Goal: Task Accomplishment & Management: Manage account settings

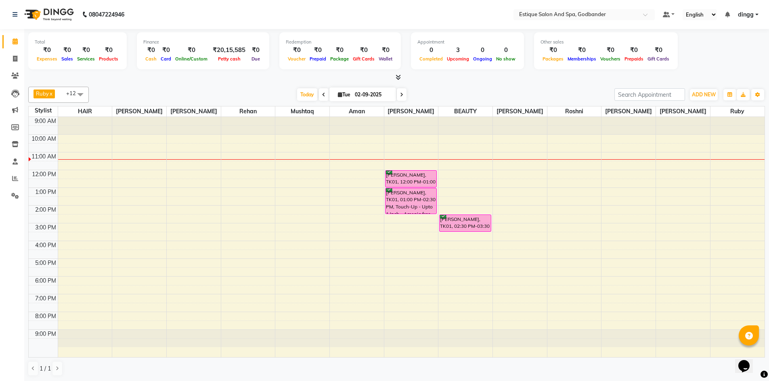
scroll to position [0, 0]
click at [307, 95] on span "Today" at bounding box center [307, 94] width 20 height 13
click at [709, 51] on div "Total ₹0 Expenses ₹0 Sales ₹0 Services ₹0 Products Finance ₹0 Cash ₹0 Card ₹0 O…" at bounding box center [396, 52] width 736 height 40
click at [306, 93] on span "Today" at bounding box center [307, 94] width 20 height 13
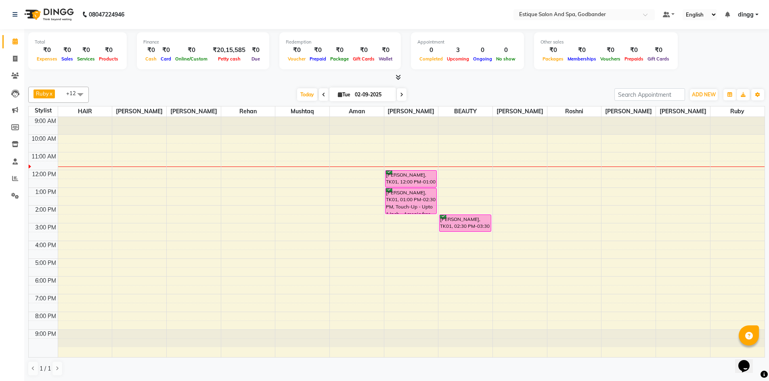
scroll to position [0, 0]
click at [15, 174] on span at bounding box center [15, 178] width 14 height 9
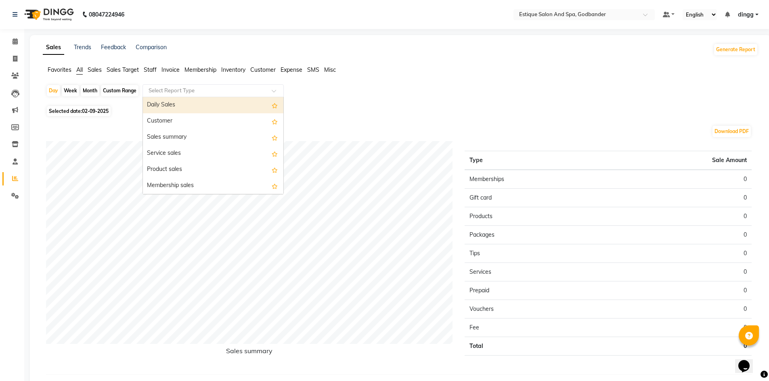
click at [225, 90] on input "text" at bounding box center [205, 91] width 116 height 8
type input "staff"
click at [183, 107] on div "Staff summary" at bounding box center [213, 107] width 140 height 16
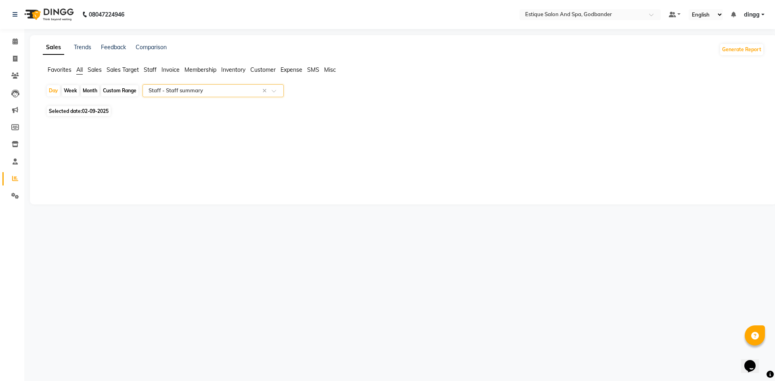
click at [96, 92] on div "Month" at bounding box center [90, 90] width 19 height 11
select select "9"
select select "2025"
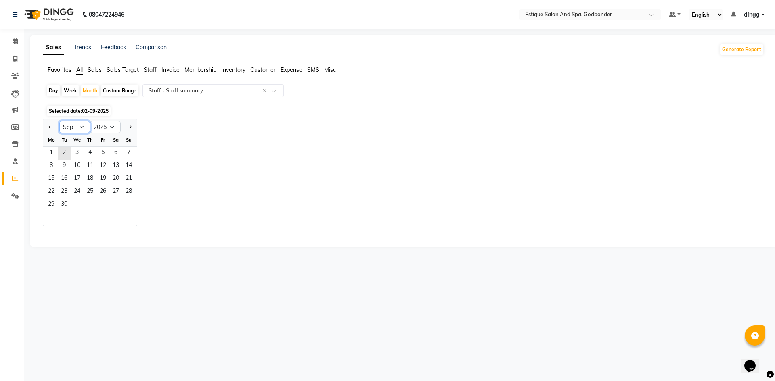
click at [73, 130] on select "Jan Feb Mar Apr May Jun [DATE] Aug Sep Oct Nov Dec" at bounding box center [74, 127] width 31 height 12
select select "8"
click at [59, 121] on select "Jan Feb Mar Apr May Jun [DATE] Aug Sep Oct Nov Dec" at bounding box center [74, 127] width 31 height 12
click at [101, 148] on span "1" at bounding box center [102, 153] width 13 height 13
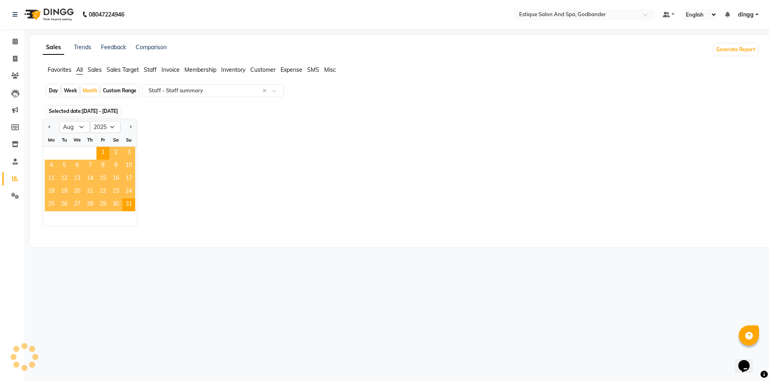
select select "filtered_report"
select select "csv"
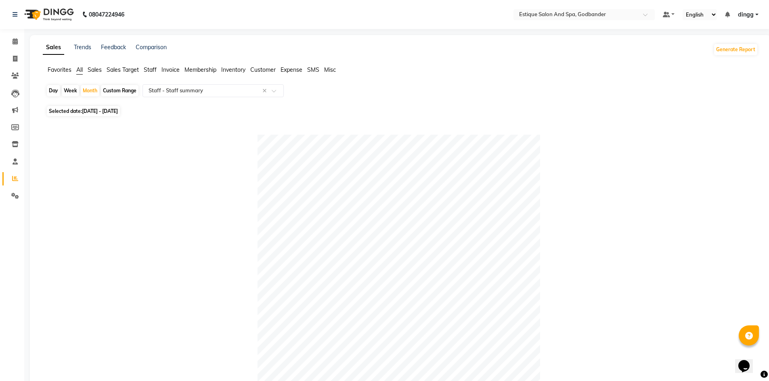
scroll to position [242, 0]
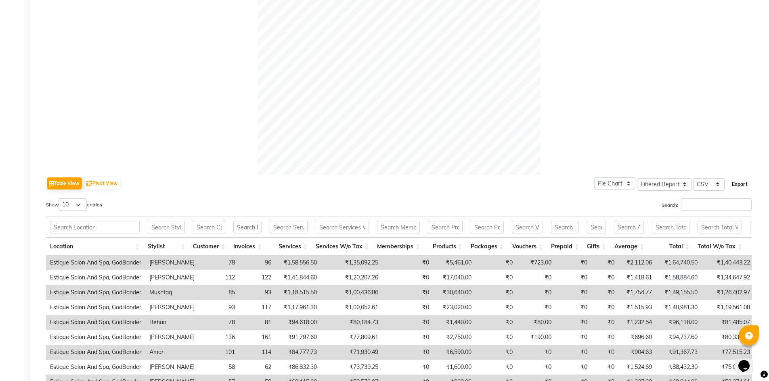
click at [740, 182] on button "Export" at bounding box center [739, 185] width 22 height 14
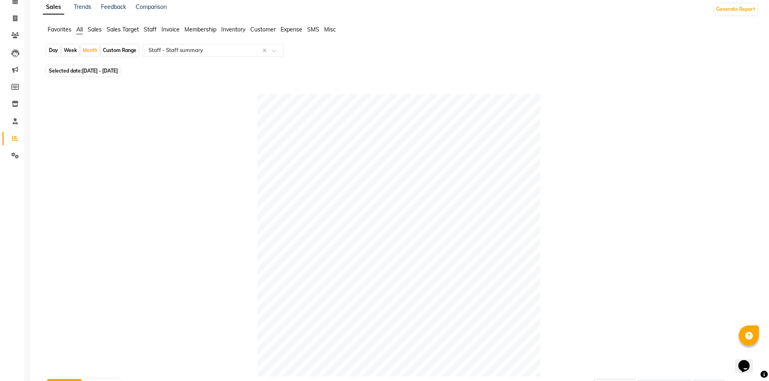
scroll to position [0, 0]
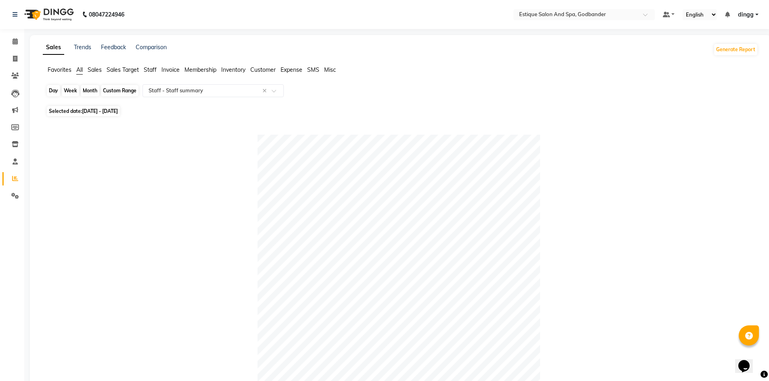
click at [92, 90] on div "Month" at bounding box center [90, 90] width 19 height 11
select select "8"
select select "2025"
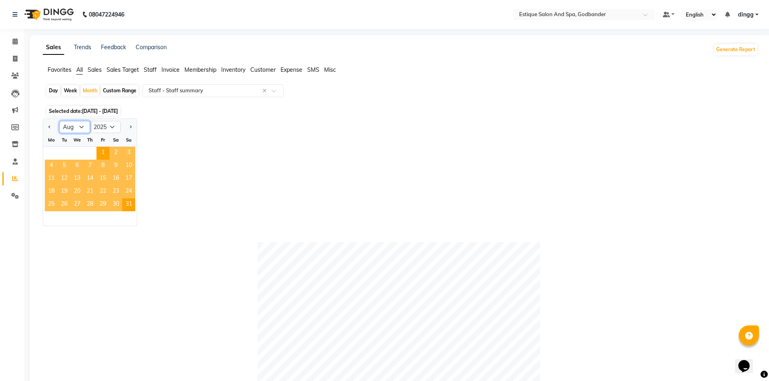
drag, startPoint x: 71, startPoint y: 128, endPoint x: 74, endPoint y: 132, distance: 5.5
click at [71, 128] on select "Jan Feb Mar Apr May Jun [DATE] Aug Sep Oct Nov Dec" at bounding box center [74, 127] width 31 height 12
select select "9"
click at [59, 121] on select "Jan Feb Mar Apr May Jun [DATE] Aug Sep Oct Nov Dec" at bounding box center [74, 127] width 31 height 12
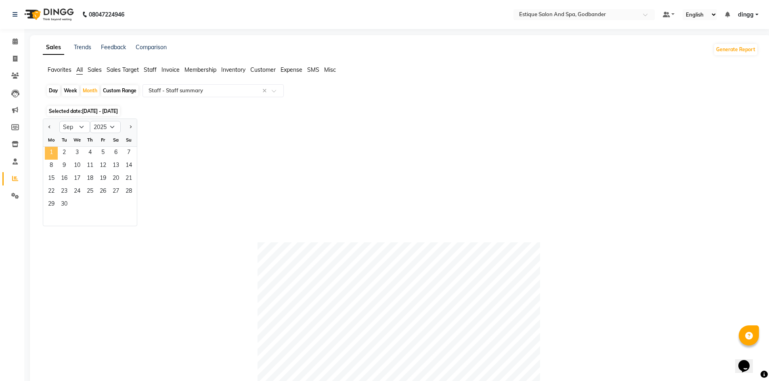
click at [54, 150] on span "1" at bounding box center [51, 153] width 13 height 13
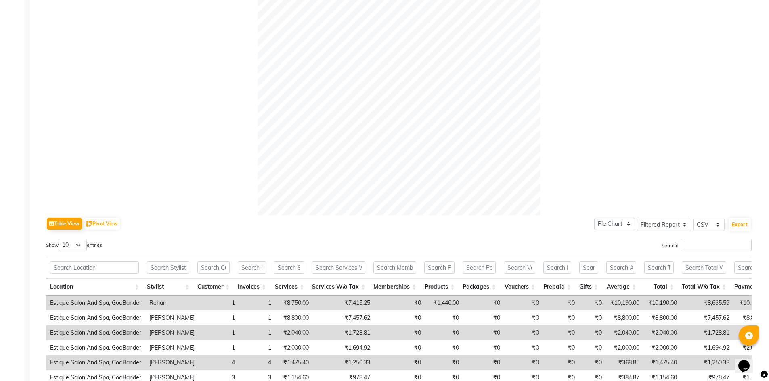
scroll to position [339, 0]
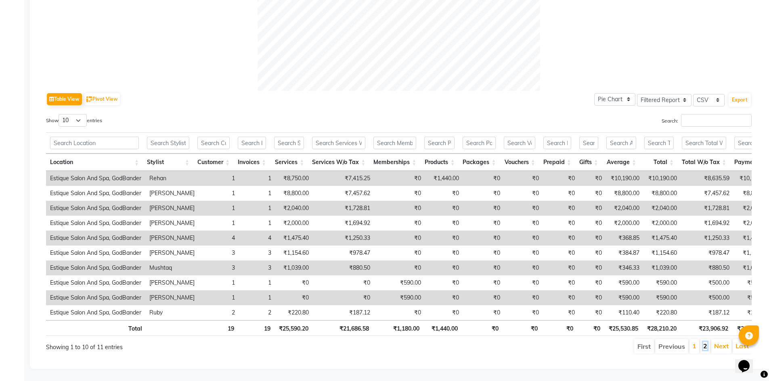
click at [705, 342] on link "2" at bounding box center [705, 346] width 4 height 8
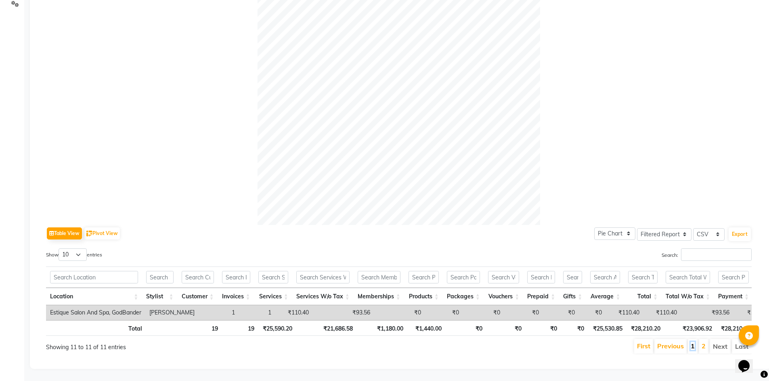
click at [692, 342] on link "1" at bounding box center [692, 346] width 4 height 8
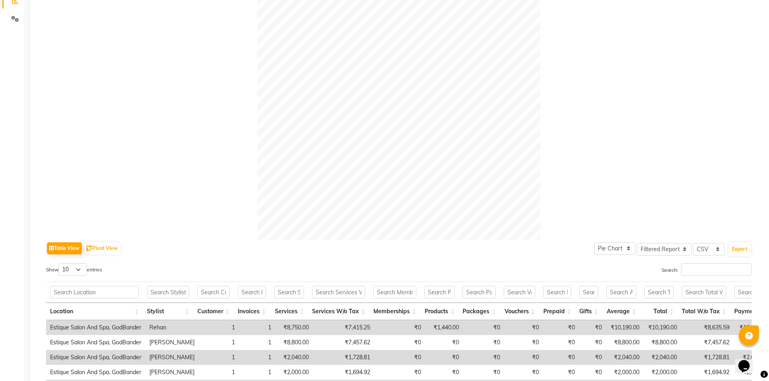
scroll to position [0, 0]
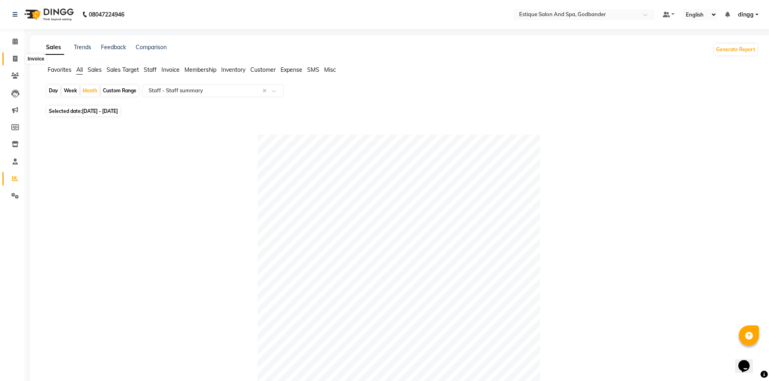
click at [14, 57] on icon at bounding box center [15, 59] width 4 height 6
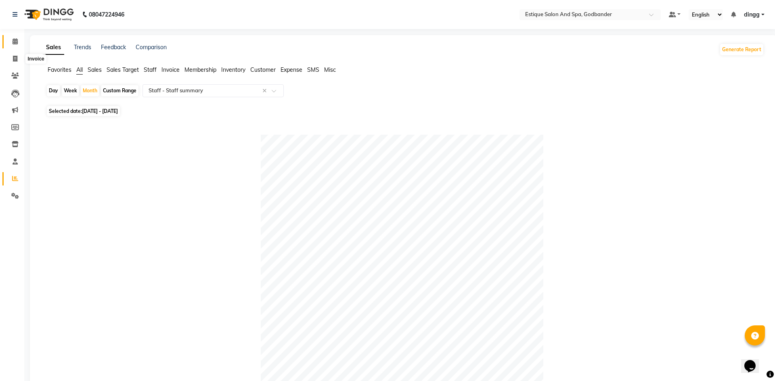
select select "6103"
select select "service"
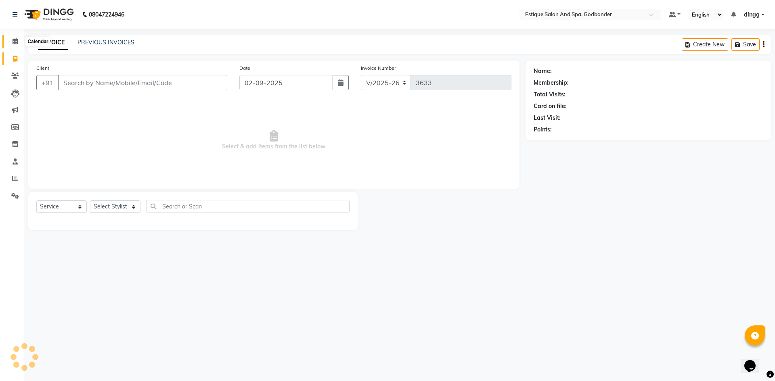
click at [15, 42] on icon at bounding box center [15, 41] width 5 height 6
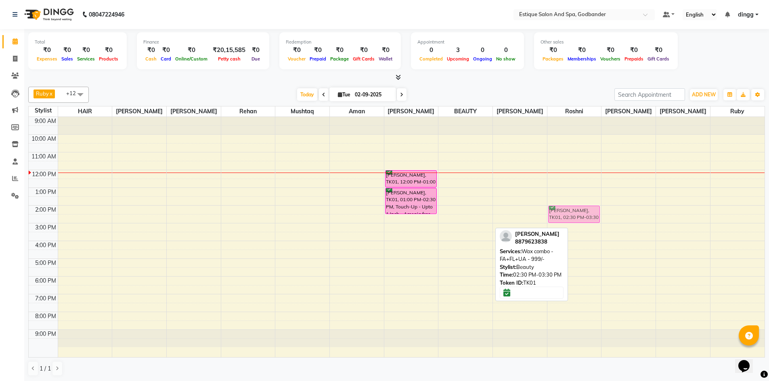
drag, startPoint x: 458, startPoint y: 221, endPoint x: 561, endPoint y: 208, distance: 103.3
click at [561, 208] on tr "[PERSON_NAME], TK01, 12:00 PM-01:00 PM, Women Combo - Haircut & wash [PERSON_NA…" at bounding box center [397, 237] width 736 height 240
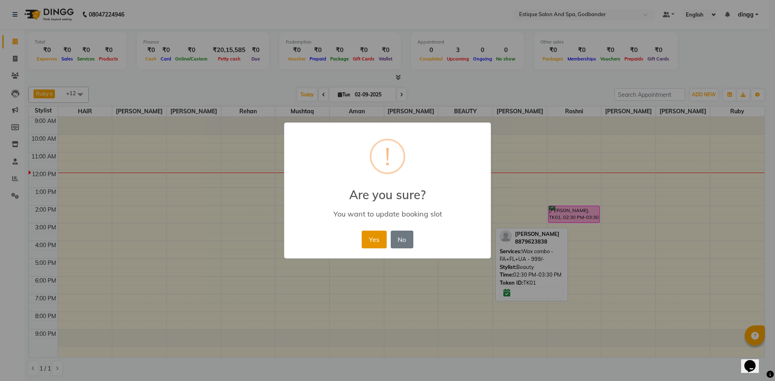
click at [376, 238] on button "Yes" at bounding box center [374, 240] width 25 height 18
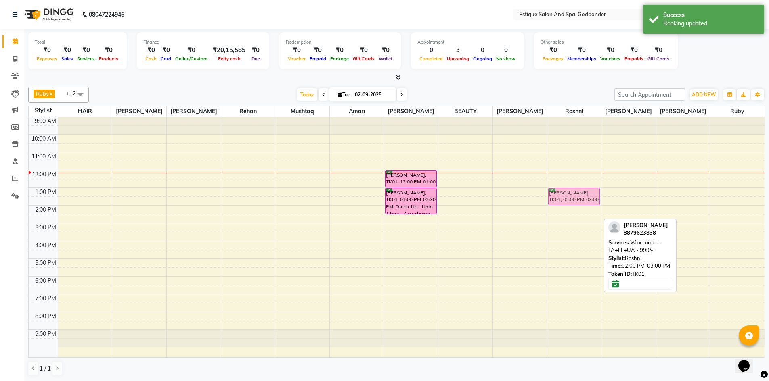
drag, startPoint x: 568, startPoint y: 211, endPoint x: 568, endPoint y: 190, distance: 21.0
click at [568, 190] on div "[PERSON_NAME], TK01, 02:00 PM-03:00 PM, Wax combo - FA+FL+UA - 999/- [PERSON_NA…" at bounding box center [574, 237] width 54 height 240
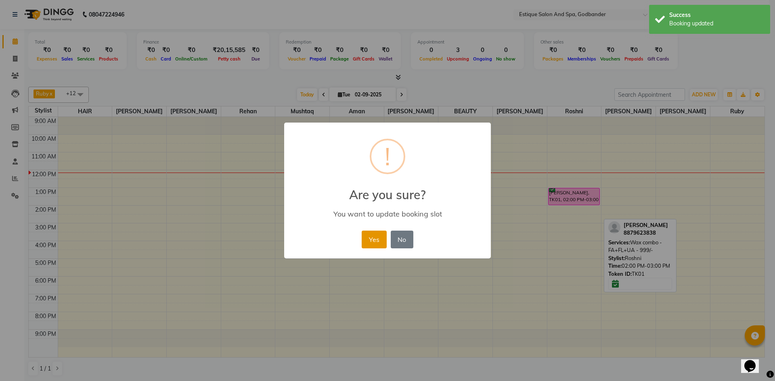
click at [374, 240] on button "Yes" at bounding box center [374, 240] width 25 height 18
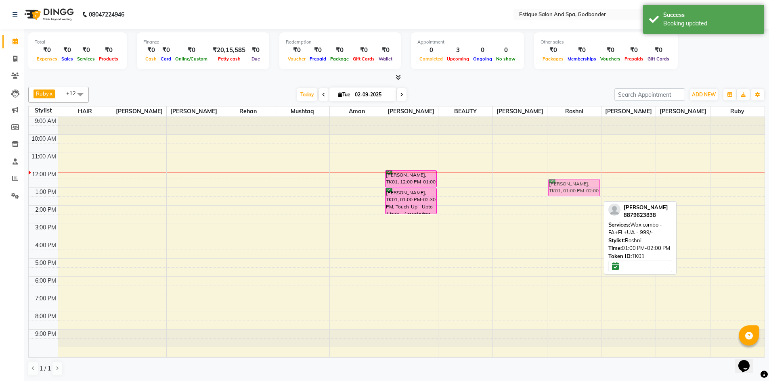
click at [567, 186] on div "[PERSON_NAME], TK01, 01:00 PM-02:00 PM, Wax combo - FA+FL+UA - 999/- [PERSON_NA…" at bounding box center [574, 237] width 54 height 240
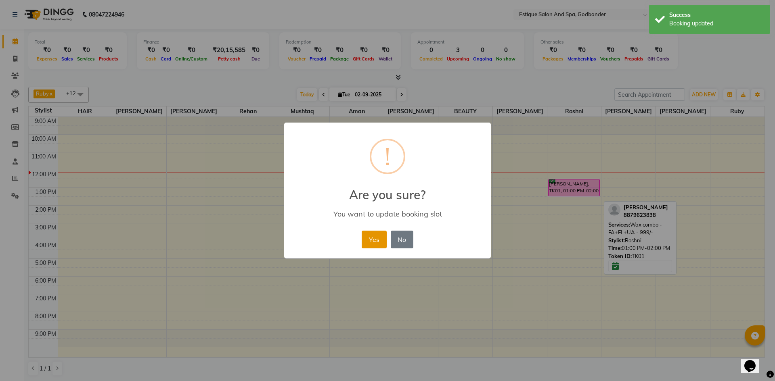
click at [372, 238] on button "Yes" at bounding box center [374, 240] width 25 height 18
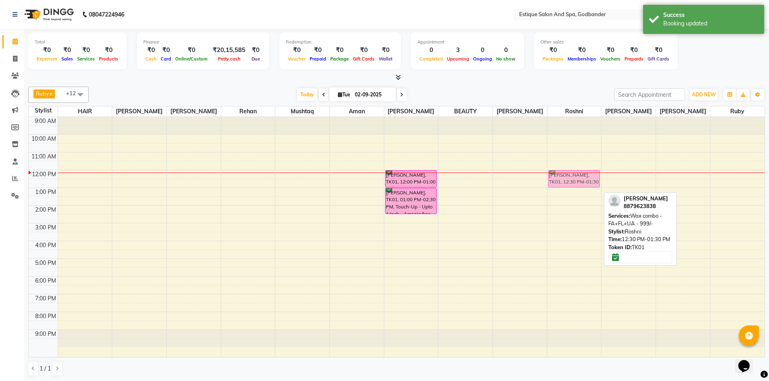
drag, startPoint x: 558, startPoint y: 182, endPoint x: 558, endPoint y: 176, distance: 6.1
click at [558, 176] on div "[PERSON_NAME], TK01, 12:30 PM-01:30 PM, Wax combo - FA+FL+UA - 999/- [PERSON_NA…" at bounding box center [574, 237] width 54 height 240
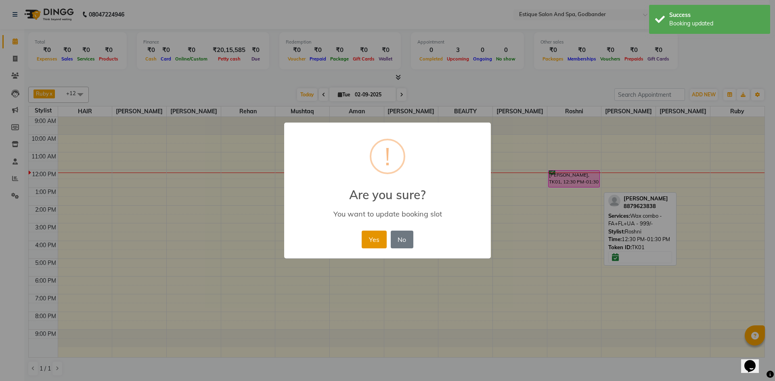
click at [369, 242] on button "Yes" at bounding box center [374, 240] width 25 height 18
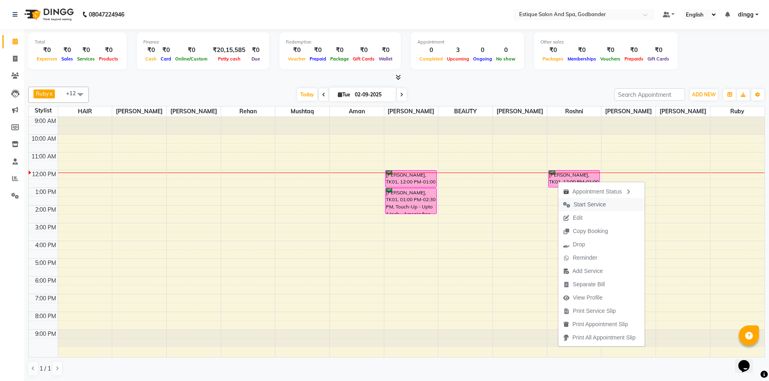
click at [579, 203] on span "Start Service" at bounding box center [589, 205] width 32 height 8
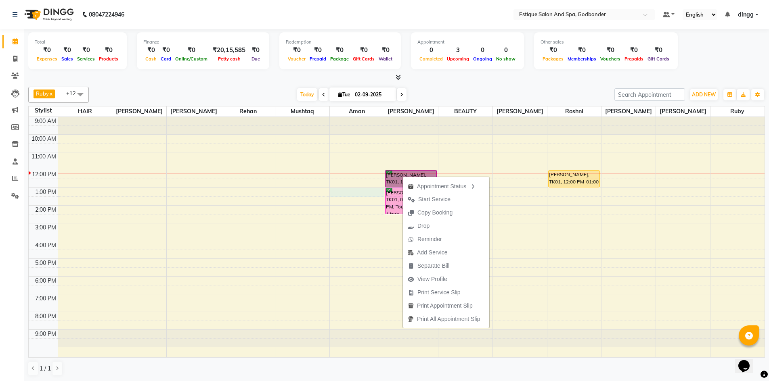
click at [339, 189] on div "9:00 AM 10:00 AM 11:00 AM 12:00 PM 1:00 PM 2:00 PM 3:00 PM 4:00 PM 5:00 PM 6:00…" at bounding box center [397, 237] width 736 height 240
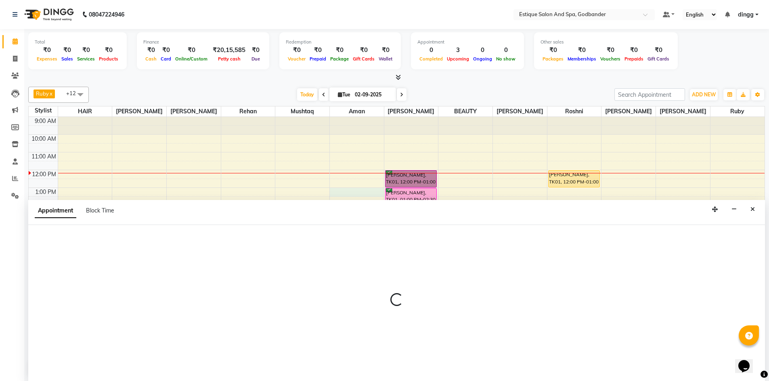
scroll to position [0, 0]
select select "74935"
select select "780"
select select "tentative"
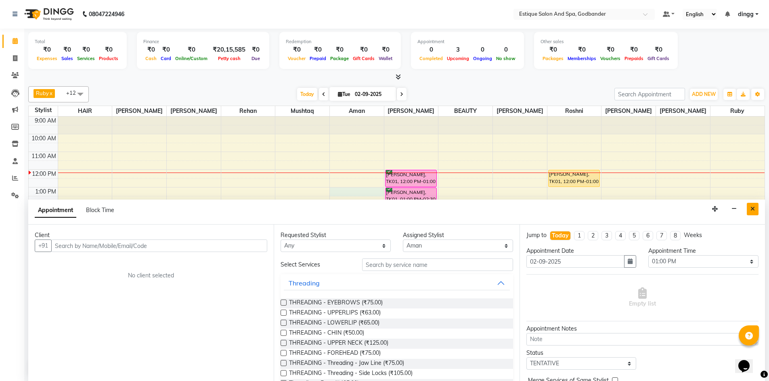
click at [755, 209] on button "Close" at bounding box center [752, 209] width 12 height 13
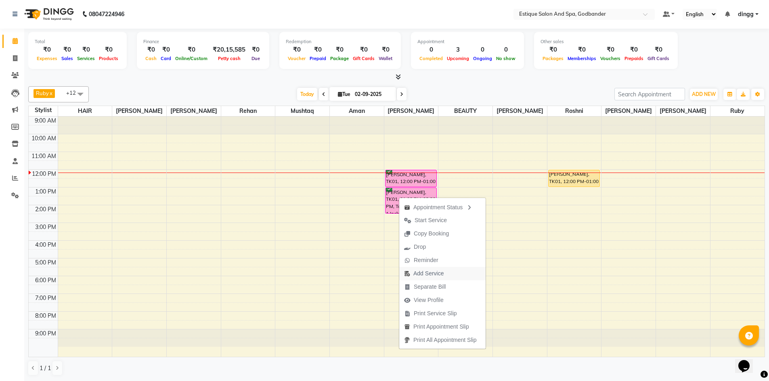
click at [439, 274] on span "Add Service" at bounding box center [428, 274] width 30 height 8
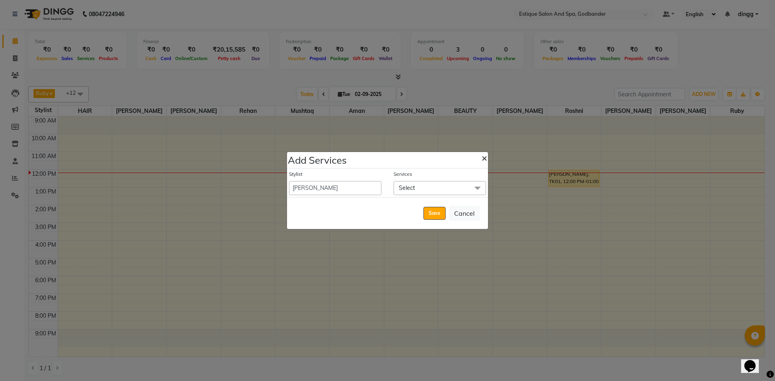
click at [485, 157] on span "×" at bounding box center [484, 158] width 6 height 12
select select "76355"
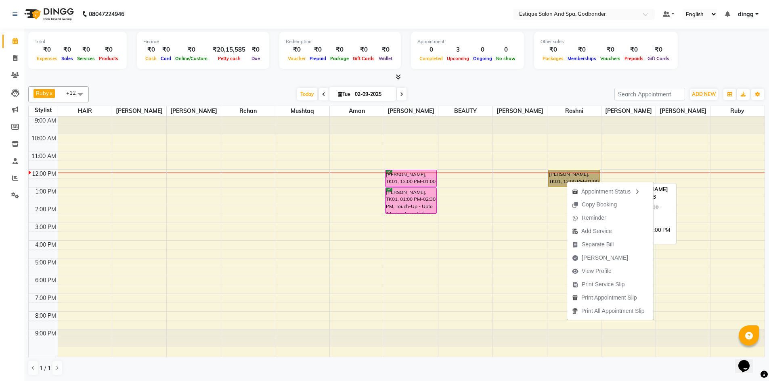
click at [563, 175] on link "[PERSON_NAME], TK01, 12:00 PM-01:00 PM, Wax combo - FA+FL+UA - 999/-" at bounding box center [574, 178] width 52 height 17
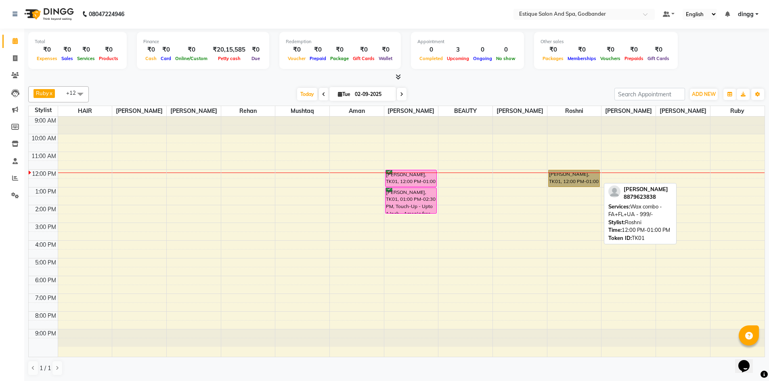
click at [561, 174] on link "[PERSON_NAME], TK01, 12:00 PM-01:00 PM, Wax combo - FA+FL+UA - 999/-" at bounding box center [574, 178] width 52 height 17
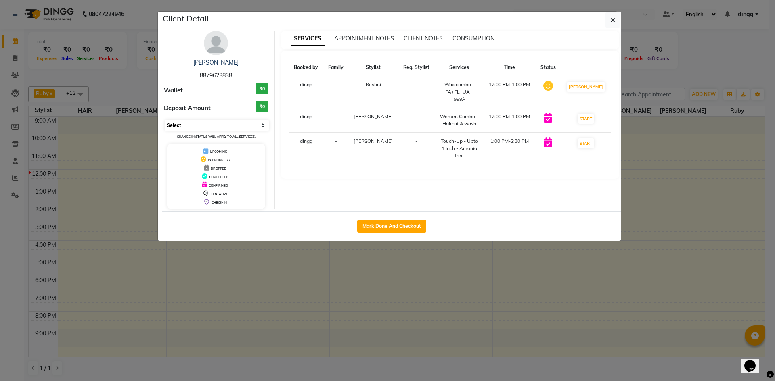
click at [224, 124] on select "Select IN SERVICE CONFIRMED TENTATIVE CHECK IN MARK DONE DROPPED UPCOMING" at bounding box center [217, 125] width 105 height 11
select select "6"
click at [165, 120] on select "Select IN SERVICE CONFIRMED TENTATIVE CHECK IN MARK DONE DROPPED UPCOMING" at bounding box center [217, 125] width 105 height 11
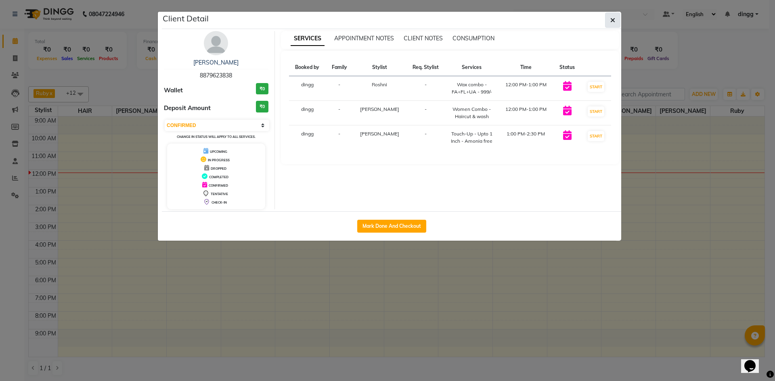
click at [613, 17] on icon "button" at bounding box center [612, 20] width 5 height 6
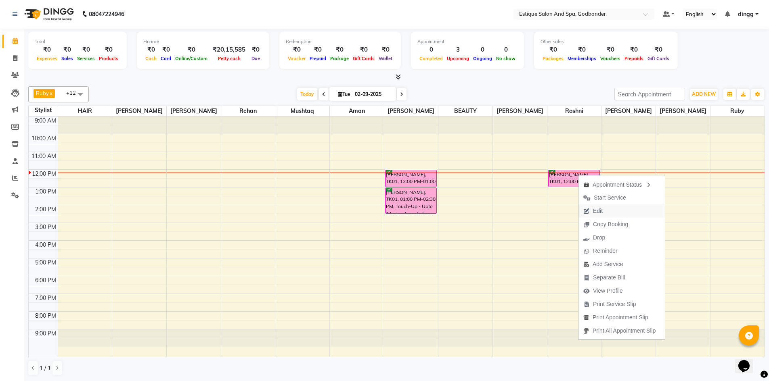
click at [608, 210] on button "Edit" at bounding box center [621, 211] width 86 height 13
select select "tentative"
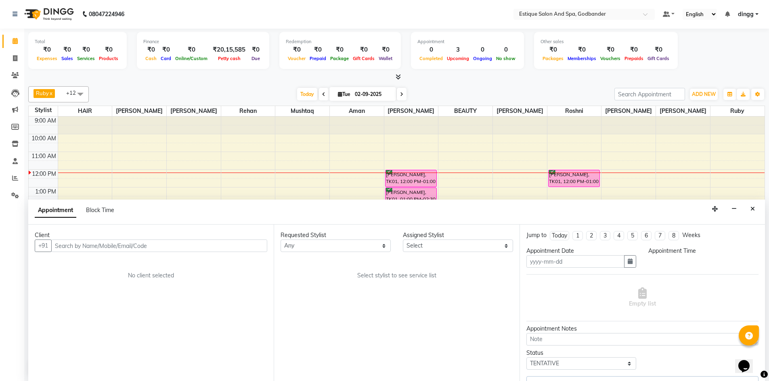
type input "02-09-2025"
select select "44576"
select select "confirm booking"
select select "720"
select select "2987"
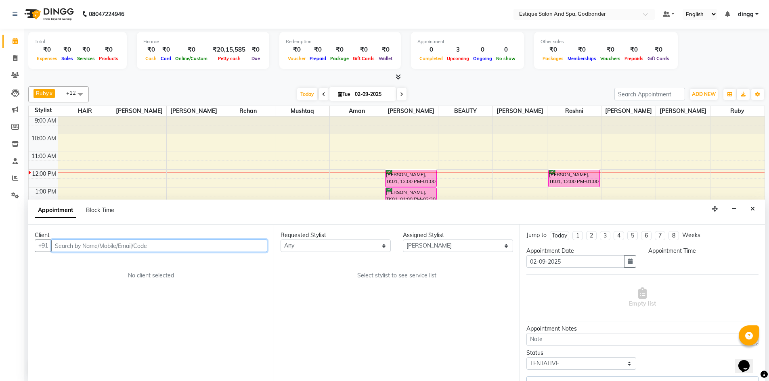
select select "2987"
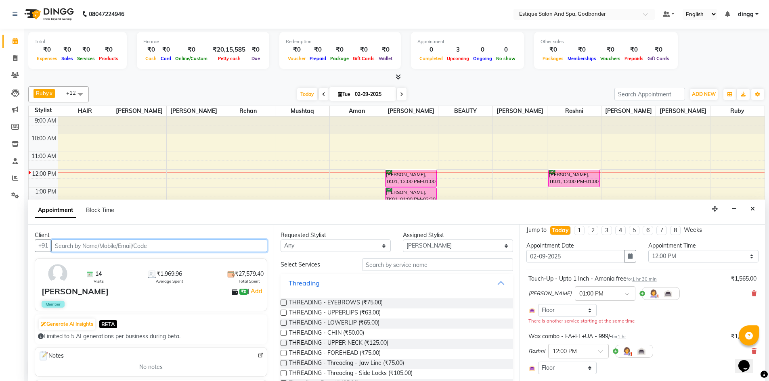
scroll to position [0, 0]
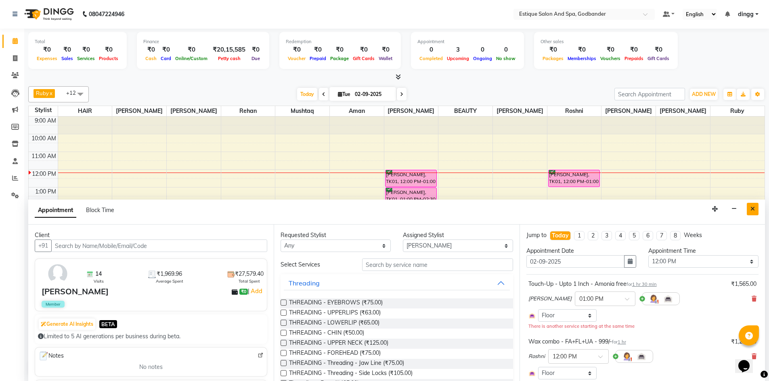
click at [747, 209] on button "Close" at bounding box center [752, 209] width 12 height 13
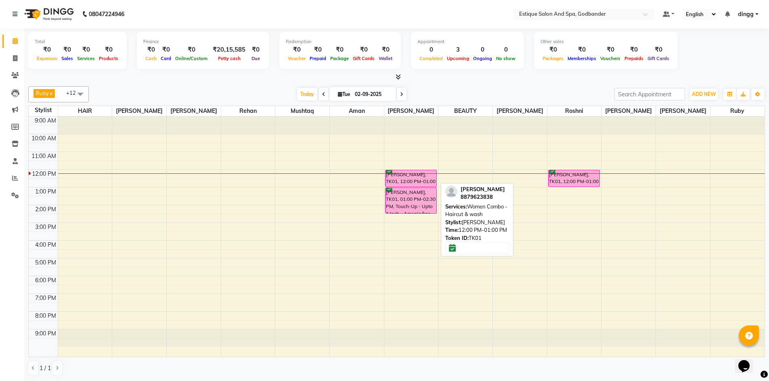
click at [399, 182] on div "[PERSON_NAME], TK01, 12:00 PM-01:00 PM, Women Combo - Haircut & wash" at bounding box center [410, 178] width 51 height 17
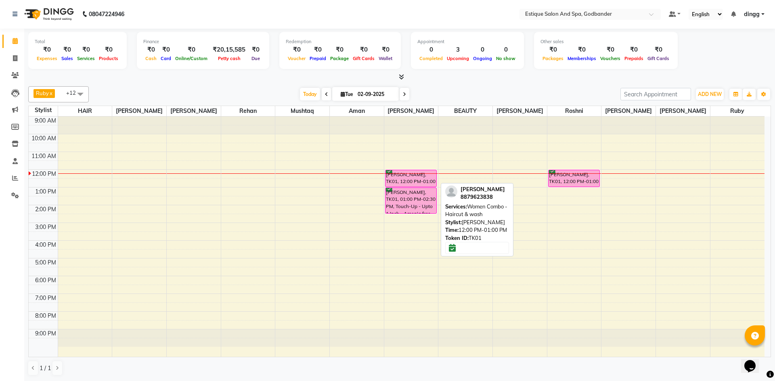
select select "6"
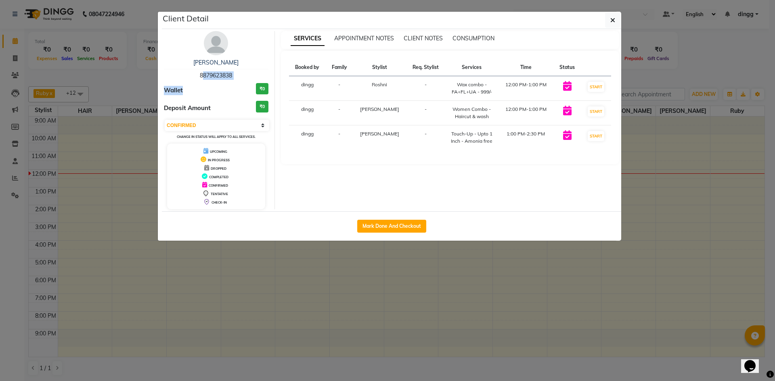
drag, startPoint x: 200, startPoint y: 75, endPoint x: 213, endPoint y: 87, distance: 18.3
click at [213, 87] on div "[PERSON_NAME] 8879623838 Wallet ₹0 Deposit Amount ₹0 Select IN SERVICE CONFIRME…" at bounding box center [216, 120] width 117 height 178
copy div "8879623838 Wallet"
click at [610, 22] on icon "button" at bounding box center [612, 20] width 5 height 6
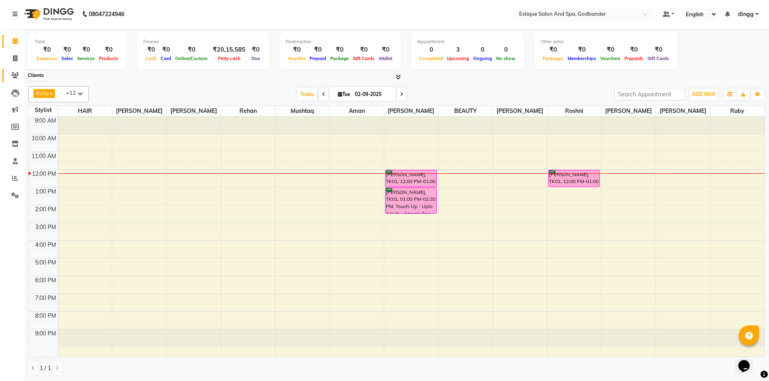
click at [14, 72] on icon at bounding box center [15, 75] width 8 height 6
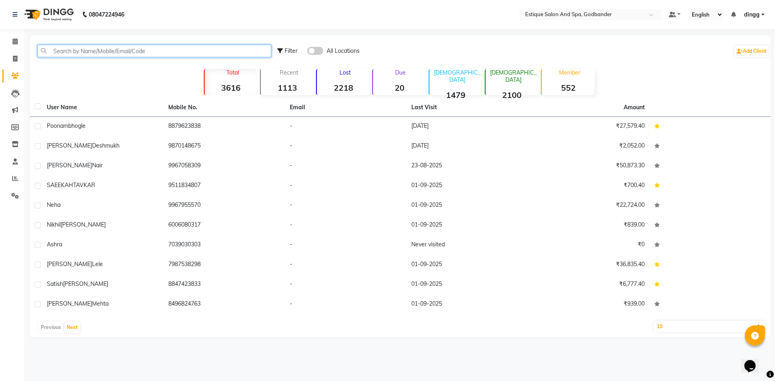
click at [65, 45] on input "text" at bounding box center [155, 51] width 234 height 13
paste input "8879623838 Wallet"
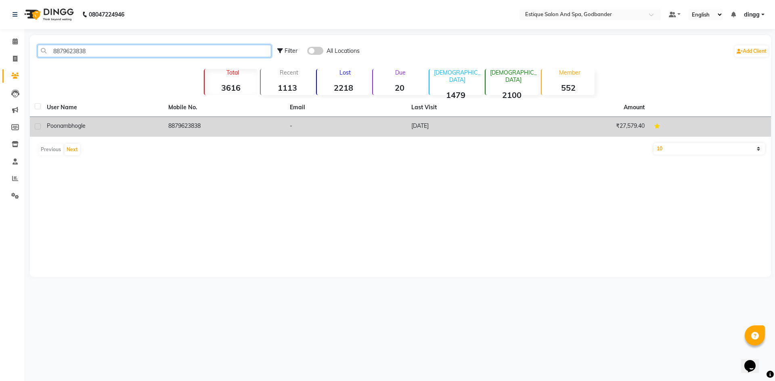
type input "8879623838"
click at [71, 125] on span "bhogle" at bounding box center [76, 125] width 17 height 7
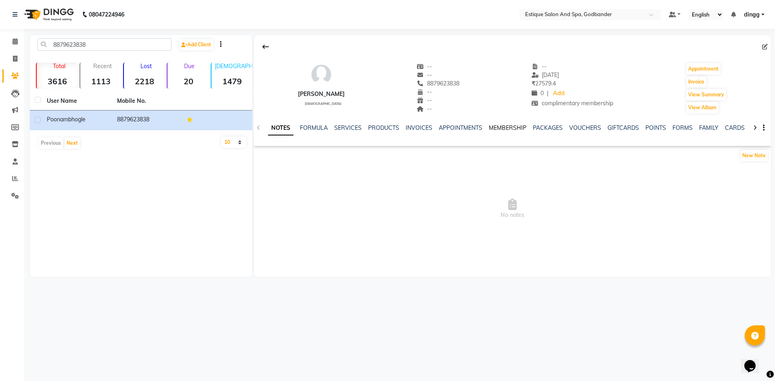
click at [493, 124] on link "MEMBERSHIP" at bounding box center [508, 127] width 38 height 7
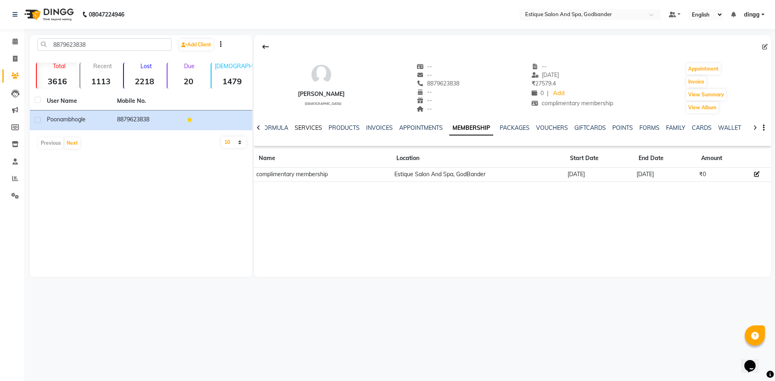
click at [308, 130] on link "SERVICES" at bounding box center [308, 127] width 27 height 7
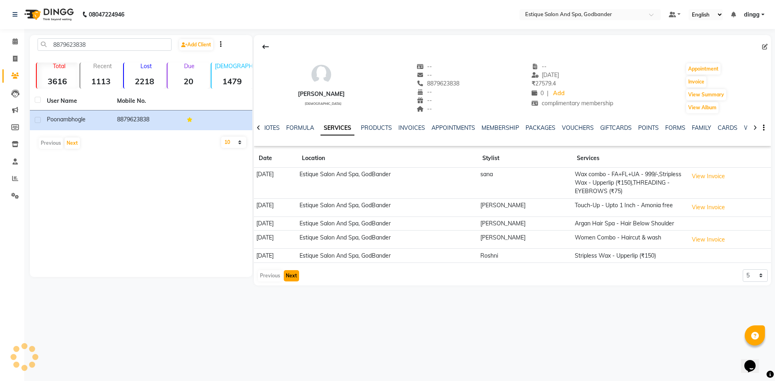
click at [292, 277] on button "Next" at bounding box center [291, 275] width 15 height 11
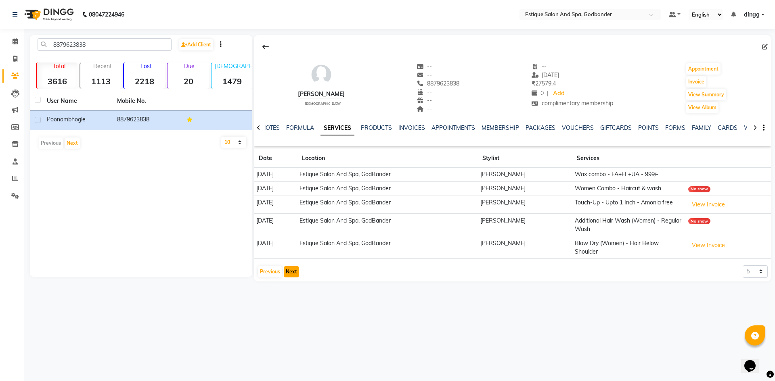
click at [294, 273] on button "Next" at bounding box center [291, 271] width 15 height 11
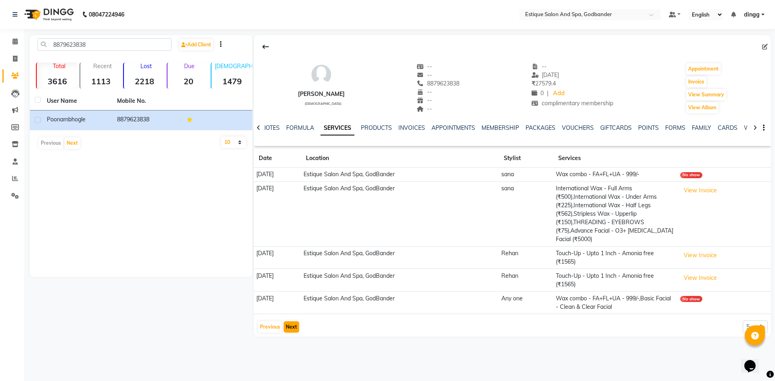
click at [294, 273] on td "[DATE]" at bounding box center [277, 280] width 47 height 23
click at [289, 326] on button "Next" at bounding box center [291, 327] width 15 height 11
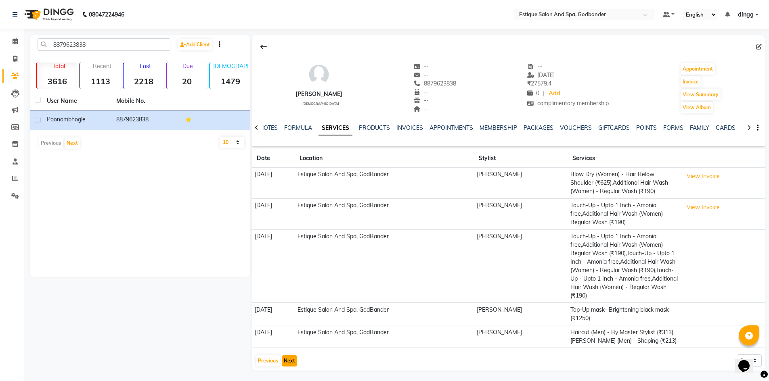
click at [290, 364] on button "Next" at bounding box center [289, 360] width 15 height 11
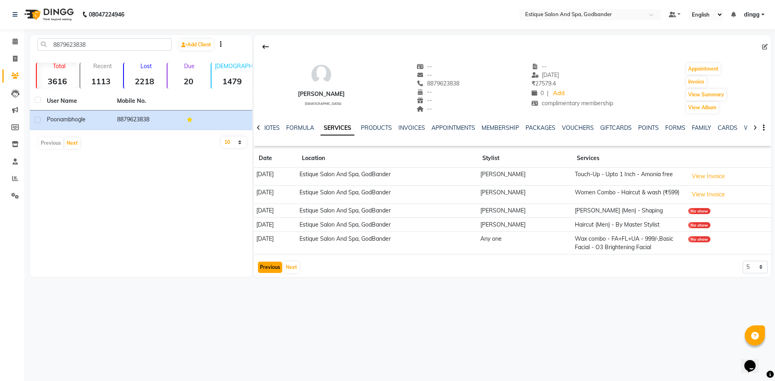
click at [278, 263] on button "Previous" at bounding box center [270, 267] width 24 height 11
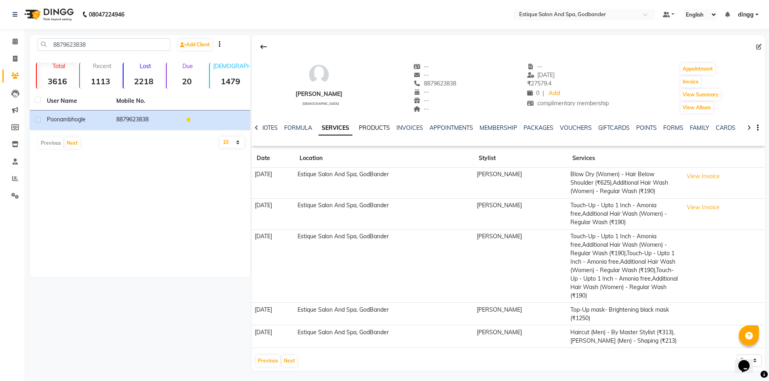
click at [381, 129] on link "PRODUCTS" at bounding box center [374, 127] width 31 height 7
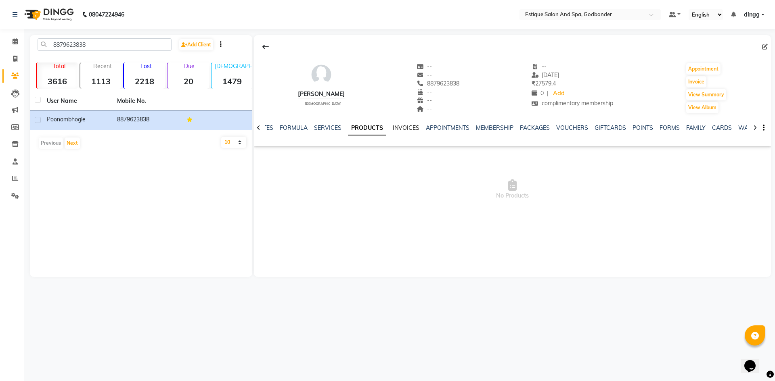
click at [408, 128] on link "INVOICES" at bounding box center [406, 127] width 27 height 7
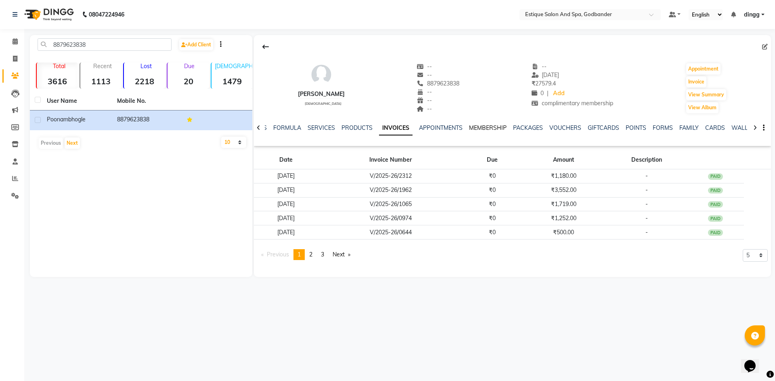
click at [479, 126] on link "MEMBERSHIP" at bounding box center [488, 127] width 38 height 7
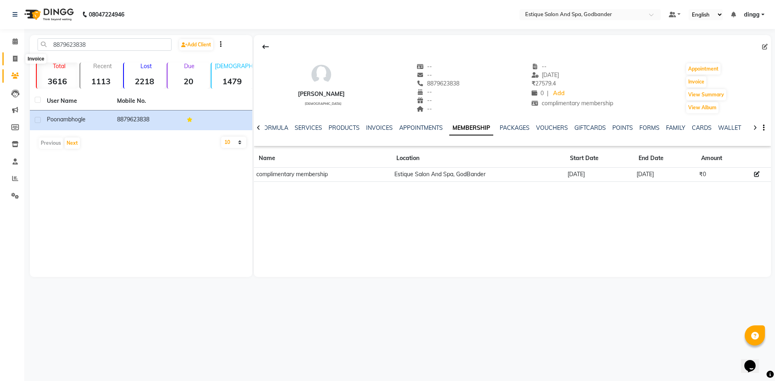
click at [14, 59] on icon at bounding box center [15, 59] width 4 height 6
select select "6103"
select select "service"
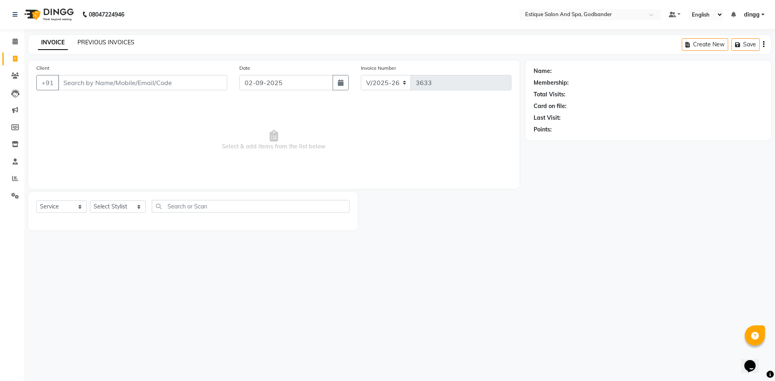
click at [110, 44] on link "PREVIOUS INVOICES" at bounding box center [105, 42] width 57 height 7
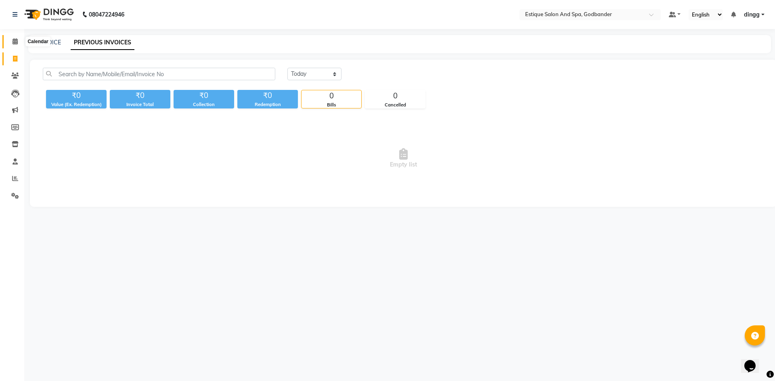
click at [17, 42] on icon at bounding box center [15, 41] width 5 height 6
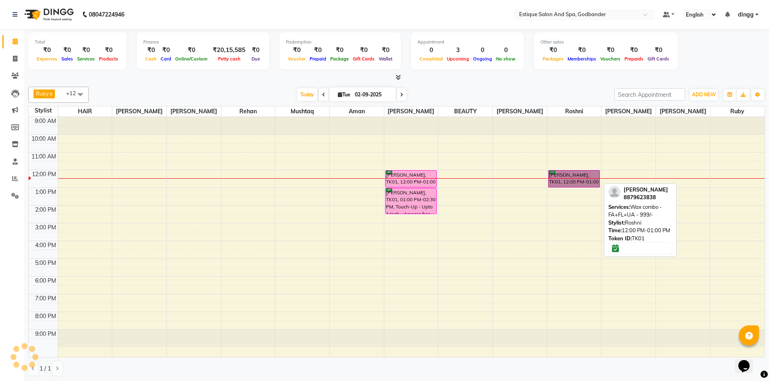
drag, startPoint x: 566, startPoint y: 175, endPoint x: 560, endPoint y: 175, distance: 5.6
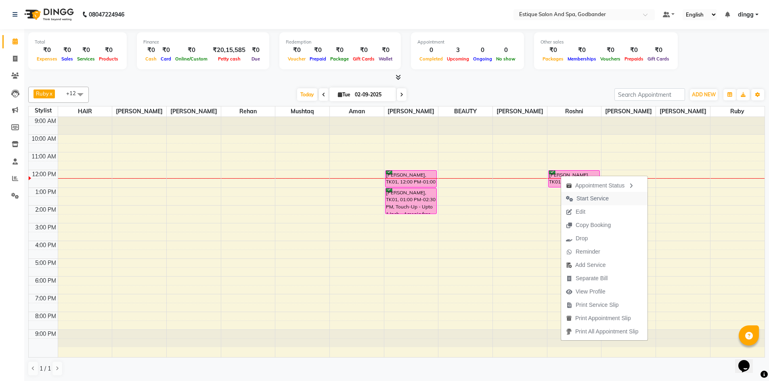
click at [586, 199] on span "Start Service" at bounding box center [592, 198] width 32 height 8
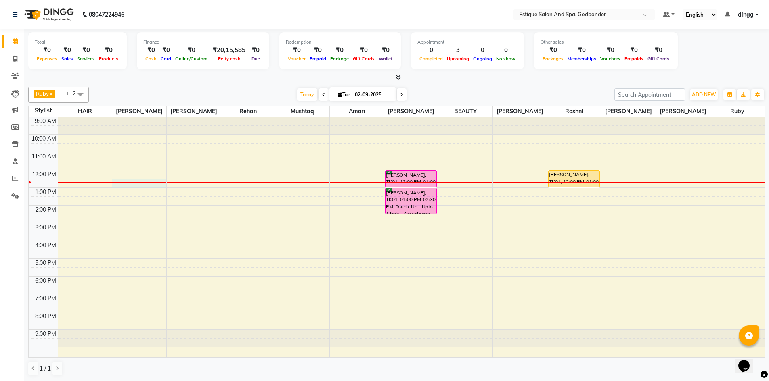
click at [123, 179] on div "9:00 AM 10:00 AM 11:00 AM 12:00 PM 1:00 PM 2:00 PM 3:00 PM 4:00 PM 5:00 PM 6:00…" at bounding box center [397, 237] width 736 height 240
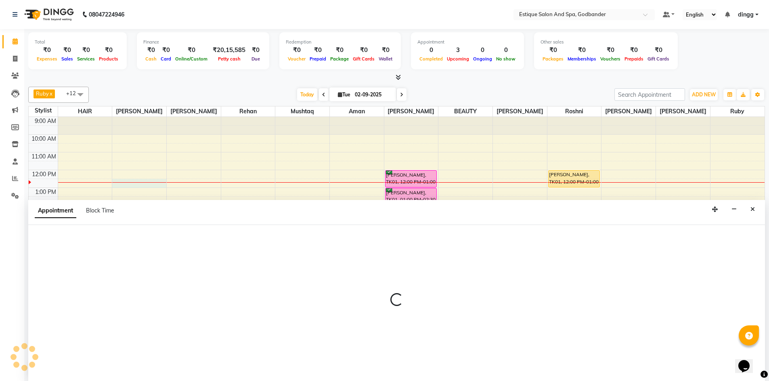
scroll to position [0, 0]
select select "62542"
select select "750"
select select "tentative"
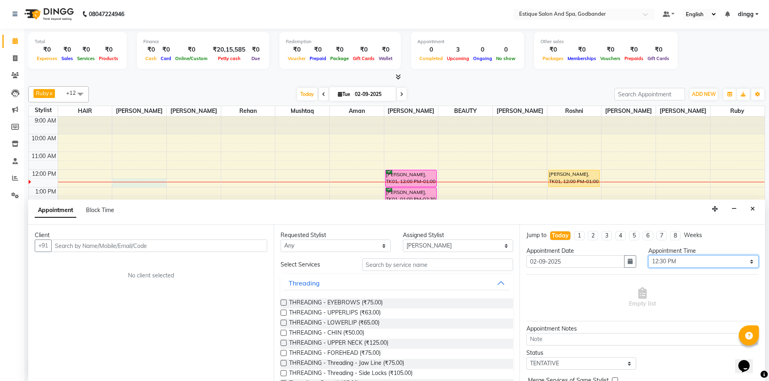
click at [658, 261] on select "Select 10:00 AM 10:15 AM 10:30 AM 10:45 AM 11:00 AM 11:15 AM 11:30 AM 11:45 AM …" at bounding box center [703, 261] width 110 height 13
select select "735"
click at [648, 255] on select "Select 10:00 AM 10:15 AM 10:30 AM 10:45 AM 11:00 AM 11:15 AM 11:30 AM 11:45 AM …" at bounding box center [703, 261] width 110 height 13
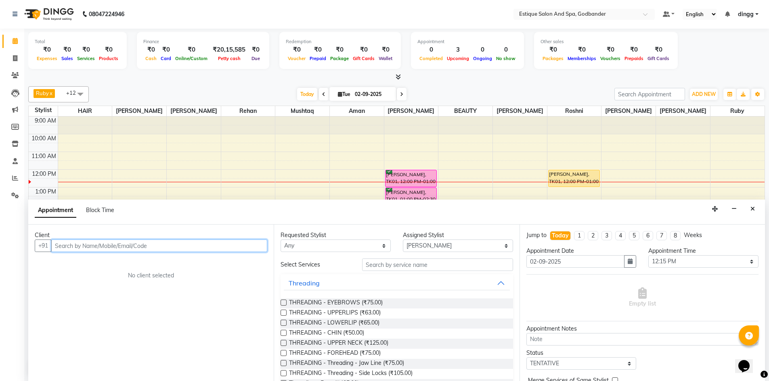
click at [85, 243] on input "text" at bounding box center [159, 246] width 216 height 13
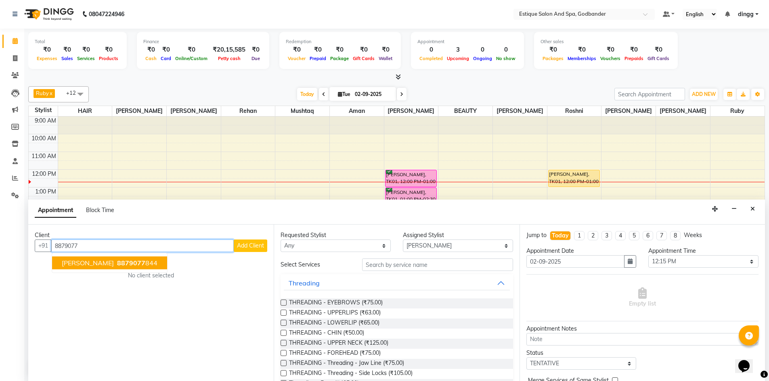
click at [98, 265] on span "[PERSON_NAME]" at bounding box center [88, 263] width 52 height 8
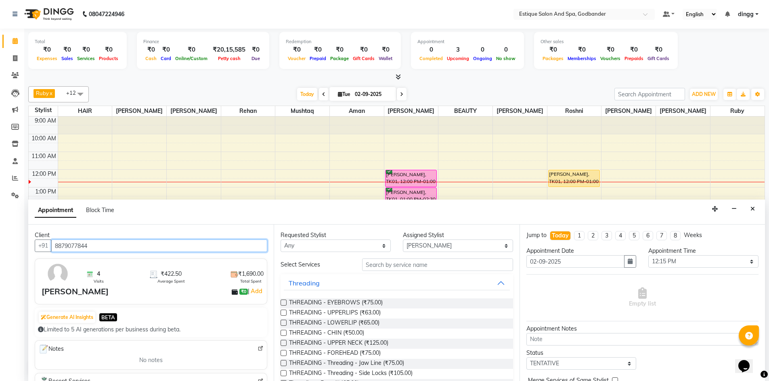
type input "8879077844"
click at [395, 268] on input "text" at bounding box center [437, 265] width 151 height 13
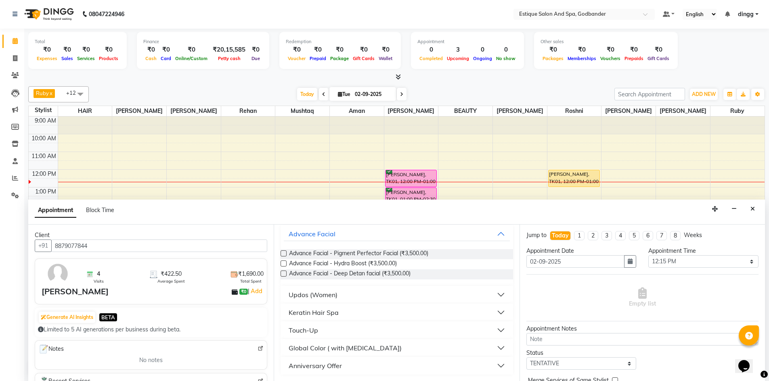
scroll to position [0, 0]
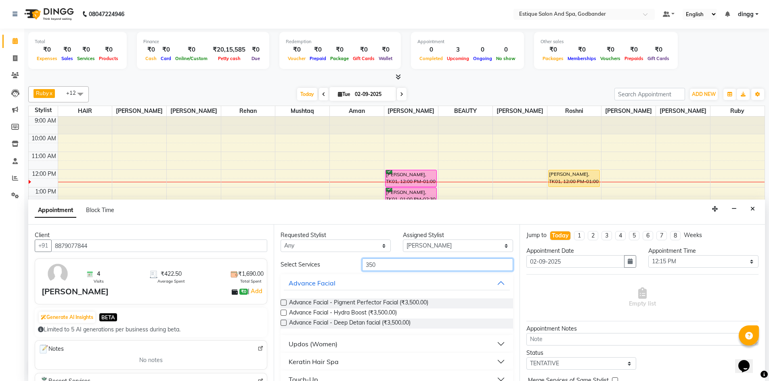
drag, startPoint x: 374, startPoint y: 268, endPoint x: 346, endPoint y: 270, distance: 27.5
click at [346, 270] on div "Select Services 350" at bounding box center [396, 265] width 244 height 13
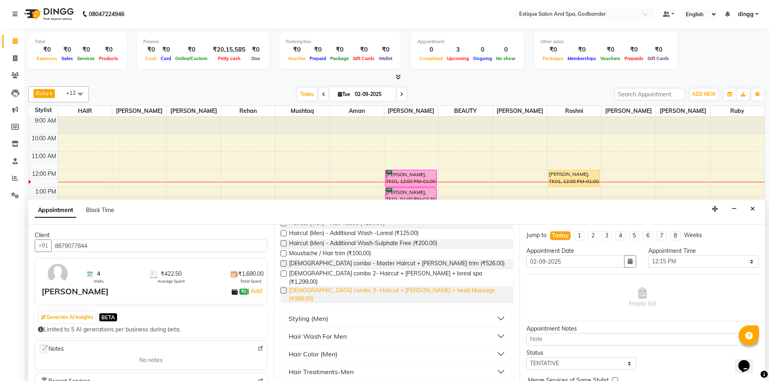
scroll to position [121, 0]
type input "hair"
click at [328, 330] on div "Hair Wash For Men" at bounding box center [317, 335] width 58 height 10
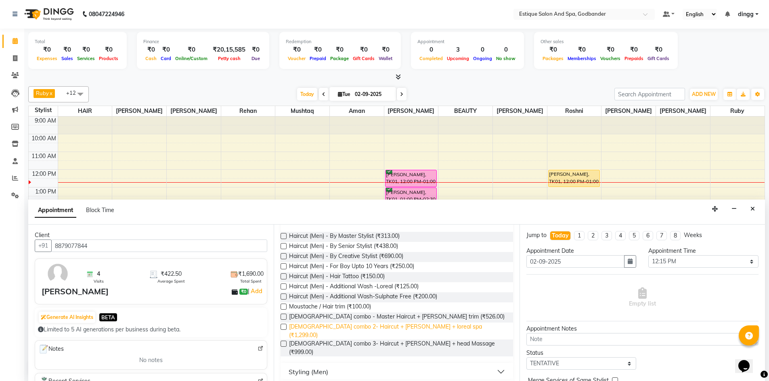
scroll to position [81, 0]
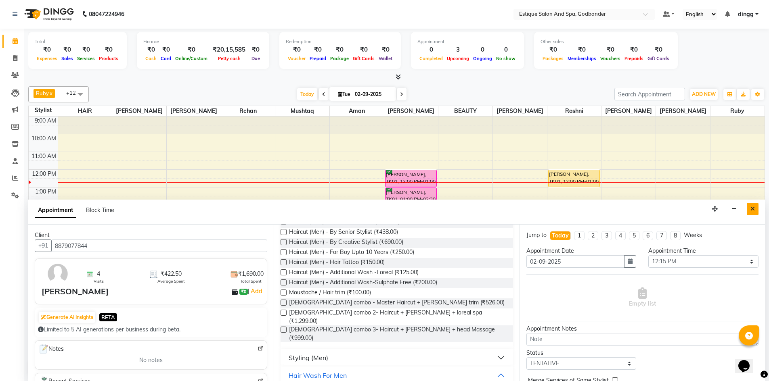
click at [750, 211] on icon "Close" at bounding box center [752, 209] width 4 height 6
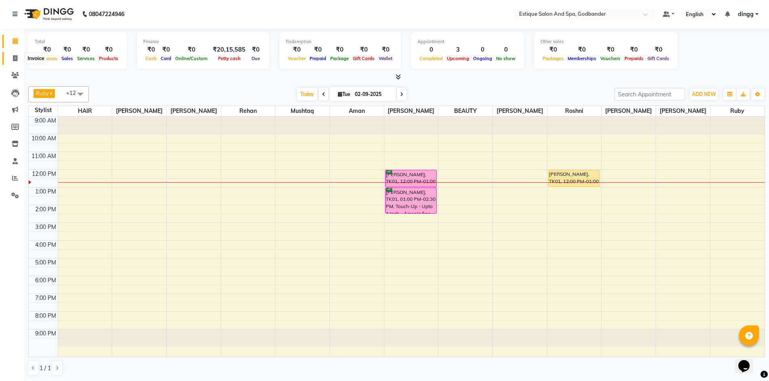
click at [13, 60] on icon at bounding box center [15, 58] width 4 height 6
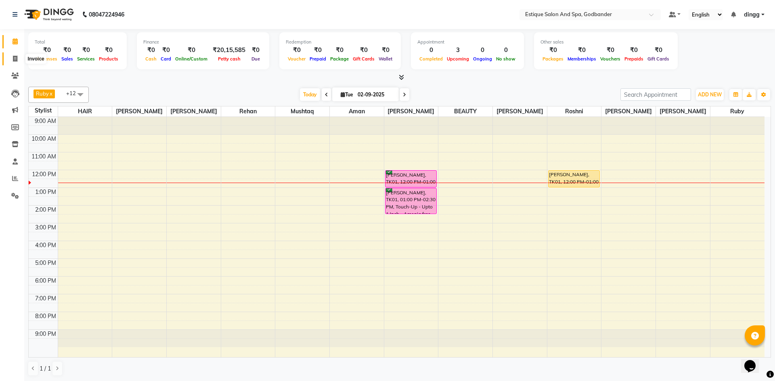
select select "6103"
select select "service"
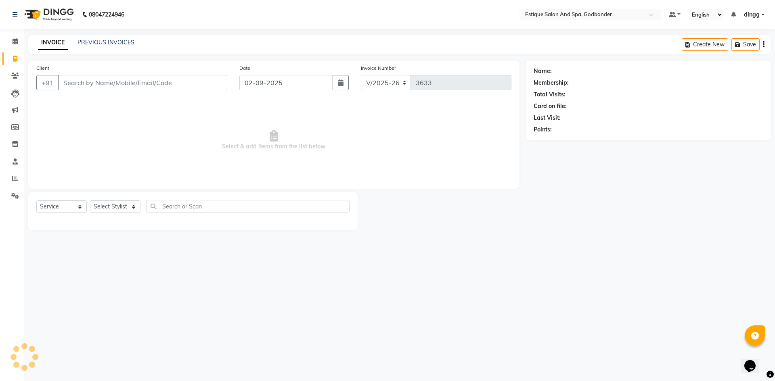
click at [81, 86] on input "Client" at bounding box center [142, 82] width 169 height 15
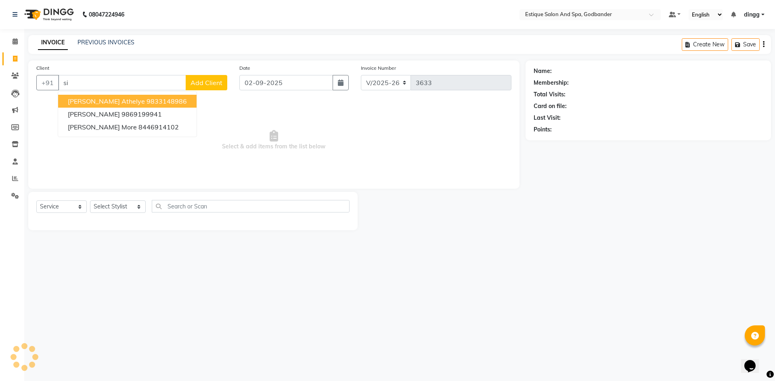
type input "s"
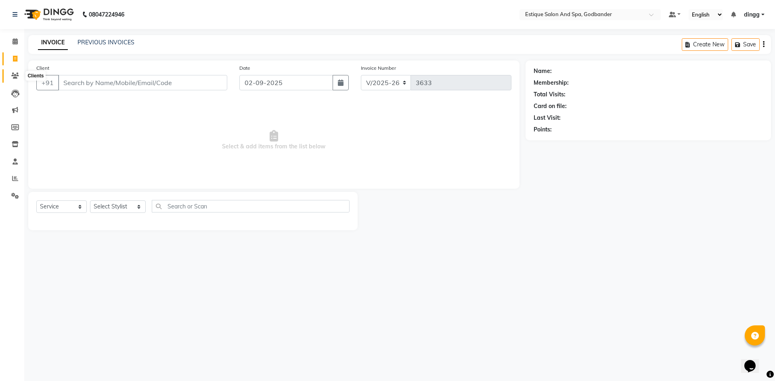
click at [15, 78] on icon at bounding box center [15, 76] width 8 height 6
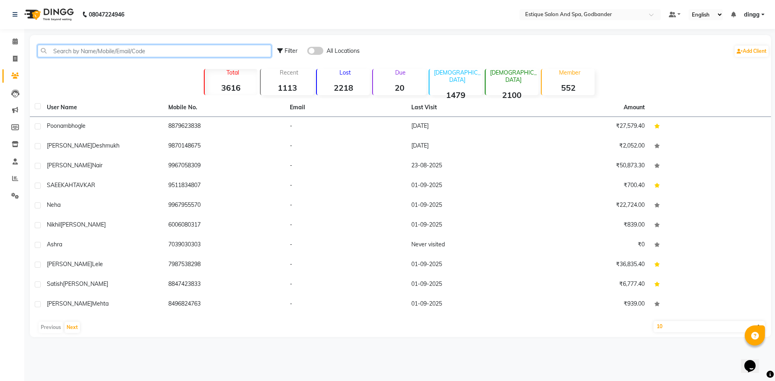
click at [76, 52] on input "text" at bounding box center [155, 51] width 234 height 13
click at [69, 52] on input "text" at bounding box center [155, 51] width 234 height 13
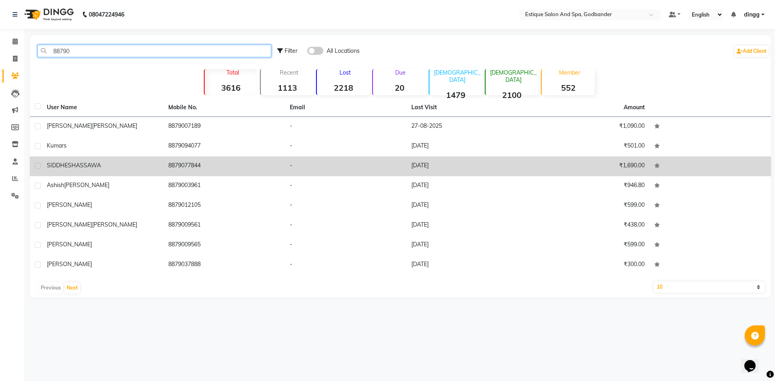
type input "88790"
click at [75, 170] on td "[PERSON_NAME]" at bounding box center [102, 167] width 121 height 20
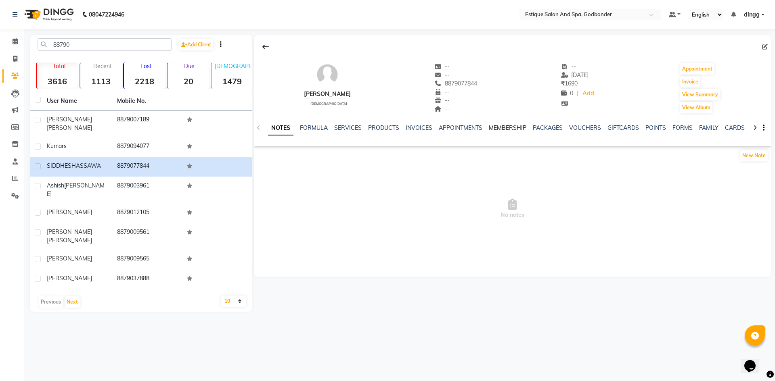
click at [511, 131] on link "MEMBERSHIP" at bounding box center [508, 127] width 38 height 7
drag, startPoint x: 454, startPoint y: 84, endPoint x: 500, endPoint y: 93, distance: 47.2
click at [500, 93] on div "[PERSON_NAME][DEMOGRAPHIC_DATA] -- -- 8879077844 -- -- -- -- [DATE] ₹ 1690 0 | …" at bounding box center [512, 84] width 517 height 60
click at [18, 56] on span at bounding box center [15, 58] width 14 height 9
select select "service"
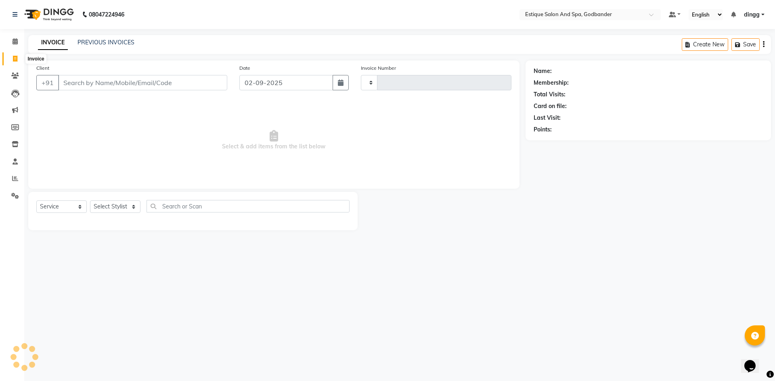
type input "3633"
select select "6103"
click at [70, 88] on input "Client" at bounding box center [142, 82] width 169 height 15
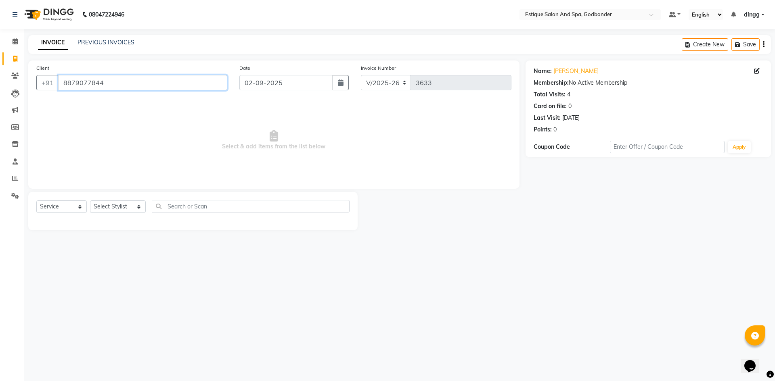
click at [111, 84] on input "8879077844" at bounding box center [142, 82] width 169 height 15
type input "8879077844"
click at [111, 84] on input "8879077844" at bounding box center [142, 82] width 169 height 15
click at [117, 202] on select "Select Stylist Aarti Nails [PERSON_NAME] [PERSON_NAME] Any one Asmi BEAUTY ding…" at bounding box center [118, 207] width 56 height 13
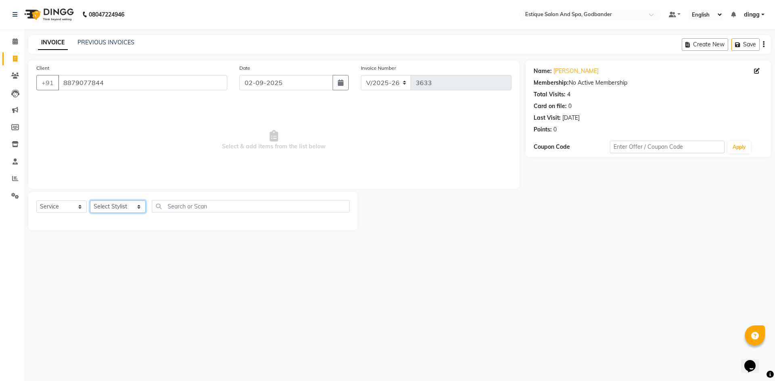
select select "62542"
click at [90, 201] on select "Select Stylist Aarti Nails [PERSON_NAME] [PERSON_NAME] Any one Asmi BEAUTY ding…" at bounding box center [118, 207] width 56 height 13
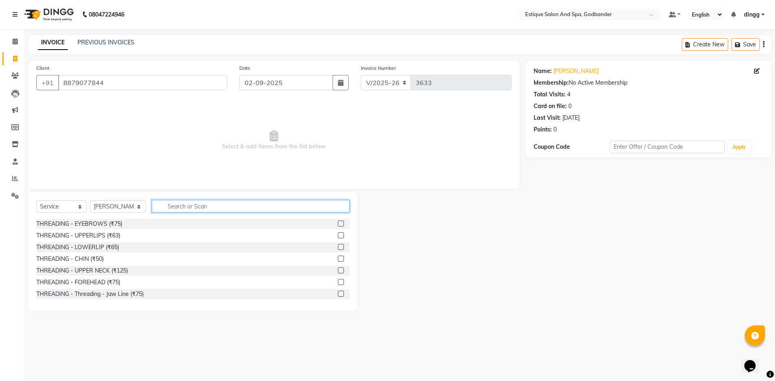
click at [192, 207] on input "text" at bounding box center [251, 206] width 198 height 13
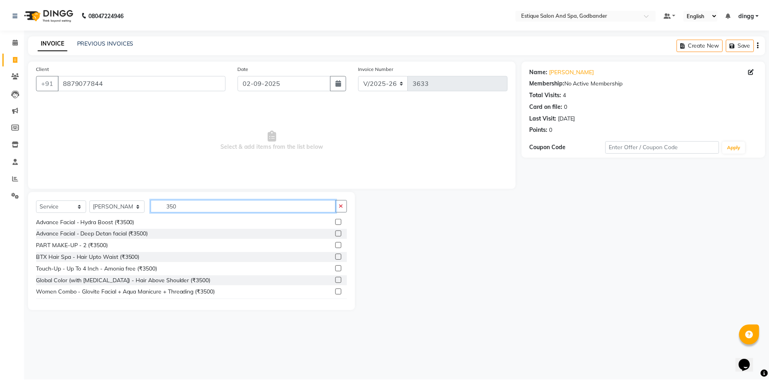
scroll to position [25, 0]
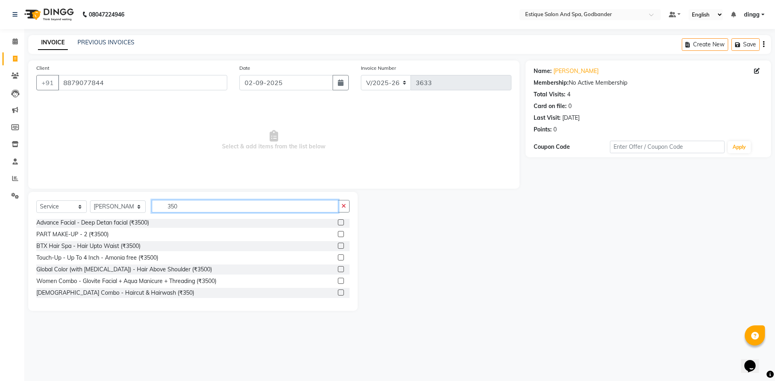
type input "350"
click at [338, 293] on label at bounding box center [341, 293] width 6 height 6
click at [338, 293] on input "checkbox" at bounding box center [340, 293] width 5 height 5
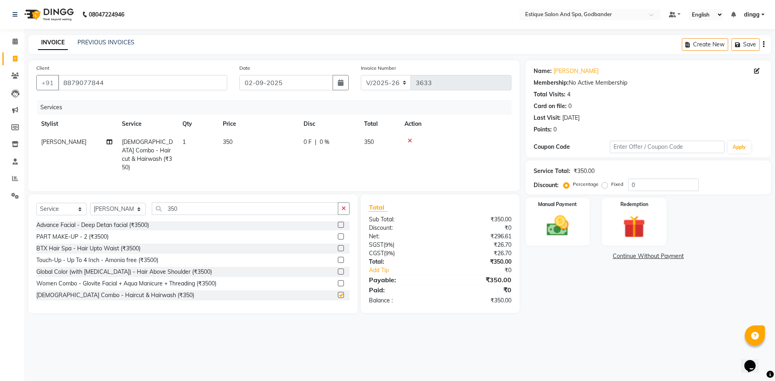
checkbox input "false"
click at [555, 221] on img at bounding box center [558, 226] width 38 height 27
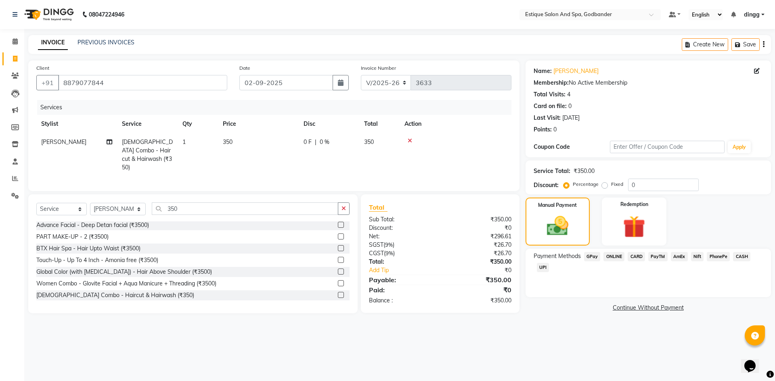
click at [591, 257] on span "GPay" at bounding box center [592, 256] width 17 height 9
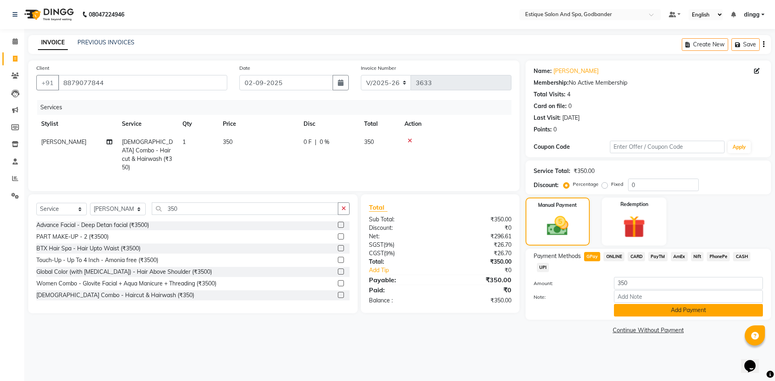
click at [638, 313] on button "Add Payment" at bounding box center [688, 310] width 149 height 13
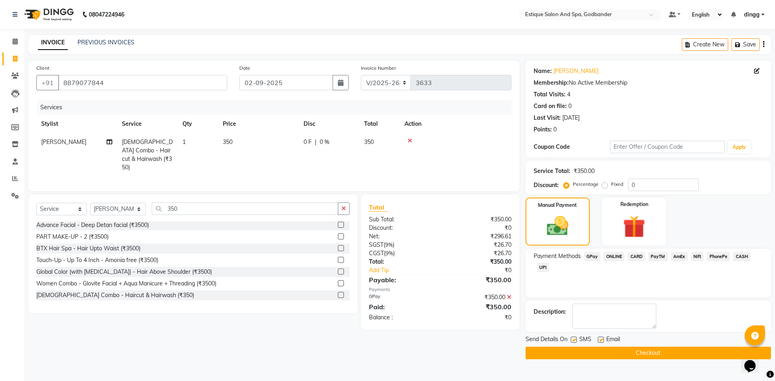
click at [604, 355] on button "Checkout" at bounding box center [647, 353] width 245 height 13
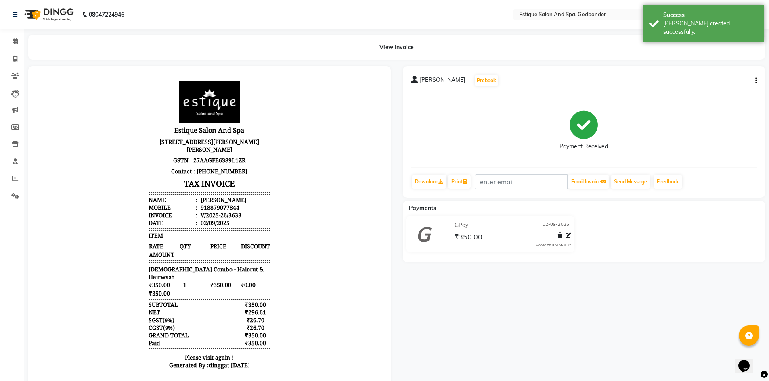
scroll to position [6, 0]
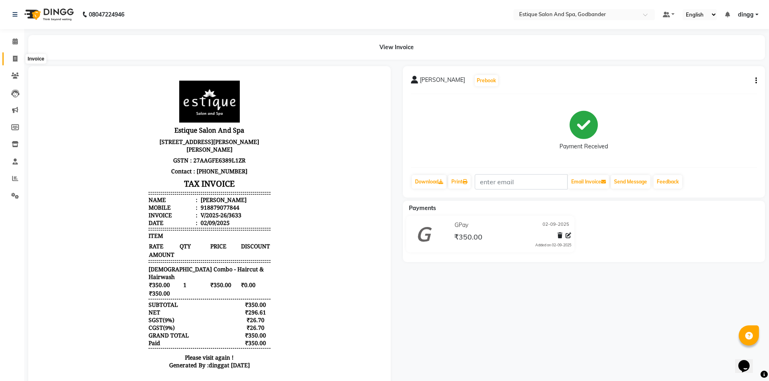
click at [15, 60] on icon at bounding box center [15, 59] width 4 height 6
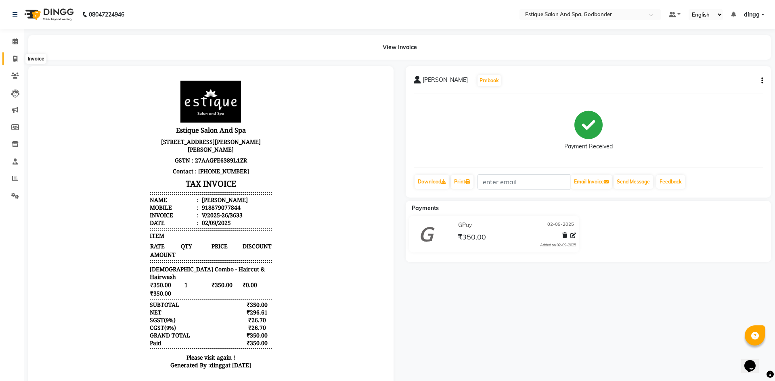
select select "6103"
select select "service"
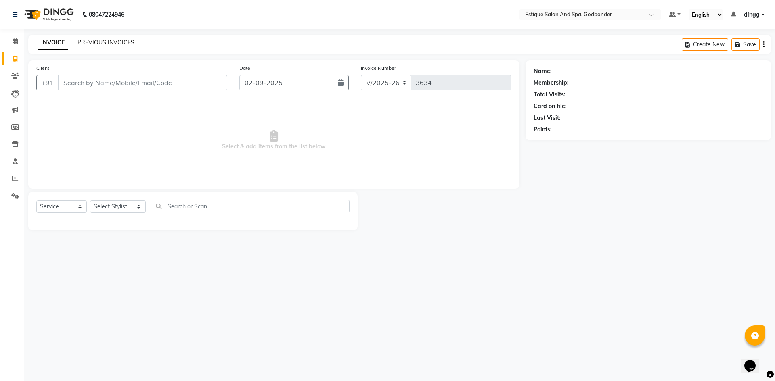
click at [102, 40] on link "PREVIOUS INVOICES" at bounding box center [105, 42] width 57 height 7
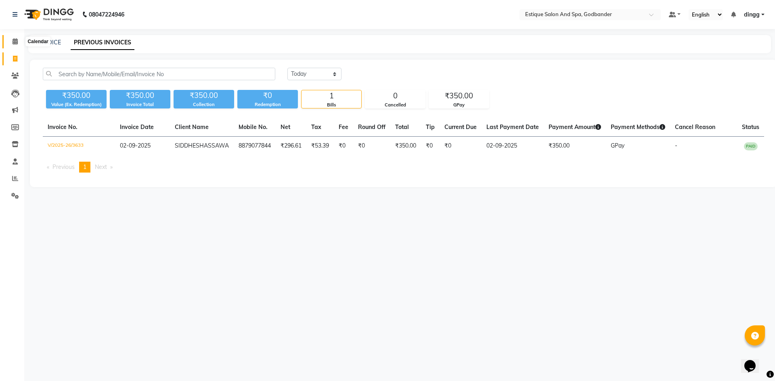
click at [11, 37] on span at bounding box center [15, 41] width 14 height 9
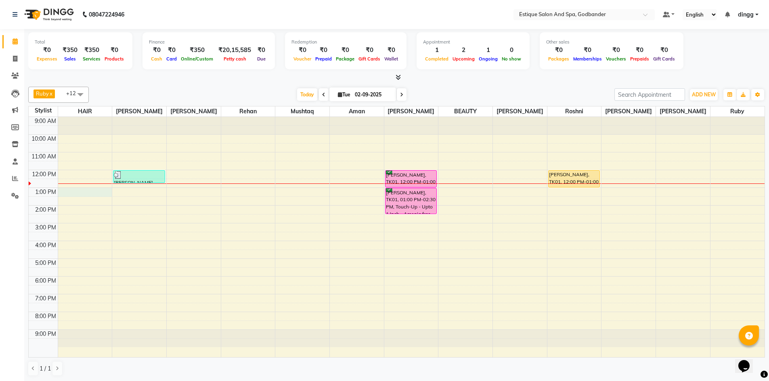
click at [75, 194] on div "9:00 AM 10:00 AM 11:00 AM 12:00 PM 1:00 PM 2:00 PM 3:00 PM 4:00 PM 5:00 PM 6:00…" at bounding box center [397, 237] width 736 height 240
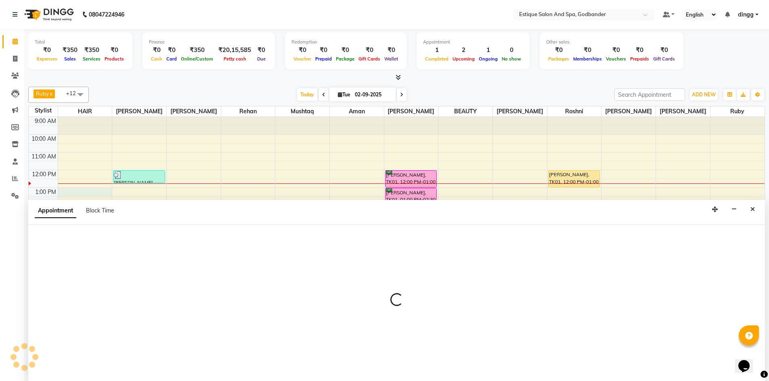
scroll to position [0, 0]
select select "76679"
select select "780"
select select "tentative"
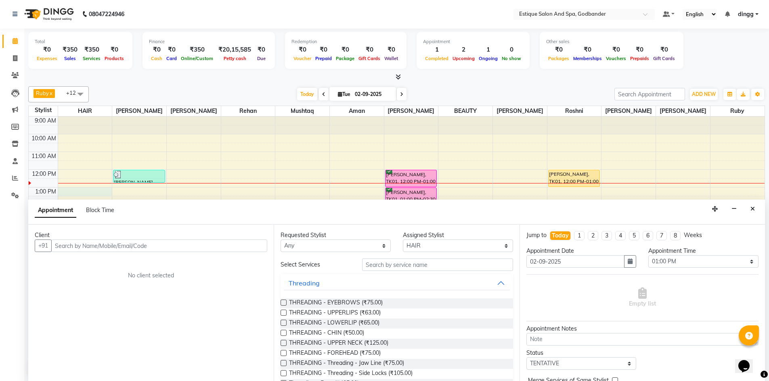
click at [74, 247] on input "text" at bounding box center [159, 246] width 216 height 13
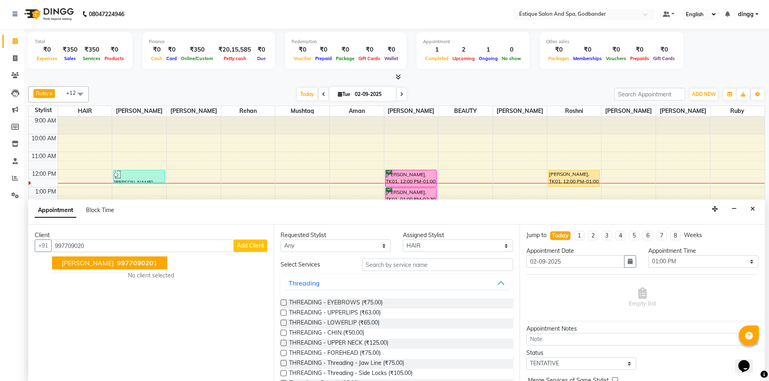
click at [75, 264] on span "[PERSON_NAME]" at bounding box center [88, 263] width 52 height 8
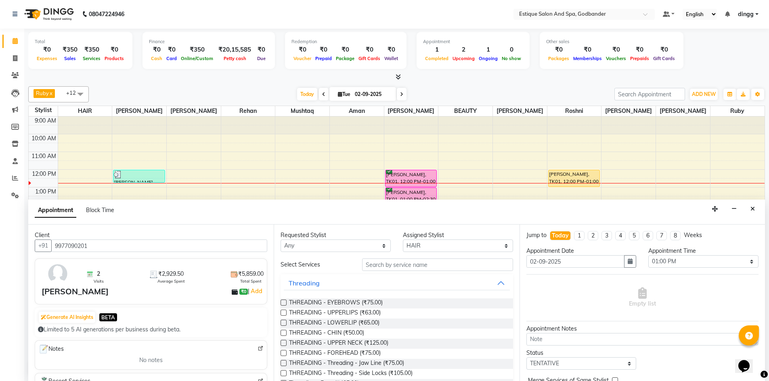
type input "9977090201"
click at [417, 247] on select "Select Aarti Nails [PERSON_NAME] [PERSON_NAME] Any one Asmi BEAUTY HAIR [PERSON…" at bounding box center [458, 246] width 110 height 13
select select "76680"
click at [403, 240] on select "Select Aarti Nails [PERSON_NAME] [PERSON_NAME] Any one Asmi BEAUTY HAIR [PERSON…" at bounding box center [458, 246] width 110 height 13
click at [380, 266] on input "text" at bounding box center [437, 265] width 151 height 13
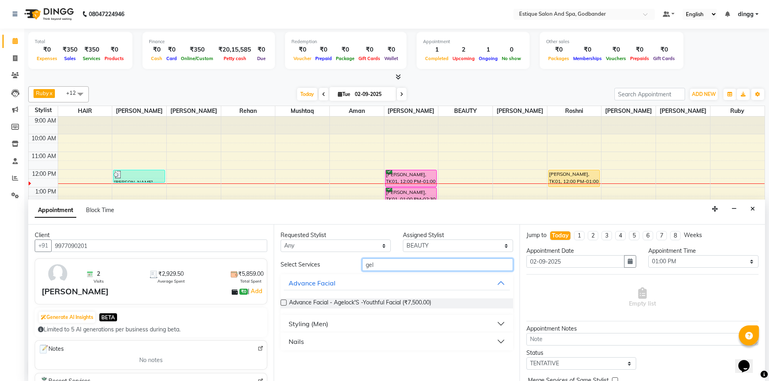
type input "gel"
click at [300, 343] on div "Nails" at bounding box center [295, 342] width 15 height 10
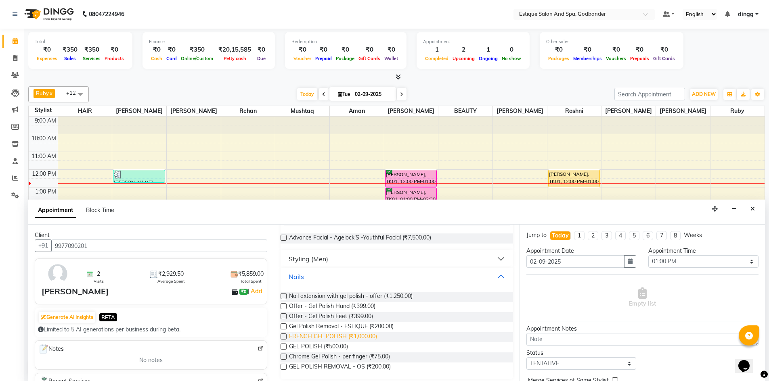
scroll to position [69, 0]
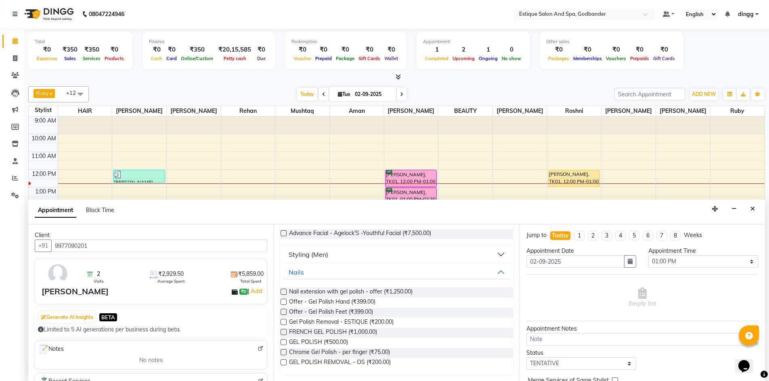
click at [284, 303] on label at bounding box center [283, 302] width 6 height 6
click at [284, 303] on input "checkbox" at bounding box center [282, 302] width 5 height 5
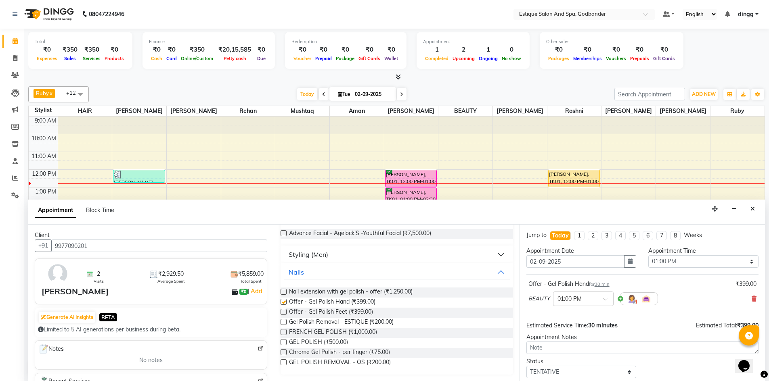
checkbox input "false"
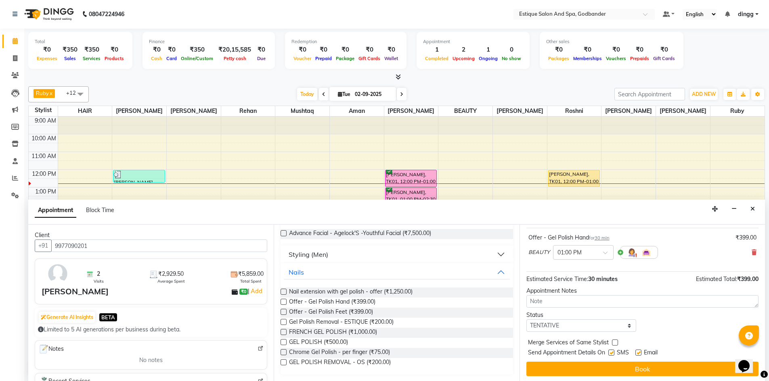
scroll to position [48, 0]
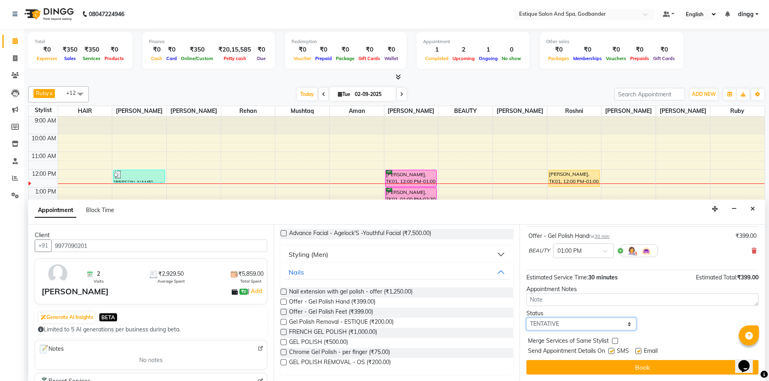
click at [538, 325] on select "Select TENTATIVE CONFIRM CHECK-IN UPCOMING" at bounding box center [581, 324] width 110 height 13
select select "confirm booking"
click at [526, 318] on select "Select TENTATIVE CONFIRM CHECK-IN UPCOMING" at bounding box center [581, 324] width 110 height 13
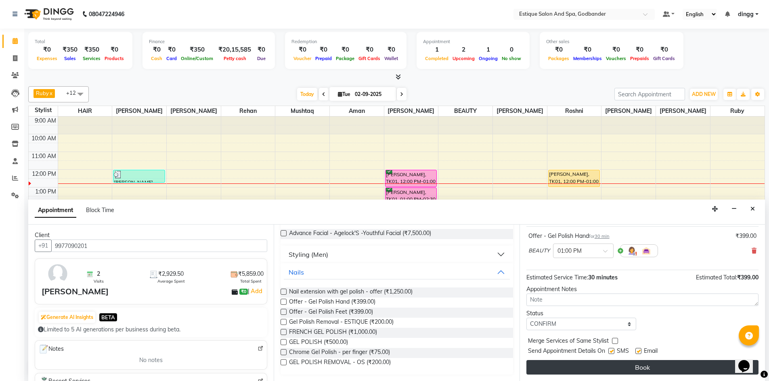
click at [562, 373] on button "Book" at bounding box center [642, 367] width 232 height 15
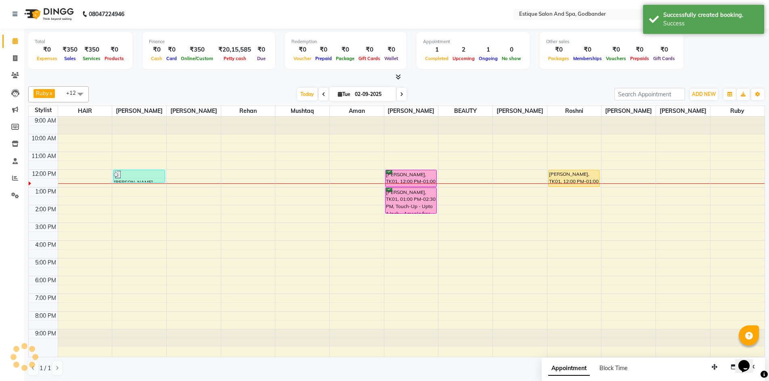
scroll to position [0, 0]
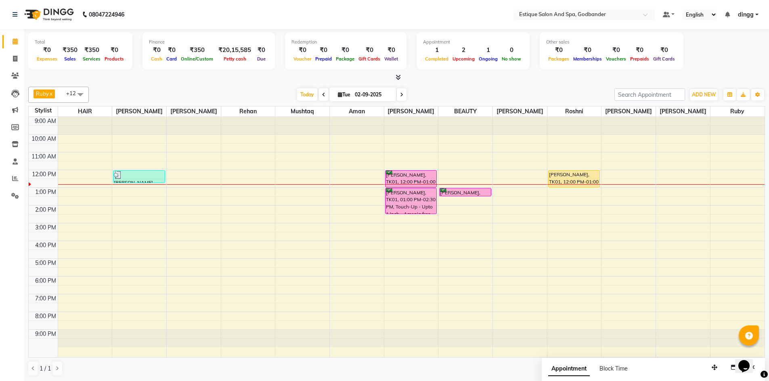
click at [729, 190] on div "9:00 AM 10:00 AM 11:00 AM 12:00 PM 1:00 PM 2:00 PM 3:00 PM 4:00 PM 5:00 PM 6:00…" at bounding box center [397, 237] width 736 height 240
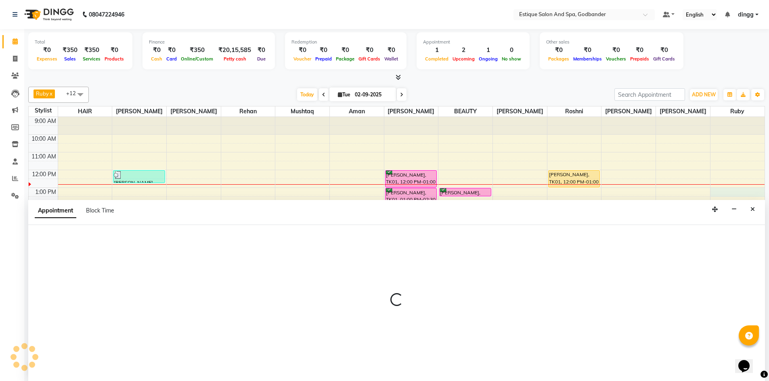
scroll to position [0, 0]
select select "88988"
select select "tentative"
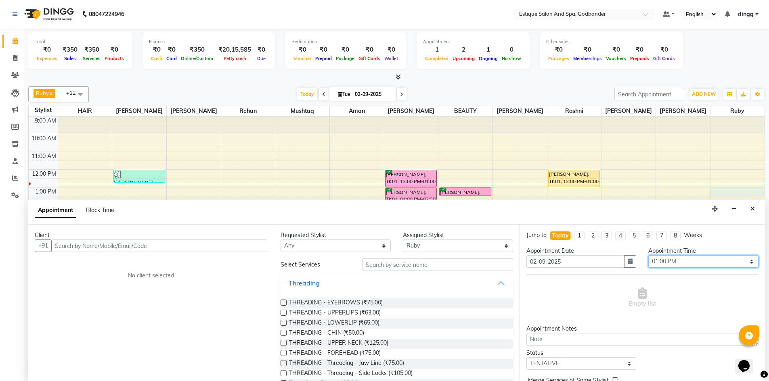
click at [665, 259] on select "Select 10:00 AM 10:15 AM 10:30 AM 10:45 AM 11:00 AM 11:15 AM 11:30 AM 11:45 AM …" at bounding box center [703, 261] width 110 height 13
select select "750"
click at [648, 255] on select "Select 10:00 AM 10:15 AM 10:30 AM 10:45 AM 11:00 AM 11:15 AM 11:30 AM 11:45 AM …" at bounding box center [703, 261] width 110 height 13
click at [381, 270] on input "text" at bounding box center [437, 265] width 151 height 13
type input "th"
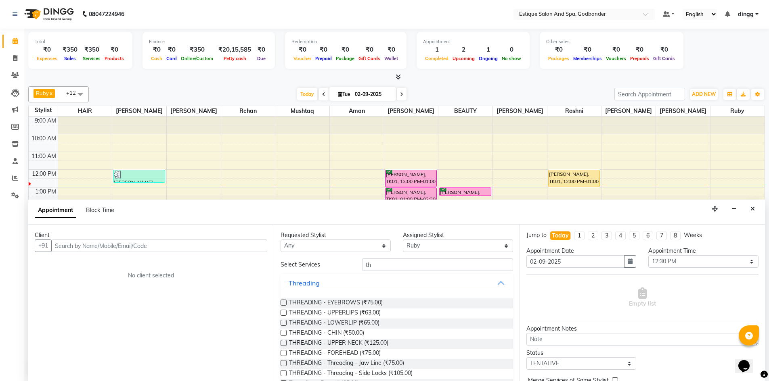
click at [284, 303] on label at bounding box center [283, 303] width 6 height 6
click at [284, 303] on input "checkbox" at bounding box center [282, 303] width 5 height 5
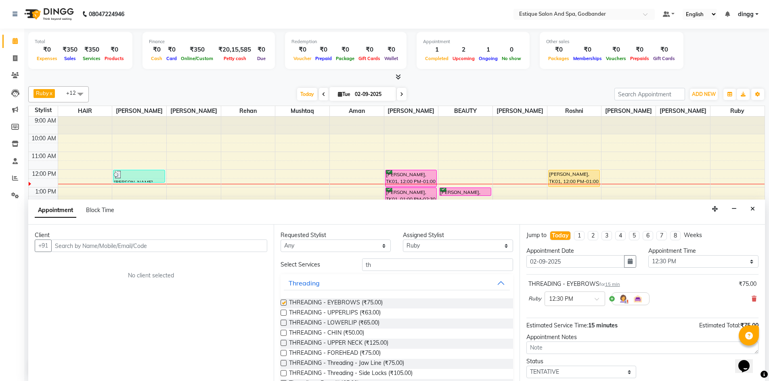
checkbox input "false"
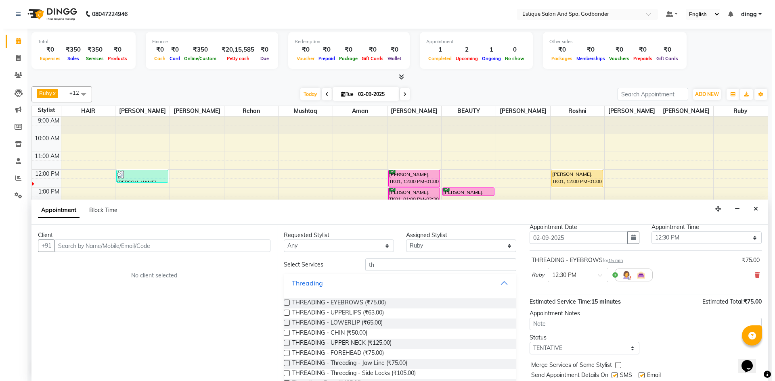
scroll to position [49, 0]
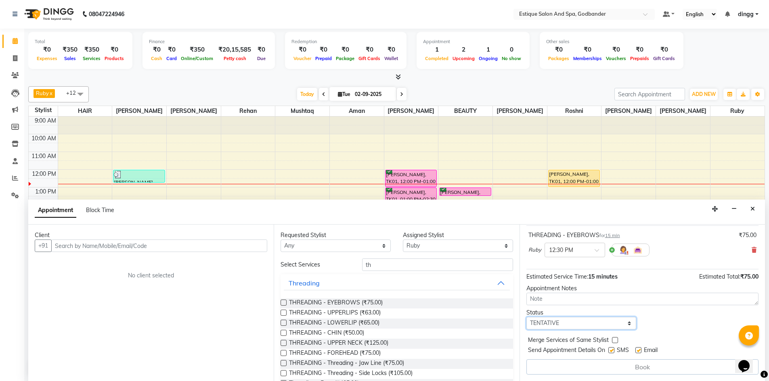
click at [549, 322] on select "Select TENTATIVE CONFIRM CHECK-IN UPCOMING" at bounding box center [581, 323] width 110 height 13
select select "confirm booking"
click at [526, 317] on select "Select TENTATIVE CONFIRM CHECK-IN UPCOMING" at bounding box center [581, 323] width 110 height 13
click at [83, 250] on input "text" at bounding box center [159, 246] width 216 height 13
type input "983362847"
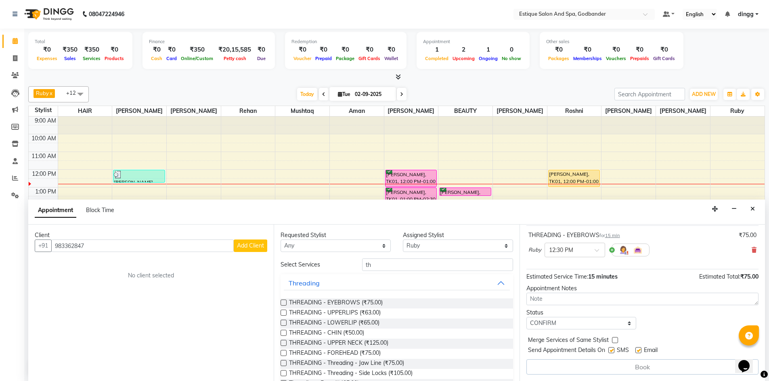
click at [253, 247] on span "Add Client" at bounding box center [250, 245] width 27 height 7
select select "22"
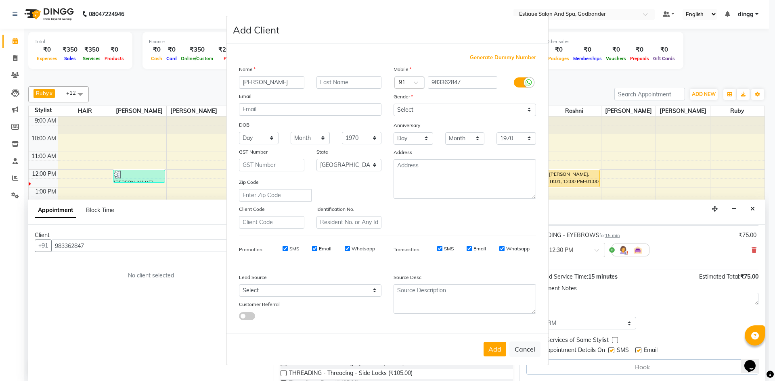
type input "[PERSON_NAME]"
click at [324, 83] on input "text" at bounding box center [348, 82] width 65 height 13
type input "cALVIEN"
click at [245, 84] on input "[PERSON_NAME]" at bounding box center [271, 82] width 65 height 13
type input "[PERSON_NAME]"
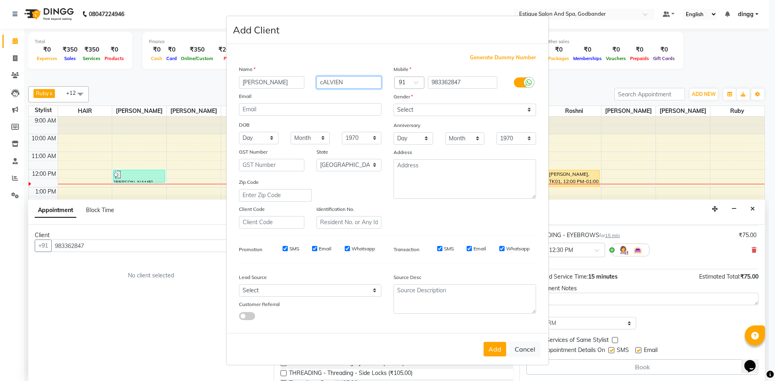
click at [351, 86] on input "cALVIEN" at bounding box center [348, 82] width 65 height 13
type input "c"
type input "cALVIEN"
click at [405, 111] on select "Select [DEMOGRAPHIC_DATA] [DEMOGRAPHIC_DATA] Other Prefer Not To Say" at bounding box center [464, 110] width 142 height 13
select select "[DEMOGRAPHIC_DATA]"
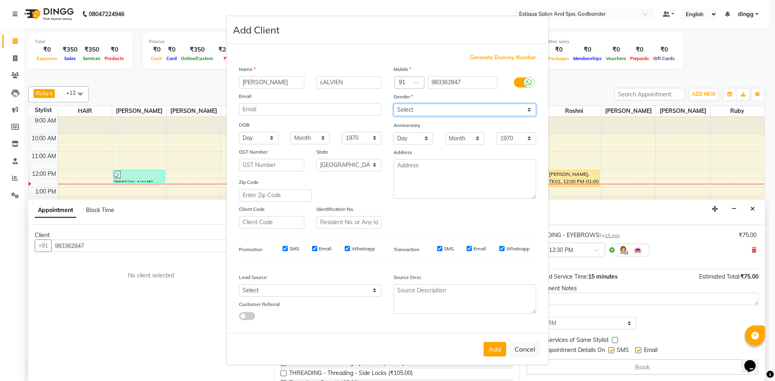
click at [393, 104] on select "Select [DEMOGRAPHIC_DATA] [DEMOGRAPHIC_DATA] Other Prefer Not To Say" at bounding box center [464, 110] width 142 height 13
click at [492, 347] on button "Add" at bounding box center [494, 349] width 23 height 15
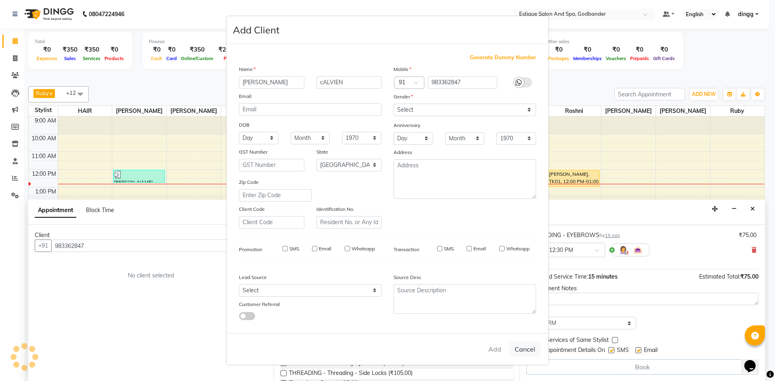
select select
select select "null"
select select
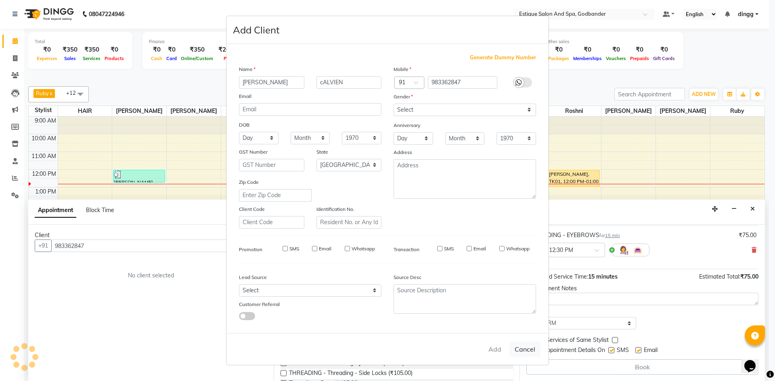
select select
checkbox input "false"
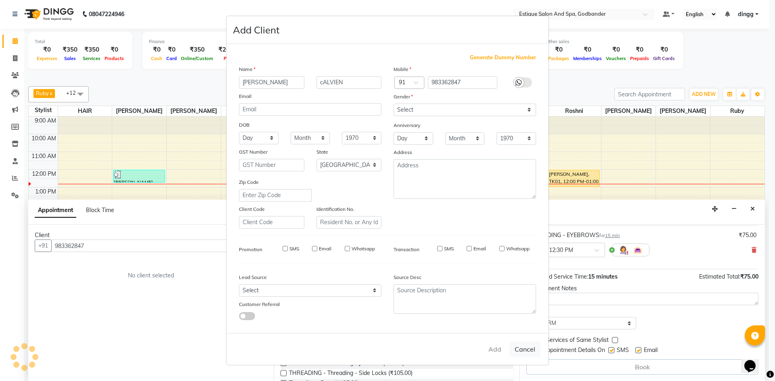
checkbox input "false"
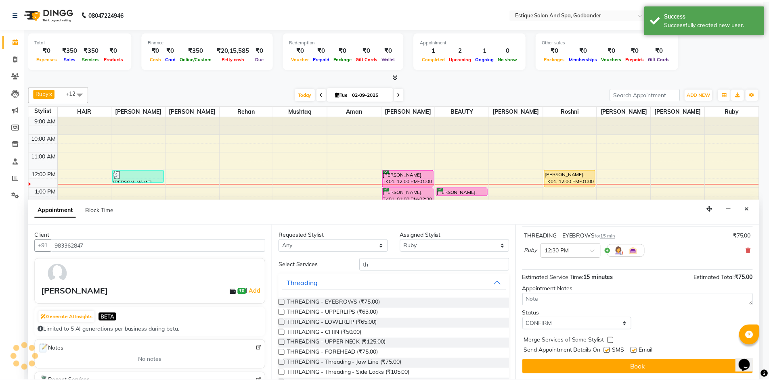
scroll to position [48, 0]
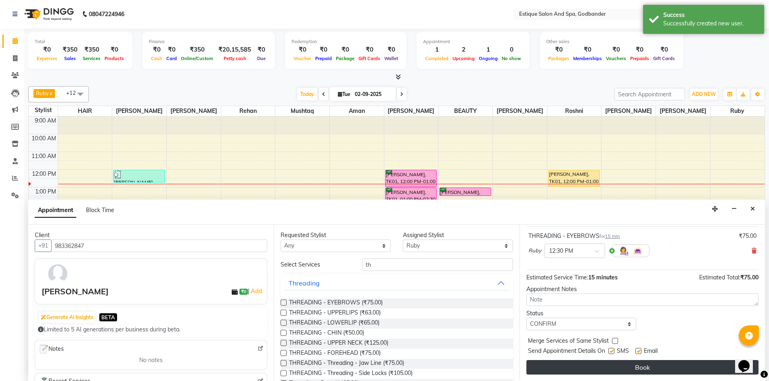
click at [590, 367] on button "Book" at bounding box center [642, 367] width 232 height 15
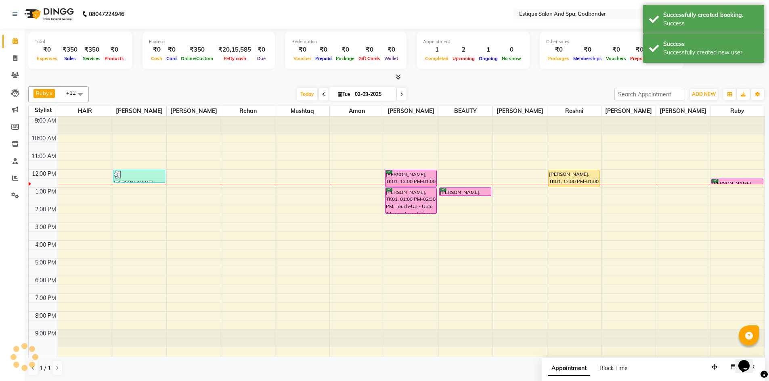
scroll to position [0, 0]
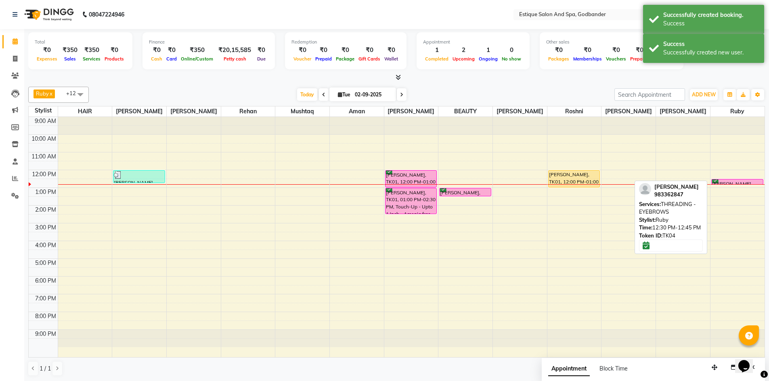
click at [737, 180] on div "[PERSON_NAME], TK04, 12:30 PM-12:45 PM, THREADING - EYEBROWS" at bounding box center [736, 182] width 51 height 5
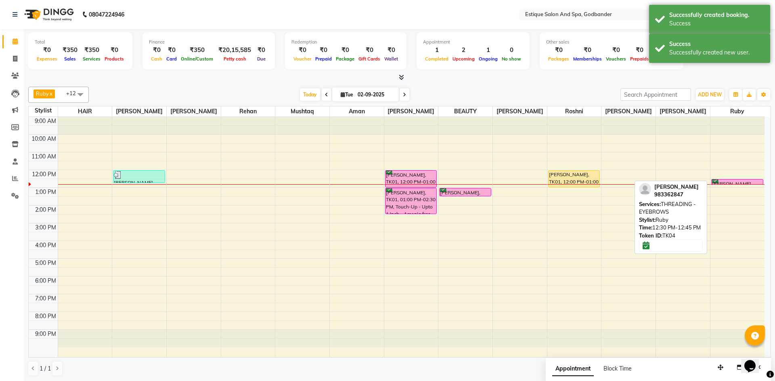
select select "6"
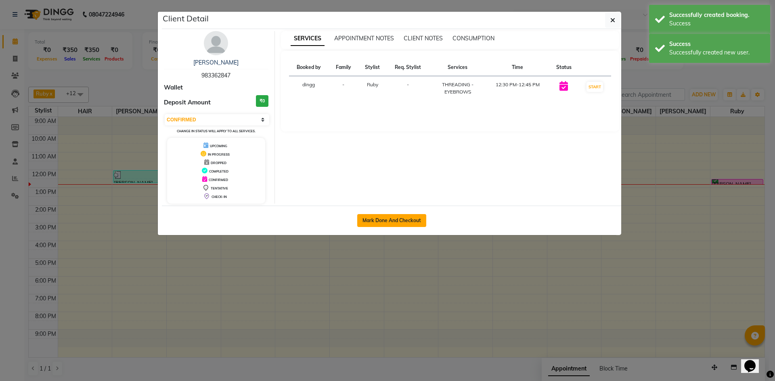
click at [370, 217] on button "Mark Done And Checkout" at bounding box center [391, 220] width 69 height 13
select select "service"
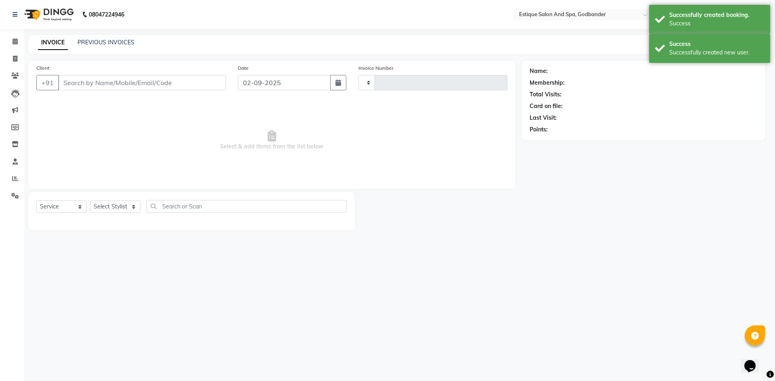
type input "3634"
select select "3"
select select "6103"
type input "983362847"
select select "88988"
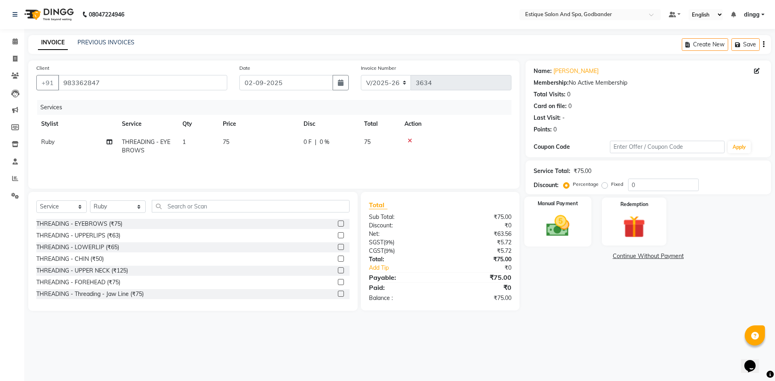
click at [552, 229] on img at bounding box center [558, 226] width 38 height 27
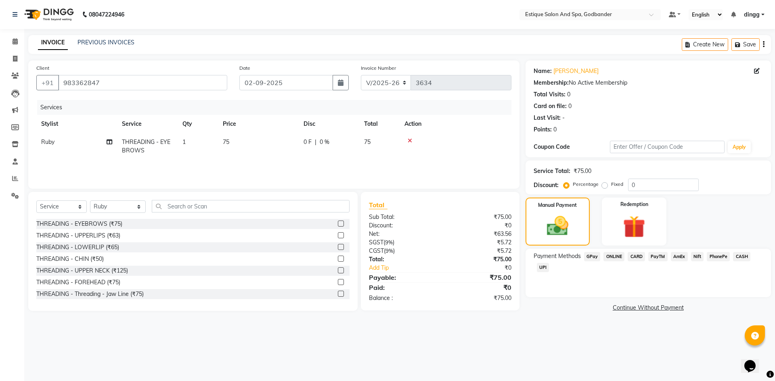
click at [589, 257] on span "GPay" at bounding box center [592, 256] width 17 height 9
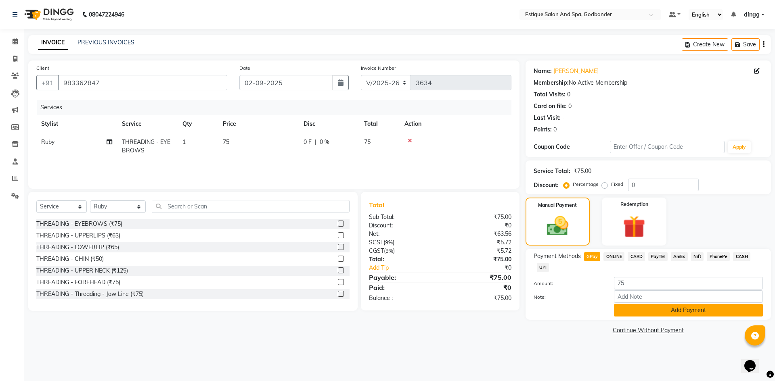
click at [623, 312] on button "Add Payment" at bounding box center [688, 310] width 149 height 13
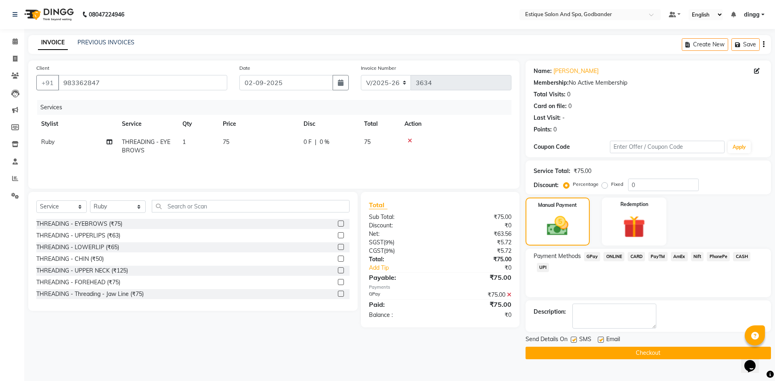
click at [631, 353] on button "Checkout" at bounding box center [647, 353] width 245 height 13
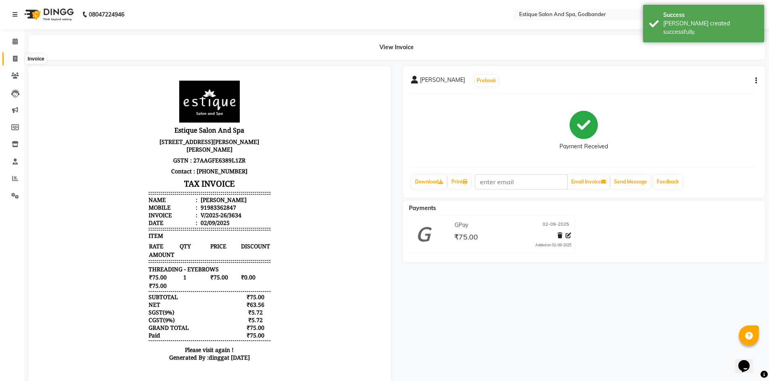
click at [14, 57] on icon at bounding box center [15, 59] width 4 height 6
select select "6103"
select select "service"
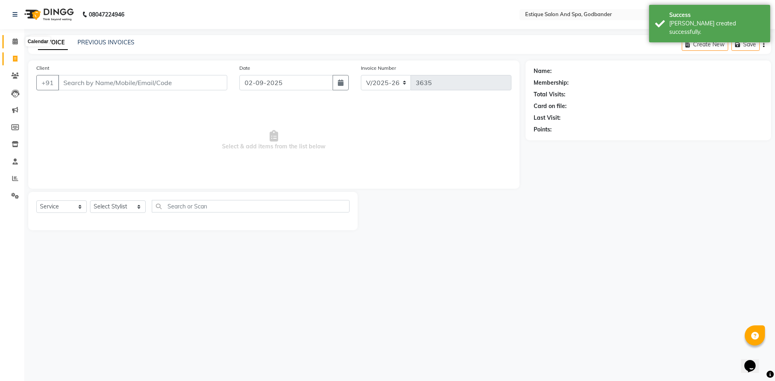
click at [16, 44] on icon at bounding box center [15, 41] width 5 height 6
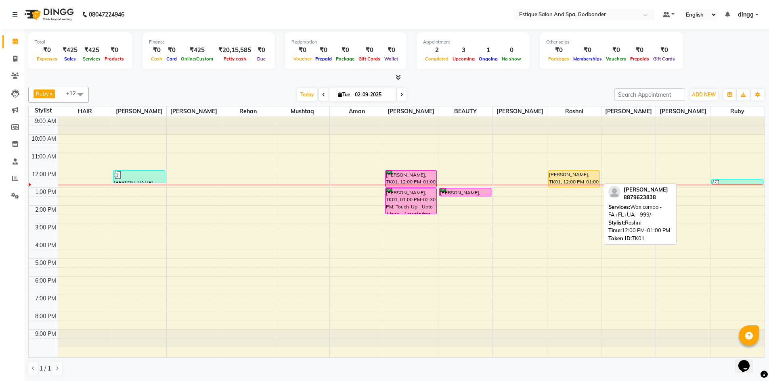
click at [564, 177] on div "[PERSON_NAME], TK01, 12:00 PM-01:00 PM, Wax combo - FA+FL+UA - 999/-" at bounding box center [573, 179] width 51 height 17
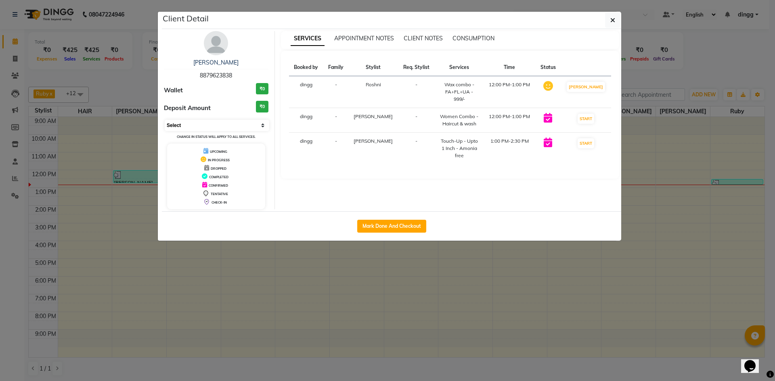
click at [199, 130] on select "Select IN SERVICE CONFIRMED TENTATIVE CHECK IN MARK DONE DROPPED UPCOMING" at bounding box center [217, 125] width 105 height 11
select select "6"
click at [165, 120] on select "Select IN SERVICE CONFIRMED TENTATIVE CHECK IN MARK DONE DROPPED UPCOMING" at bounding box center [217, 125] width 105 height 11
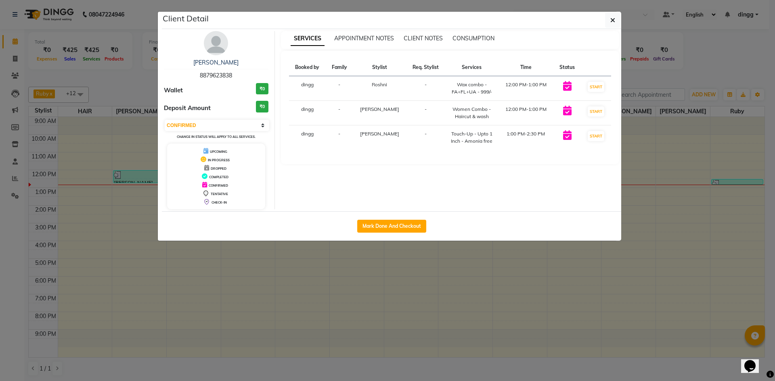
click at [603, 20] on div "Client Detail" at bounding box center [391, 20] width 459 height 17
click at [613, 17] on icon "button" at bounding box center [612, 20] width 5 height 6
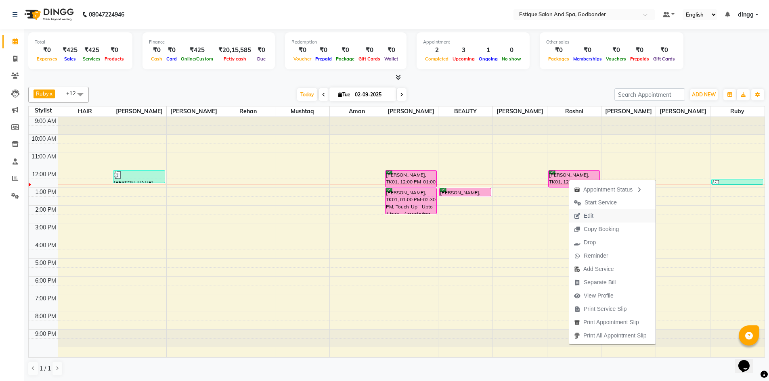
click at [595, 219] on span "Edit" at bounding box center [583, 215] width 29 height 13
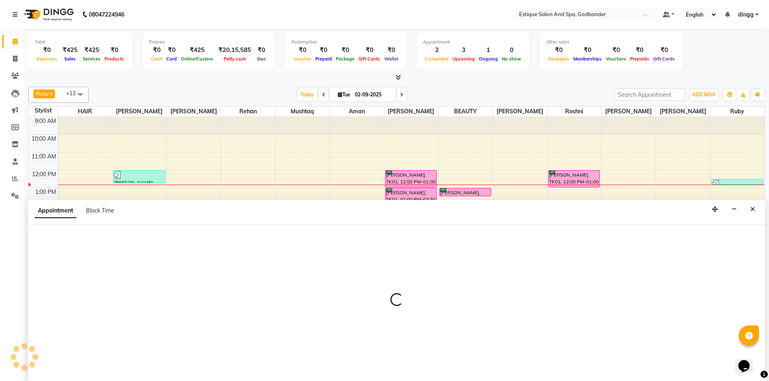
scroll to position [0, 0]
select select "44576"
select select "720"
select select "confirm booking"
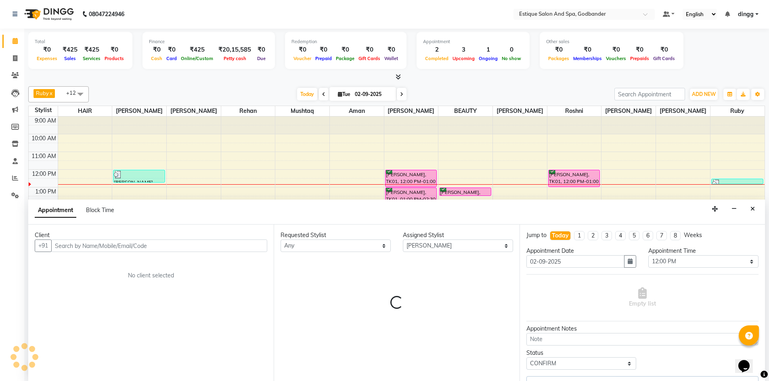
select select "2987"
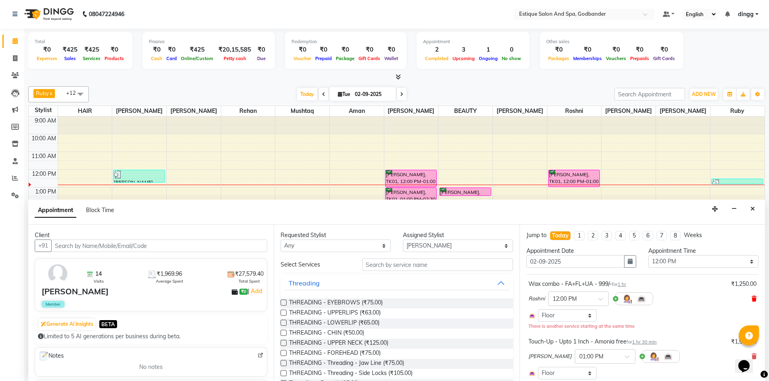
click at [751, 297] on icon at bounding box center [753, 299] width 5 height 6
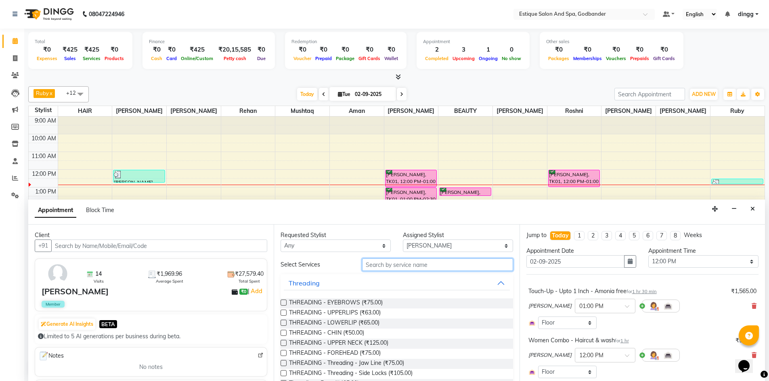
click at [391, 268] on input "text" at bounding box center [437, 265] width 151 height 13
type input "INT"
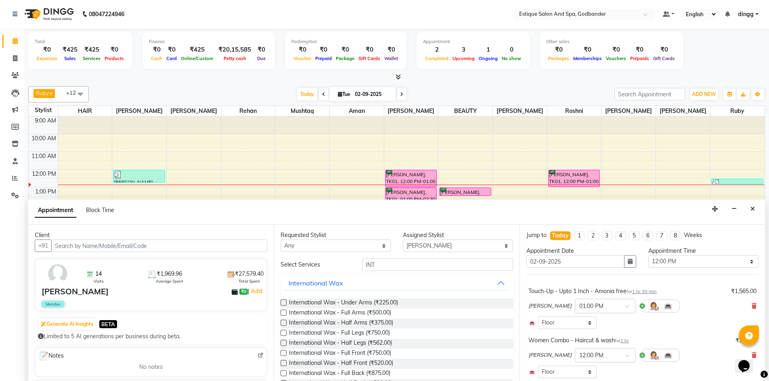
click at [282, 344] on label at bounding box center [283, 343] width 6 height 6
click at [282, 344] on input "checkbox" at bounding box center [282, 343] width 5 height 5
checkbox input "false"
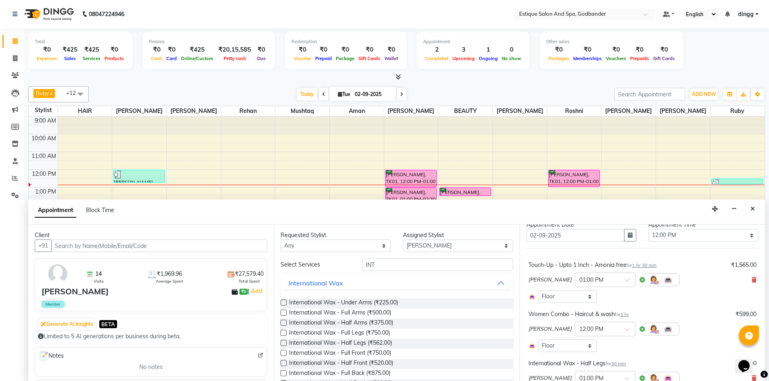
scroll to position [40, 0]
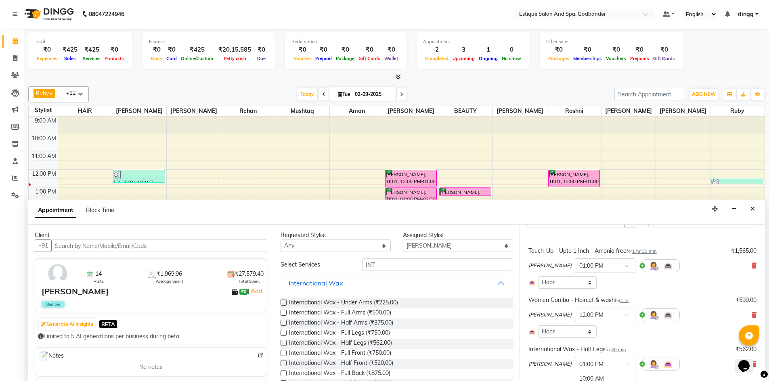
click at [625, 365] on span at bounding box center [630, 367] width 10 height 8
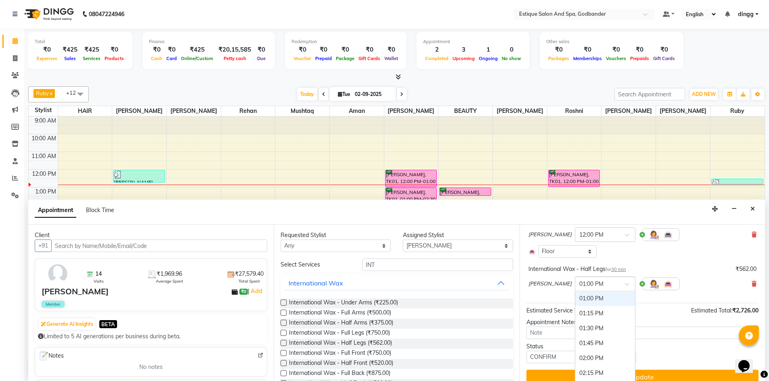
scroll to position [121, 0]
type input "12"
drag, startPoint x: 574, startPoint y: 298, endPoint x: 573, endPoint y: 294, distance: 4.7
click at [575, 297] on div "12:00 PM" at bounding box center [605, 298] width 60 height 15
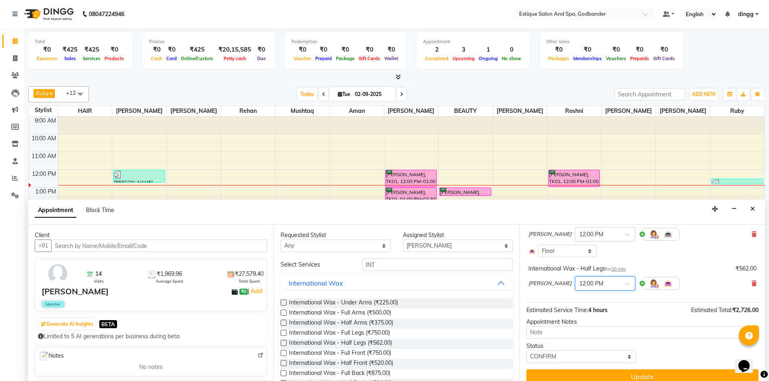
click at [283, 315] on label at bounding box center [283, 313] width 6 height 6
click at [283, 315] on input "checkbox" at bounding box center [282, 313] width 5 height 5
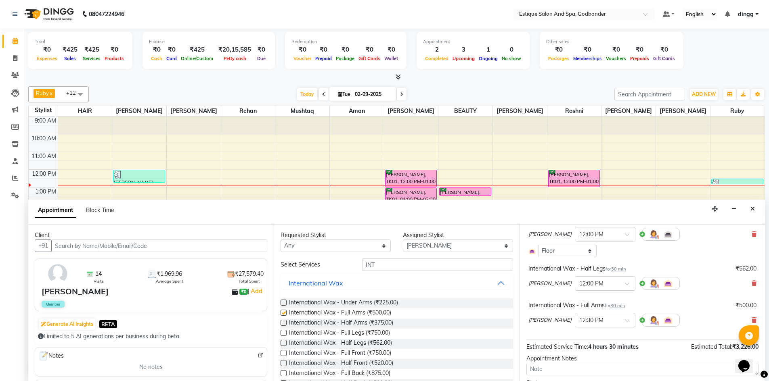
checkbox input "false"
click at [283, 302] on label at bounding box center [283, 303] width 6 height 6
click at [283, 302] on input "checkbox" at bounding box center [282, 303] width 5 height 5
checkbox input "false"
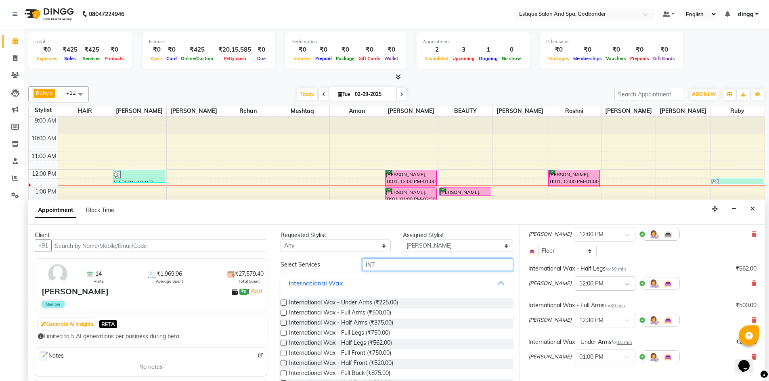
drag, startPoint x: 383, startPoint y: 266, endPoint x: 343, endPoint y: 266, distance: 39.1
click at [344, 266] on div "Select Services INT" at bounding box center [396, 265] width 244 height 13
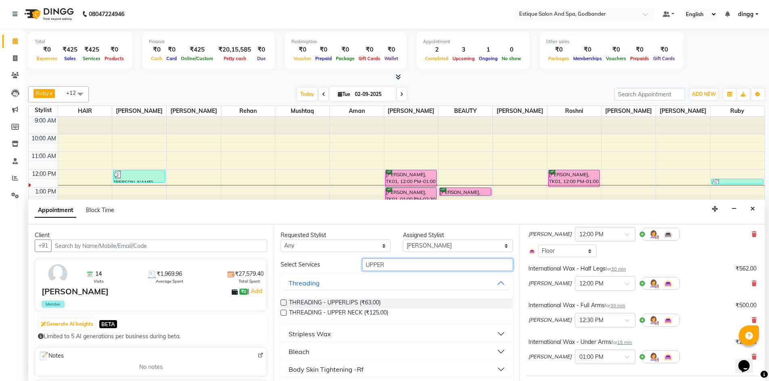
type input "UPPER"
click at [313, 334] on div "Stripless Wax" at bounding box center [309, 334] width 42 height 10
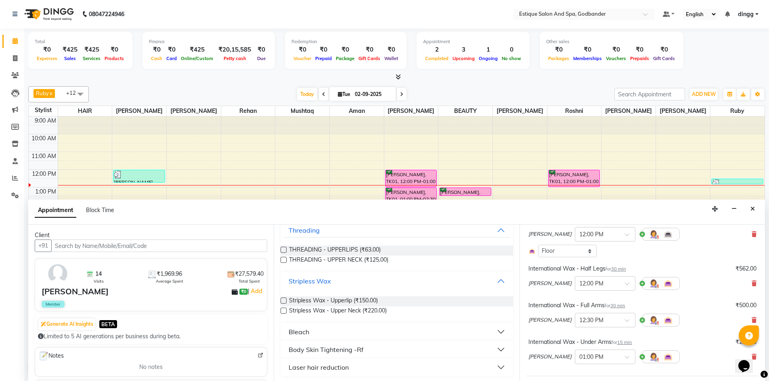
scroll to position [54, 0]
click at [281, 299] on label at bounding box center [283, 299] width 6 height 6
click at [281, 299] on input "checkbox" at bounding box center [282, 299] width 5 height 5
checkbox input "false"
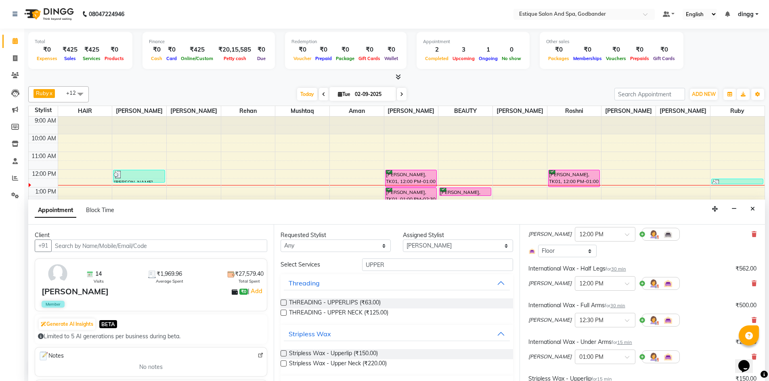
scroll to position [0, 0]
drag, startPoint x: 394, startPoint y: 266, endPoint x: 320, endPoint y: 249, distance: 76.6
click at [328, 257] on div "Requested Stylist Any Aarti Nails [PERSON_NAME] [PERSON_NAME] Any one Asmi BEAU…" at bounding box center [396, 303] width 245 height 157
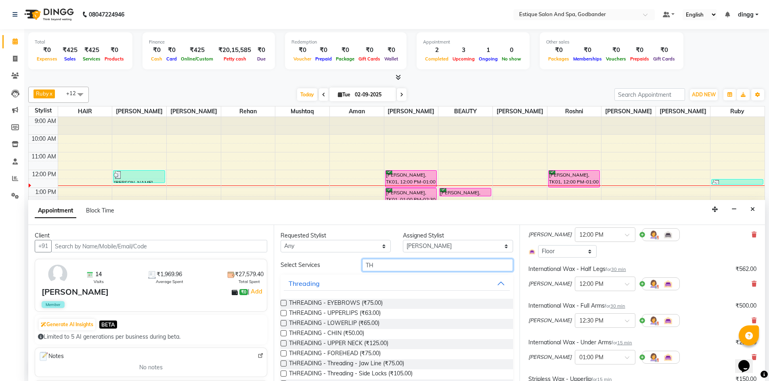
type input "TH"
click at [283, 304] on label at bounding box center [283, 303] width 6 height 6
click at [283, 304] on input "checkbox" at bounding box center [282, 303] width 5 height 5
checkbox input "false"
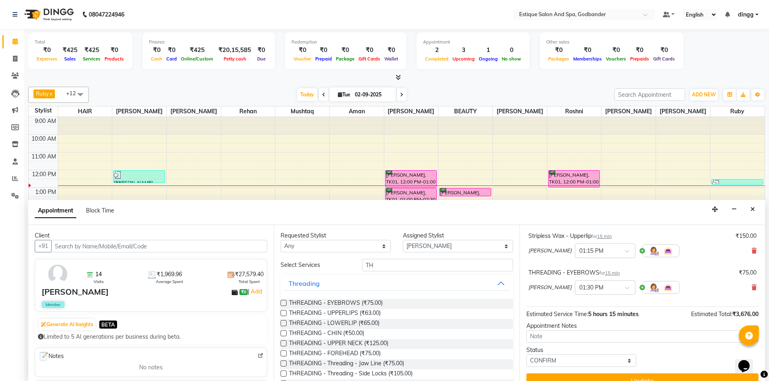
scroll to position [277, 0]
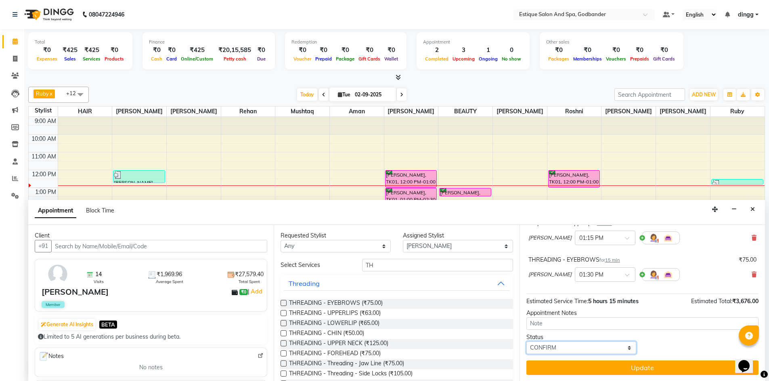
click at [564, 350] on select "Select TENTATIVE CONFIRM CHECK-IN UPCOMING" at bounding box center [581, 348] width 110 height 13
click at [526, 342] on select "Select TENTATIVE CONFIRM CHECK-IN UPCOMING" at bounding box center [581, 348] width 110 height 13
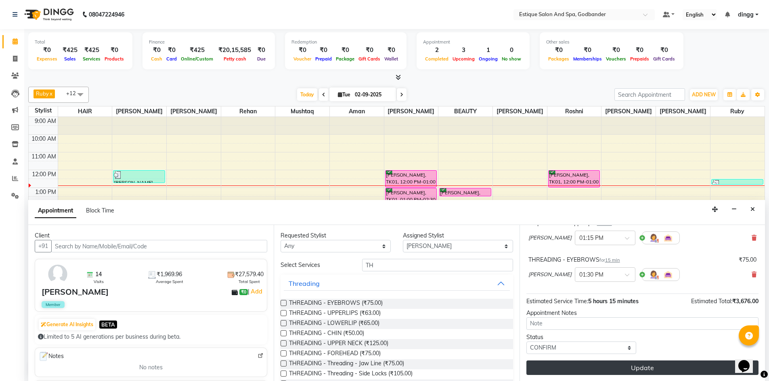
click at [551, 370] on button "Update" at bounding box center [642, 368] width 232 height 15
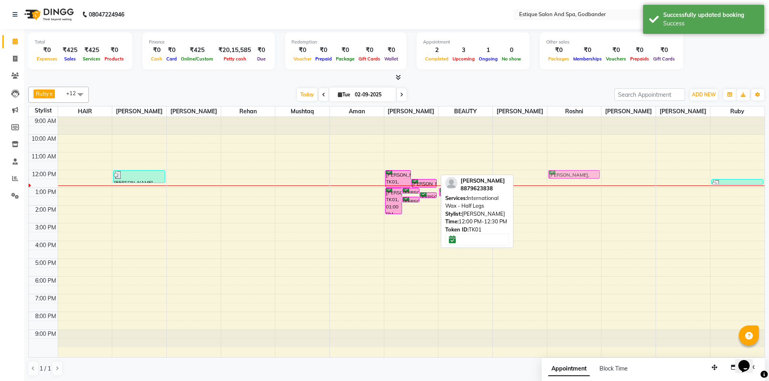
drag, startPoint x: 420, startPoint y: 174, endPoint x: 560, endPoint y: 172, distance: 140.4
click at [560, 172] on tr "[PERSON_NAME], TK02, 12:00 PM-12:45 PM, [DEMOGRAPHIC_DATA] Combo - Haircut & Ha…" at bounding box center [397, 237] width 736 height 240
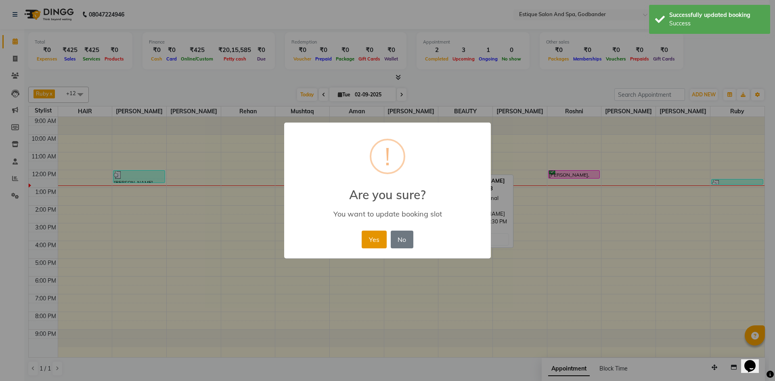
click at [377, 239] on button "Yes" at bounding box center [374, 240] width 25 height 18
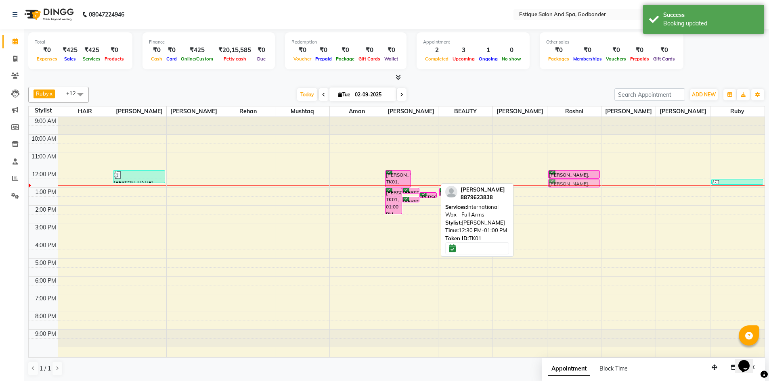
drag, startPoint x: 418, startPoint y: 183, endPoint x: 558, endPoint y: 186, distance: 140.0
click at [558, 186] on tr "[PERSON_NAME], TK02, 12:00 PM-12:45 PM, [DEMOGRAPHIC_DATA] Combo - Haircut & Ha…" at bounding box center [397, 237] width 736 height 240
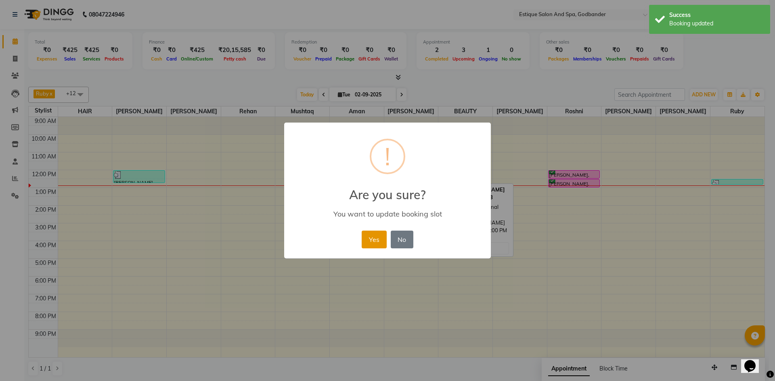
click at [378, 244] on button "Yes" at bounding box center [374, 240] width 25 height 18
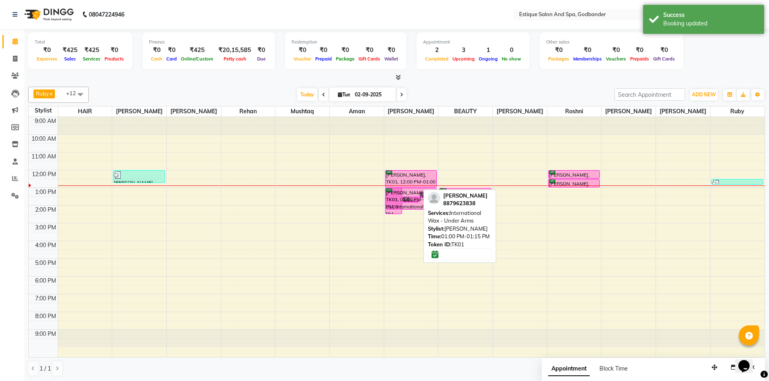
drag, startPoint x: 410, startPoint y: 192, endPoint x: 556, endPoint y: 205, distance: 147.0
click at [556, 205] on div "9:00 AM 10:00 AM 11:00 AM 12:00 PM 1:00 PM 2:00 PM 3:00 PM 4:00 PM 5:00 PM 6:00…" at bounding box center [397, 237] width 736 height 240
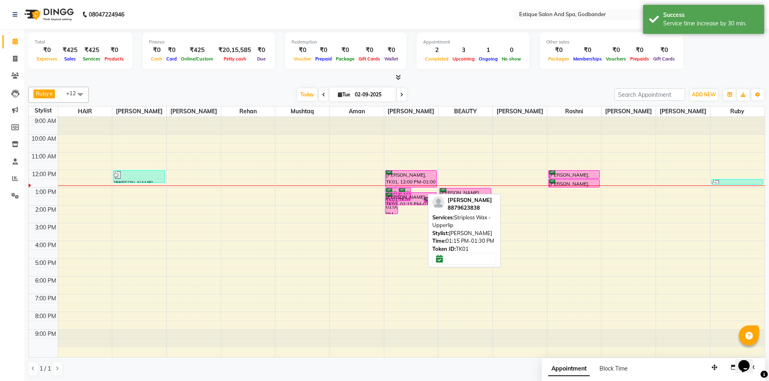
drag, startPoint x: 415, startPoint y: 196, endPoint x: 585, endPoint y: 199, distance: 170.3
click at [585, 199] on div "9:00 AM 10:00 AM 11:00 AM 12:00 PM 1:00 PM 2:00 PM 3:00 PM 4:00 PM 5:00 PM 6:00…" at bounding box center [397, 237] width 736 height 240
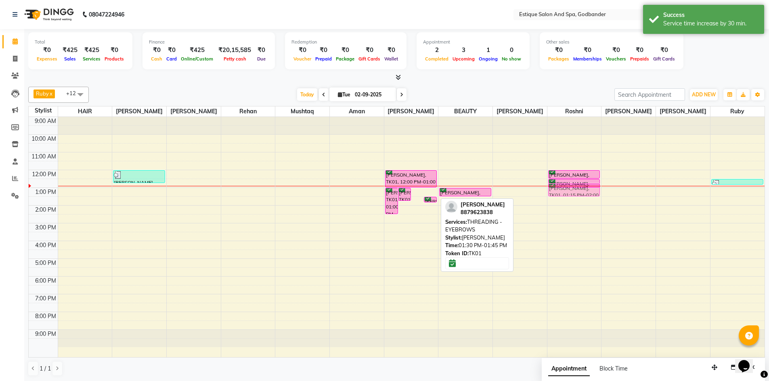
drag, startPoint x: 420, startPoint y: 202, endPoint x: 560, endPoint y: 197, distance: 139.3
click at [560, 197] on tr "[PERSON_NAME], TK02, 12:00 PM-12:45 PM, [DEMOGRAPHIC_DATA] Combo - Haircut & Ha…" at bounding box center [397, 237] width 736 height 240
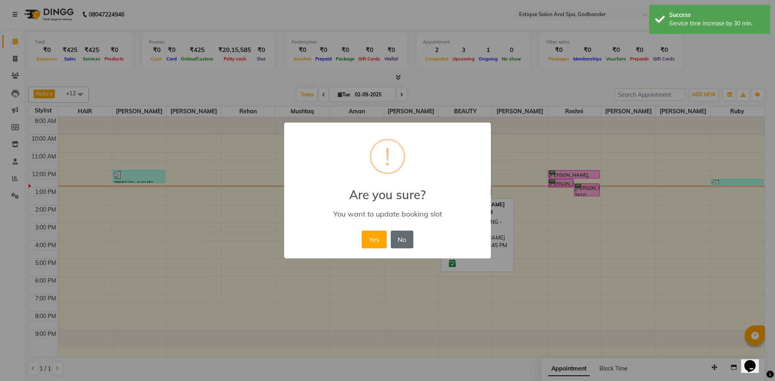
click at [393, 237] on button "No" at bounding box center [402, 240] width 23 height 18
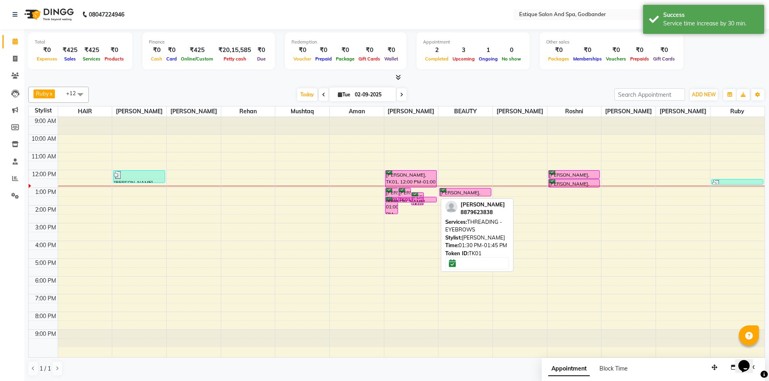
drag, startPoint x: 431, startPoint y: 201, endPoint x: 536, endPoint y: 201, distance: 104.5
click at [533, 201] on div "9:00 AM 10:00 AM 11:00 AM 12:00 PM 1:00 PM 2:00 PM 3:00 PM 4:00 PM 5:00 PM 6:00…" at bounding box center [397, 237] width 736 height 240
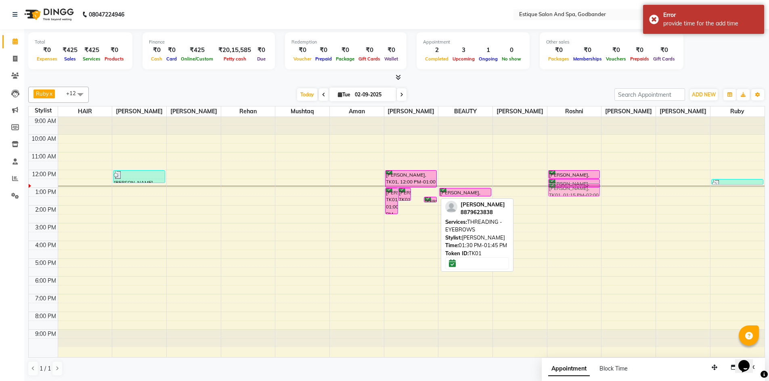
drag, startPoint x: 420, startPoint y: 199, endPoint x: 584, endPoint y: 194, distance: 163.9
click at [584, 194] on tr "[PERSON_NAME], TK02, 12:00 PM-12:45 PM, [DEMOGRAPHIC_DATA] Combo - Haircut & Ha…" at bounding box center [397, 237] width 736 height 240
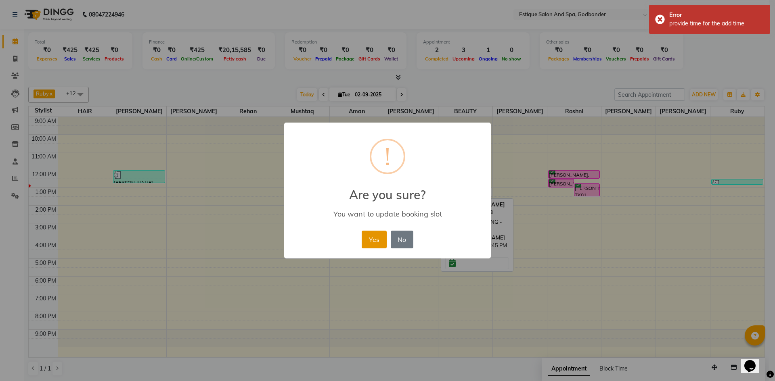
click at [379, 244] on button "Yes" at bounding box center [374, 240] width 25 height 18
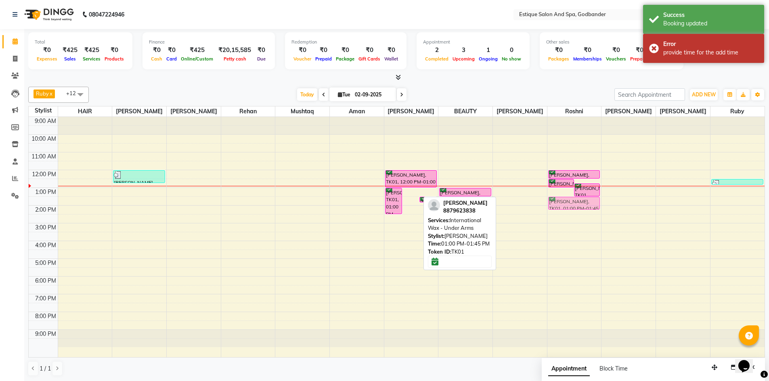
drag, startPoint x: 405, startPoint y: 197, endPoint x: 552, endPoint y: 209, distance: 147.8
click at [552, 209] on tr "[PERSON_NAME], TK02, 12:00 PM-12:45 PM, [DEMOGRAPHIC_DATA] Combo - Haircut & Ha…" at bounding box center [397, 237] width 736 height 240
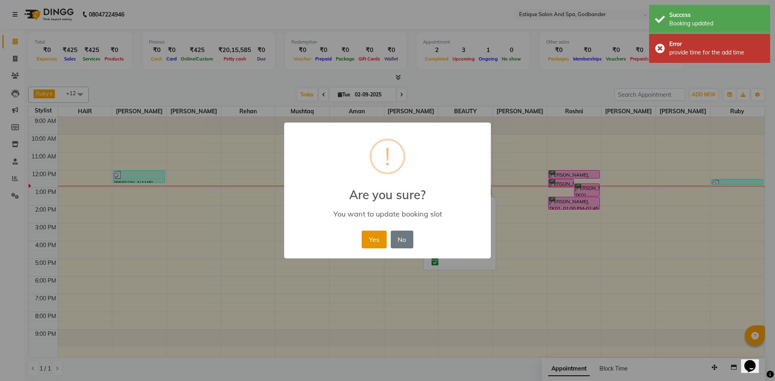
click at [368, 238] on button "Yes" at bounding box center [374, 240] width 25 height 18
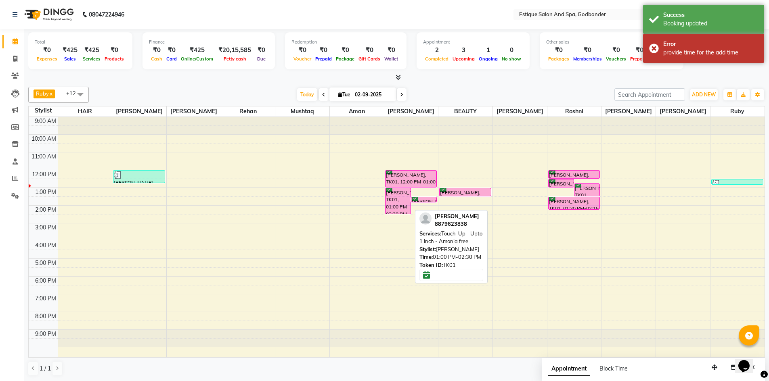
click at [392, 211] on div "[PERSON_NAME], TK01, 01:00 PM-02:30 PM, Touch-Up - Upto 1 Inch - Amonia free" at bounding box center [397, 200] width 25 height 25
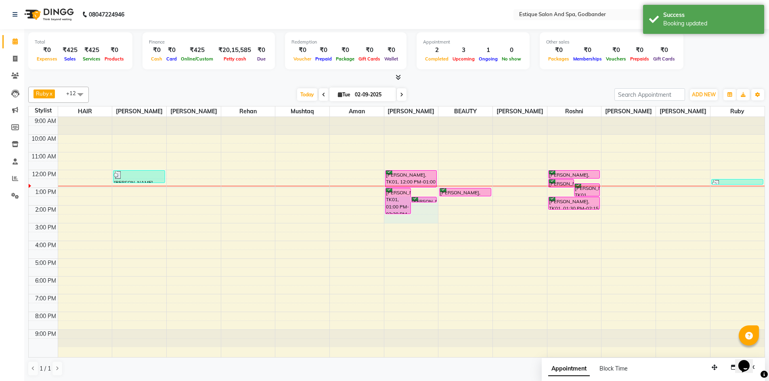
drag, startPoint x: 430, startPoint y: 204, endPoint x: 510, endPoint y: 216, distance: 81.7
click at [509, 216] on tbody "9:00 AM 10:00 AM 11:00 AM 12:00 PM 1:00 PM 2:00 PM 3:00 PM 4:00 PM 5:00 PM 6:00…" at bounding box center [397, 232] width 736 height 230
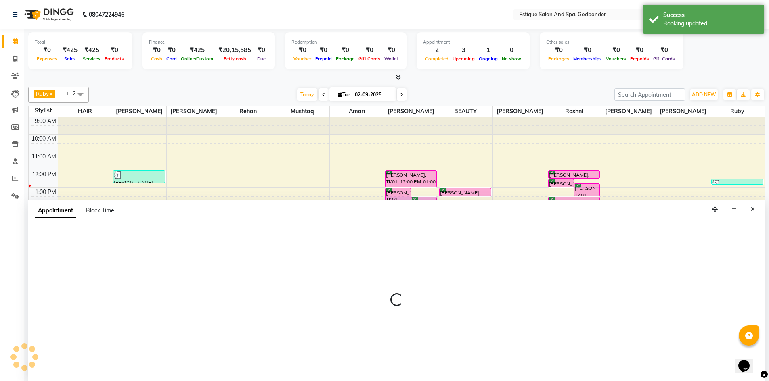
scroll to position [0, 0]
click at [750, 207] on icon "Close" at bounding box center [752, 209] width 4 height 6
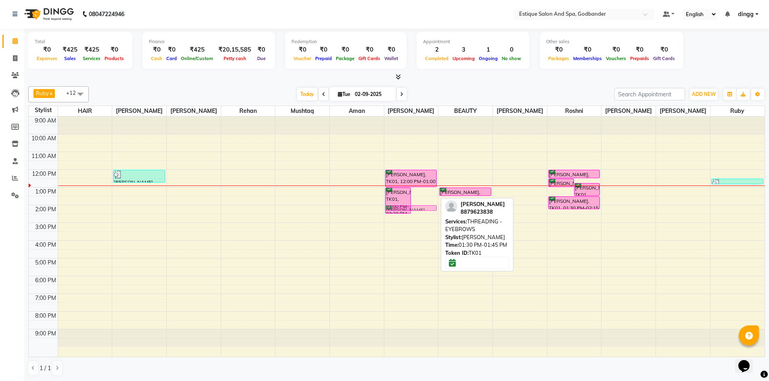
drag, startPoint x: 420, startPoint y: 199, endPoint x: 422, endPoint y: 206, distance: 7.4
click at [424, 209] on div "[PERSON_NAME], TK01, 01:00 PM-02:30 PM, Touch-Up - Upto 1 Inch - Amonia free [P…" at bounding box center [411, 237] width 54 height 240
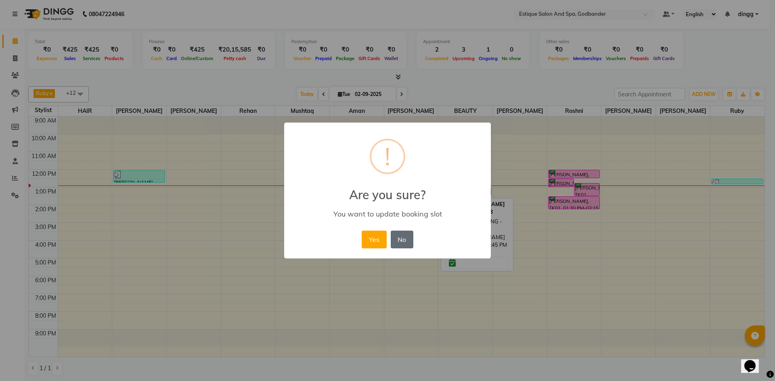
click at [399, 236] on button "No" at bounding box center [402, 240] width 23 height 18
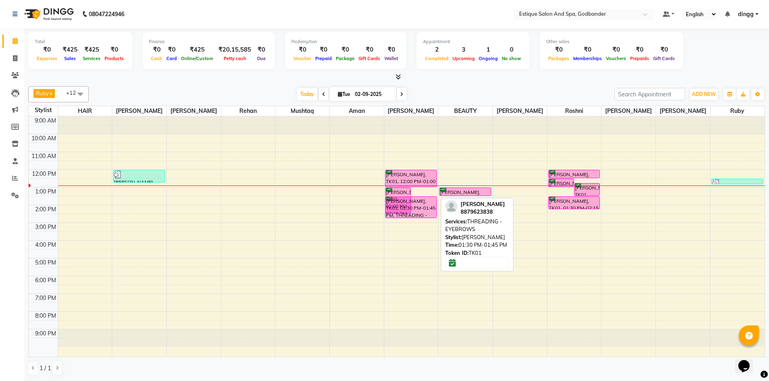
drag, startPoint x: 422, startPoint y: 201, endPoint x: 547, endPoint y: 219, distance: 126.3
click at [539, 221] on div "9:00 AM 10:00 AM 11:00 AM 12:00 PM 1:00 PM 2:00 PM 3:00 PM 4:00 PM 5:00 PM 6:00…" at bounding box center [397, 237] width 736 height 240
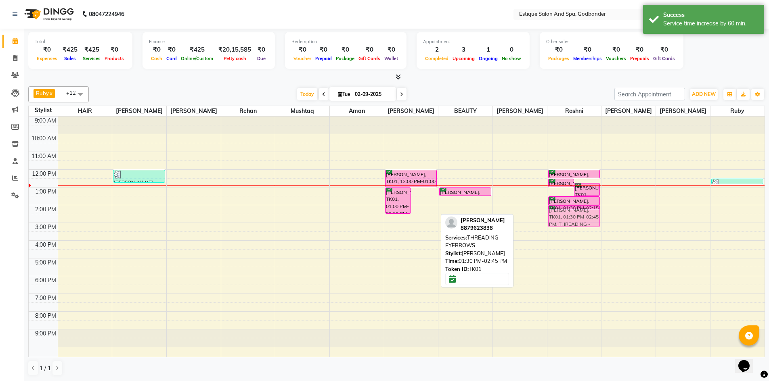
drag, startPoint x: 416, startPoint y: 212, endPoint x: 553, endPoint y: 225, distance: 136.9
click at [553, 225] on tr "[PERSON_NAME], TK02, 12:00 PM-12:45 PM, [DEMOGRAPHIC_DATA] Combo - Haircut & Ha…" at bounding box center [397, 237] width 736 height 240
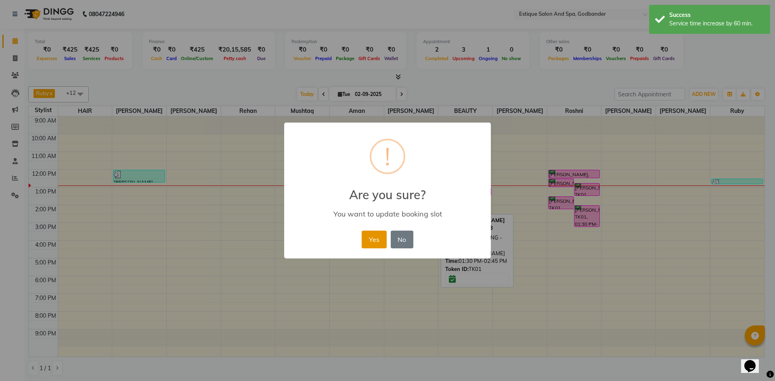
click at [375, 240] on button "Yes" at bounding box center [374, 240] width 25 height 18
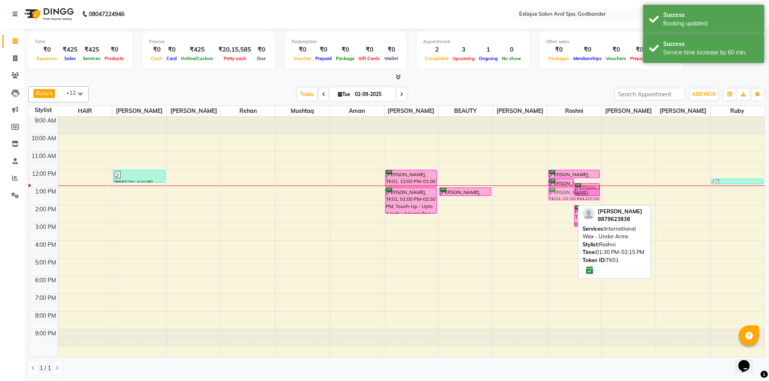
drag, startPoint x: 558, startPoint y: 204, endPoint x: 558, endPoint y: 196, distance: 7.3
click at [558, 196] on div "[PERSON_NAME], TK01, 12:30 PM-01:00 PM, International Wax - Full Arms [PERSON_N…" at bounding box center [574, 237] width 54 height 240
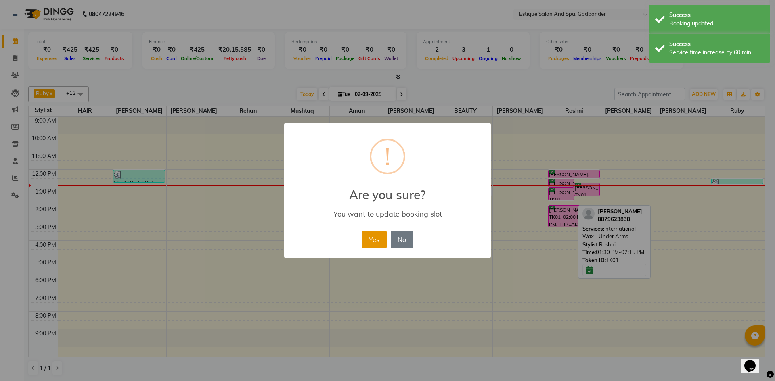
click at [383, 240] on button "Yes" at bounding box center [374, 240] width 25 height 18
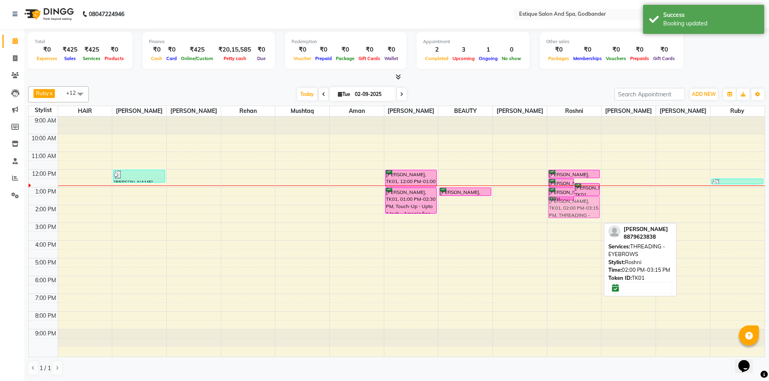
drag, startPoint x: 561, startPoint y: 218, endPoint x: 564, endPoint y: 207, distance: 11.7
click at [564, 207] on div "[PERSON_NAME], TK01, 12:30 PM-01:00 PM, International Wax - Full Arms [PERSON_N…" at bounding box center [574, 237] width 54 height 240
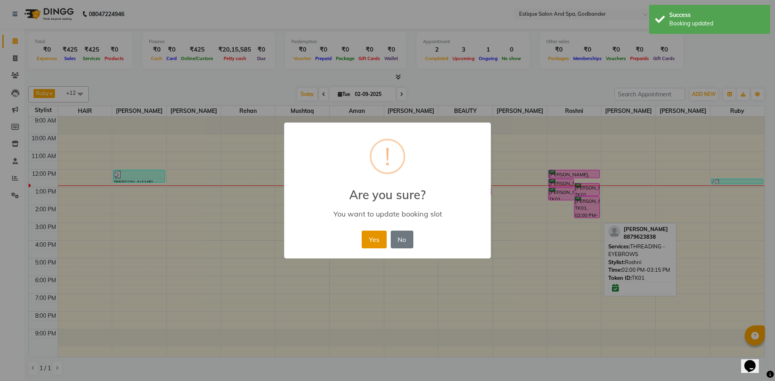
click at [373, 238] on button "Yes" at bounding box center [374, 240] width 25 height 18
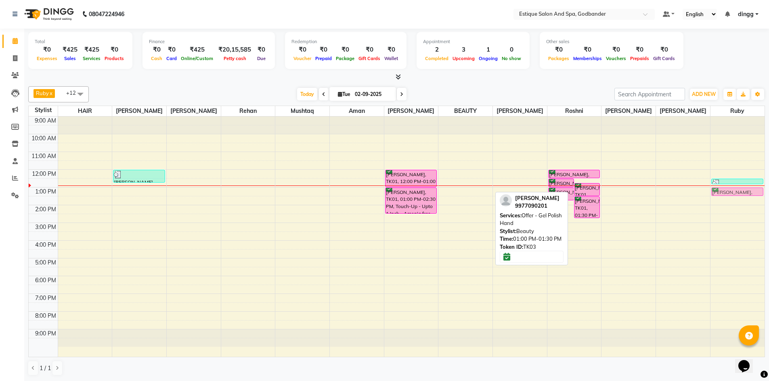
drag, startPoint x: 460, startPoint y: 192, endPoint x: 720, endPoint y: 190, distance: 260.3
click at [719, 191] on tr "[PERSON_NAME], TK02, 12:00 PM-12:45 PM, [DEMOGRAPHIC_DATA] Combo - Haircut & Ha…" at bounding box center [397, 237] width 736 height 240
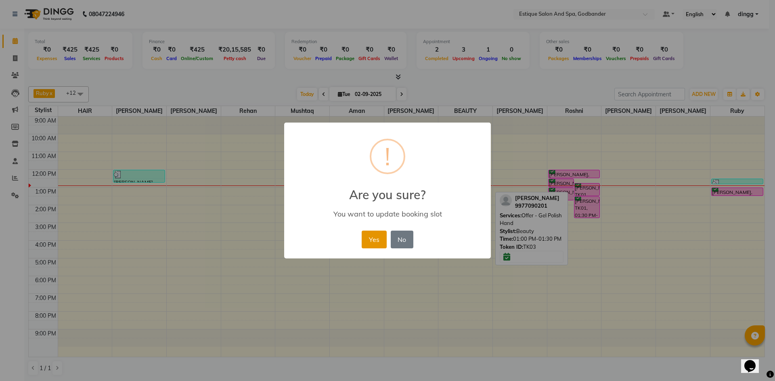
click at [374, 233] on button "Yes" at bounding box center [374, 240] width 25 height 18
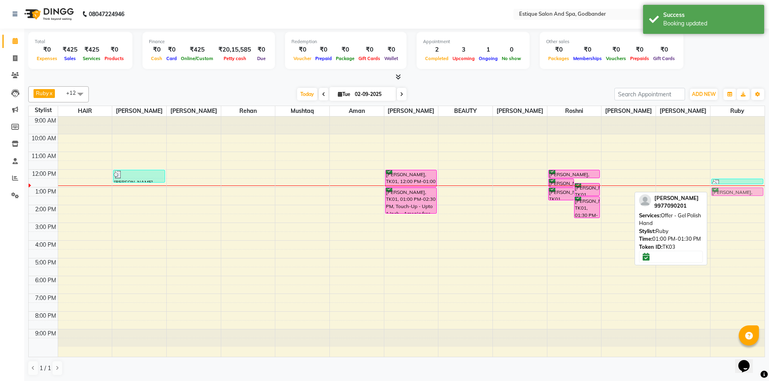
click at [721, 188] on div "[PERSON_NAME], TK04, 12:30 PM-12:45 PM, THREADING - EYEBROWS [PERSON_NAME], TK0…" at bounding box center [737, 237] width 54 height 240
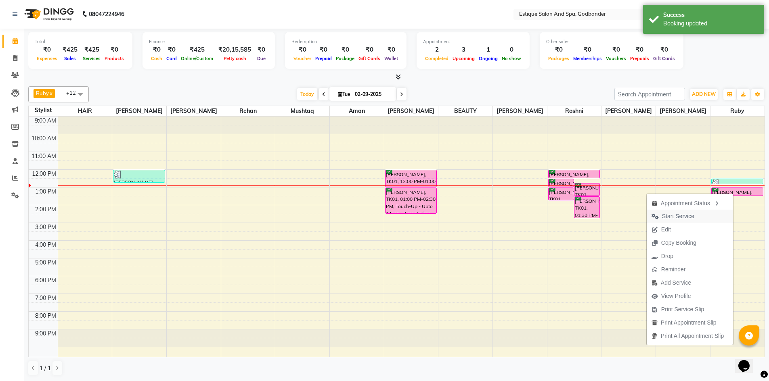
click at [681, 218] on span "Start Service" at bounding box center [678, 216] width 32 height 8
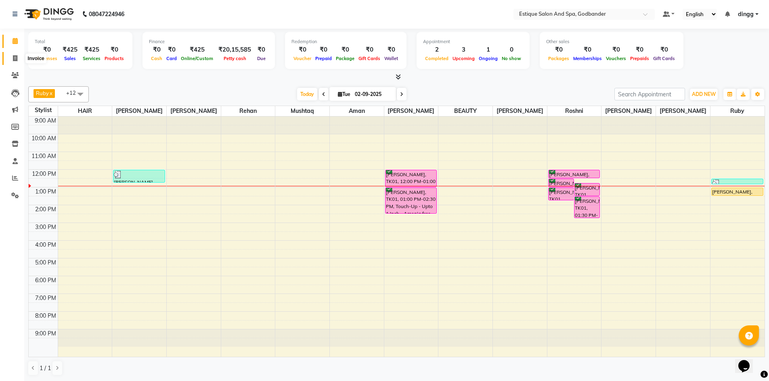
click at [14, 54] on span at bounding box center [15, 58] width 14 height 9
select select "6103"
select select "service"
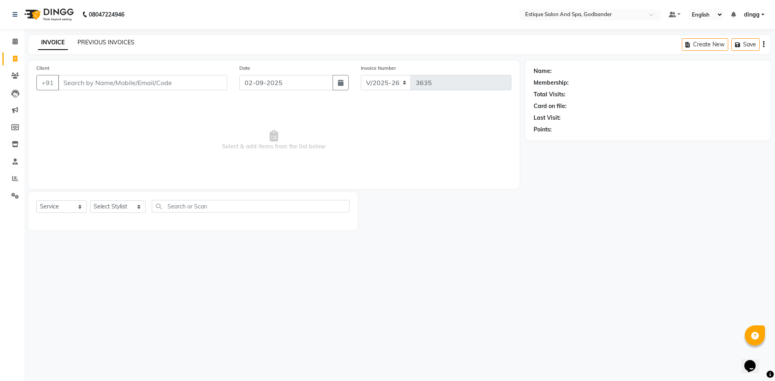
click at [100, 40] on link "PREVIOUS INVOICES" at bounding box center [105, 42] width 57 height 7
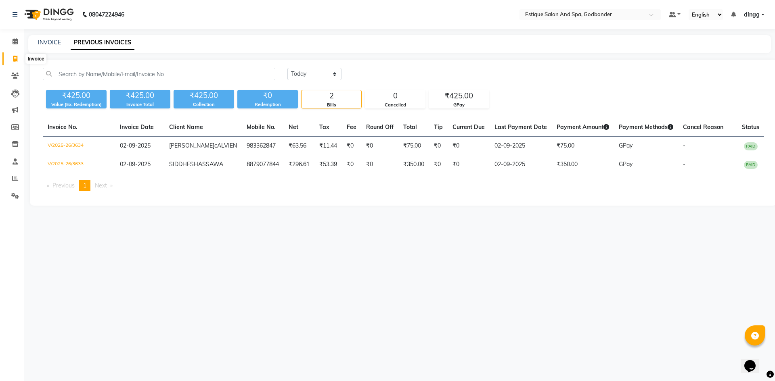
click at [13, 61] on icon at bounding box center [15, 59] width 4 height 6
select select "6103"
select select "service"
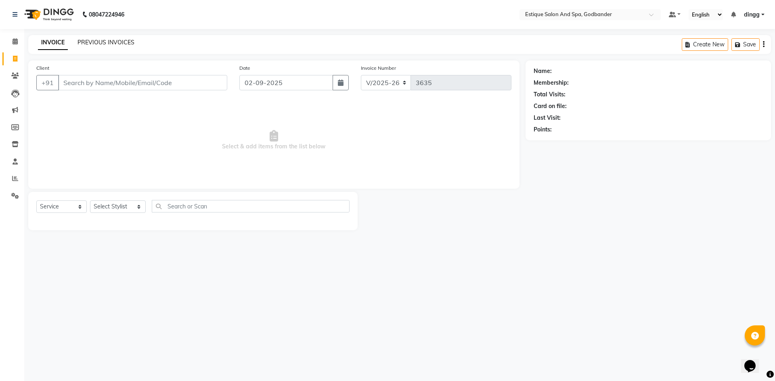
click at [116, 42] on link "PREVIOUS INVOICES" at bounding box center [105, 42] width 57 height 7
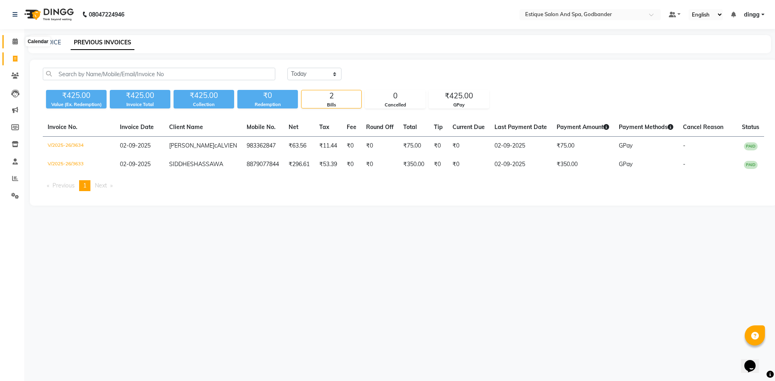
click at [12, 40] on span at bounding box center [15, 41] width 14 height 9
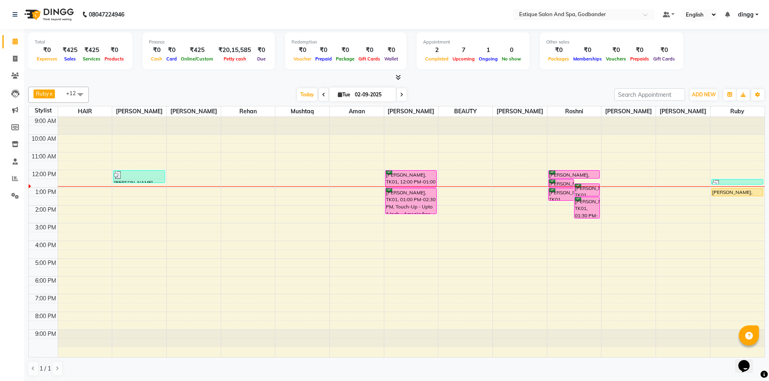
click at [556, 187] on div at bounding box center [574, 186] width 54 height 0
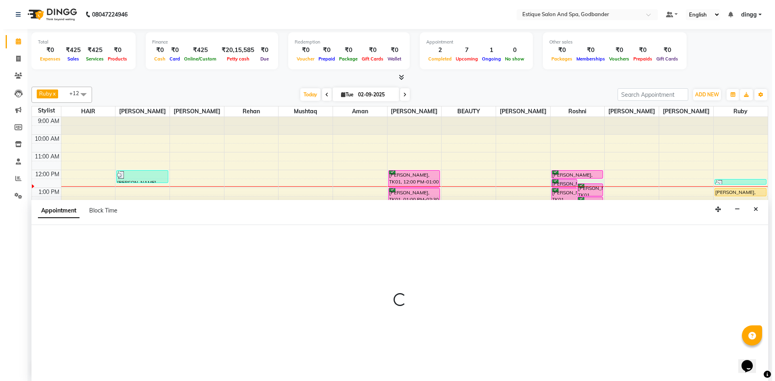
scroll to position [0, 0]
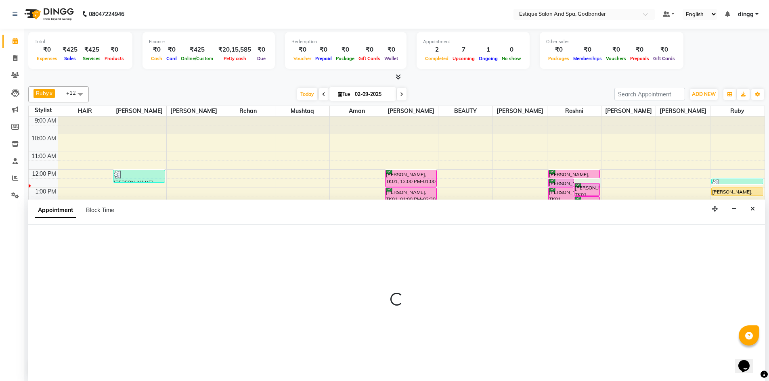
select select "69269"
select select "750"
select select "tentative"
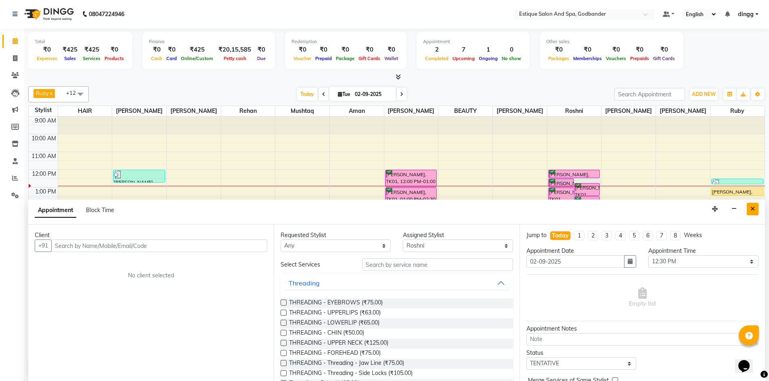
click at [754, 210] on icon "Close" at bounding box center [752, 209] width 4 height 6
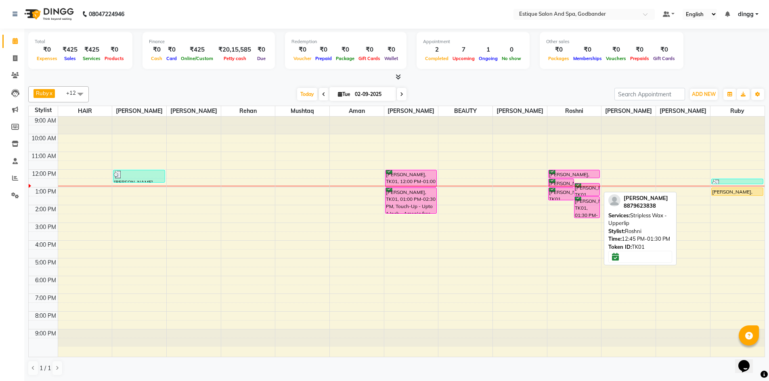
click at [579, 193] on div "[PERSON_NAME], TK01, 12:45 PM-01:30 PM, Stripless Wax - Upperlip" at bounding box center [586, 190] width 25 height 12
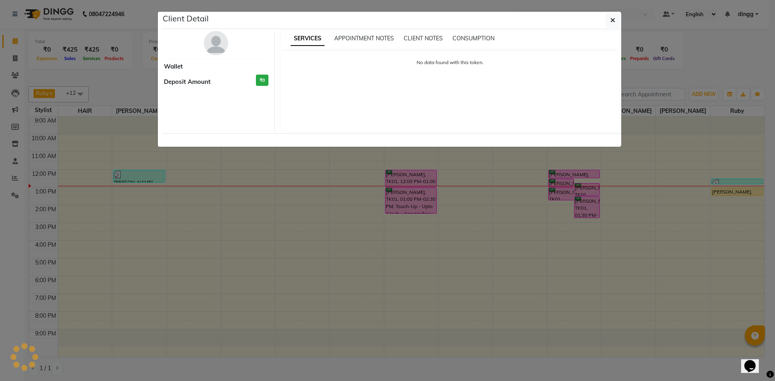
select select "6"
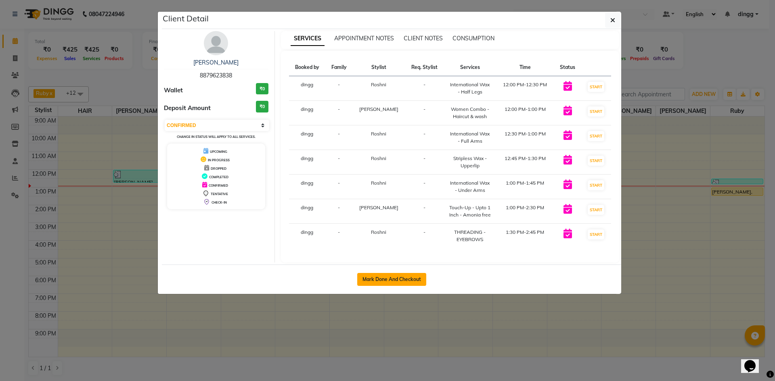
click at [395, 280] on button "Mark Done And Checkout" at bounding box center [391, 279] width 69 height 13
select select "6103"
select select "service"
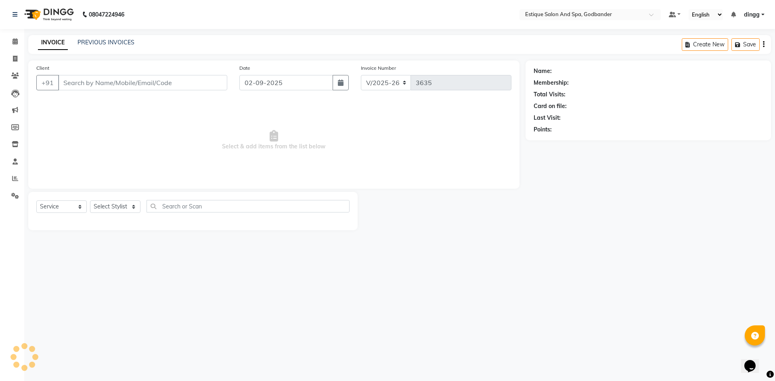
type input "8879623838"
select select "69269"
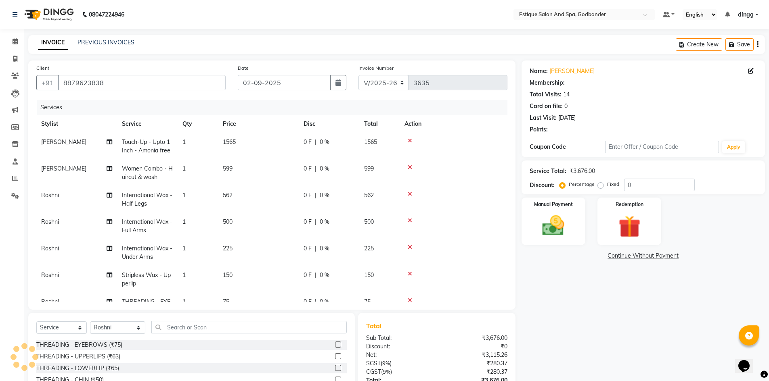
type input "20"
select select "1: Object"
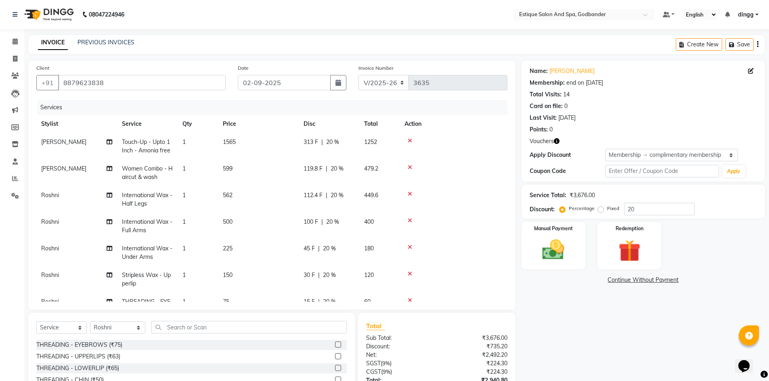
scroll to position [30, 0]
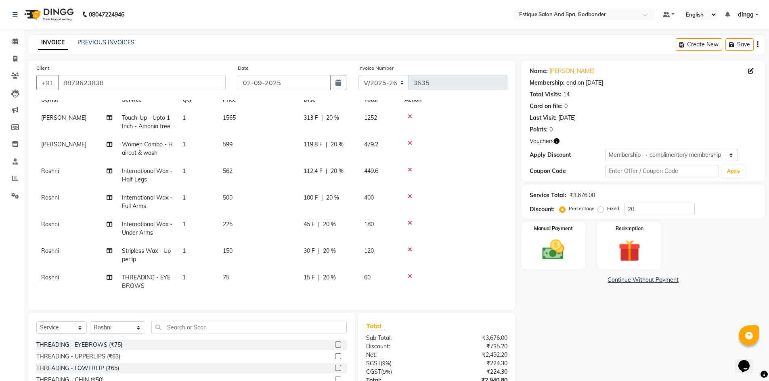
click at [144, 226] on span "International Wax - Under Arms" at bounding box center [147, 229] width 50 height 16
select select "69269"
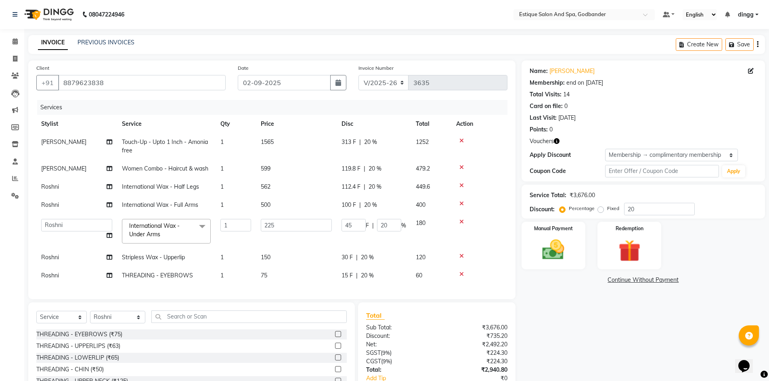
scroll to position [0, 0]
click at [204, 225] on span at bounding box center [202, 226] width 16 height 15
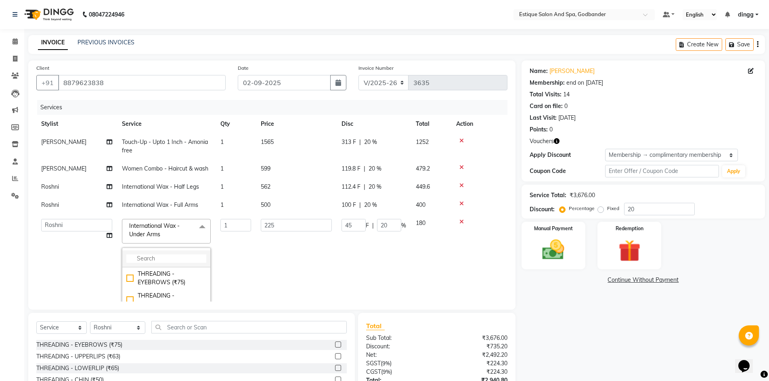
click at [155, 260] on input "multiselect-search" at bounding box center [166, 259] width 80 height 8
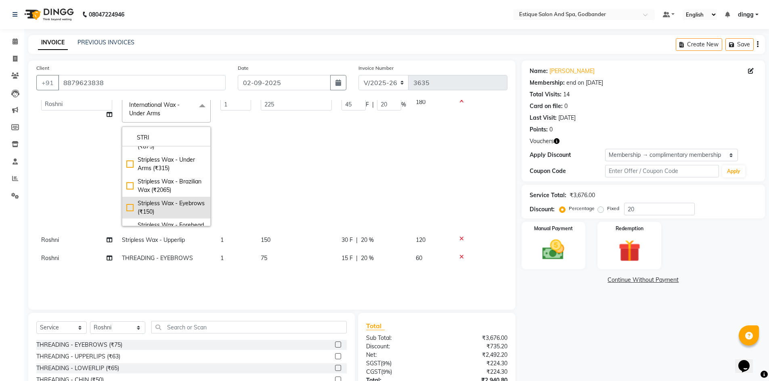
scroll to position [158, 0]
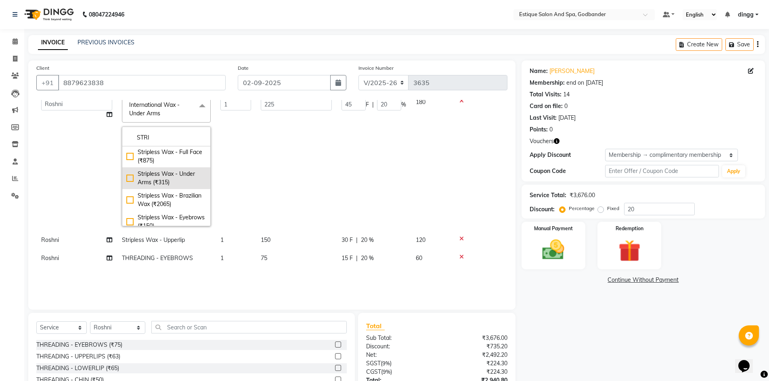
type input "STRI"
click at [159, 184] on div "Stripless Wax - Under Arms (₹315)" at bounding box center [166, 178] width 80 height 17
checkbox input "true"
type input "315"
type input "63"
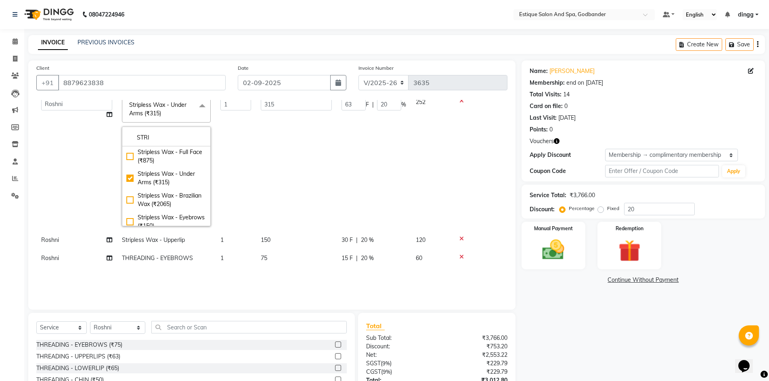
click at [311, 167] on td "315" at bounding box center [296, 162] width 81 height 138
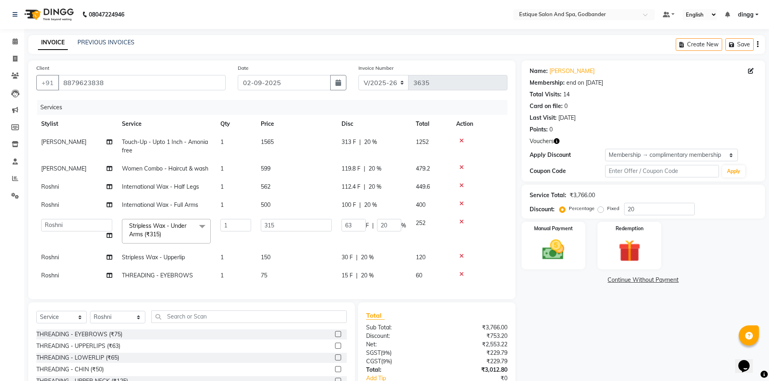
scroll to position [0, 0]
click at [302, 242] on td "315" at bounding box center [296, 231] width 81 height 34
click at [158, 142] on span "Touch-Up - Upto 1 Inch - Amonia free" at bounding box center [165, 146] width 86 height 16
select select "44576"
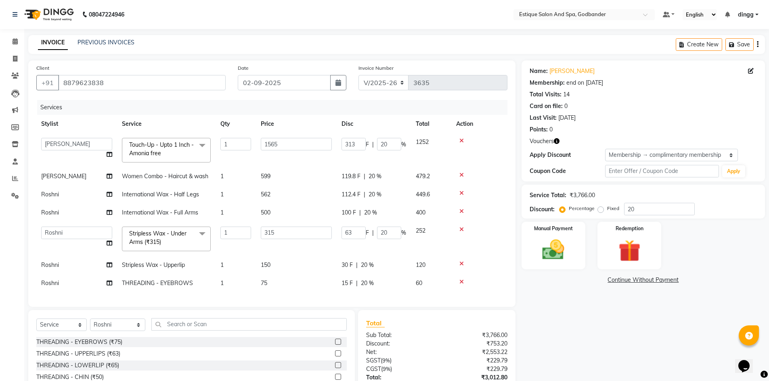
click at [170, 151] on span "Touch-Up - Upto 1 Inch - Amonia free x" at bounding box center [162, 149] width 71 height 17
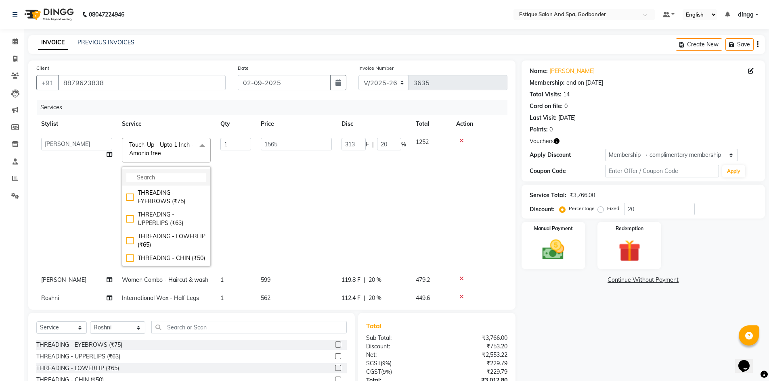
click at [152, 180] on input "multiselect-search" at bounding box center [166, 177] width 80 height 8
type input "TOUCH"
click at [155, 225] on div "Touch-Up - Upto 2 Inch - Amonia free (₹2000)" at bounding box center [166, 219] width 80 height 17
checkbox input "false"
checkbox input "true"
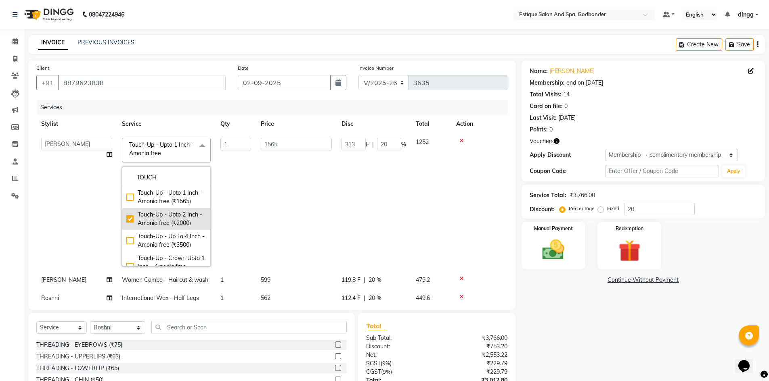
type input "2000"
type input "400"
click at [342, 203] on td "400 F | 20 %" at bounding box center [374, 202] width 74 height 138
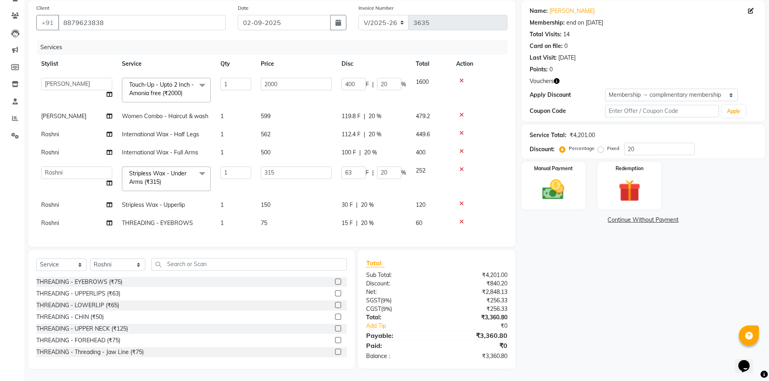
scroll to position [20, 0]
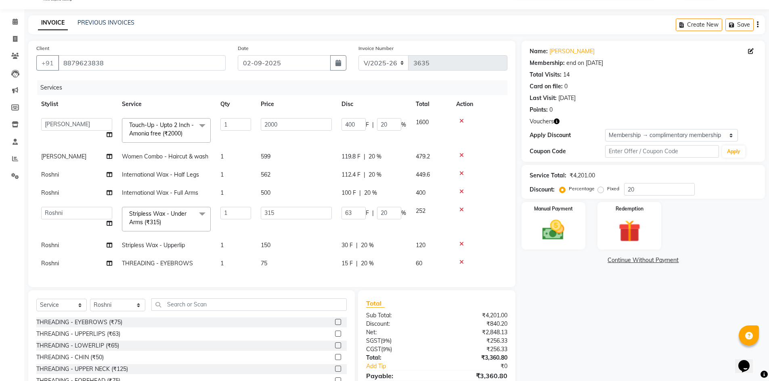
click at [384, 158] on div "119.8 F | 20 %" at bounding box center [373, 157] width 65 height 8
select select "44576"
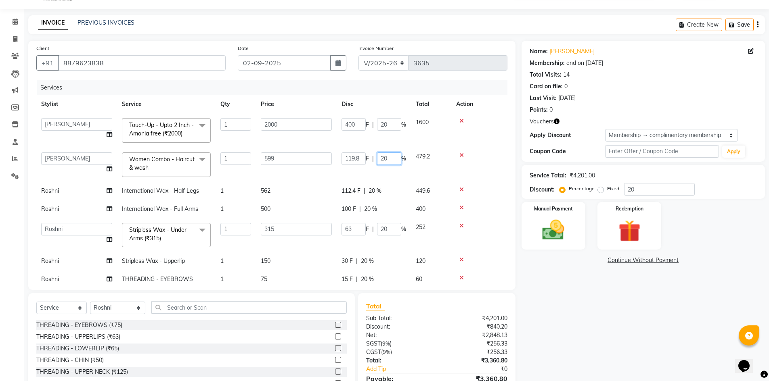
click at [396, 160] on input "20" at bounding box center [389, 159] width 24 height 13
type input "2"
type input "0"
click at [403, 173] on tbody "Aarti Nails [PERSON_NAME] [PERSON_NAME] Any one Asmi BEAUTY dingg HAIR [PERSON_…" at bounding box center [271, 200] width 471 height 175
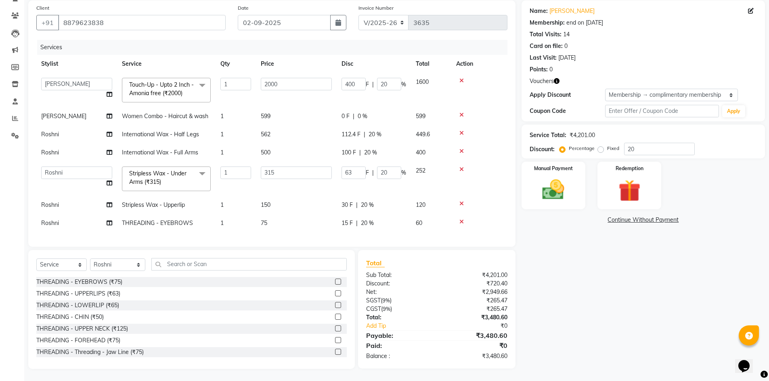
scroll to position [0, 0]
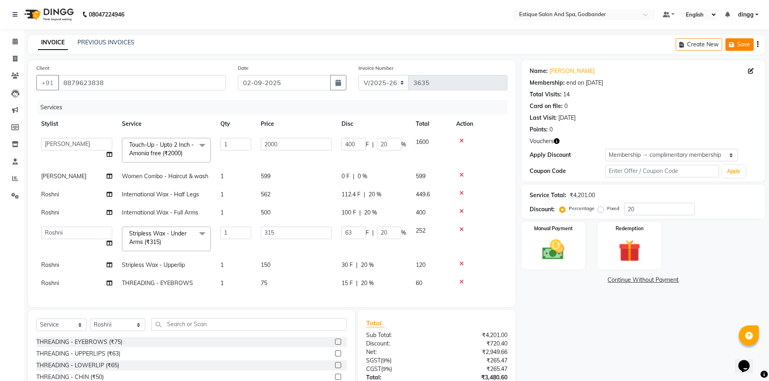
click at [746, 46] on button "Save" at bounding box center [739, 44] width 28 height 13
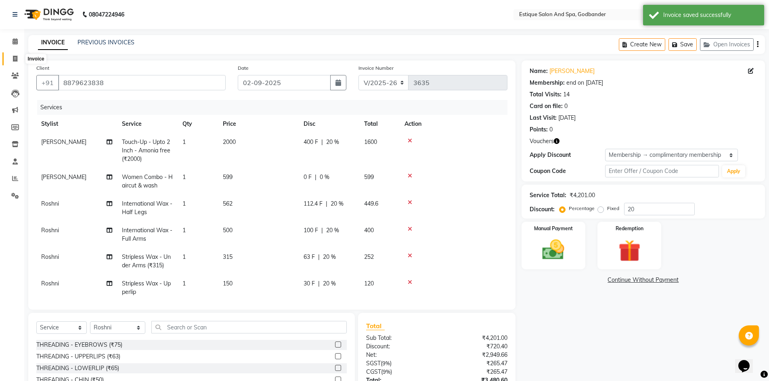
click at [13, 61] on icon at bounding box center [15, 59] width 4 height 6
select select "service"
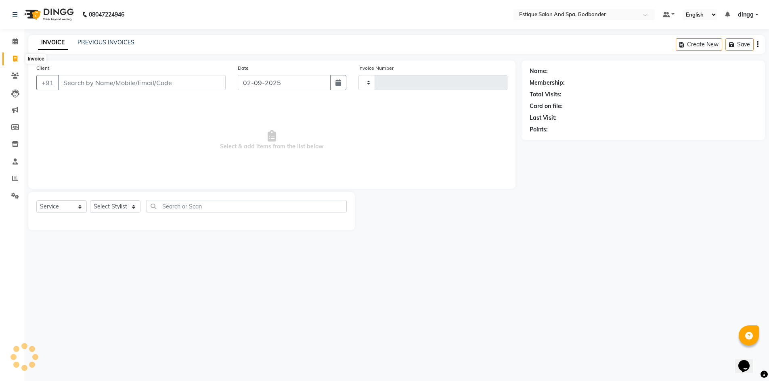
type input "3635"
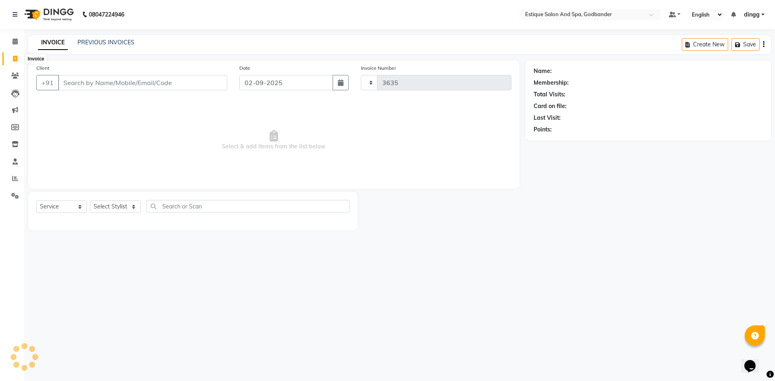
select select "6103"
click at [13, 40] on icon at bounding box center [15, 41] width 5 height 6
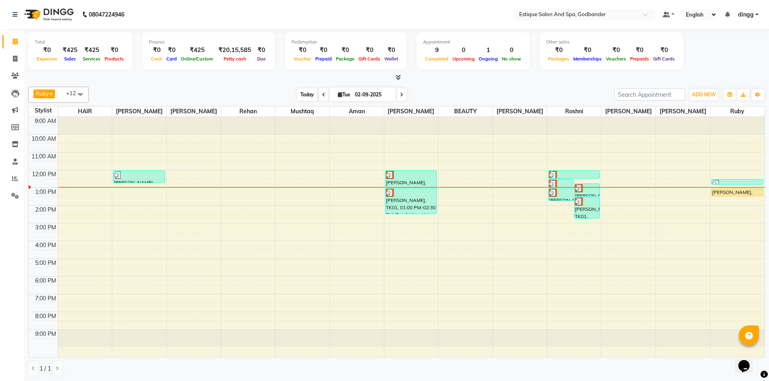
click at [307, 92] on span "Today" at bounding box center [307, 94] width 20 height 13
click at [305, 95] on span "Today" at bounding box center [307, 94] width 20 height 13
click at [343, 93] on span "Tue" at bounding box center [344, 95] width 17 height 6
select select "9"
select select "2025"
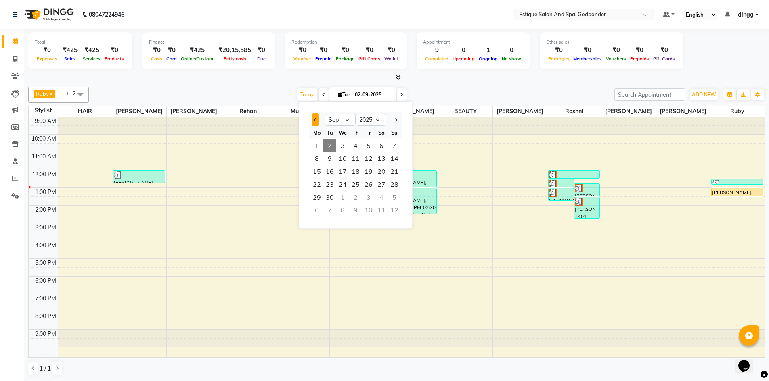
click at [316, 120] on span "Previous month" at bounding box center [315, 119] width 3 height 3
select select "8"
click at [394, 197] on span "31" at bounding box center [394, 197] width 13 height 13
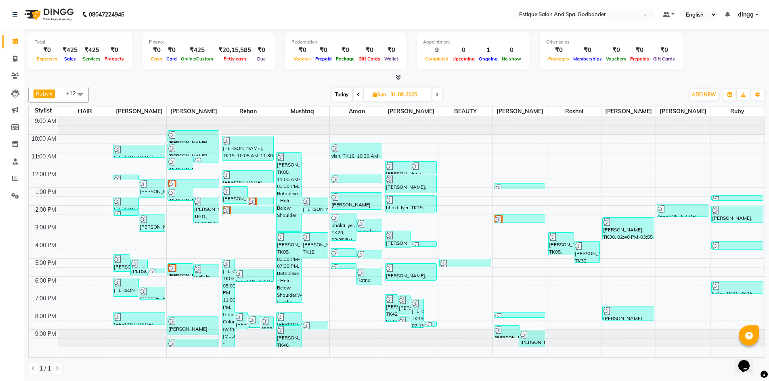
click at [339, 96] on span "Today" at bounding box center [342, 94] width 20 height 13
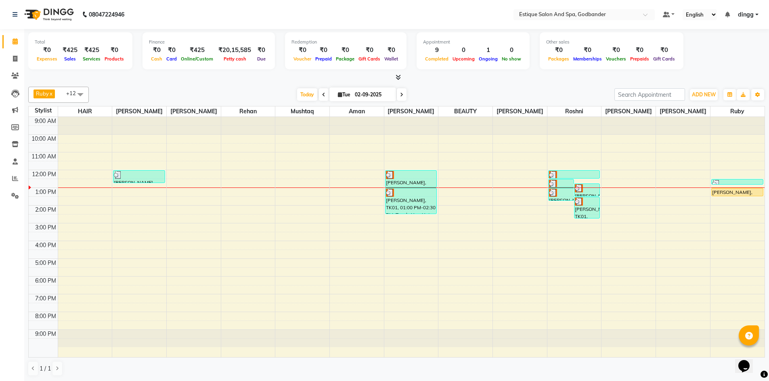
click at [400, 97] on icon at bounding box center [401, 94] width 3 height 5
type input "03-09-2025"
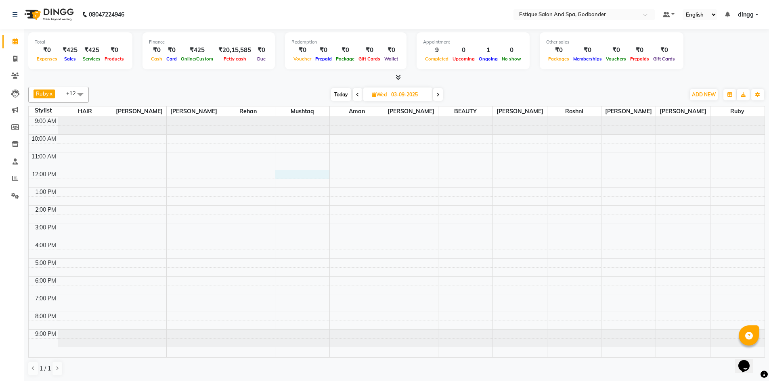
click at [293, 176] on div "9:00 AM 10:00 AM 11:00 AM 12:00 PM 1:00 PM 2:00 PM 3:00 PM 4:00 PM 5:00 PM 6:00…" at bounding box center [397, 237] width 736 height 240
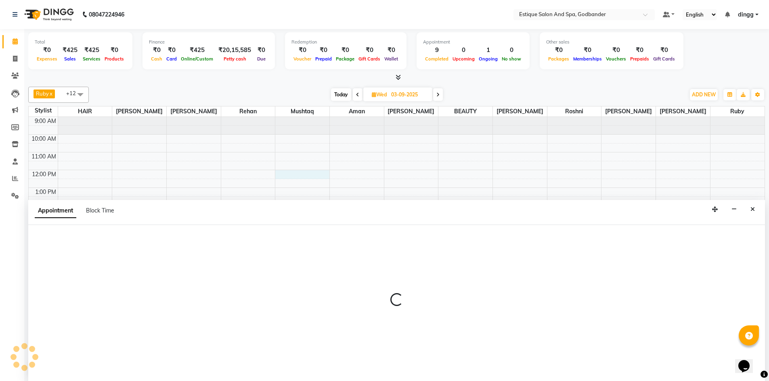
scroll to position [0, 0]
select select "71725"
select select "720"
select select "tentative"
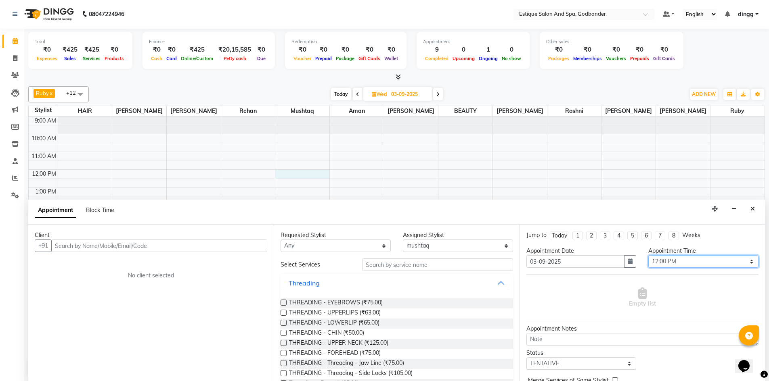
click at [663, 261] on select "Select 10:00 AM 10:15 AM 10:30 AM 10:45 AM 11:00 AM 11:15 AM 11:30 AM 11:45 AM …" at bounding box center [703, 261] width 110 height 13
select select "735"
click at [648, 255] on select "Select 10:00 AM 10:15 AM 10:30 AM 10:45 AM 11:00 AM 11:15 AM 11:30 AM 11:45 AM …" at bounding box center [703, 261] width 110 height 13
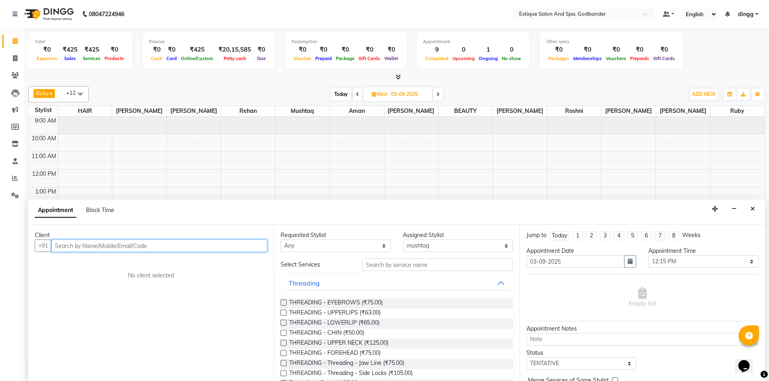
click at [80, 250] on input "text" at bounding box center [159, 246] width 216 height 13
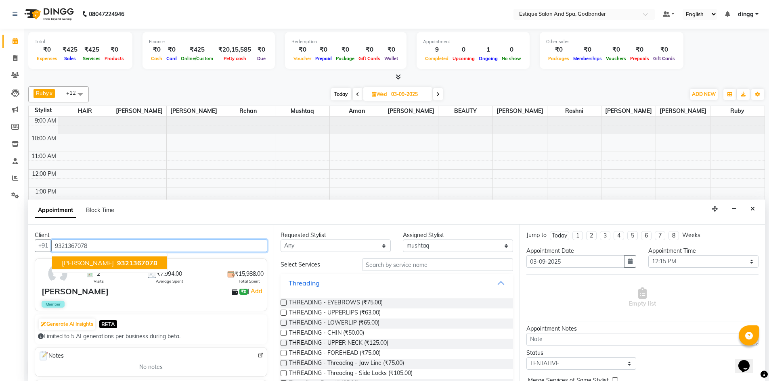
click at [126, 263] on span "9321367078" at bounding box center [137, 263] width 40 height 8
type input "9321367078"
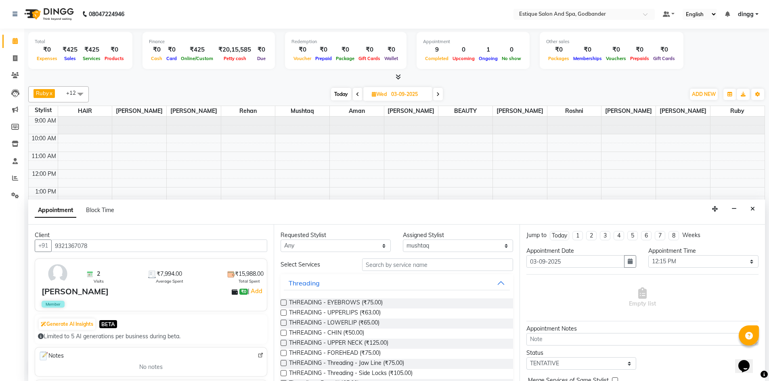
click at [381, 256] on div "Requested Stylist Any Aarti Nails [PERSON_NAME] [PERSON_NAME] Any one Asmi BEAU…" at bounding box center [396, 303] width 245 height 157
click at [370, 263] on input "text" at bounding box center [437, 265] width 151 height 13
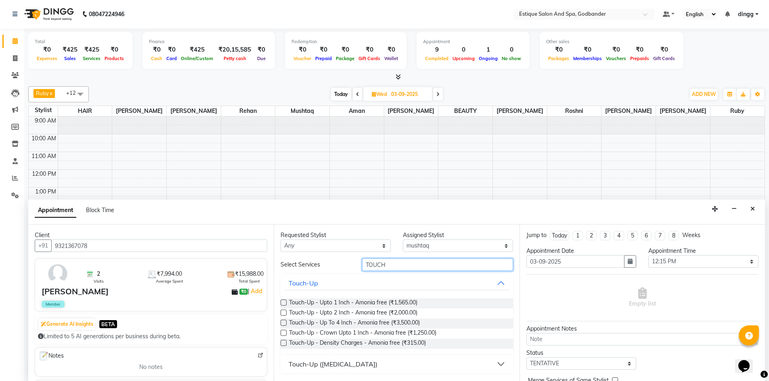
type input "TOUCH"
click at [282, 305] on label at bounding box center [283, 303] width 6 height 6
click at [282, 305] on input "checkbox" at bounding box center [282, 303] width 5 height 5
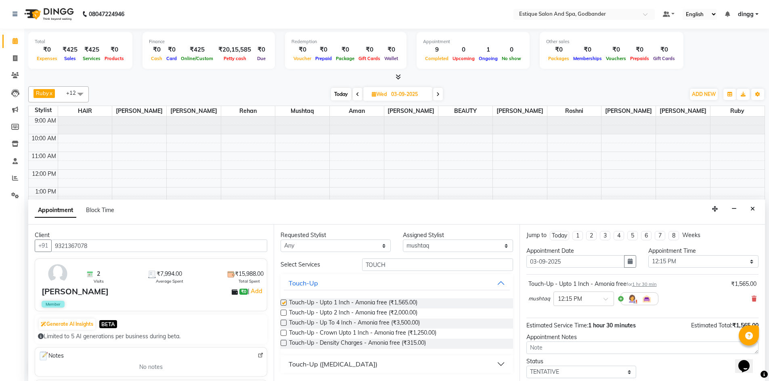
checkbox input "false"
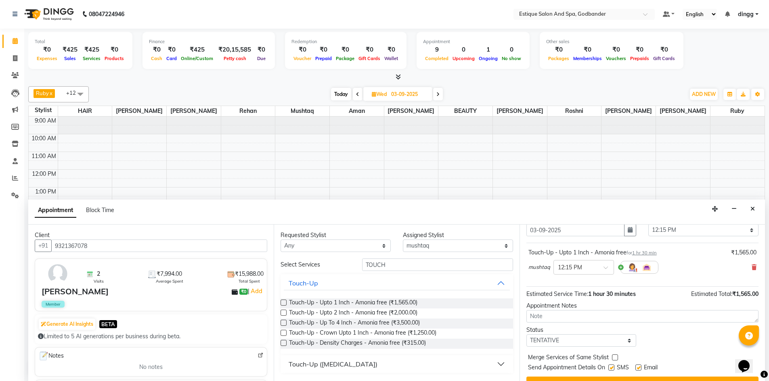
scroll to position [48, 0]
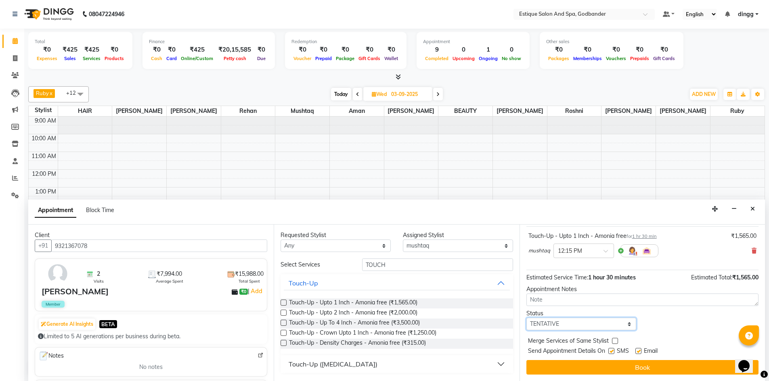
drag, startPoint x: 545, startPoint y: 321, endPoint x: 549, endPoint y: 327, distance: 6.9
click at [545, 321] on select "Select TENTATIVE CONFIRM UPCOMING" at bounding box center [581, 324] width 110 height 13
select select "confirm booking"
click at [526, 318] on select "Select TENTATIVE CONFIRM UPCOMING" at bounding box center [581, 324] width 110 height 13
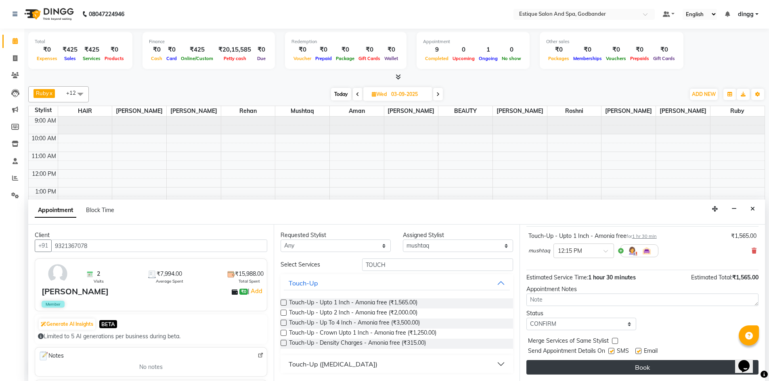
click at [587, 365] on button "Book" at bounding box center [642, 367] width 232 height 15
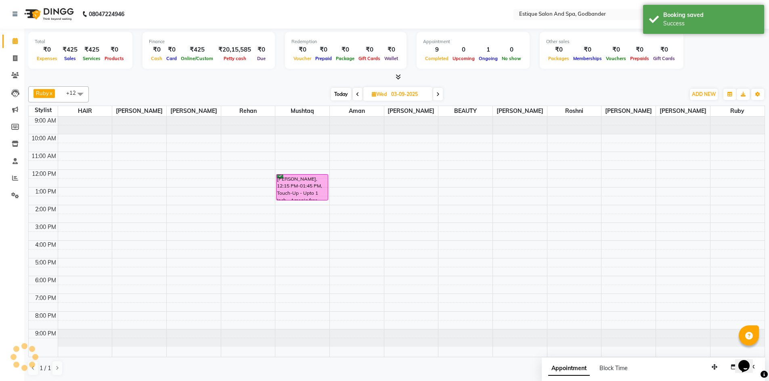
scroll to position [0, 0]
click at [15, 41] on icon at bounding box center [15, 41] width 5 height 6
click at [338, 98] on span "Today" at bounding box center [341, 94] width 20 height 13
type input "02-09-2025"
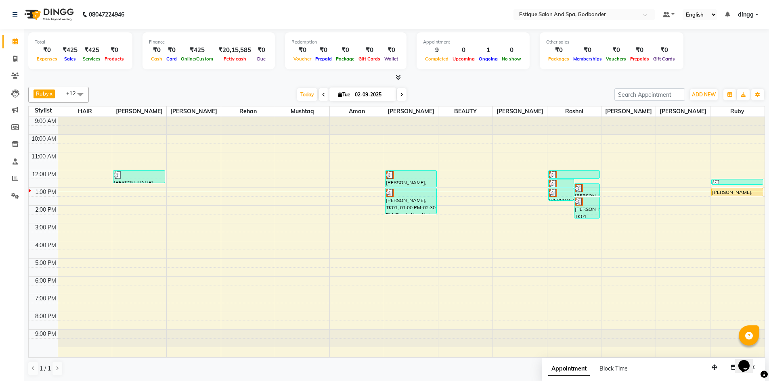
click at [130, 190] on div "9:00 AM 10:00 AM 11:00 AM 12:00 PM 1:00 PM 2:00 PM 3:00 PM 4:00 PM 5:00 PM 6:00…" at bounding box center [397, 237] width 736 height 240
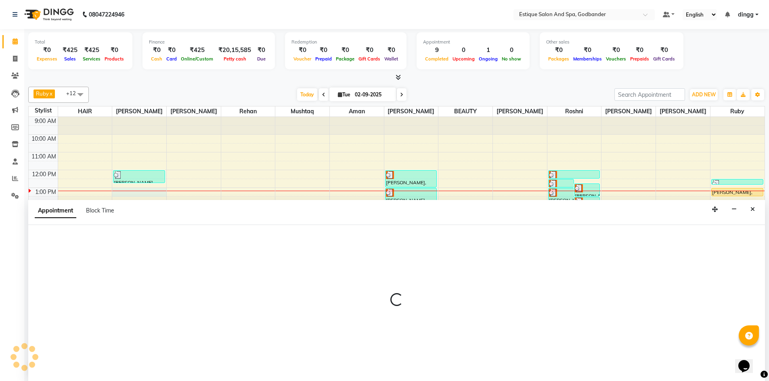
scroll to position [0, 0]
select select "62542"
select select "780"
select select "tentative"
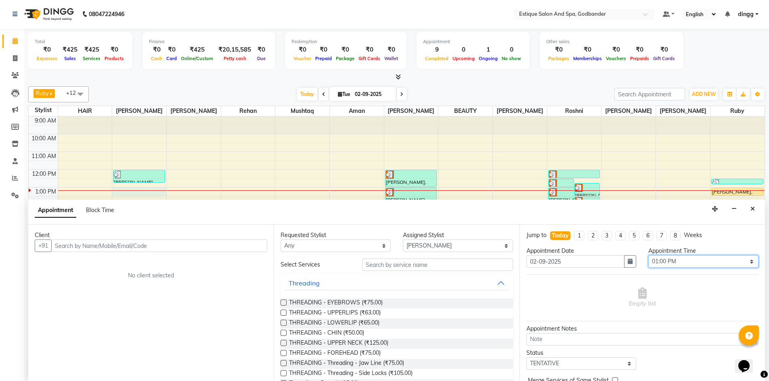
drag, startPoint x: 663, startPoint y: 265, endPoint x: 664, endPoint y: 260, distance: 4.5
click at [663, 265] on select "Select 10:00 AM 10:15 AM 10:30 AM 10:45 AM 11:00 AM 11:15 AM 11:30 AM 11:45 AM …" at bounding box center [703, 261] width 110 height 13
select select "795"
click at [648, 255] on select "Select 10:00 AM 10:15 AM 10:30 AM 10:45 AM 11:00 AM 11:15 AM 11:30 AM 11:45 AM …" at bounding box center [703, 261] width 110 height 13
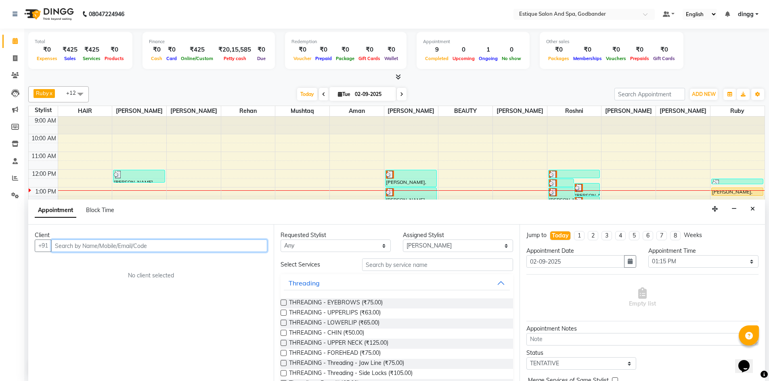
click at [105, 251] on input "text" at bounding box center [159, 246] width 216 height 13
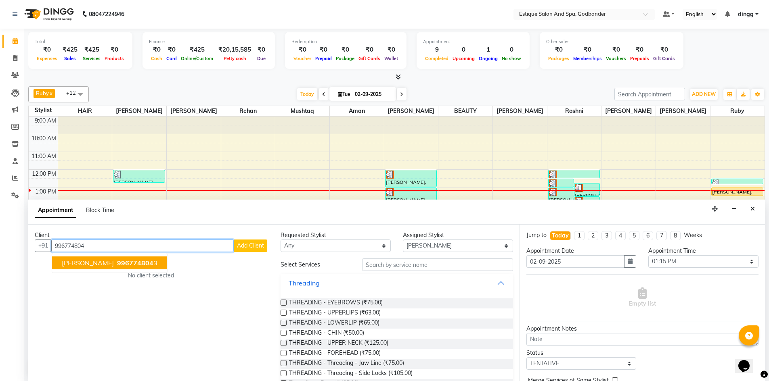
click at [117, 264] on span "996774804" at bounding box center [135, 263] width 36 height 8
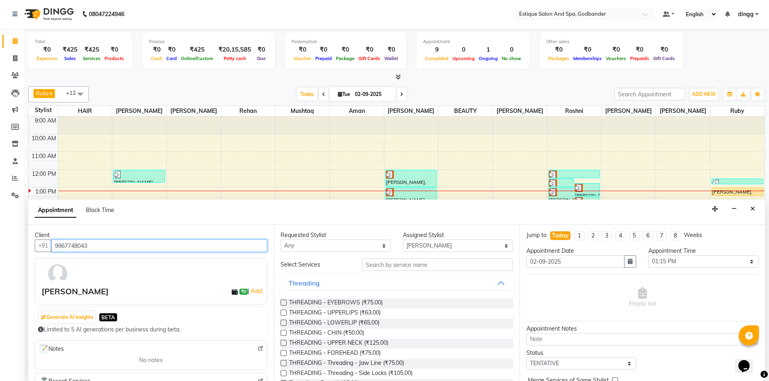
type input "9967748043"
click at [380, 263] on input "text" at bounding box center [437, 265] width 151 height 13
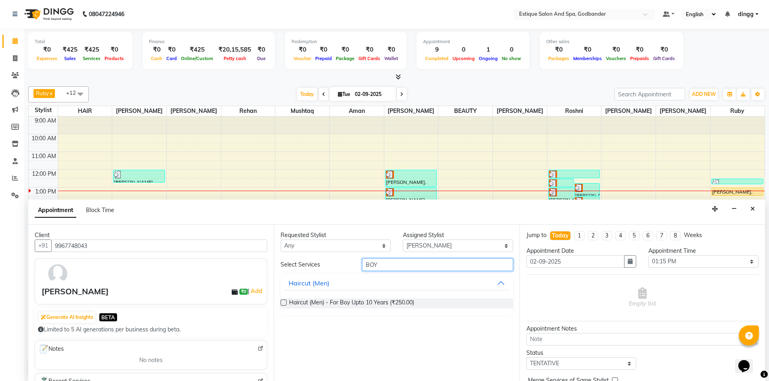
type input "BOY"
click at [283, 302] on label at bounding box center [283, 303] width 6 height 6
click at [283, 302] on input "checkbox" at bounding box center [282, 303] width 5 height 5
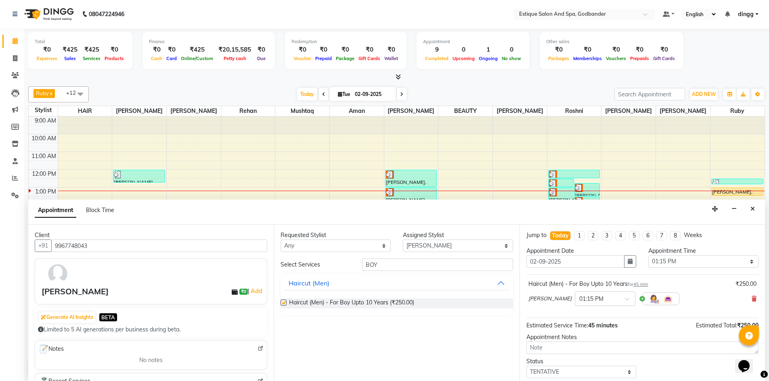
checkbox input "false"
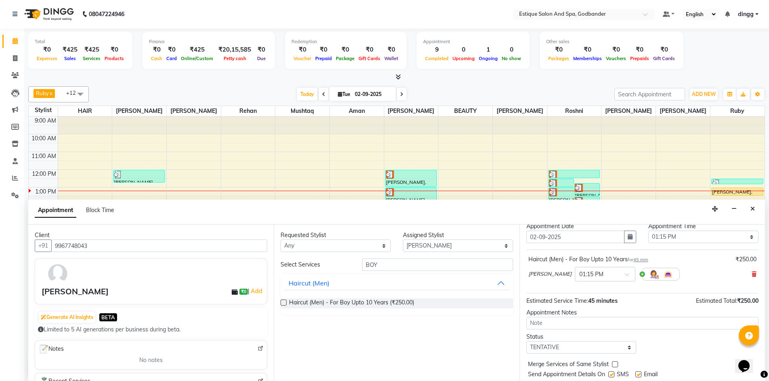
scroll to position [48, 0]
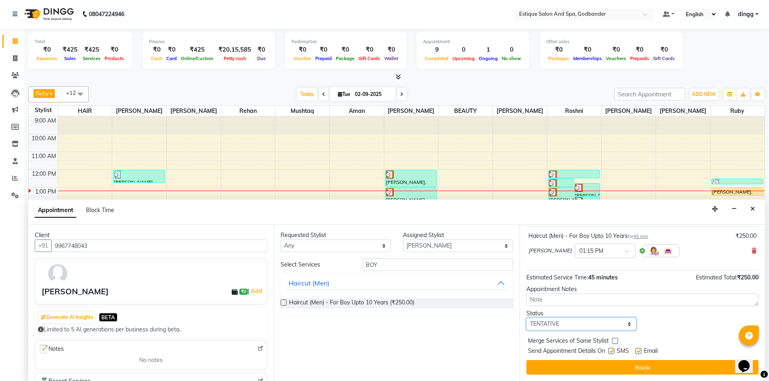
click at [570, 322] on select "Select TENTATIVE CONFIRM CHECK-IN UPCOMING" at bounding box center [581, 324] width 110 height 13
select select "confirm booking"
click at [526, 318] on select "Select TENTATIVE CONFIRM CHECK-IN UPCOMING" at bounding box center [581, 324] width 110 height 13
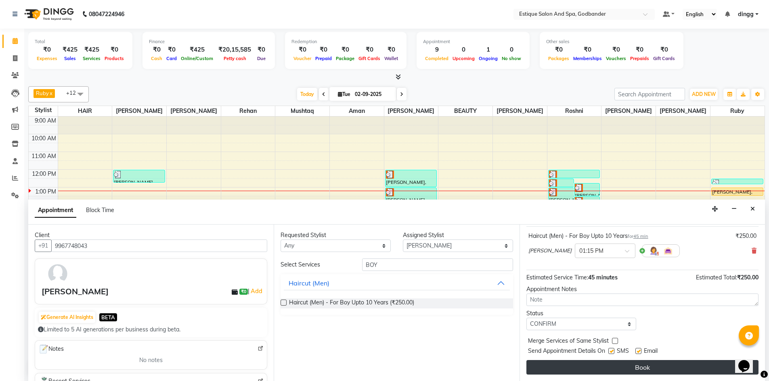
click at [560, 371] on button "Book" at bounding box center [642, 367] width 232 height 15
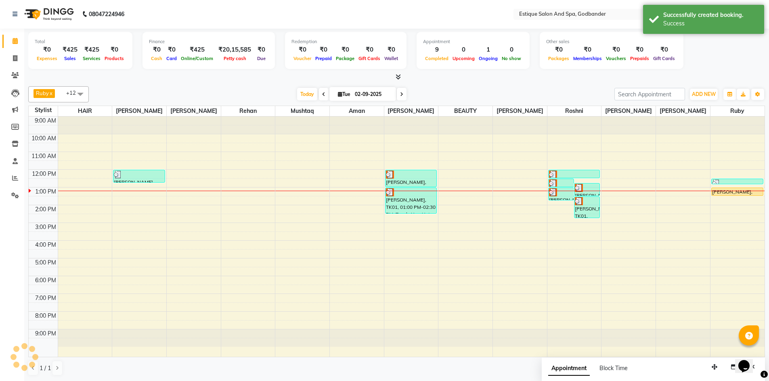
scroll to position [0, 0]
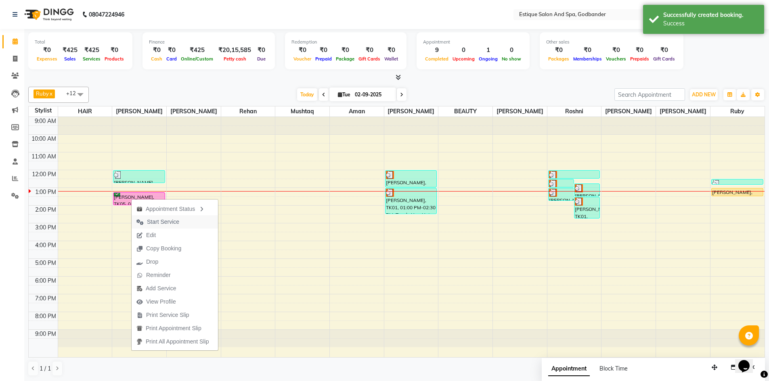
click at [152, 219] on span "Start Service" at bounding box center [163, 222] width 32 height 8
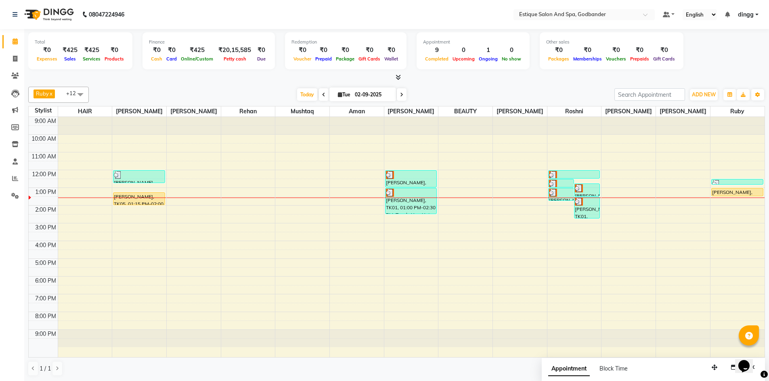
click at [107, 367] on div "1 / 1" at bounding box center [396, 368] width 736 height 15
click at [14, 75] on icon at bounding box center [15, 76] width 8 height 6
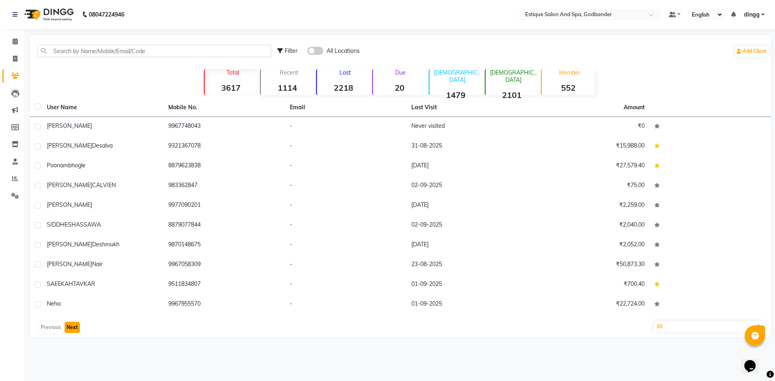
click at [74, 328] on button "Next" at bounding box center [72, 327] width 15 height 11
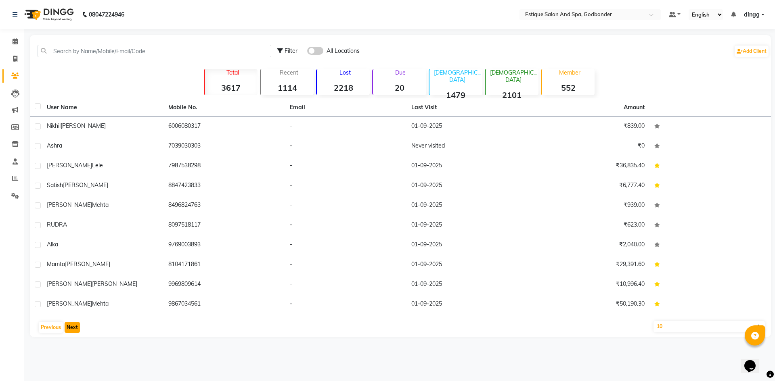
click at [73, 328] on button "Next" at bounding box center [72, 327] width 15 height 11
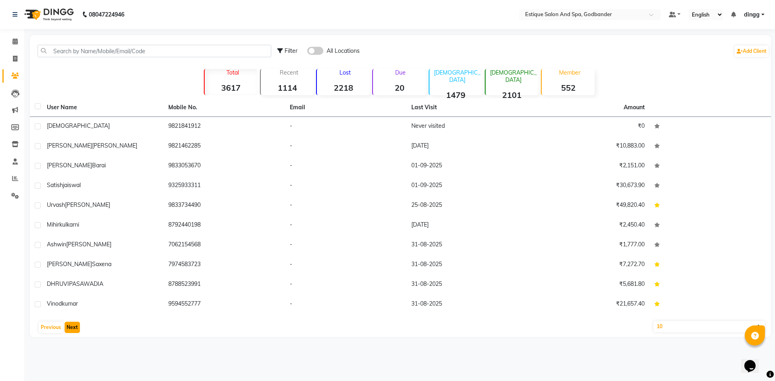
click at [73, 328] on button "Next" at bounding box center [72, 327] width 15 height 11
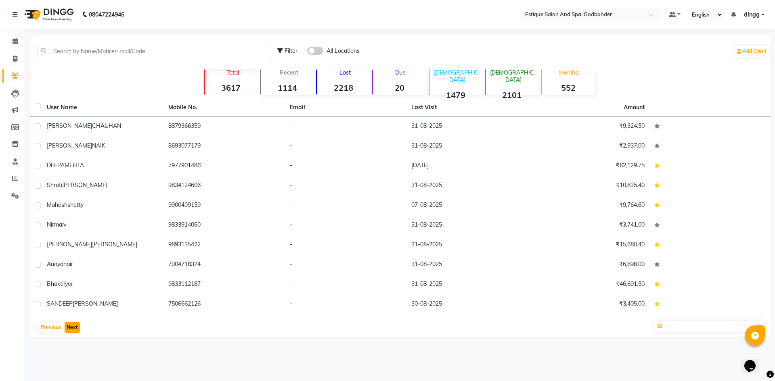
click at [73, 328] on button "Next" at bounding box center [72, 327] width 15 height 11
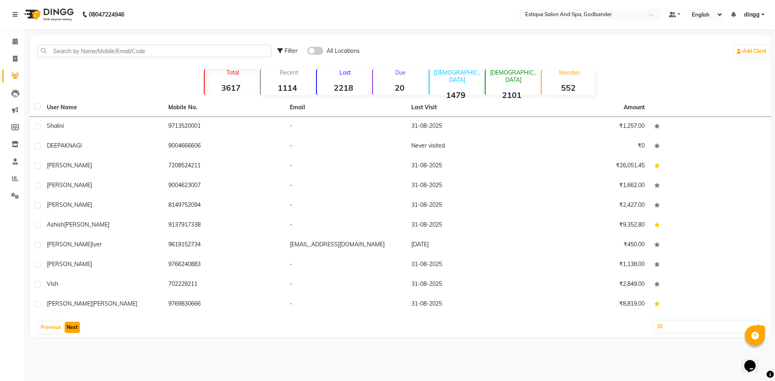
click at [73, 328] on button "Next" at bounding box center [72, 327] width 15 height 11
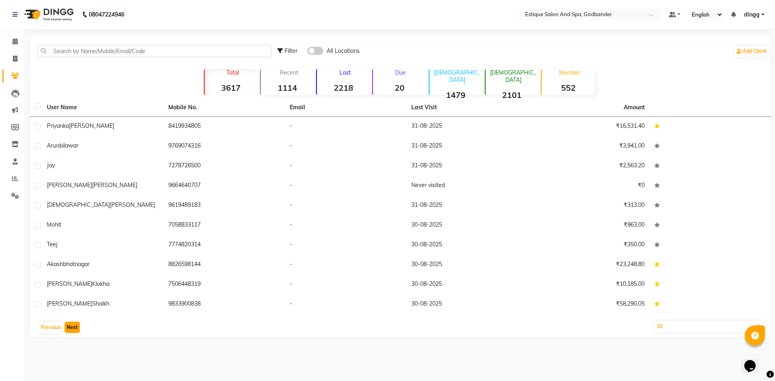
click at [73, 328] on button "Next" at bounding box center [72, 327] width 15 height 11
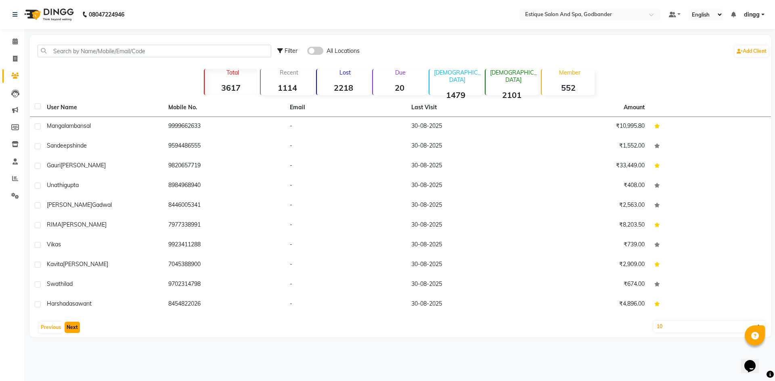
click at [72, 323] on button "Next" at bounding box center [72, 327] width 15 height 11
click at [71, 327] on button "Next" at bounding box center [72, 327] width 15 height 11
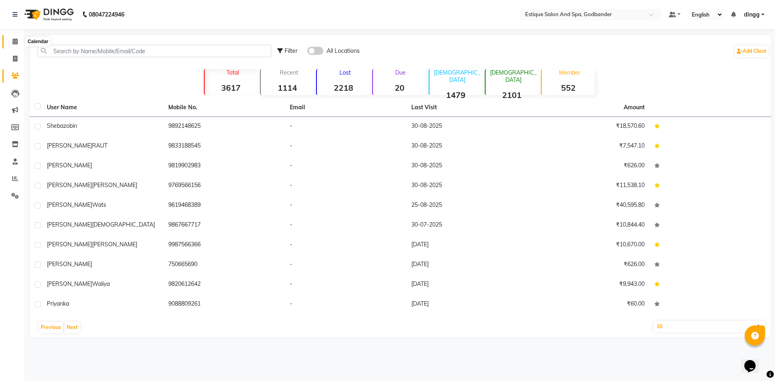
click at [10, 44] on span at bounding box center [15, 41] width 14 height 9
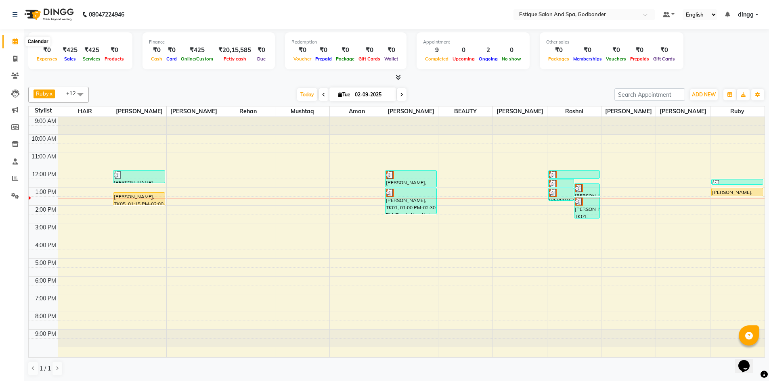
click at [15, 40] on icon at bounding box center [15, 41] width 5 height 6
click at [618, 208] on div "9:00 AM 10:00 AM 11:00 AM 12:00 PM 1:00 PM 2:00 PM 3:00 PM 4:00 PM 5:00 PM 6:00…" at bounding box center [397, 237] width 736 height 240
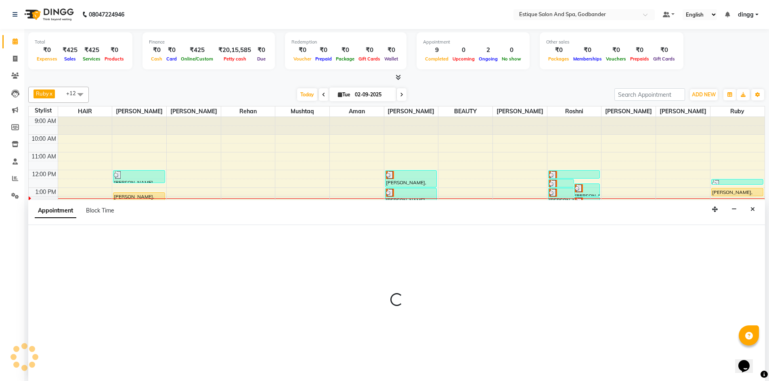
scroll to position [0, 0]
select select "79805"
select select "840"
select select "tentative"
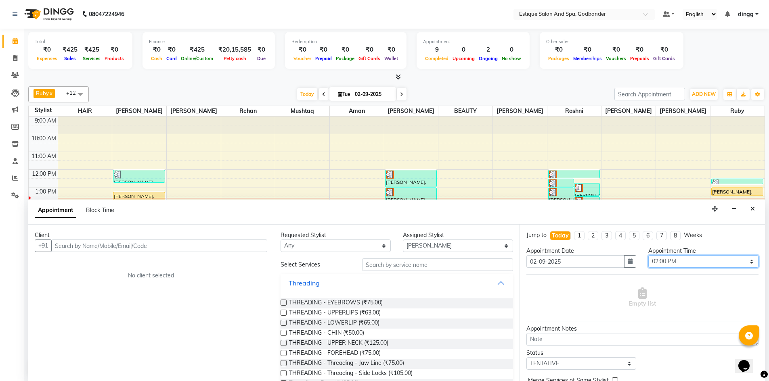
click at [658, 257] on select "Select 10:00 AM 10:15 AM 10:30 AM 10:45 AM 11:00 AM 11:15 AM 11:30 AM 11:45 AM …" at bounding box center [703, 261] width 110 height 13
select select "810"
click at [648, 255] on select "Select 10:00 AM 10:15 AM 10:30 AM 10:45 AM 11:00 AM 11:15 AM 11:30 AM 11:45 AM …" at bounding box center [703, 261] width 110 height 13
click at [66, 247] on input "text" at bounding box center [159, 246] width 216 height 13
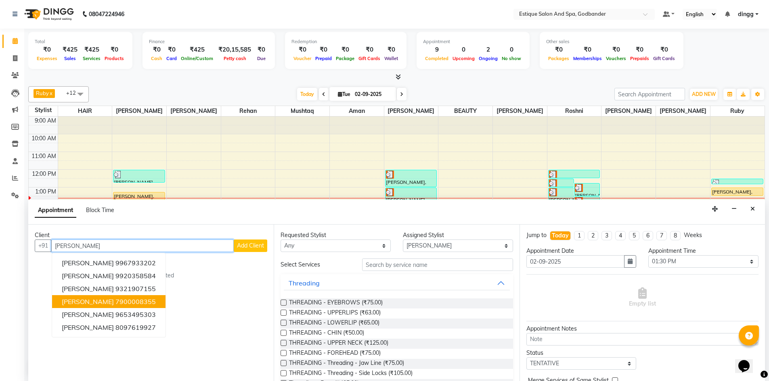
click at [96, 303] on span "[PERSON_NAME]" at bounding box center [88, 302] width 52 height 8
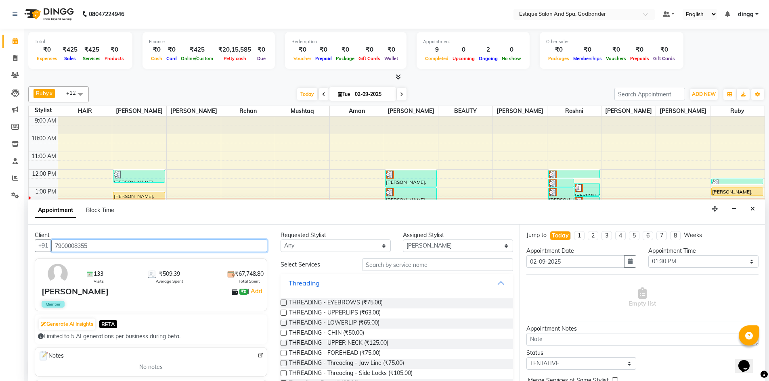
drag, startPoint x: 56, startPoint y: 245, endPoint x: 113, endPoint y: 247, distance: 57.3
click at [113, 247] on input "7900008355" at bounding box center [159, 246] width 216 height 13
type input "7900008355"
click at [751, 208] on icon "Close" at bounding box center [752, 209] width 4 height 6
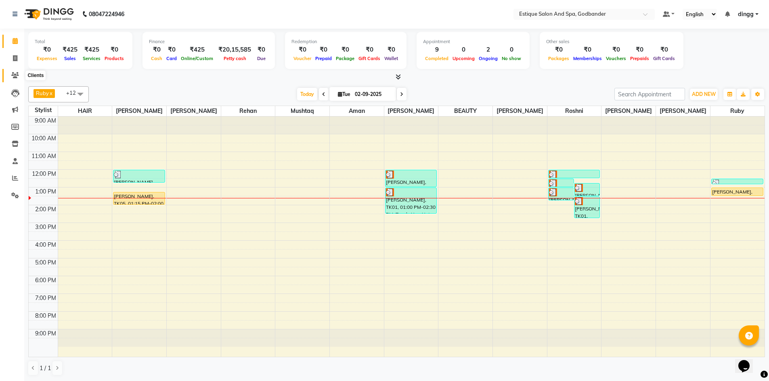
click at [12, 76] on icon at bounding box center [15, 75] width 8 height 6
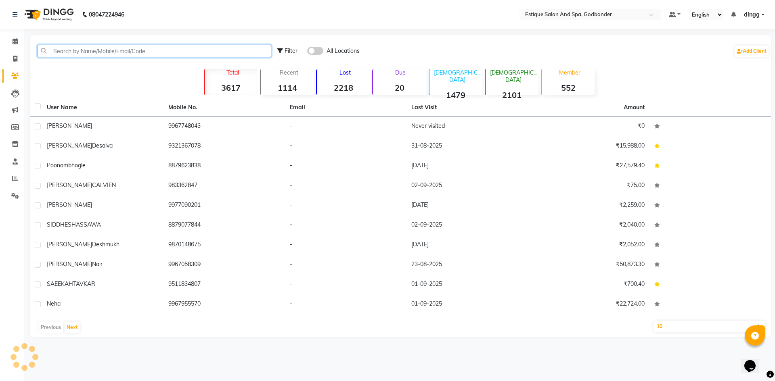
click at [67, 48] on input "text" at bounding box center [155, 51] width 234 height 13
paste input "7900008355"
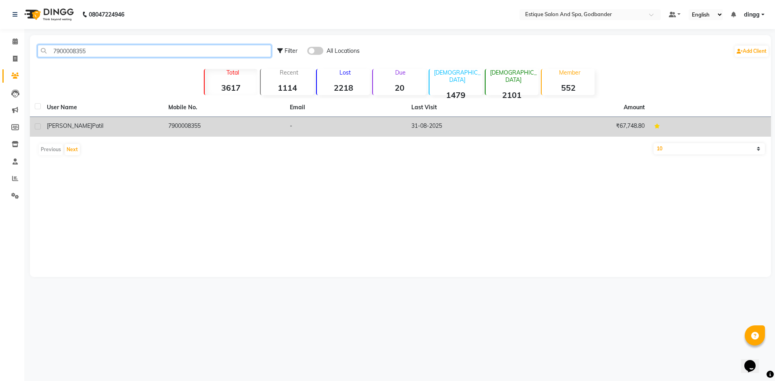
type input "7900008355"
click at [66, 123] on span "[PERSON_NAME]" at bounding box center [69, 125] width 45 height 7
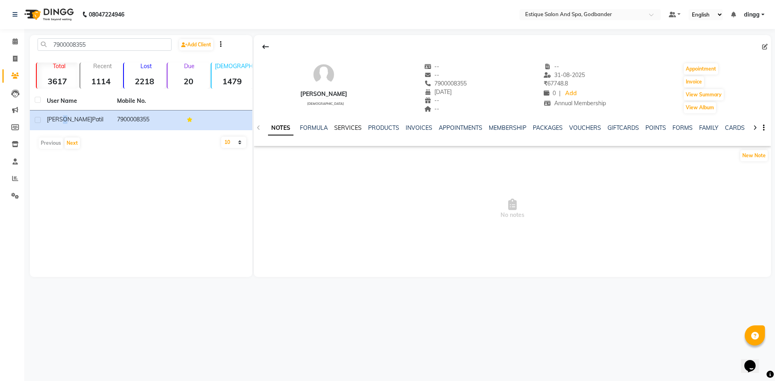
click at [351, 128] on link "SERVICES" at bounding box center [347, 127] width 27 height 7
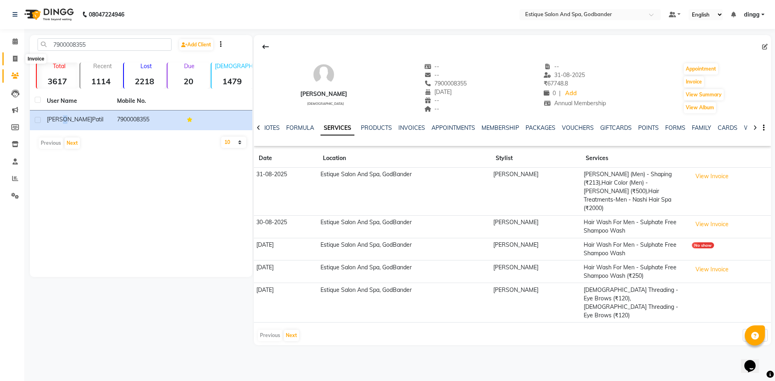
click at [15, 60] on icon at bounding box center [15, 59] width 4 height 6
select select "service"
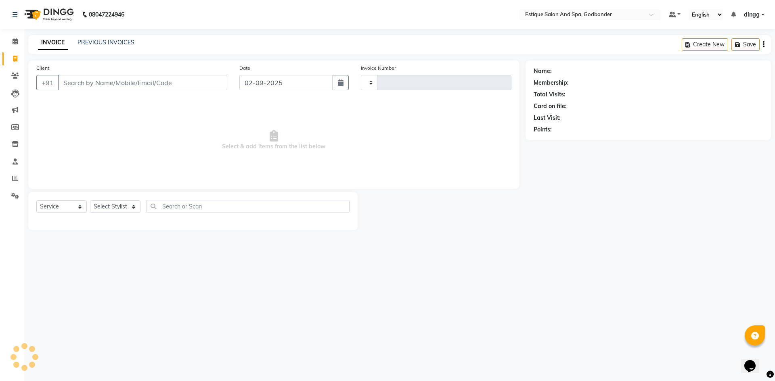
type input "3635"
select select "6103"
click at [17, 42] on icon at bounding box center [15, 41] width 5 height 6
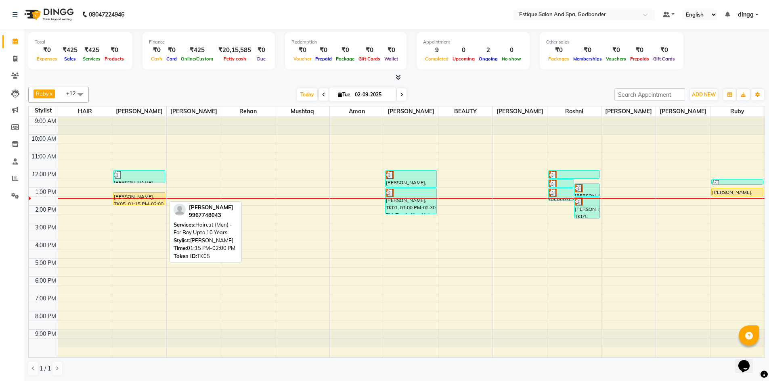
click at [134, 203] on link "[PERSON_NAME], TK05, 01:15 PM-02:00 PM, Haircut (Men) - For Boy Upto 10 Years" at bounding box center [139, 198] width 52 height 13
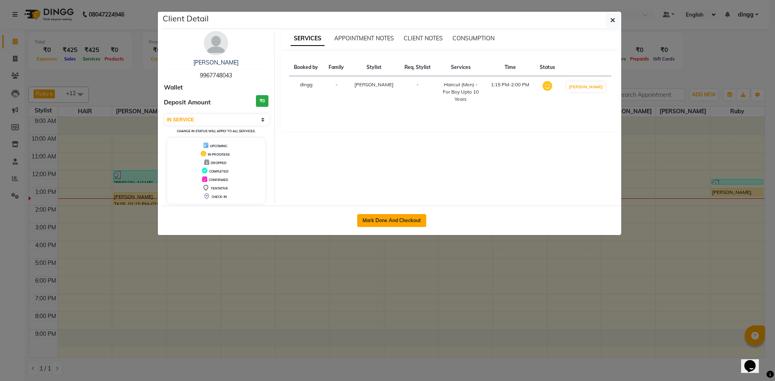
click at [386, 219] on button "Mark Done And Checkout" at bounding box center [391, 220] width 69 height 13
select select "3"
select select "6103"
select select "service"
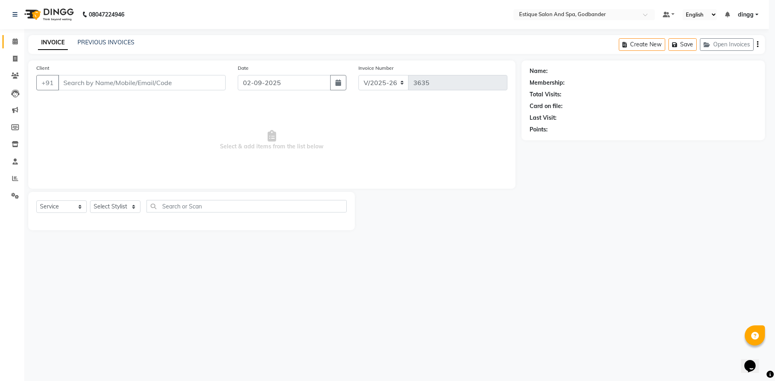
type input "9967748043"
select select "62542"
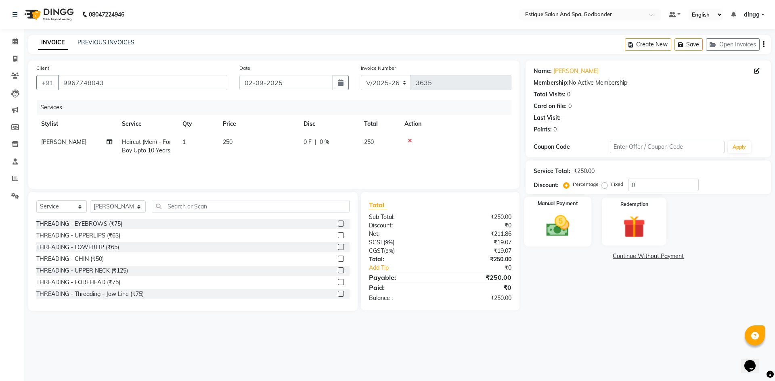
click at [537, 217] on div "Manual Payment" at bounding box center [557, 222] width 67 height 50
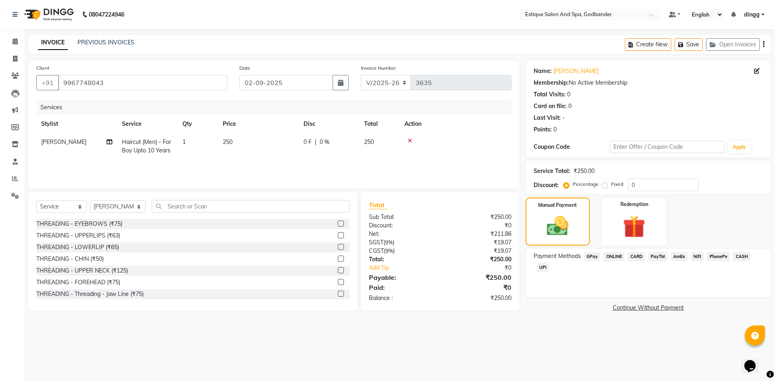
click at [589, 255] on span "GPay" at bounding box center [592, 256] width 17 height 9
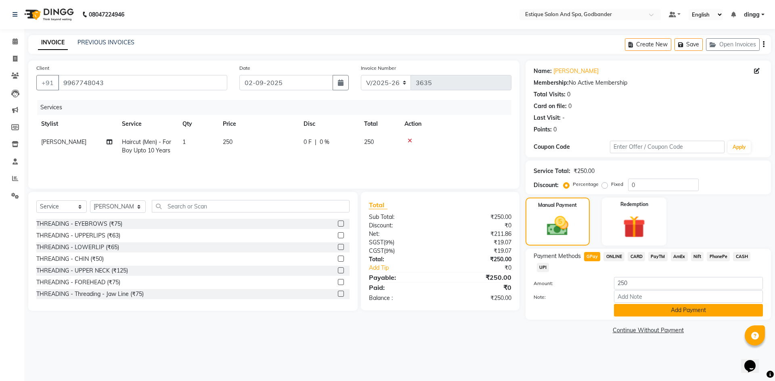
click at [658, 307] on button "Add Payment" at bounding box center [688, 310] width 149 height 13
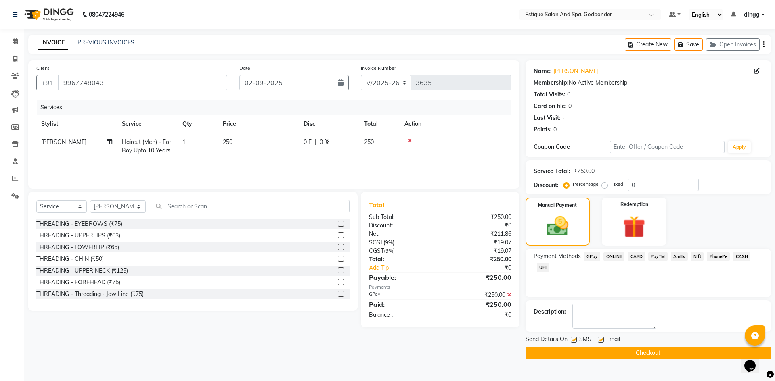
click at [644, 355] on button "Checkout" at bounding box center [647, 353] width 245 height 13
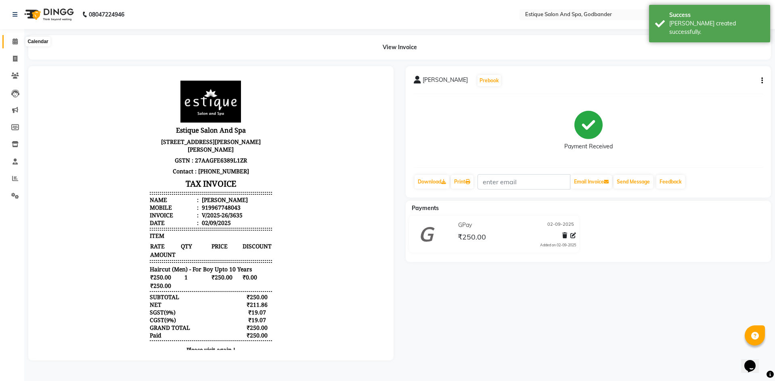
click at [14, 39] on icon at bounding box center [15, 41] width 5 height 6
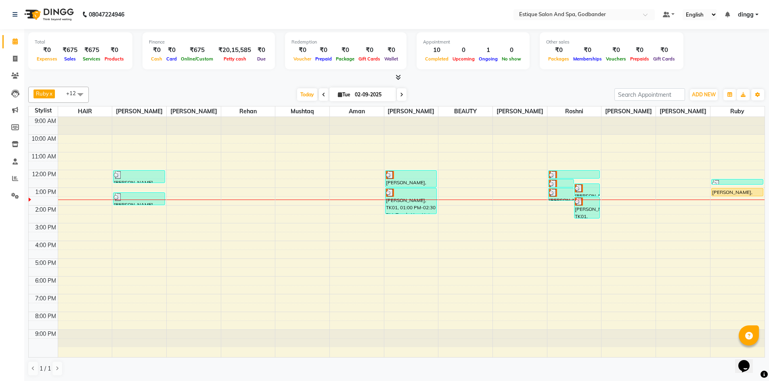
click at [621, 209] on div "9:00 AM 10:00 AM 11:00 AM 12:00 PM 1:00 PM 2:00 PM 3:00 PM 4:00 PM 5:00 PM 6:00…" at bounding box center [397, 237] width 736 height 240
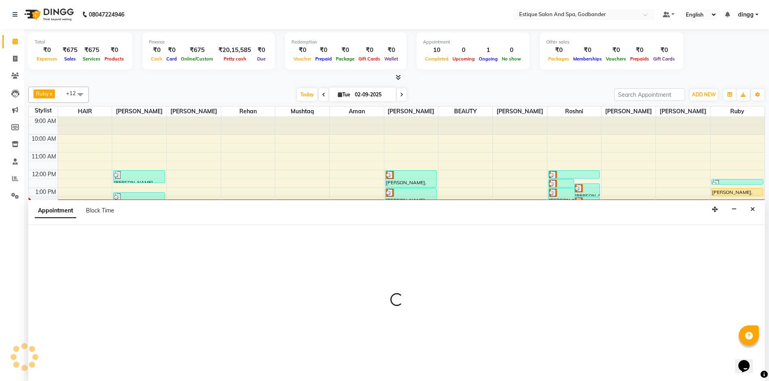
select select "79805"
select select "tentative"
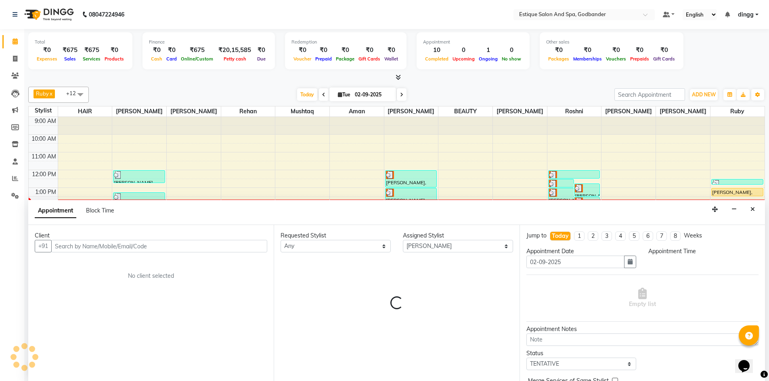
scroll to position [0, 0]
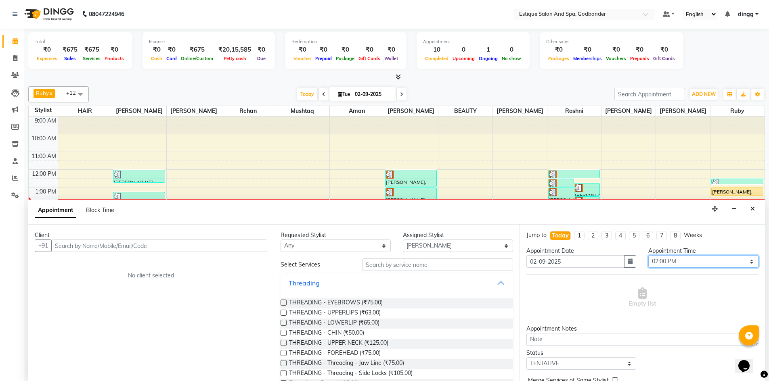
click at [651, 261] on select "Select 10:00 AM 10:15 AM 10:30 AM 10:45 AM 11:00 AM 11:15 AM 11:30 AM 11:45 AM …" at bounding box center [703, 261] width 110 height 13
select select "810"
click at [648, 255] on select "Select 10:00 AM 10:15 AM 10:30 AM 10:45 AM 11:00 AM 11:15 AM 11:30 AM 11:45 AM …" at bounding box center [703, 261] width 110 height 13
click at [65, 246] on input "text" at bounding box center [159, 246] width 216 height 13
paste input "7900008355"
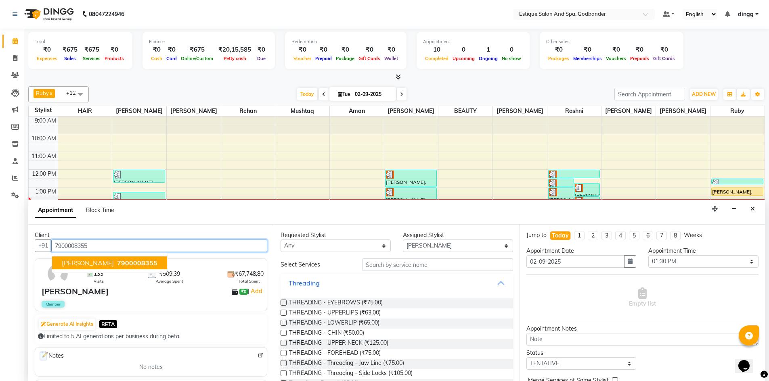
click at [76, 266] on span "[PERSON_NAME]" at bounding box center [88, 263] width 52 height 8
type input "7900008355"
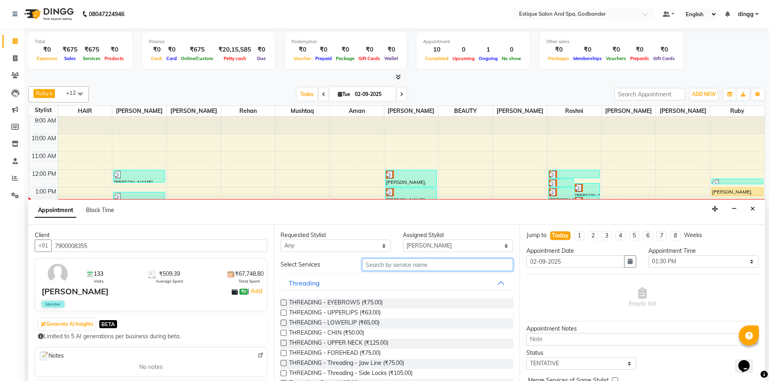
click at [390, 266] on input "text" at bounding box center [437, 265] width 151 height 13
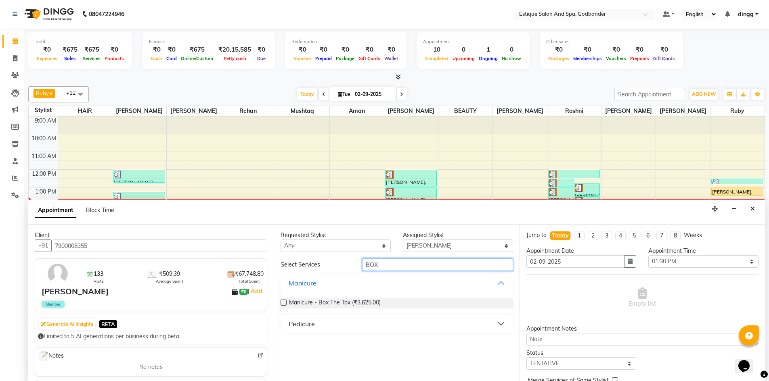
type input "BOX"
click at [295, 323] on div "Pedicure" at bounding box center [301, 324] width 26 height 10
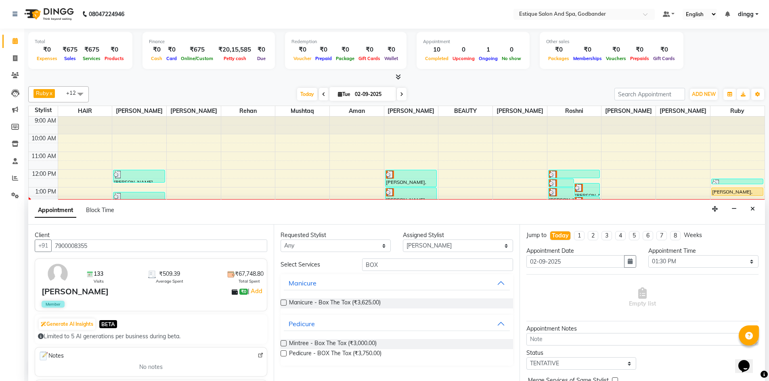
click at [284, 354] on label at bounding box center [283, 354] width 6 height 6
click at [284, 354] on input "checkbox" at bounding box center [282, 354] width 5 height 5
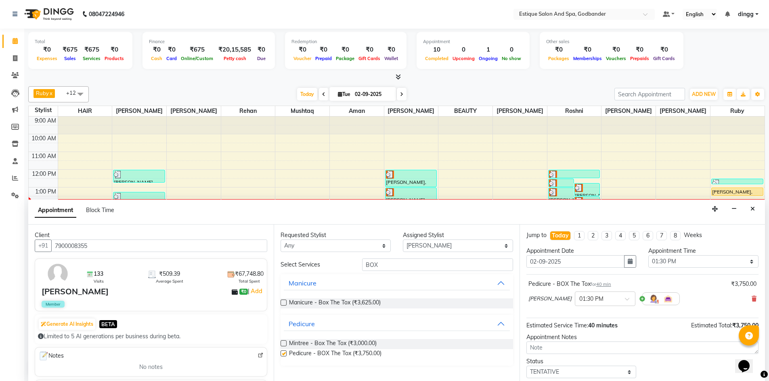
checkbox input "false"
drag, startPoint x: 386, startPoint y: 261, endPoint x: 341, endPoint y: 270, distance: 45.9
click at [341, 270] on div "Select Services BOX" at bounding box center [396, 265] width 244 height 13
type input "NAIL"
click at [283, 302] on label at bounding box center [283, 303] width 6 height 6
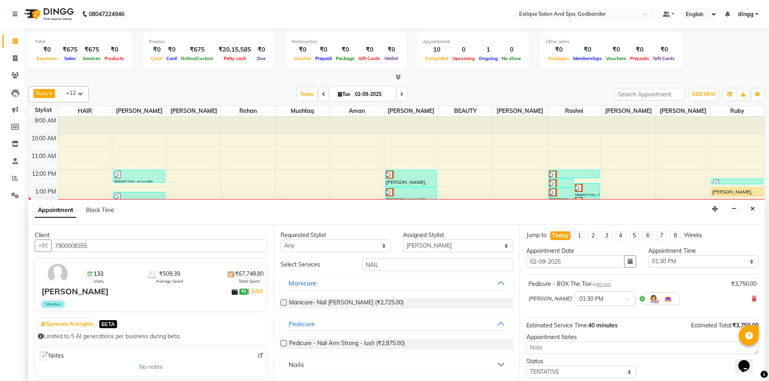
click at [283, 302] on input "checkbox" at bounding box center [282, 303] width 5 height 5
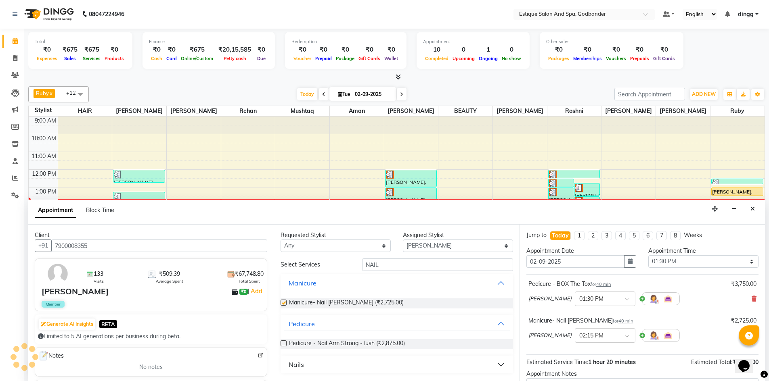
checkbox input "false"
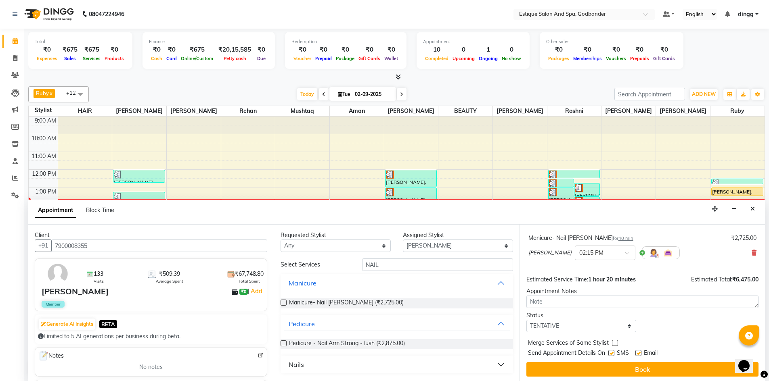
scroll to position [85, 0]
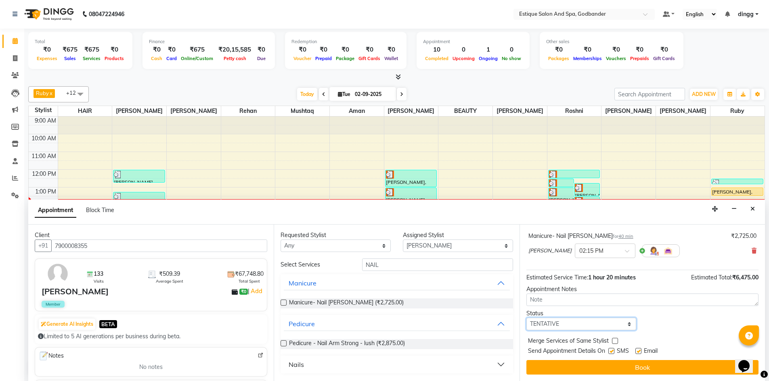
click at [546, 325] on select "Select TENTATIVE CONFIRM CHECK-IN UPCOMING" at bounding box center [581, 324] width 110 height 13
click at [440, 247] on select "Select Aarti Nails [PERSON_NAME] [PERSON_NAME] Any one Asmi BEAUTY HAIR [PERSON…" at bounding box center [458, 246] width 110 height 13
select select "44576"
click at [403, 240] on select "Select Aarti Nails [PERSON_NAME] [PERSON_NAME] Any one Asmi BEAUTY HAIR [PERSON…" at bounding box center [458, 246] width 110 height 13
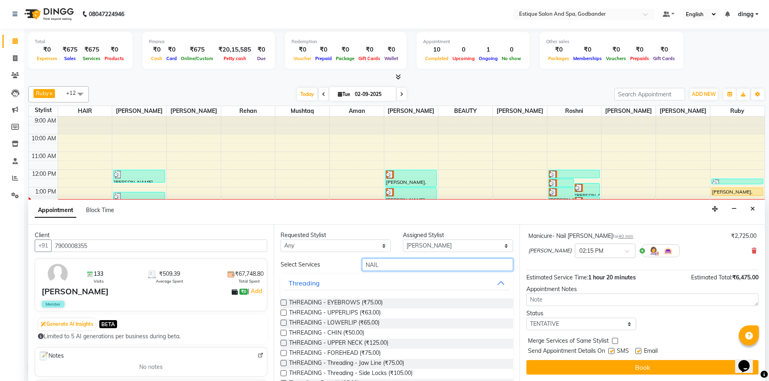
drag, startPoint x: 383, startPoint y: 267, endPoint x: 336, endPoint y: 270, distance: 46.9
click at [337, 270] on div "Select Services NAIL" at bounding box center [396, 265] width 244 height 13
type input "HAIR"
click at [284, 364] on label at bounding box center [283, 363] width 6 height 6
click at [284, 364] on input "checkbox" at bounding box center [282, 364] width 5 height 5
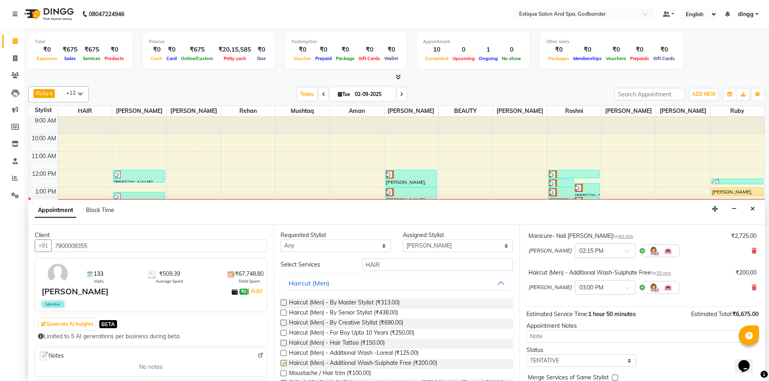
checkbox input "false"
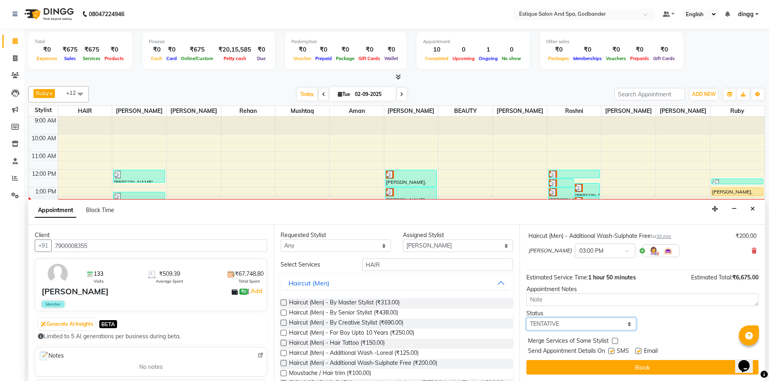
click at [545, 324] on select "Select TENTATIVE CONFIRM CHECK-IN UPCOMING" at bounding box center [581, 324] width 110 height 13
select select "confirm booking"
click at [526, 318] on select "Select TENTATIVE CONFIRM CHECK-IN UPCOMING" at bounding box center [581, 324] width 110 height 13
click at [545, 368] on button "Book" at bounding box center [642, 367] width 232 height 15
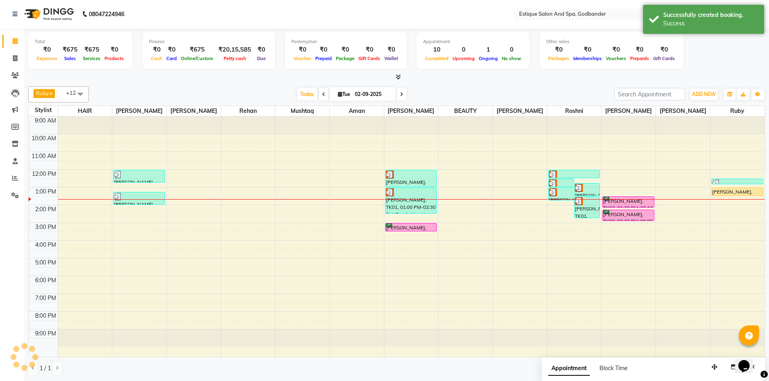
scroll to position [0, 0]
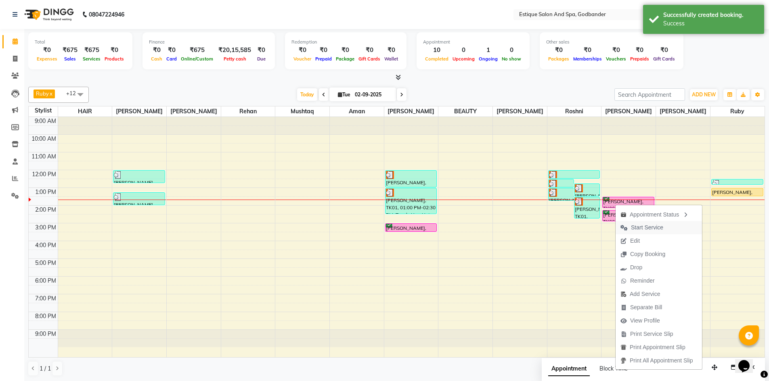
click at [635, 228] on span "Start Service" at bounding box center [647, 228] width 32 height 8
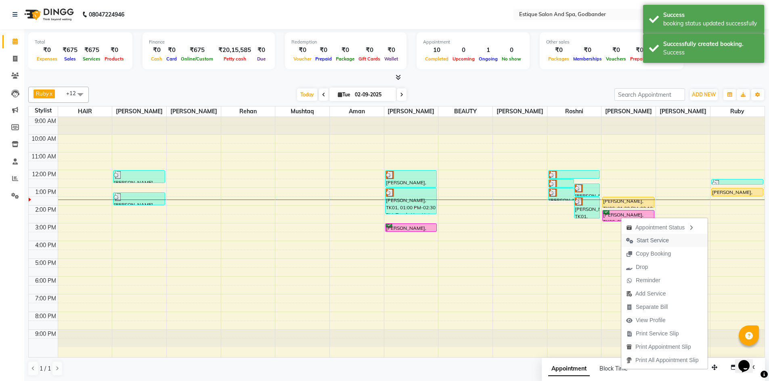
click at [641, 240] on span "Start Service" at bounding box center [652, 240] width 32 height 8
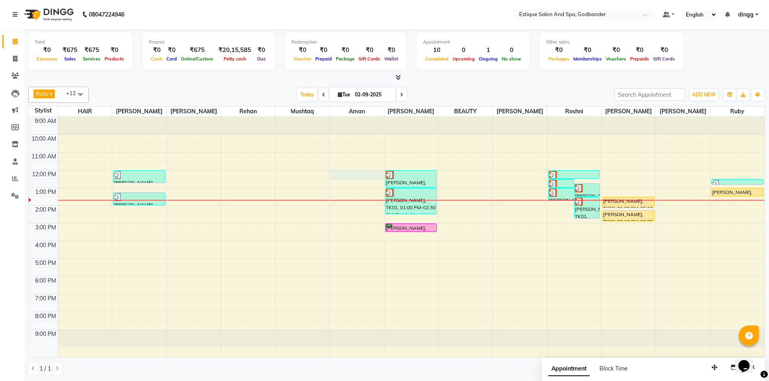
click at [336, 179] on div "9:00 AM 10:00 AM 11:00 AM 12:00 PM 1:00 PM 2:00 PM 3:00 PM 4:00 PM 5:00 PM 6:00…" at bounding box center [397, 237] width 736 height 240
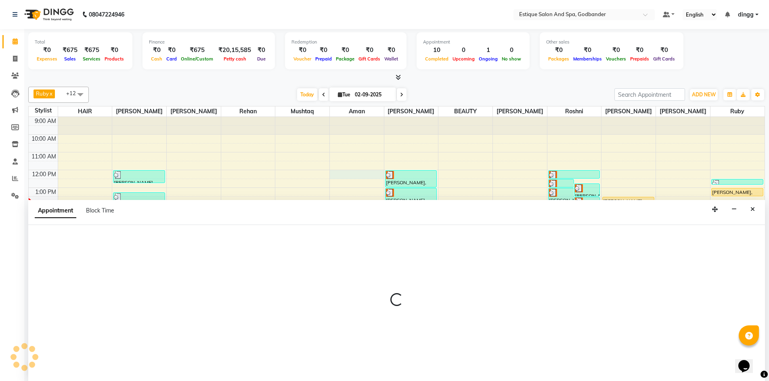
scroll to position [0, 0]
select select "74935"
select select "720"
select select "tentative"
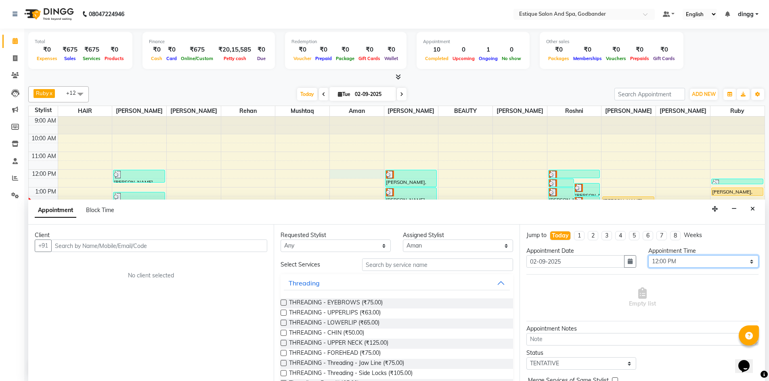
drag, startPoint x: 659, startPoint y: 263, endPoint x: 663, endPoint y: 257, distance: 6.2
click at [659, 262] on select "Select 10:00 AM 10:15 AM 10:30 AM 10:45 AM 11:00 AM 11:15 AM 11:30 AM 11:45 AM …" at bounding box center [703, 261] width 110 height 13
select select "825"
click at [648, 255] on select "Select 10:00 AM 10:15 AM 10:30 AM 10:45 AM 11:00 AM 11:15 AM 11:30 AM 11:45 AM …" at bounding box center [703, 261] width 110 height 13
click at [67, 239] on div "Client" at bounding box center [151, 235] width 232 height 8
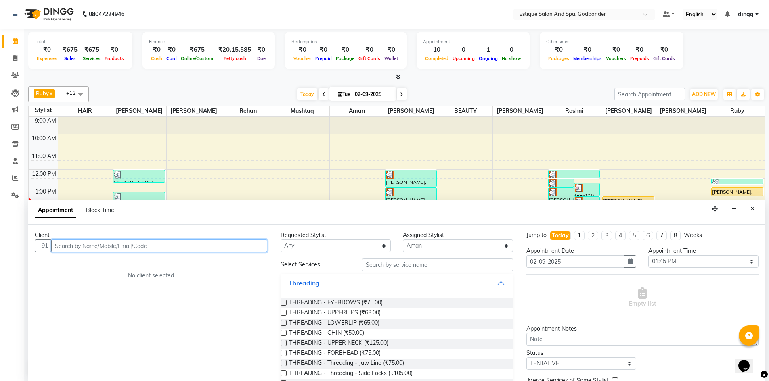
click at [70, 245] on input "text" at bounding box center [159, 246] width 216 height 13
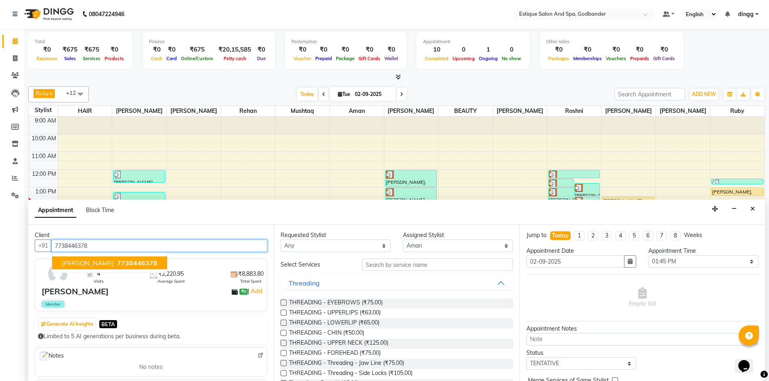
click at [117, 266] on span "7738446378" at bounding box center [137, 263] width 40 height 8
type input "7738446378"
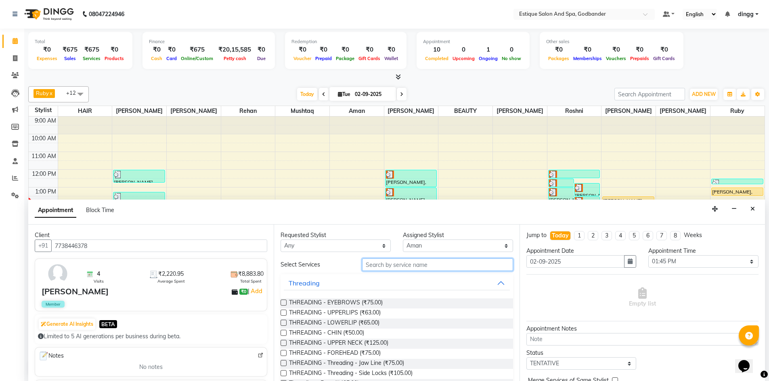
click at [380, 268] on input "text" at bounding box center [437, 265] width 151 height 13
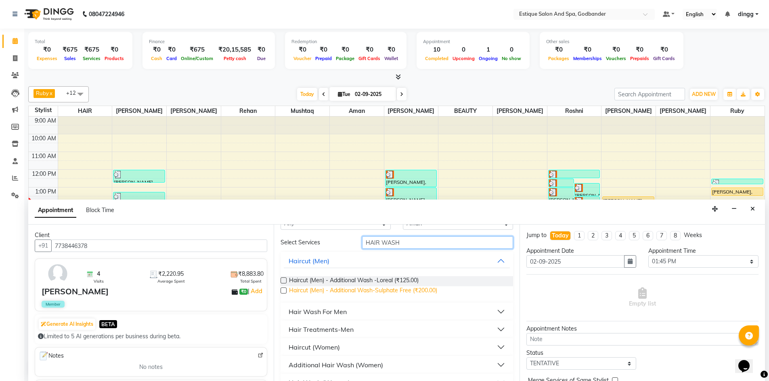
scroll to position [40, 0]
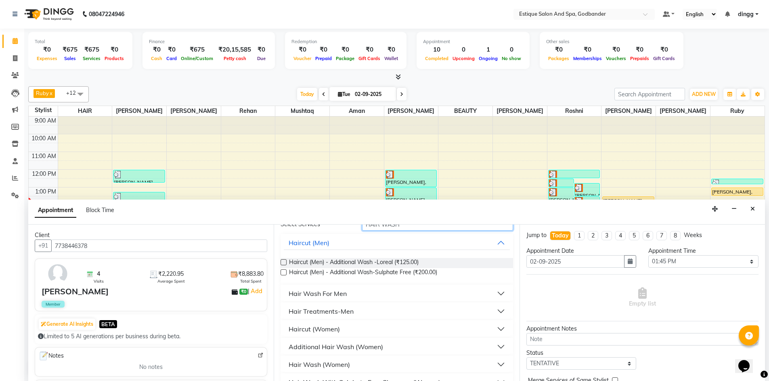
type input "HAIR WASH"
click at [327, 367] on div "Hair Wash (Women)" at bounding box center [318, 365] width 61 height 10
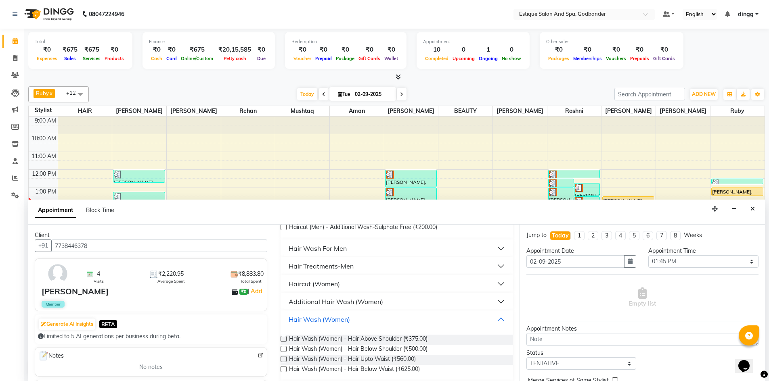
scroll to position [155, 0]
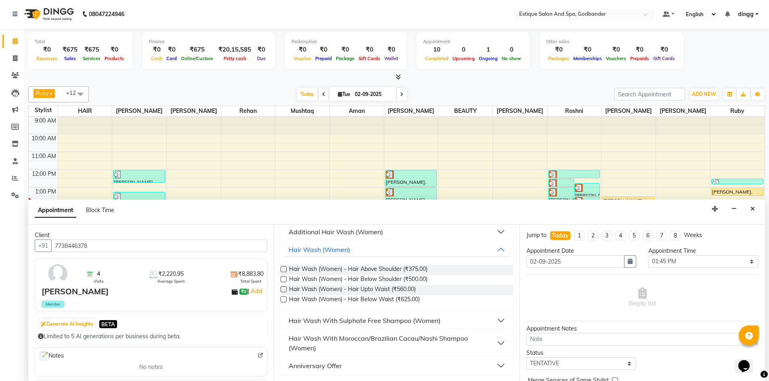
click at [285, 278] on label at bounding box center [283, 279] width 6 height 6
click at [285, 278] on input "checkbox" at bounding box center [282, 280] width 5 height 5
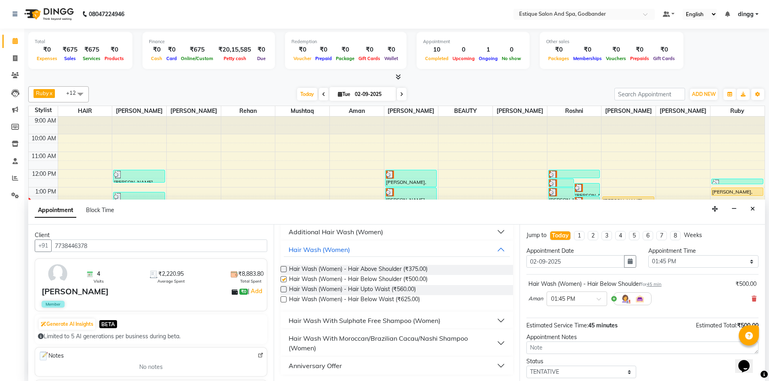
checkbox input "false"
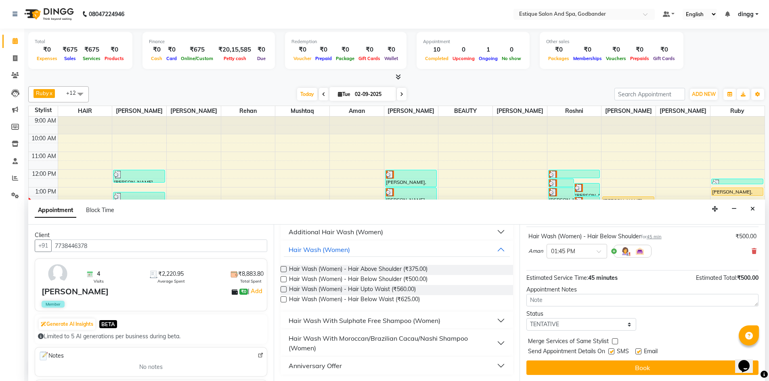
scroll to position [48, 0]
click at [551, 323] on select "Select TENTATIVE CONFIRM CHECK-IN UPCOMING" at bounding box center [581, 324] width 110 height 13
select select "confirm booking"
click at [526, 318] on select "Select TENTATIVE CONFIRM CHECK-IN UPCOMING" at bounding box center [581, 324] width 110 height 13
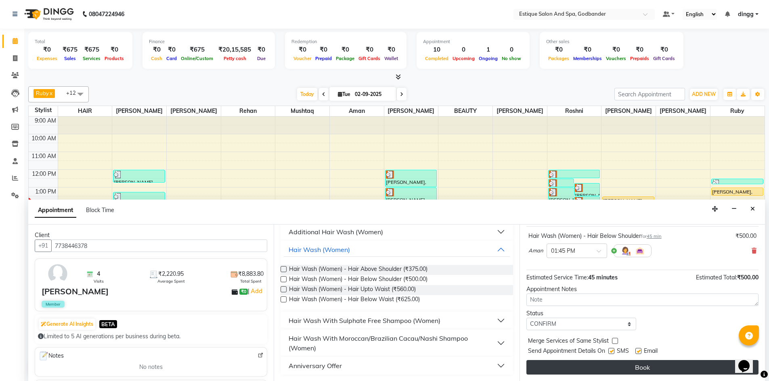
click at [558, 369] on button "Book" at bounding box center [642, 367] width 232 height 15
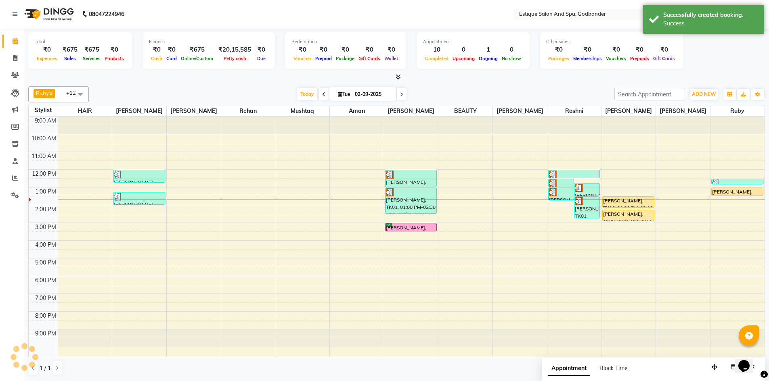
scroll to position [0, 0]
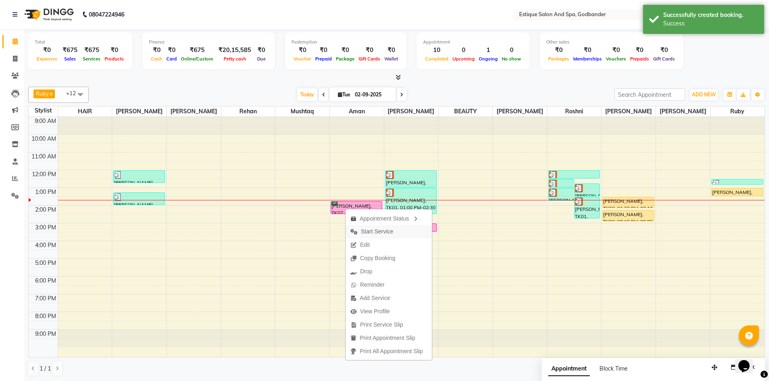
click at [366, 233] on span "Start Service" at bounding box center [377, 232] width 32 height 8
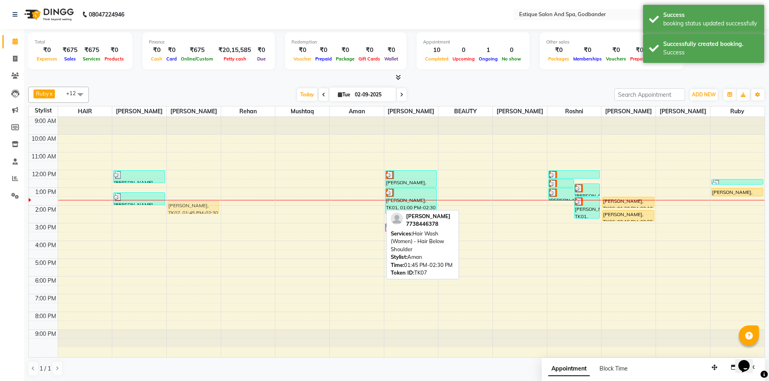
drag, startPoint x: 342, startPoint y: 209, endPoint x: 195, endPoint y: 205, distance: 146.9
click at [195, 205] on tr "[PERSON_NAME], TK02, 12:00 PM-12:45 PM, [DEMOGRAPHIC_DATA] Combo - Haircut & Ha…" at bounding box center [397, 237] width 736 height 240
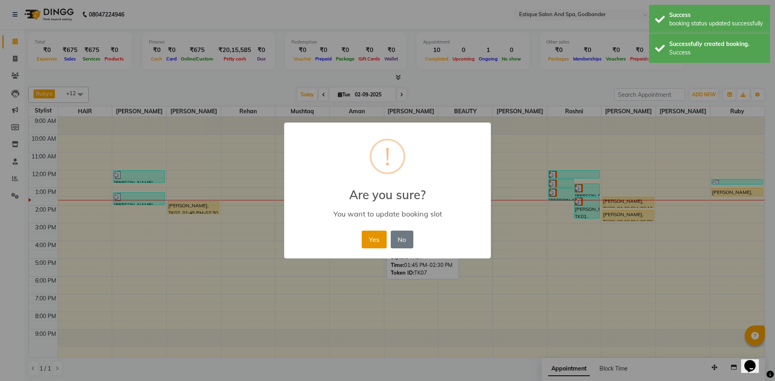
click at [373, 240] on button "Yes" at bounding box center [374, 240] width 25 height 18
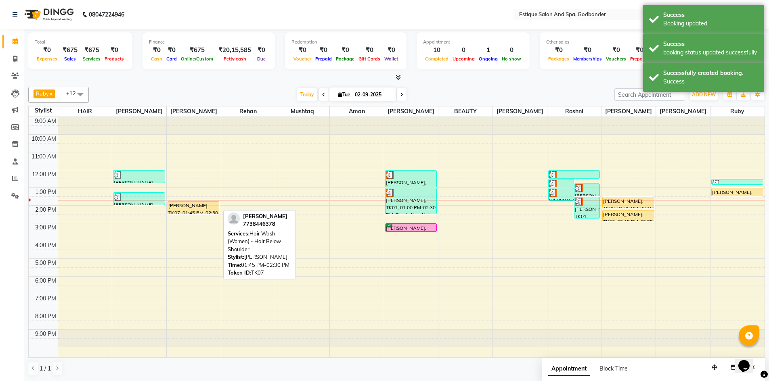
click at [192, 207] on div "[PERSON_NAME], TK07, 01:45 PM-02:30 PM, Hair Wash (Women) - Hair Below Shoulder" at bounding box center [193, 208] width 51 height 12
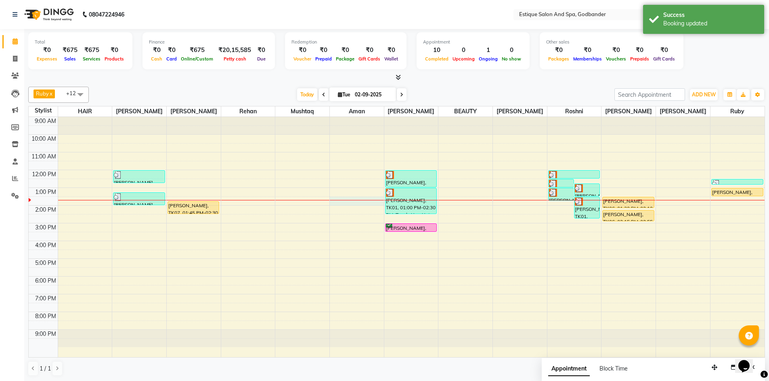
click at [347, 205] on div "9:00 AM 10:00 AM 11:00 AM 12:00 PM 1:00 PM 2:00 PM 3:00 PM 4:00 PM 5:00 PM 6:00…" at bounding box center [397, 237] width 736 height 240
select select "74935"
select select "810"
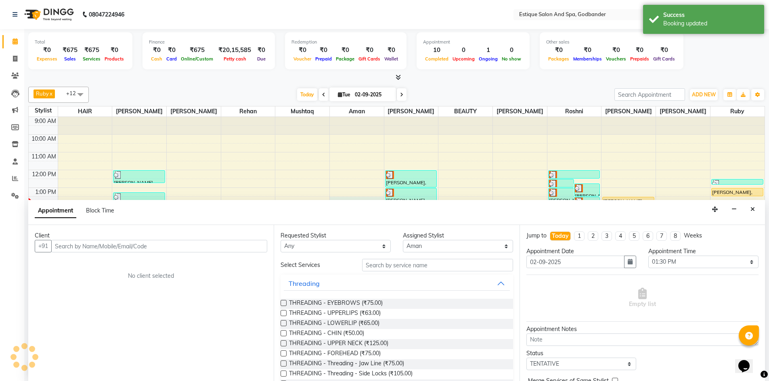
scroll to position [0, 0]
click at [663, 259] on select "Select 10:00 AM 10:15 AM 10:30 AM 10:45 AM 11:00 AM 11:15 AM 11:30 AM 11:45 AM …" at bounding box center [703, 261] width 110 height 13
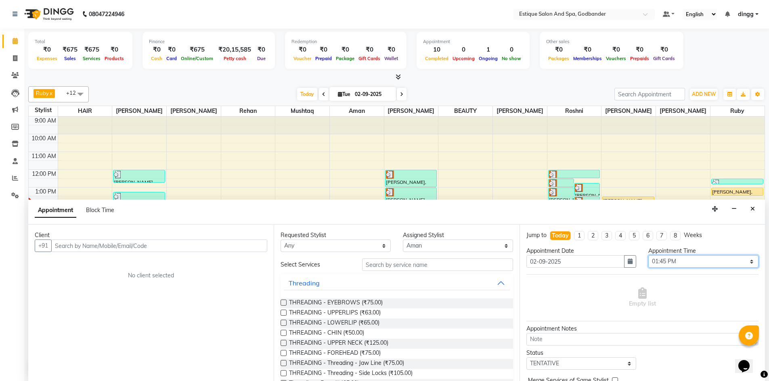
click at [648, 255] on select "Select 10:00 AM 10:15 AM 10:30 AM 10:45 AM 11:00 AM 11:15 AM 11:30 AM 11:45 AM …" at bounding box center [703, 261] width 110 height 13
click at [102, 246] on input "text" at bounding box center [159, 246] width 216 height 13
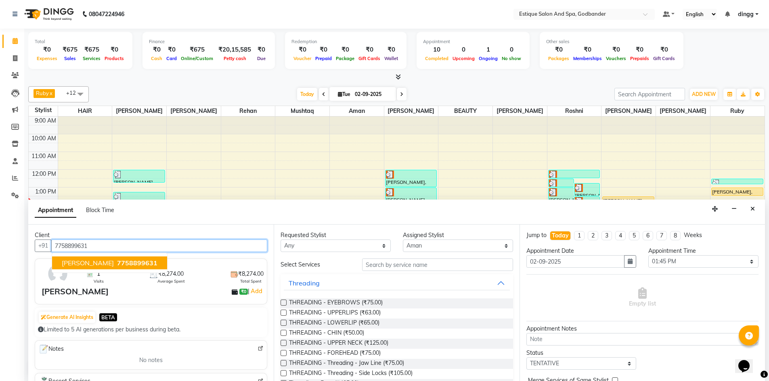
click at [97, 263] on span "[PERSON_NAME]" at bounding box center [88, 263] width 52 height 8
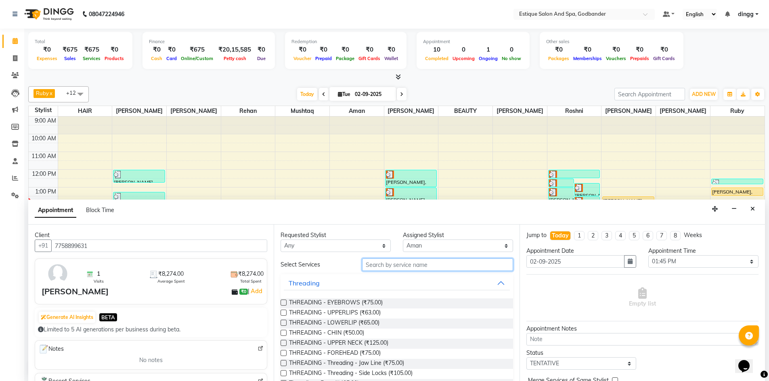
click at [372, 267] on input "text" at bounding box center [437, 265] width 151 height 13
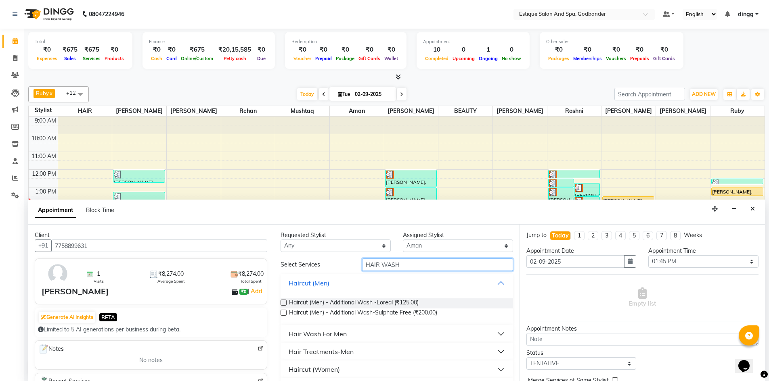
scroll to position [40, 0]
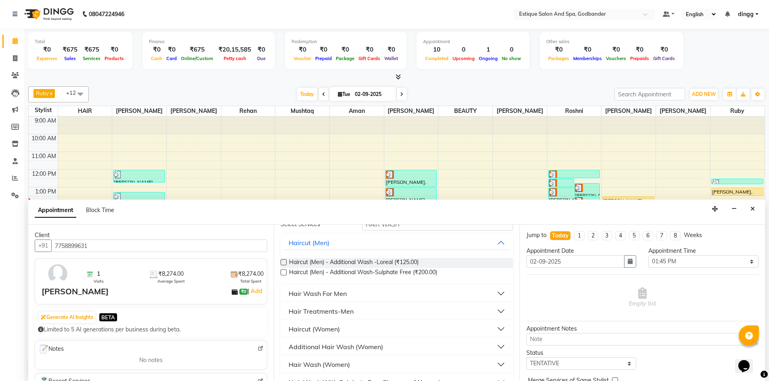
click at [335, 366] on div "Hair Wash (Women)" at bounding box center [318, 365] width 61 height 10
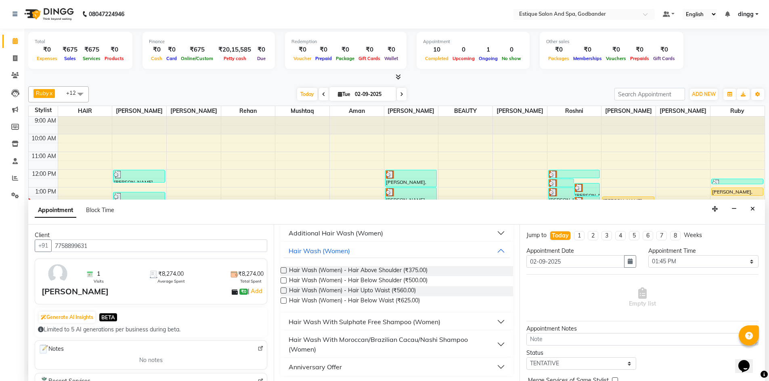
click at [283, 282] on label at bounding box center [283, 281] width 6 height 6
click at [283, 282] on input "checkbox" at bounding box center [282, 281] width 5 height 5
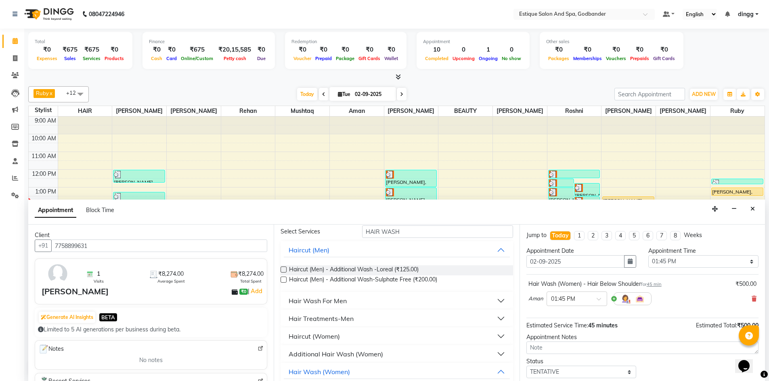
scroll to position [0, 0]
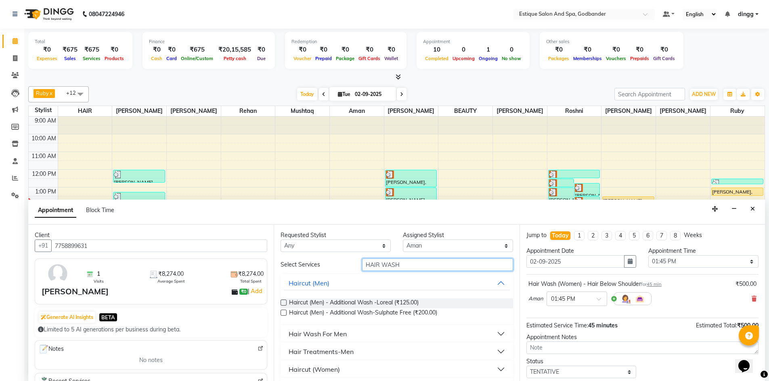
drag, startPoint x: 381, startPoint y: 265, endPoint x: 324, endPoint y: 271, distance: 57.2
click at [325, 271] on div "Select Services HAIR WASH" at bounding box center [396, 265] width 244 height 13
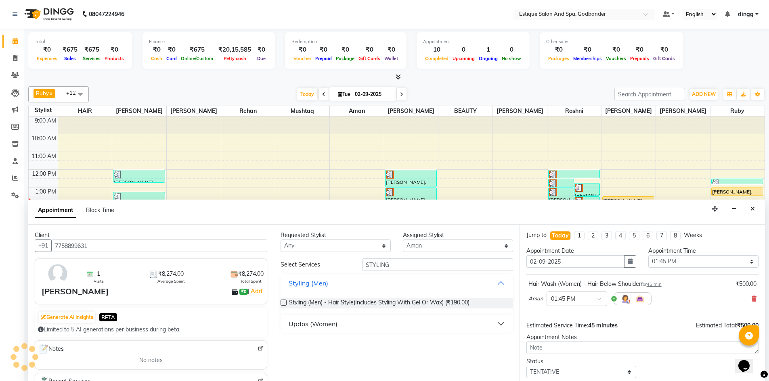
click at [328, 324] on div "Updos (Women)" at bounding box center [312, 324] width 49 height 10
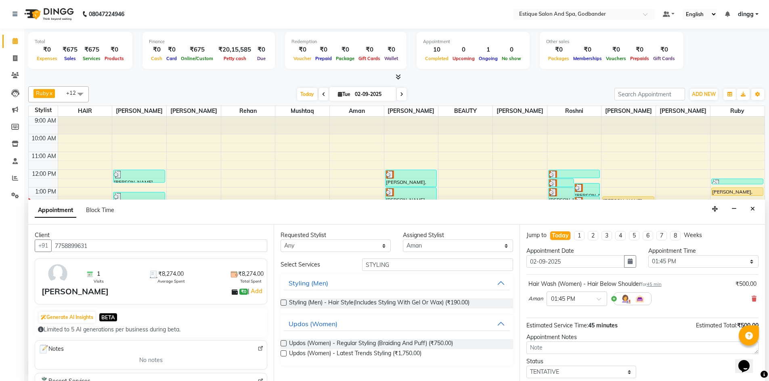
click at [282, 343] on label at bounding box center [283, 344] width 6 height 6
click at [282, 343] on input "checkbox" at bounding box center [282, 344] width 5 height 5
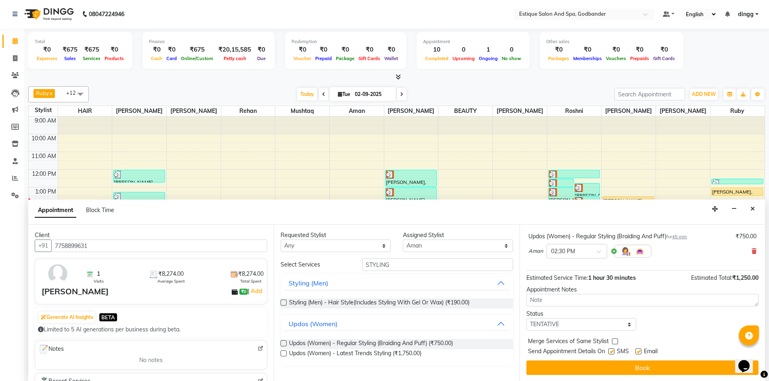
scroll to position [85, 0]
drag, startPoint x: 533, startPoint y: 322, endPoint x: 539, endPoint y: 318, distance: 6.4
click at [533, 322] on select "Select TENTATIVE CONFIRM CHECK-IN UPCOMING" at bounding box center [581, 324] width 110 height 13
click at [526, 318] on select "Select TENTATIVE CONFIRM CHECK-IN UPCOMING" at bounding box center [581, 324] width 110 height 13
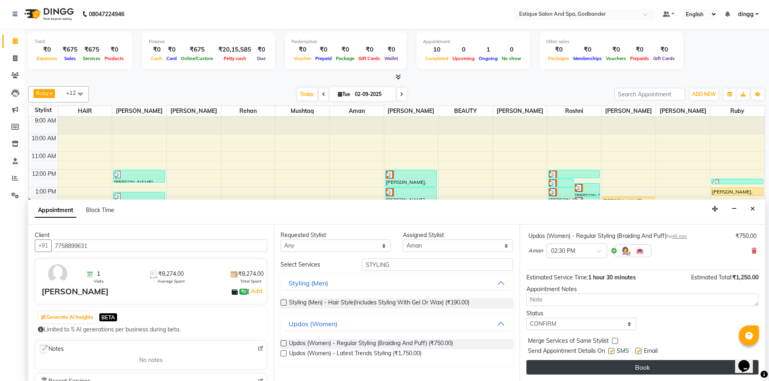
click at [559, 368] on button "Book" at bounding box center [642, 367] width 232 height 15
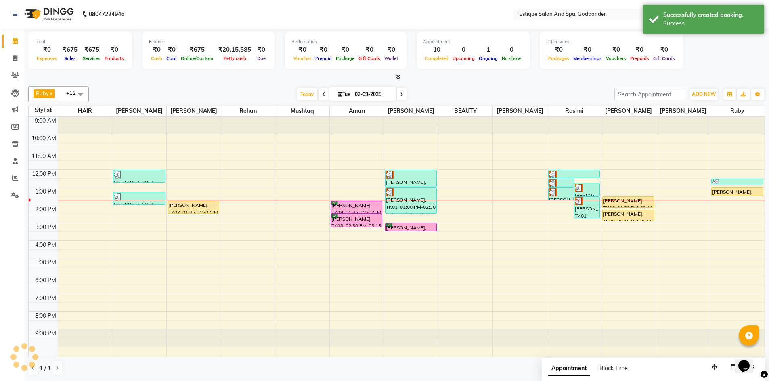
scroll to position [0, 0]
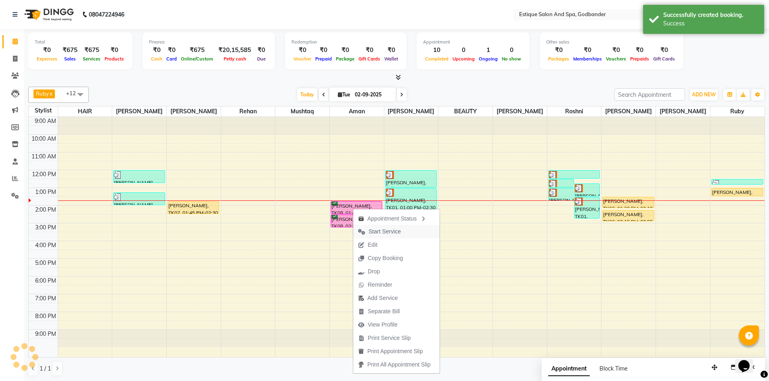
click at [370, 230] on span "Start Service" at bounding box center [384, 232] width 32 height 8
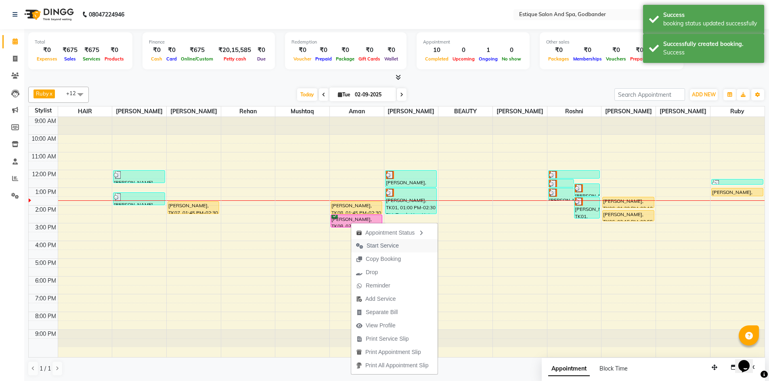
click at [370, 243] on span "Start Service" at bounding box center [382, 246] width 32 height 8
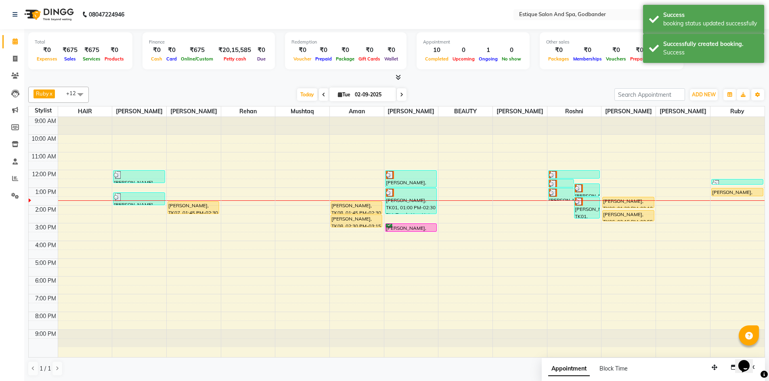
click at [130, 207] on div "9:00 AM 10:00 AM 11:00 AM 12:00 PM 1:00 PM 2:00 PM 3:00 PM 4:00 PM 5:00 PM 6:00…" at bounding box center [397, 237] width 736 height 240
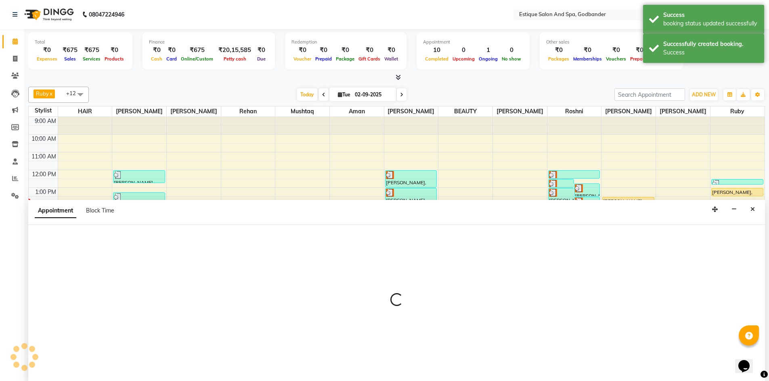
scroll to position [0, 0]
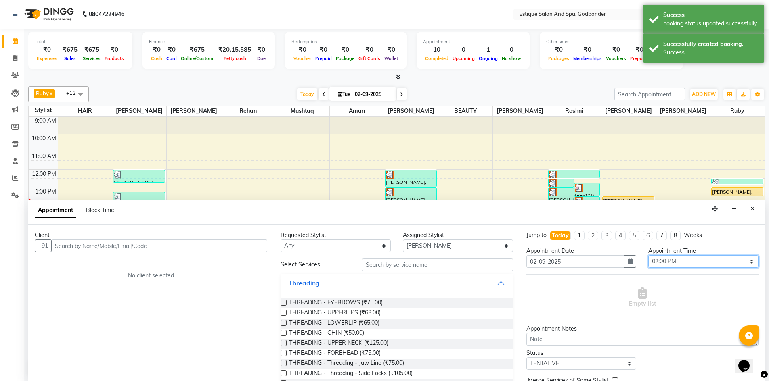
click at [656, 260] on select "Select 10:00 AM 10:15 AM 10:30 AM 10:45 AM 11:00 AM 11:15 AM 11:30 AM 11:45 AM …" at bounding box center [703, 261] width 110 height 13
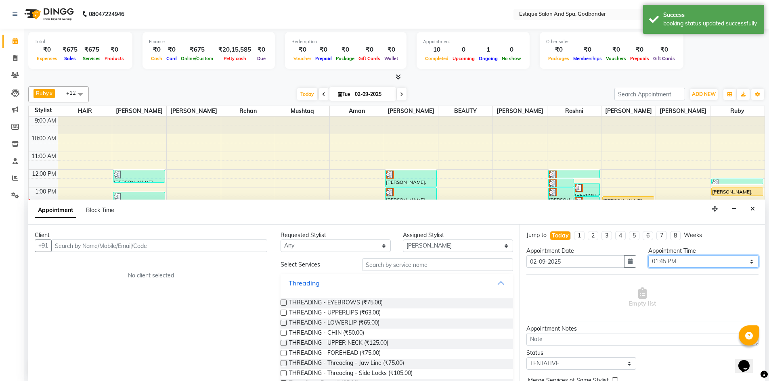
click at [648, 255] on select "Select 10:00 AM 10:15 AM 10:30 AM 10:45 AM 11:00 AM 11:15 AM 11:30 AM 11:45 AM …" at bounding box center [703, 261] width 110 height 13
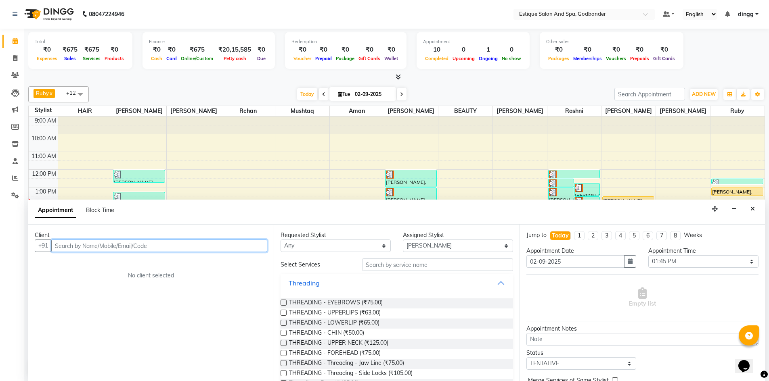
click at [73, 249] on input "text" at bounding box center [159, 246] width 216 height 13
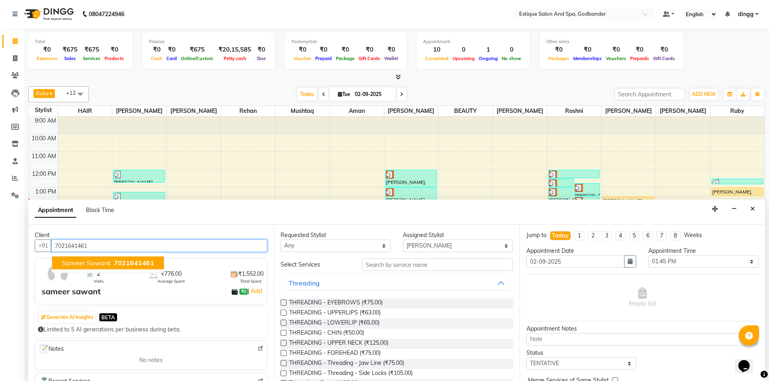
click at [75, 267] on span "sameer sawant" at bounding box center [86, 263] width 49 height 8
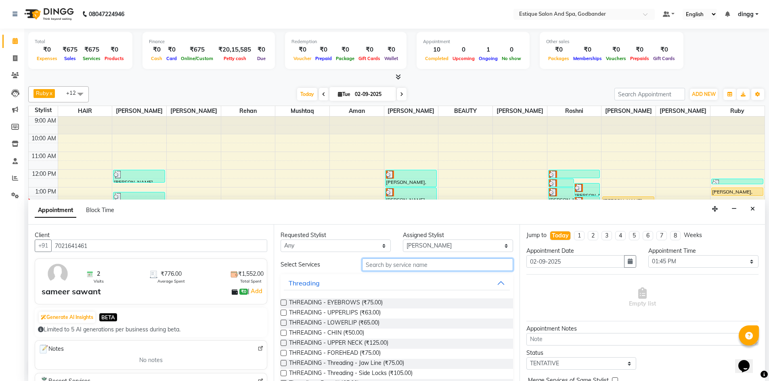
click at [397, 265] on input "text" at bounding box center [437, 265] width 151 height 13
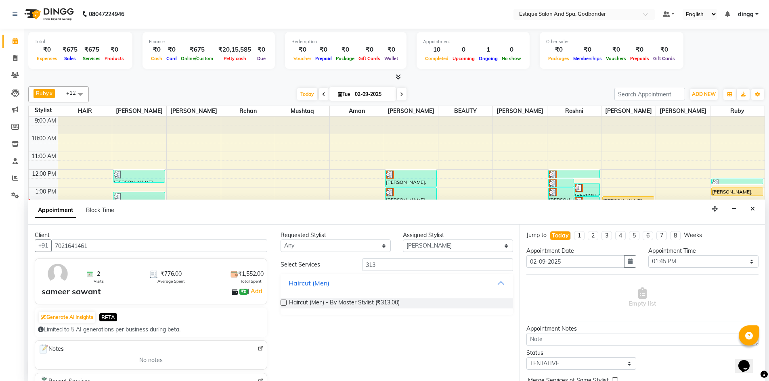
drag, startPoint x: 282, startPoint y: 303, endPoint x: 313, endPoint y: 299, distance: 31.4
click at [282, 303] on label at bounding box center [283, 303] width 6 height 6
click at [282, 303] on input "checkbox" at bounding box center [282, 303] width 5 height 5
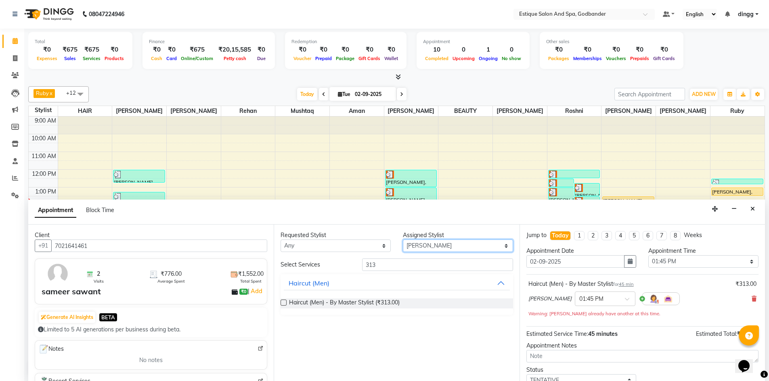
click at [417, 246] on select "Select Aarti Nails [PERSON_NAME] [PERSON_NAME] Any one Asmi BEAUTY HAIR [PERSON…" at bounding box center [458, 246] width 110 height 13
click at [403, 240] on select "Select Aarti Nails [PERSON_NAME] [PERSON_NAME] Any one Asmi BEAUTY HAIR [PERSON…" at bounding box center [458, 246] width 110 height 13
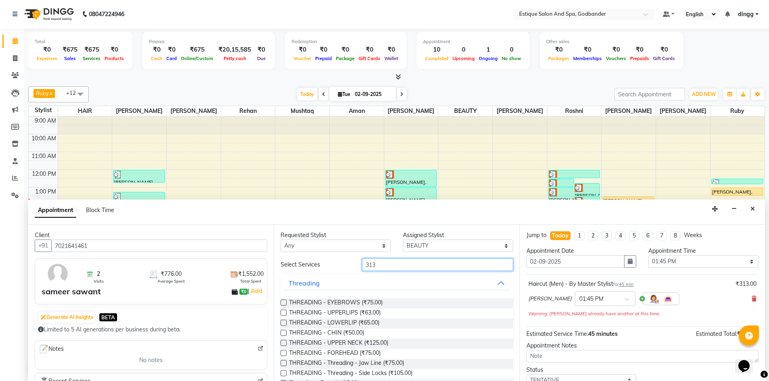
drag, startPoint x: 392, startPoint y: 262, endPoint x: 340, endPoint y: 266, distance: 52.6
click at [340, 266] on div "Select Services 313" at bounding box center [396, 265] width 244 height 13
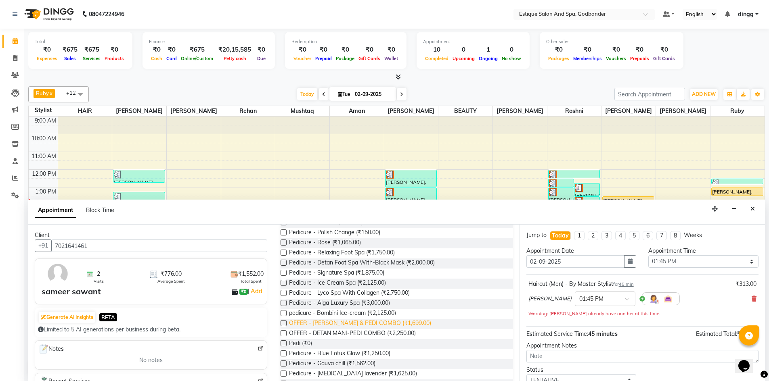
scroll to position [81, 0]
click at [284, 344] on label at bounding box center [283, 343] width 6 height 6
click at [284, 344] on input "checkbox" at bounding box center [282, 343] width 5 height 5
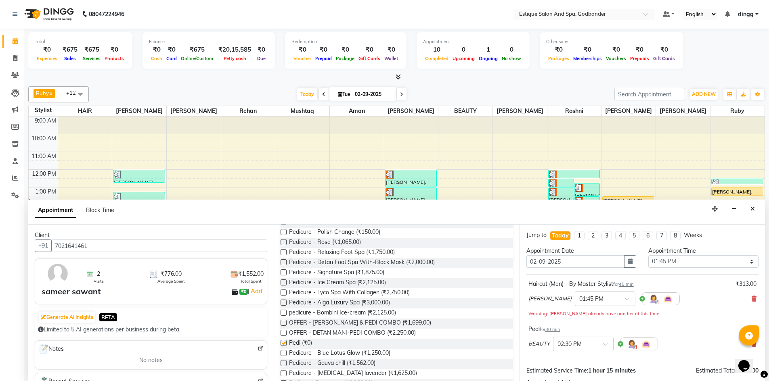
scroll to position [93, 0]
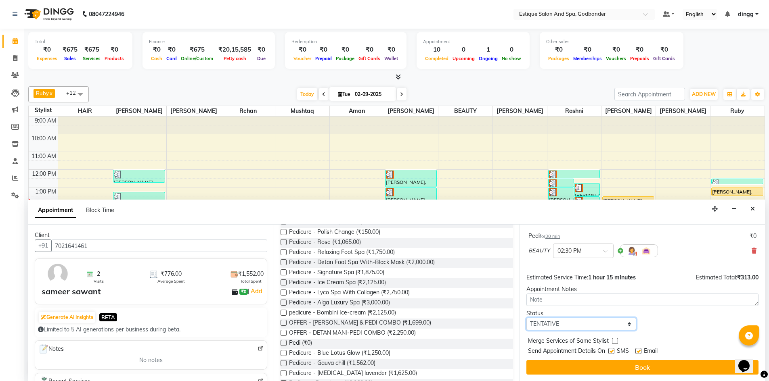
click at [552, 321] on select "Select TENTATIVE CONFIRM CHECK-IN UPCOMING" at bounding box center [581, 324] width 110 height 13
click at [526, 318] on select "Select TENTATIVE CONFIRM CHECK-IN UPCOMING" at bounding box center [581, 324] width 110 height 13
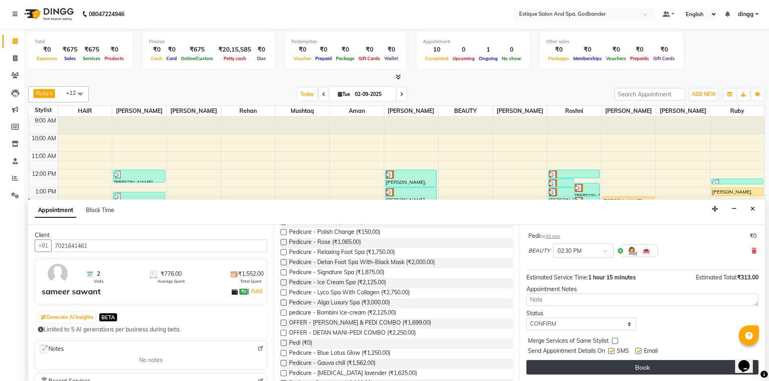
click at [555, 367] on button "Book" at bounding box center [642, 367] width 232 height 15
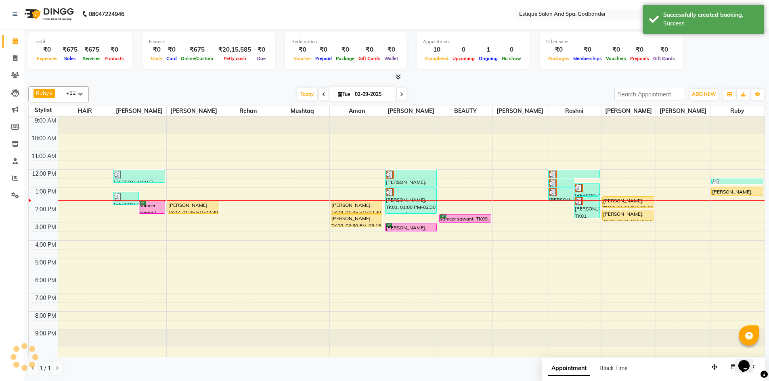
scroll to position [0, 0]
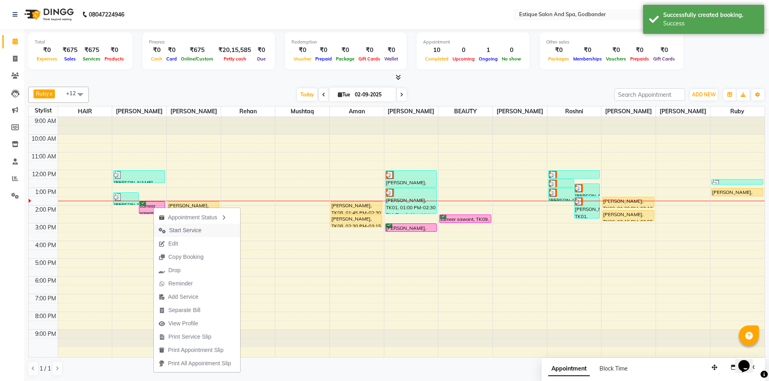
click at [187, 230] on span "Start Service" at bounding box center [185, 230] width 32 height 8
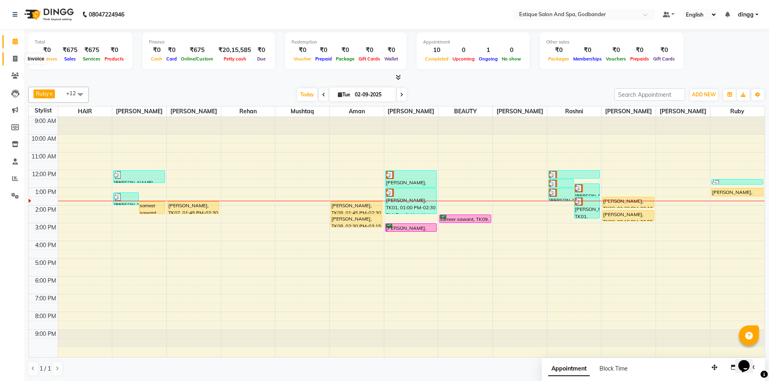
click at [16, 61] on icon at bounding box center [15, 59] width 4 height 6
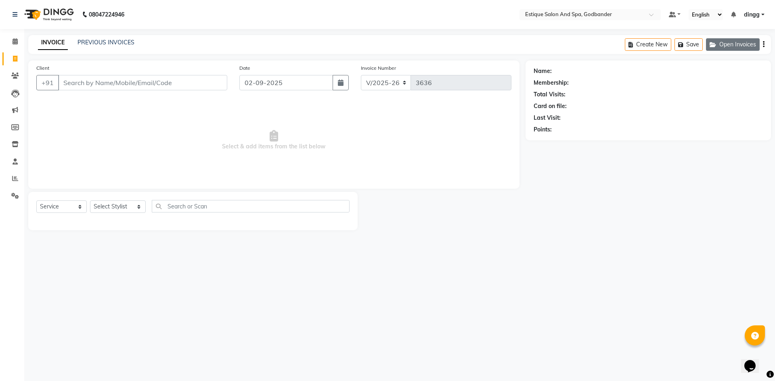
click at [732, 46] on button "Open Invoices" at bounding box center [733, 44] width 54 height 13
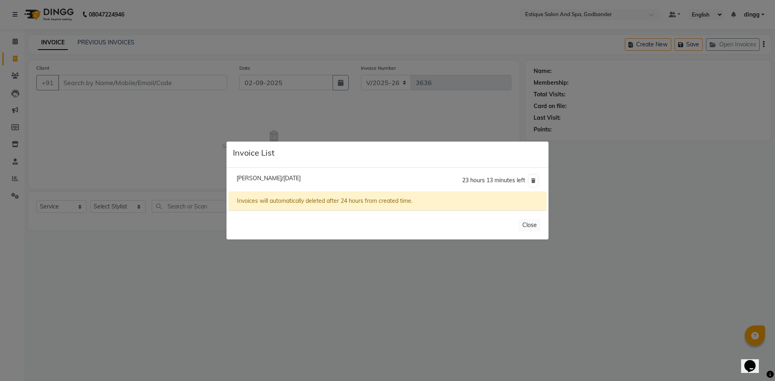
click at [259, 178] on span "[PERSON_NAME]/[DATE]" at bounding box center [268, 178] width 64 height 7
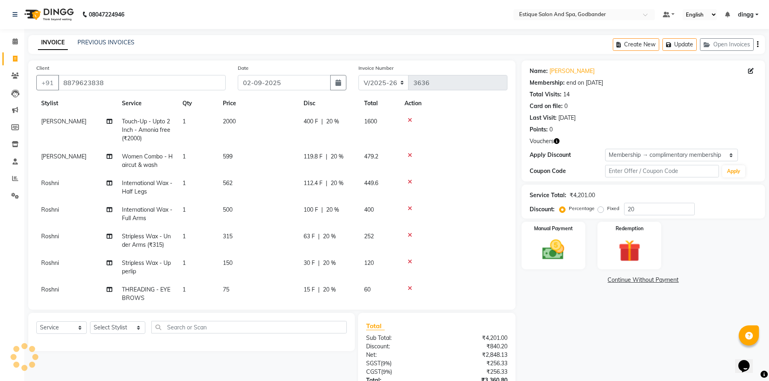
scroll to position [39, 0]
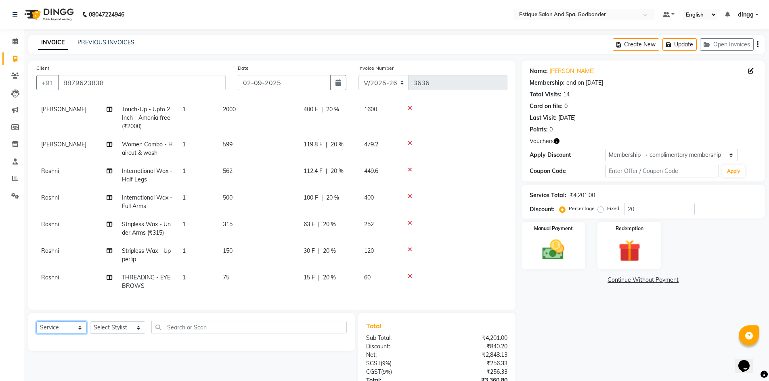
click at [63, 327] on select "Select Service Product Membership Package Voucher Prepaid Gift Card" at bounding box center [61, 328] width 50 height 13
click at [36, 322] on select "Select Service Product Membership Package Voucher Prepaid Gift Card" at bounding box center [61, 328] width 50 height 13
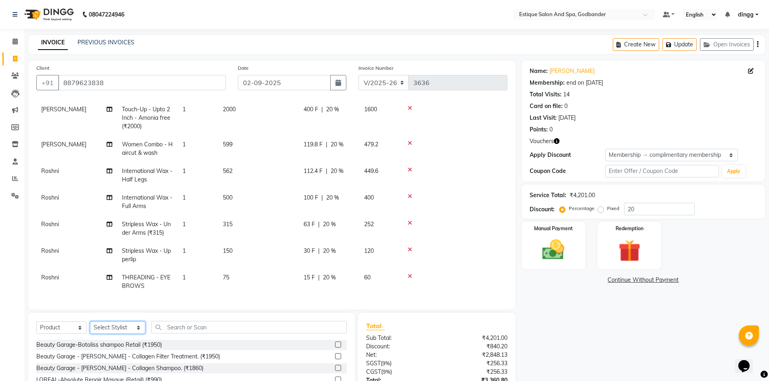
click at [115, 326] on select "Select Stylist Aarti Nails [PERSON_NAME] [PERSON_NAME] Any one Asmi BEAUTY ding…" at bounding box center [117, 328] width 55 height 13
click at [90, 322] on select "Select Stylist Aarti Nails [PERSON_NAME] [PERSON_NAME] Any one Asmi BEAUTY ding…" at bounding box center [117, 328] width 55 height 13
click at [176, 329] on input "text" at bounding box center [248, 327] width 195 height 13
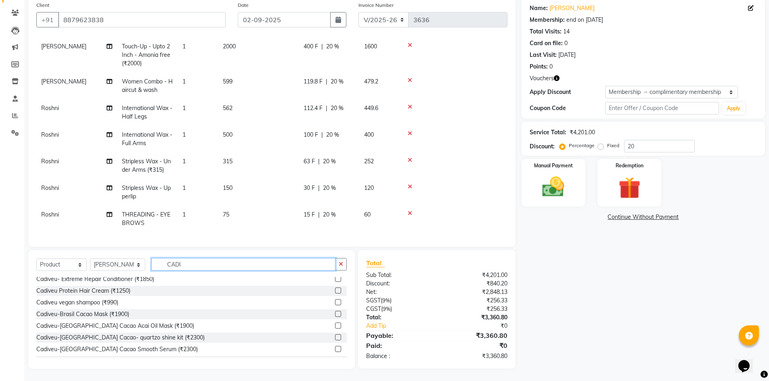
scroll to position [81, 0]
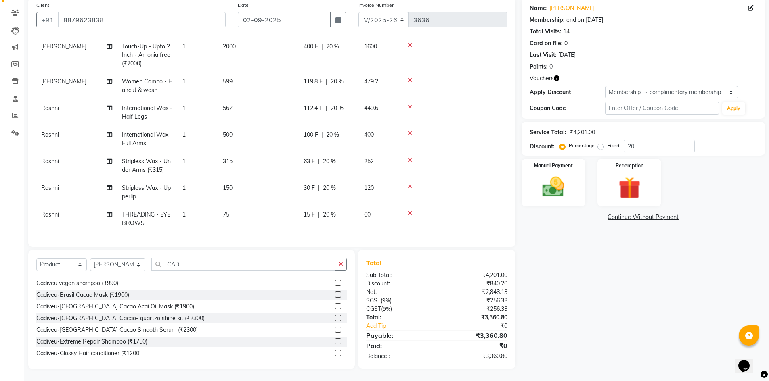
click at [335, 341] on label at bounding box center [338, 342] width 6 height 6
click at [335, 341] on input "checkbox" at bounding box center [337, 341] width 5 height 5
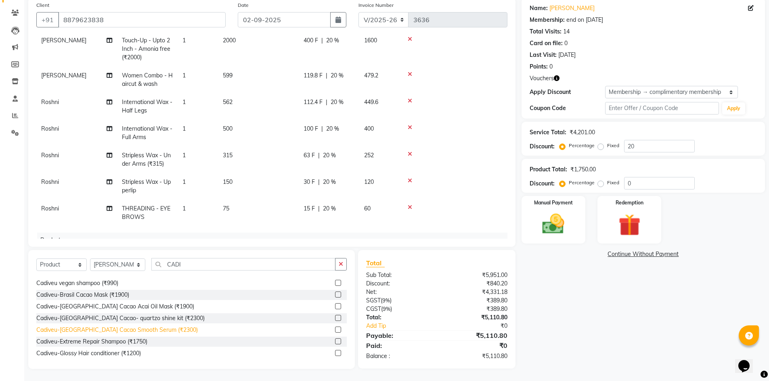
scroll to position [40, 0]
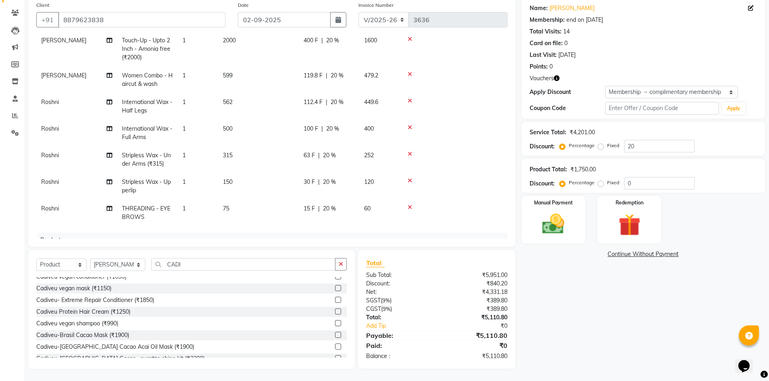
click at [335, 301] on label at bounding box center [338, 300] width 6 height 6
click at [335, 301] on input "checkbox" at bounding box center [337, 300] width 5 height 5
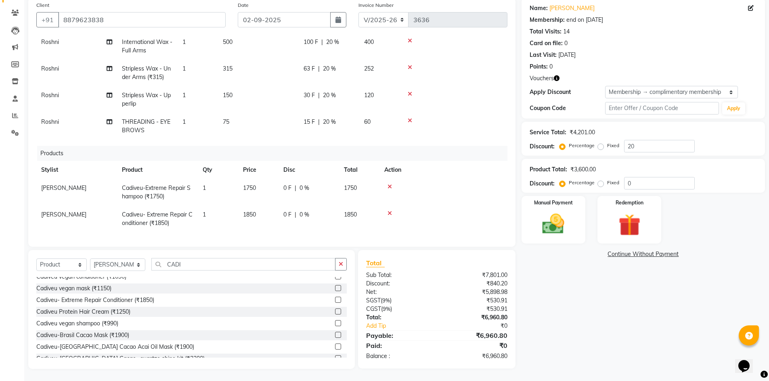
scroll to position [132, 0]
click at [263, 187] on td "1750" at bounding box center [258, 192] width 40 height 27
click at [268, 184] on input "1750" at bounding box center [258, 190] width 31 height 13
click at [320, 184] on div "0 F | 0 %" at bounding box center [308, 188] width 51 height 8
click at [338, 184] on input "0" at bounding box center [331, 190] width 24 height 13
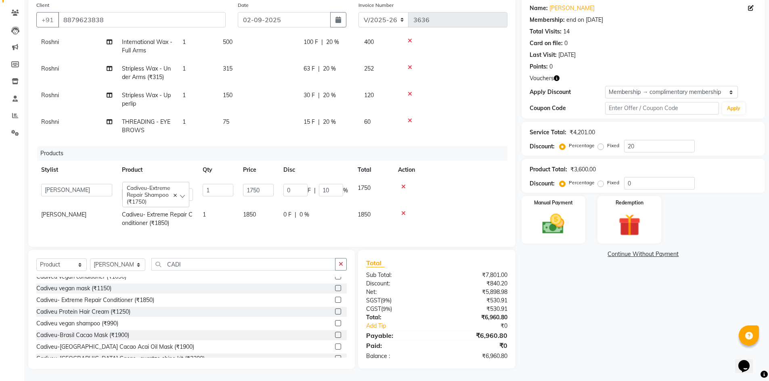
click at [326, 198] on td "0 F | 10 %" at bounding box center [315, 192] width 74 height 27
click at [334, 186] on input "10" at bounding box center [331, 190] width 24 height 13
click at [335, 206] on td "0 F | 0 %" at bounding box center [315, 219] width 74 height 27
click at [252, 188] on td "1750" at bounding box center [258, 192] width 40 height 27
click at [265, 184] on input "1750" at bounding box center [258, 190] width 31 height 13
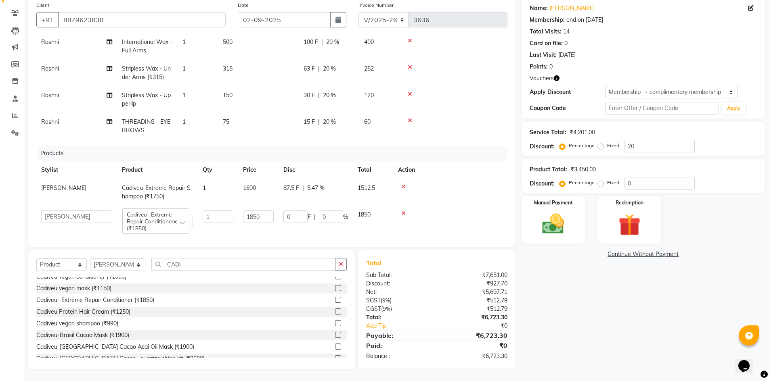
click at [458, 195] on td at bounding box center [450, 192] width 114 height 27
click at [267, 211] on input "1850" at bounding box center [258, 217] width 31 height 13
click at [426, 211] on div at bounding box center [443, 214] width 118 height 6
click at [314, 211] on div "0 F | 0 %" at bounding box center [308, 215] width 51 height 8
click at [335, 211] on input "0" at bounding box center [331, 217] width 24 height 13
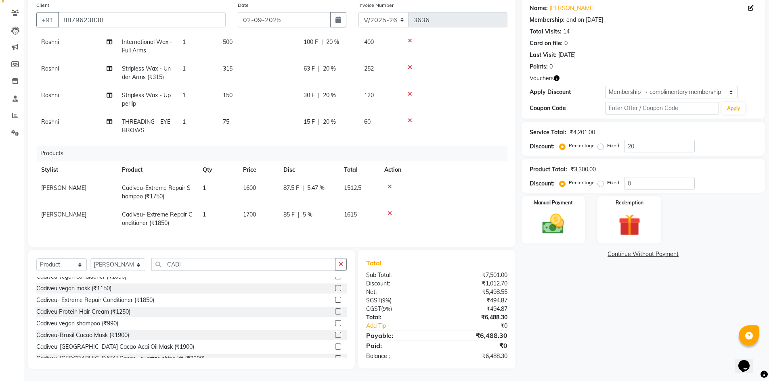
click at [456, 211] on div at bounding box center [443, 214] width 118 height 6
click at [320, 184] on span "5.47 %" at bounding box center [315, 188] width 17 height 8
click at [334, 184] on input "5.47" at bounding box center [331, 190] width 24 height 13
click at [440, 211] on div at bounding box center [450, 214] width 105 height 6
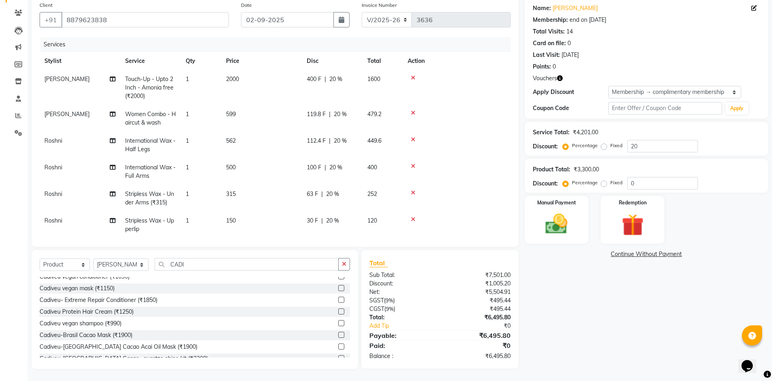
scroll to position [0, 0]
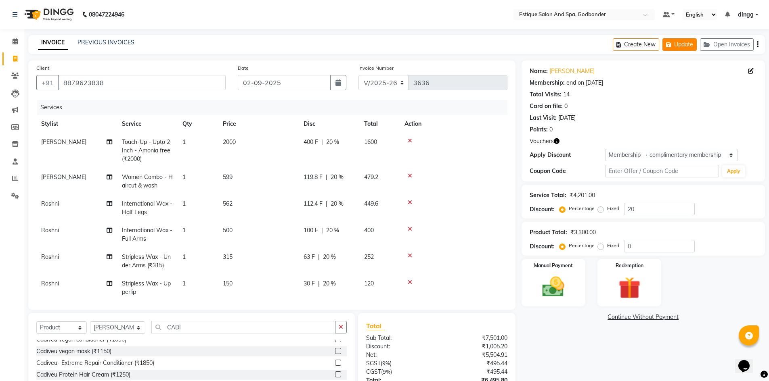
click at [686, 44] on button "Update" at bounding box center [679, 44] width 34 height 13
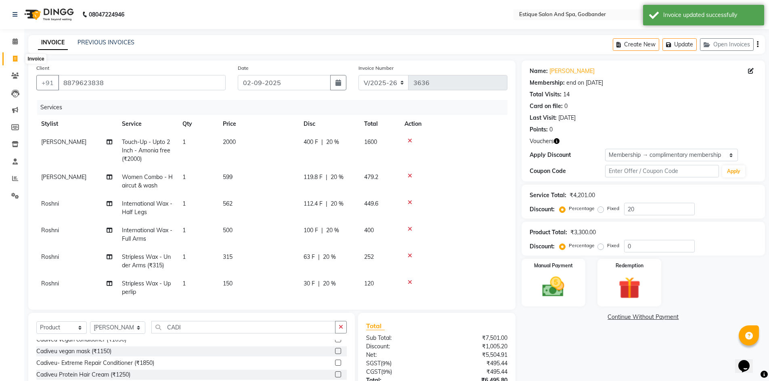
click at [13, 59] on icon at bounding box center [15, 59] width 4 height 6
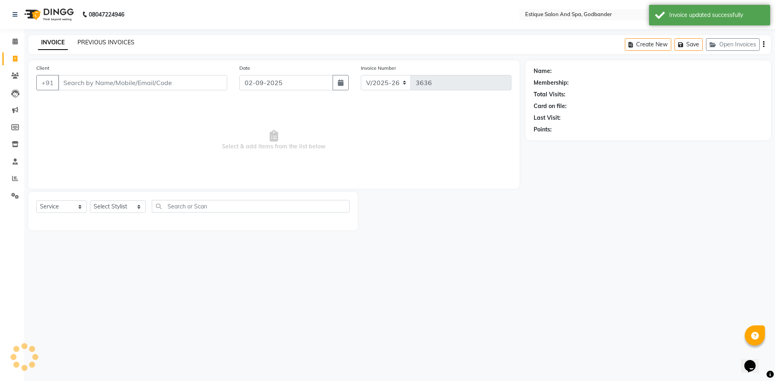
click at [92, 45] on link "PREVIOUS INVOICES" at bounding box center [105, 42] width 57 height 7
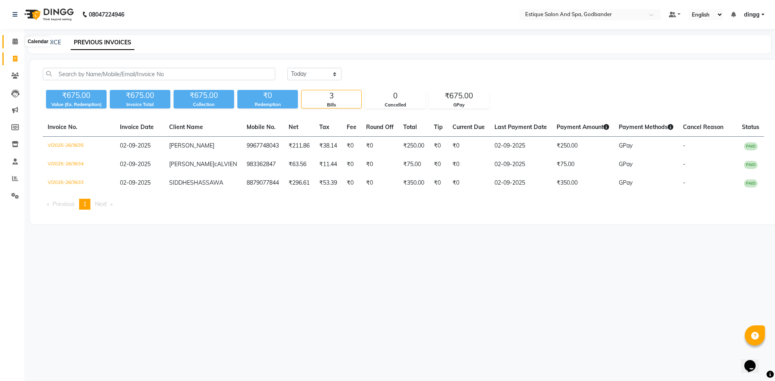
click at [14, 42] on icon at bounding box center [15, 41] width 5 height 6
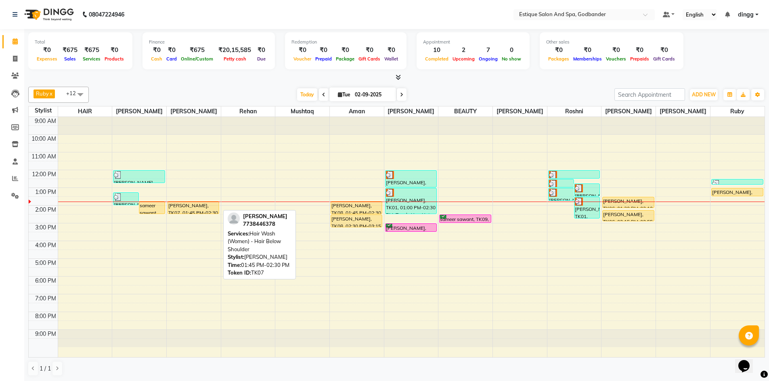
click at [182, 207] on div "[PERSON_NAME], TK07, 01:45 PM-02:30 PM, Hair Wash (Women) - Hair Below Shoulder" at bounding box center [193, 208] width 51 height 12
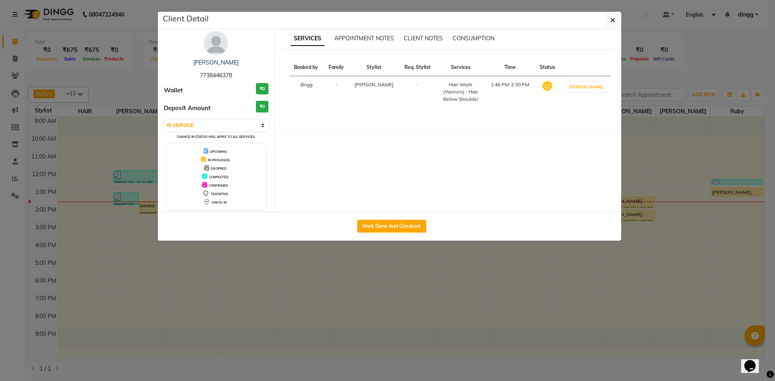
drag, startPoint x: 200, startPoint y: 73, endPoint x: 235, endPoint y: 74, distance: 34.7
click at [235, 74] on div "[PERSON_NAME] 7738446378" at bounding box center [216, 69] width 105 height 21
copy span "7738446378"
click at [613, 18] on icon "button" at bounding box center [612, 20] width 5 height 6
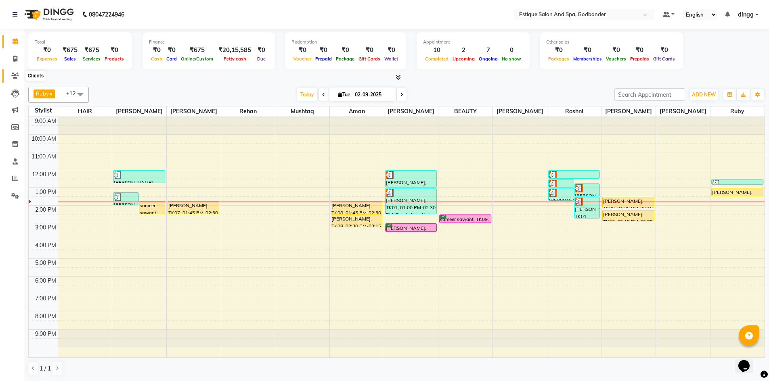
click at [11, 76] on icon at bounding box center [15, 76] width 8 height 6
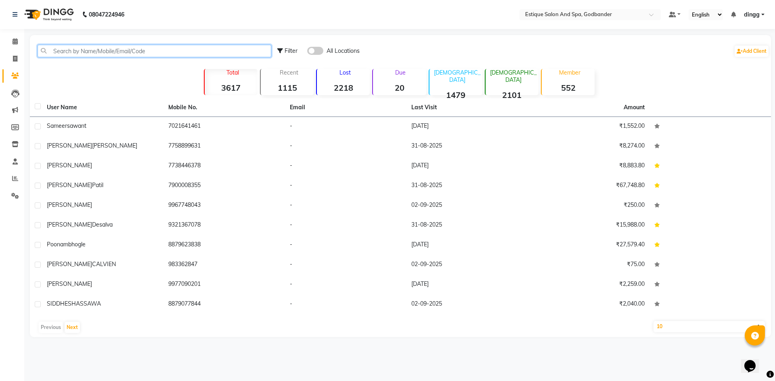
click at [66, 52] on input "text" at bounding box center [155, 51] width 234 height 13
paste input "7738446378"
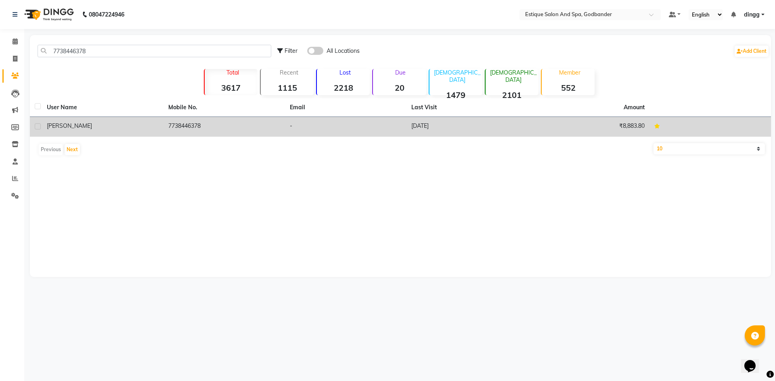
click at [60, 122] on div "[PERSON_NAME]" at bounding box center [103, 126] width 112 height 8
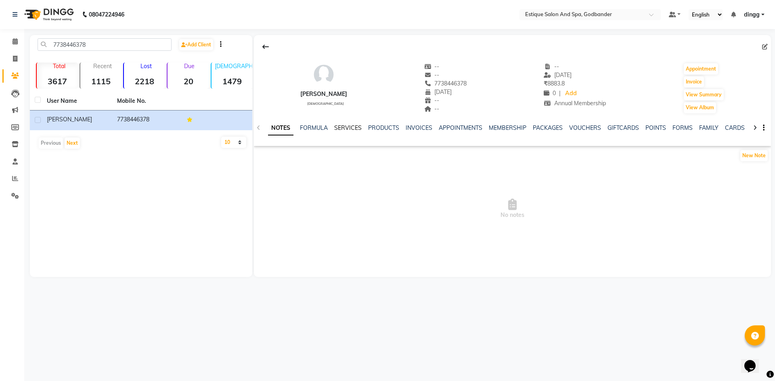
click at [354, 129] on link "SERVICES" at bounding box center [347, 127] width 27 height 7
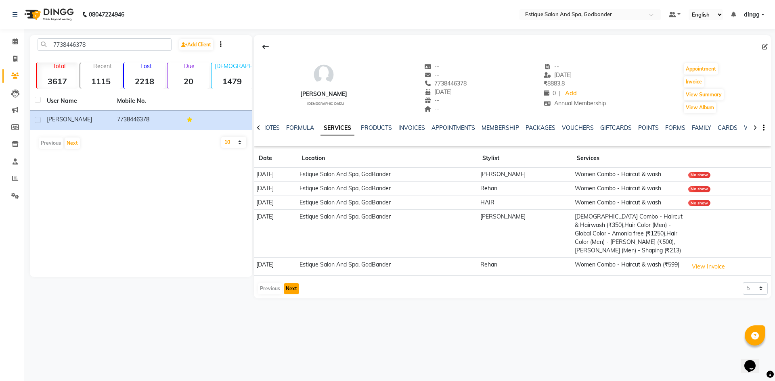
click at [291, 287] on button "Next" at bounding box center [291, 288] width 15 height 11
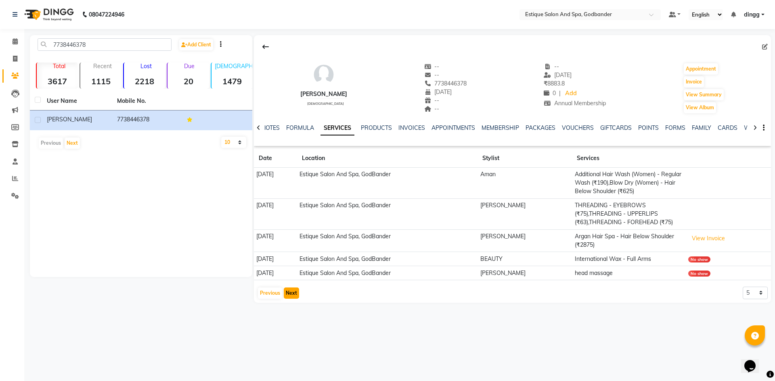
click at [294, 295] on button "Next" at bounding box center [291, 293] width 15 height 11
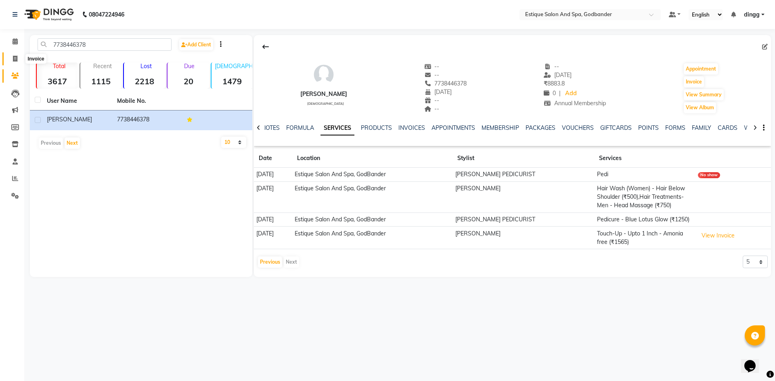
click at [13, 58] on icon at bounding box center [15, 59] width 4 height 6
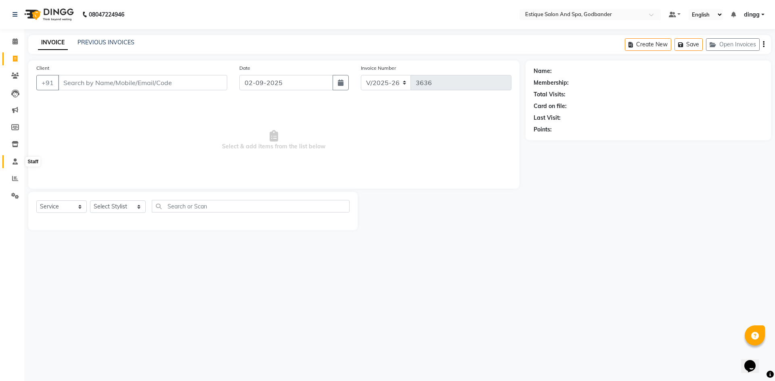
click at [13, 161] on icon at bounding box center [15, 162] width 5 height 6
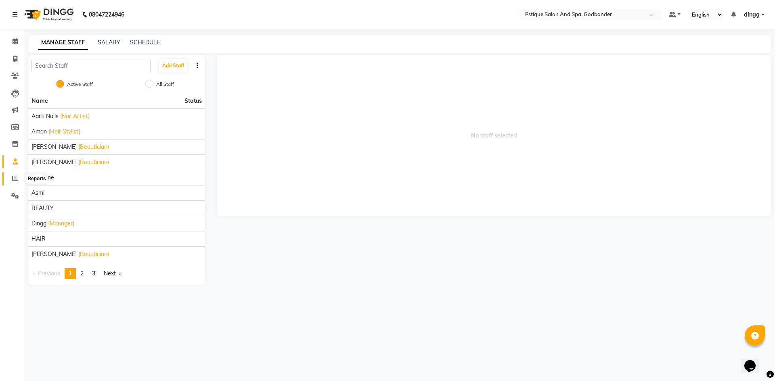
click at [15, 178] on icon at bounding box center [15, 179] width 6 height 6
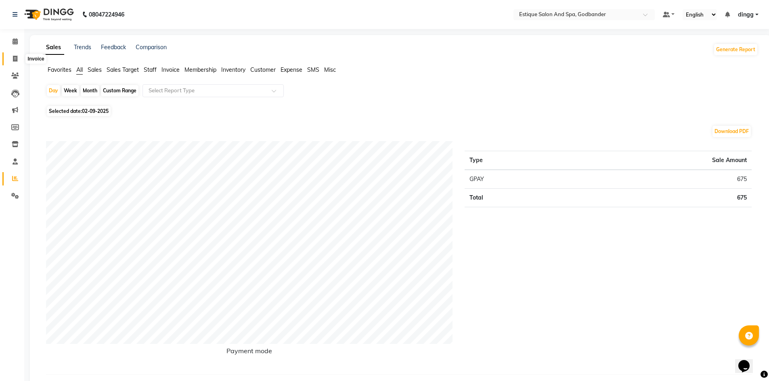
click at [14, 61] on icon at bounding box center [15, 59] width 4 height 6
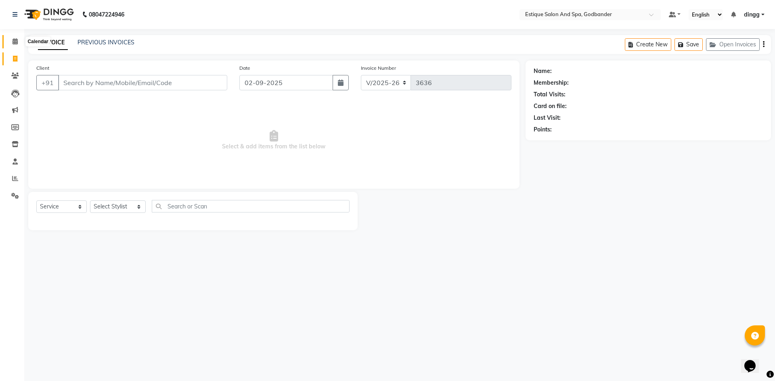
click at [15, 42] on icon at bounding box center [15, 41] width 5 height 6
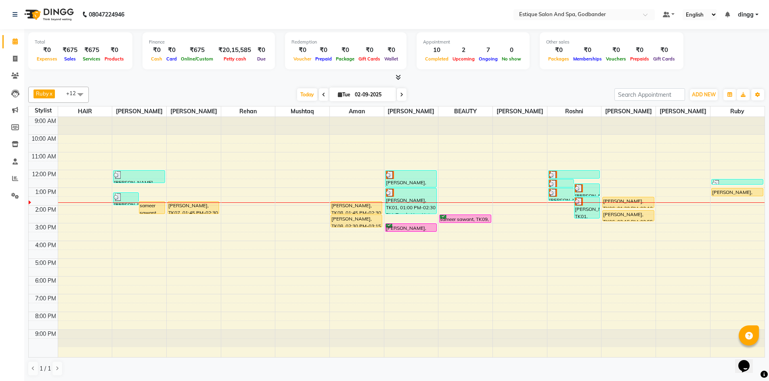
click at [727, 194] on div at bounding box center [736, 195] width 51 height 3
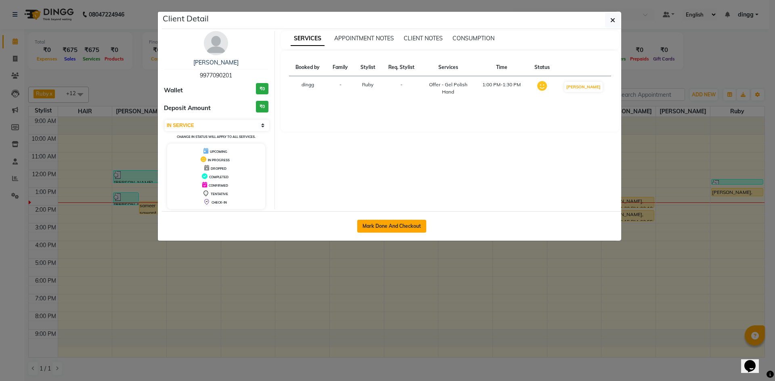
click at [380, 224] on button "Mark Done And Checkout" at bounding box center [391, 226] width 69 height 13
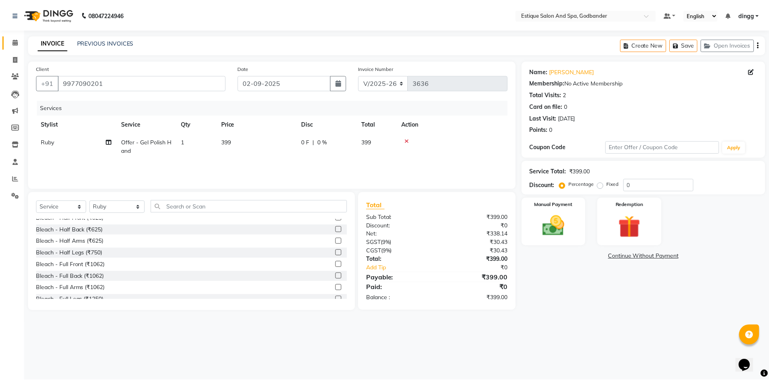
scroll to position [767, 0]
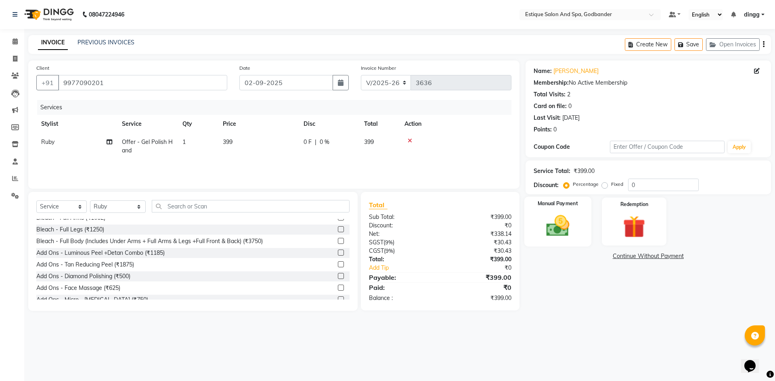
click at [566, 223] on img at bounding box center [558, 226] width 38 height 27
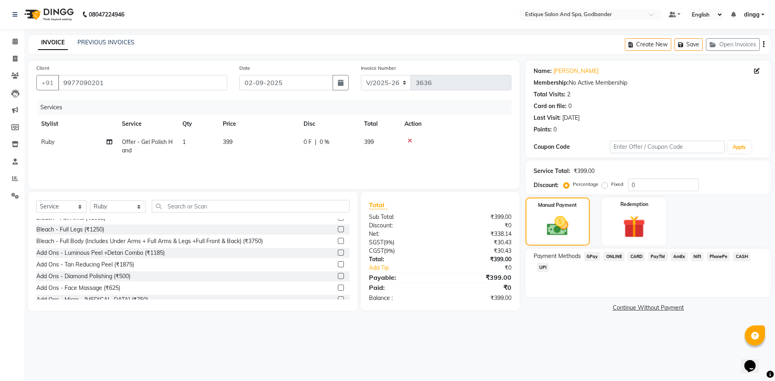
click at [587, 258] on span "GPay" at bounding box center [592, 256] width 17 height 9
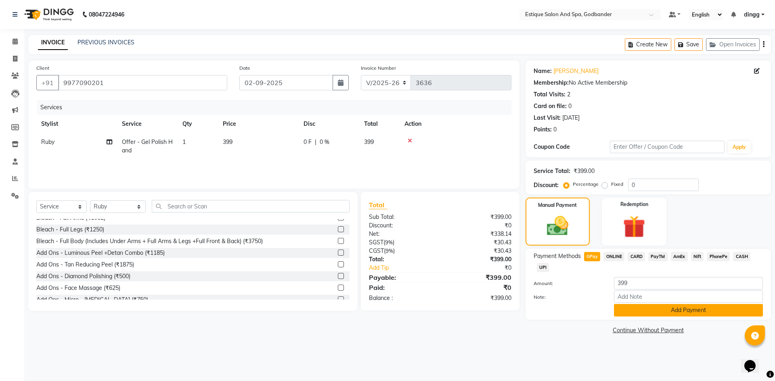
click at [642, 311] on button "Add Payment" at bounding box center [688, 310] width 149 height 13
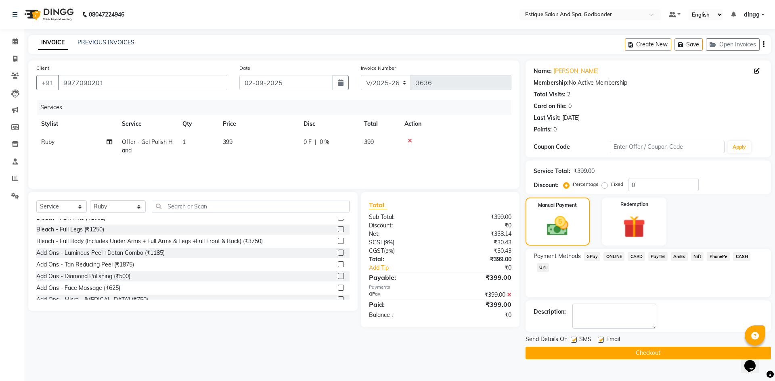
click at [588, 355] on button "Checkout" at bounding box center [647, 353] width 245 height 13
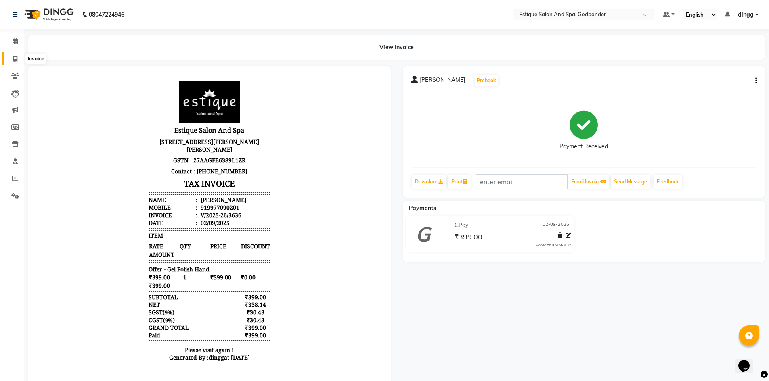
click at [15, 56] on icon at bounding box center [15, 59] width 4 height 6
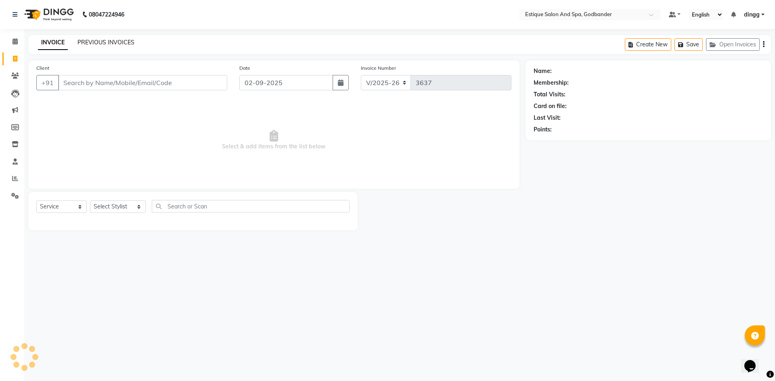
click at [111, 44] on link "PREVIOUS INVOICES" at bounding box center [105, 42] width 57 height 7
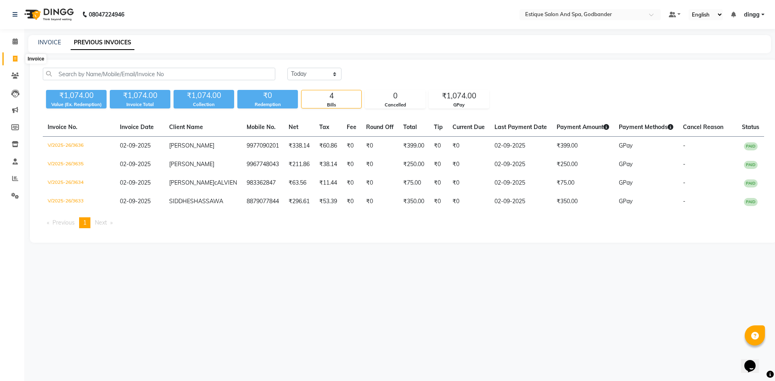
click at [15, 54] on span at bounding box center [15, 58] width 14 height 9
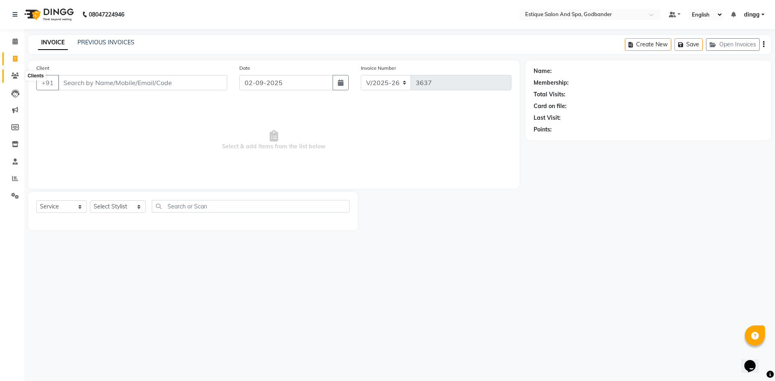
click at [15, 76] on icon at bounding box center [15, 76] width 8 height 6
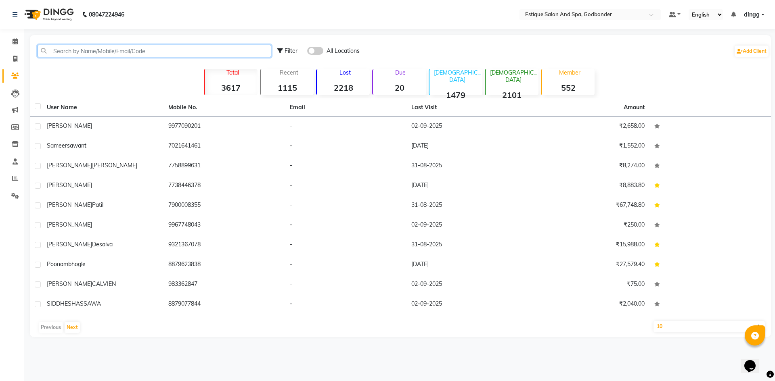
click at [94, 50] on input "text" at bounding box center [155, 51] width 234 height 13
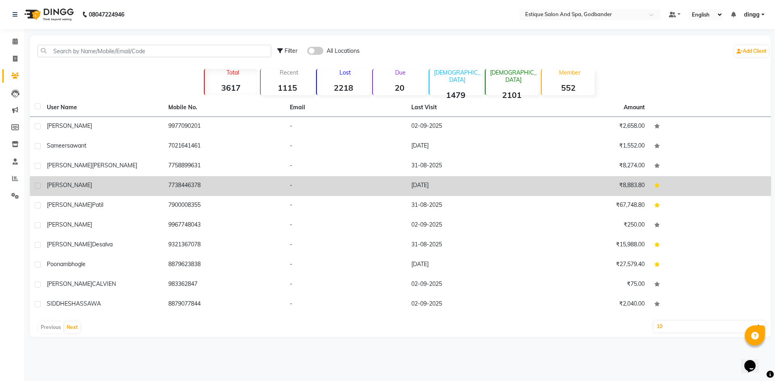
click at [76, 188] on div "[PERSON_NAME]" at bounding box center [103, 185] width 112 height 8
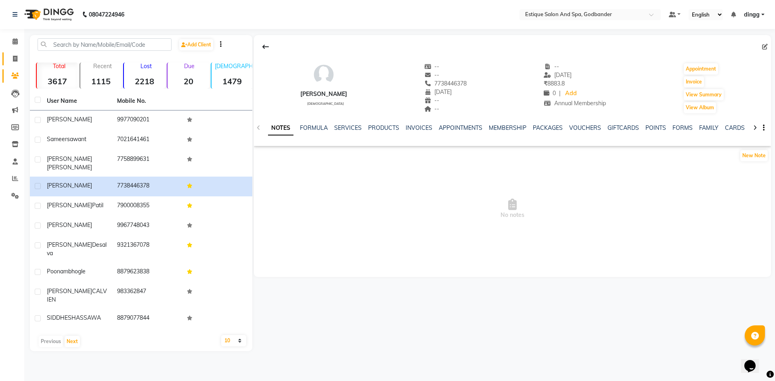
click at [15, 65] on link "Invoice" at bounding box center [11, 58] width 19 height 13
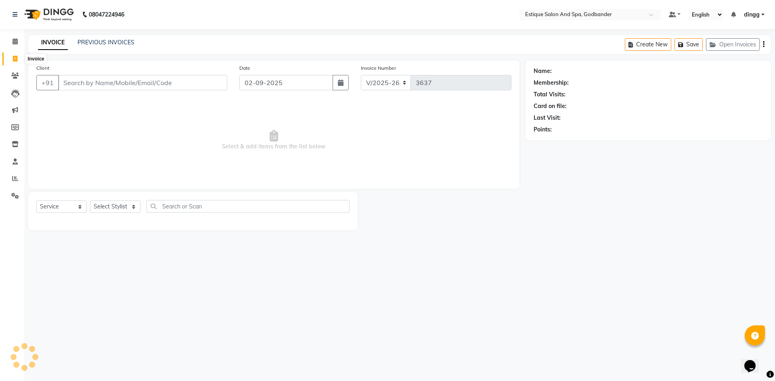
click at [15, 58] on icon at bounding box center [15, 59] width 4 height 6
click at [11, 75] on icon at bounding box center [15, 76] width 8 height 6
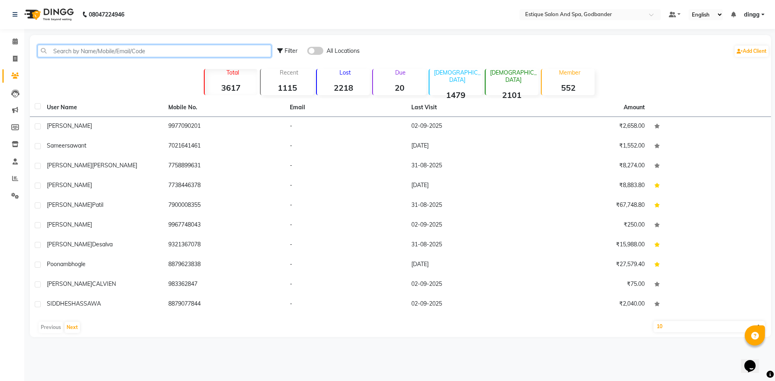
click at [66, 54] on input "text" at bounding box center [155, 51] width 234 height 13
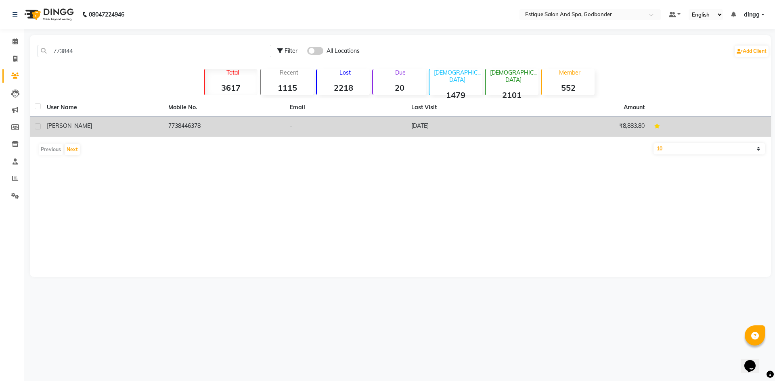
click at [60, 126] on span "[PERSON_NAME]" at bounding box center [69, 125] width 45 height 7
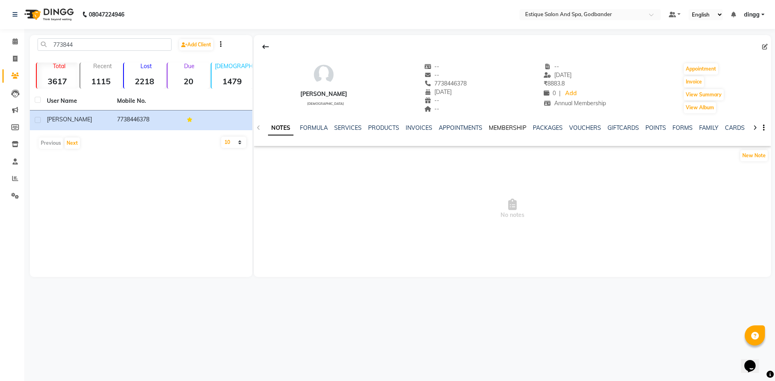
click at [507, 128] on link "MEMBERSHIP" at bounding box center [508, 127] width 38 height 7
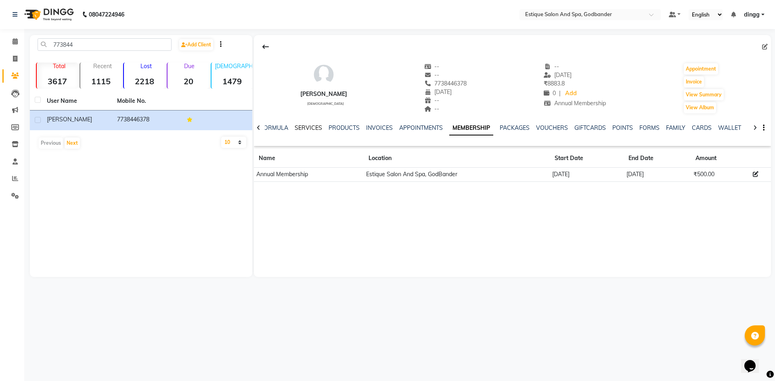
click at [310, 128] on link "SERVICES" at bounding box center [308, 127] width 27 height 7
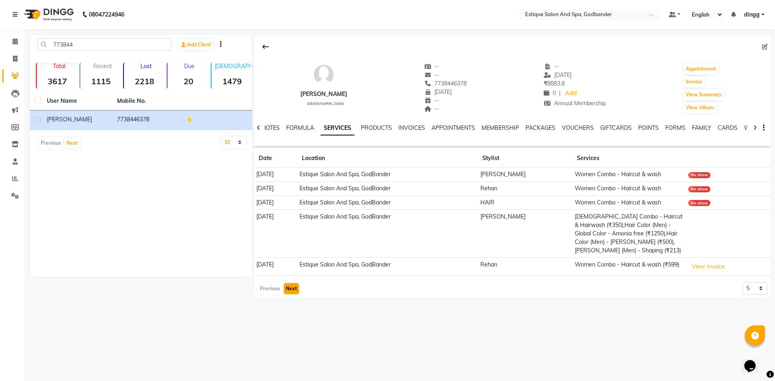
click at [294, 289] on button "Next" at bounding box center [291, 288] width 15 height 11
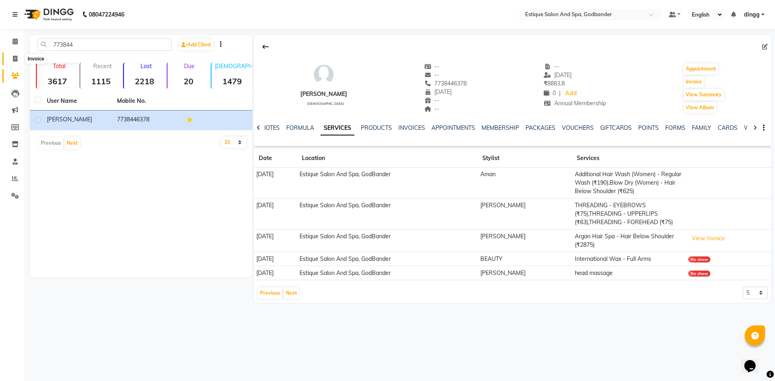
click at [12, 60] on span at bounding box center [15, 58] width 14 height 9
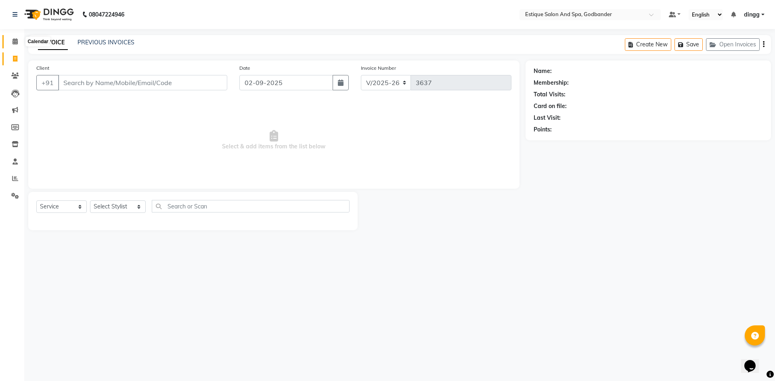
click at [13, 45] on span at bounding box center [15, 41] width 14 height 9
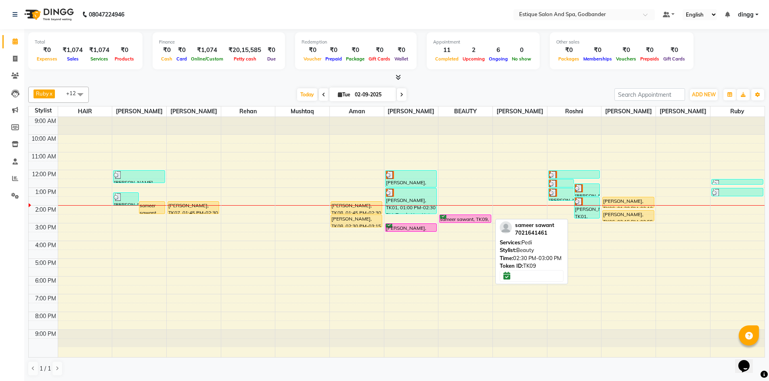
drag, startPoint x: 457, startPoint y: 221, endPoint x: 759, endPoint y: 237, distance: 302.6
click at [765, 238] on div "Total ₹0 Expenses ₹1,074 Sales ₹1,074 Services ₹0 Products Finance ₹0 Cash ₹0 C…" at bounding box center [396, 205] width 744 height 353
drag, startPoint x: 463, startPoint y: 219, endPoint x: 717, endPoint y: 212, distance: 253.9
click at [717, 212] on tr "[PERSON_NAME], TK05, 01:15 PM-02:00 PM, Haircut (Men) - For Boy Upto 10 Years s…" at bounding box center [397, 237] width 736 height 240
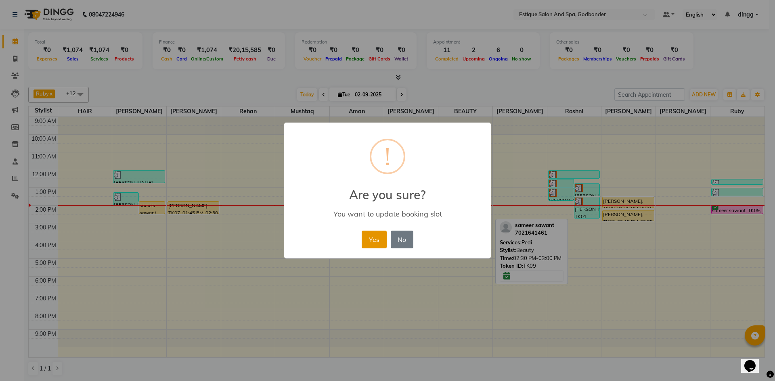
click at [368, 240] on button "Yes" at bounding box center [374, 240] width 25 height 18
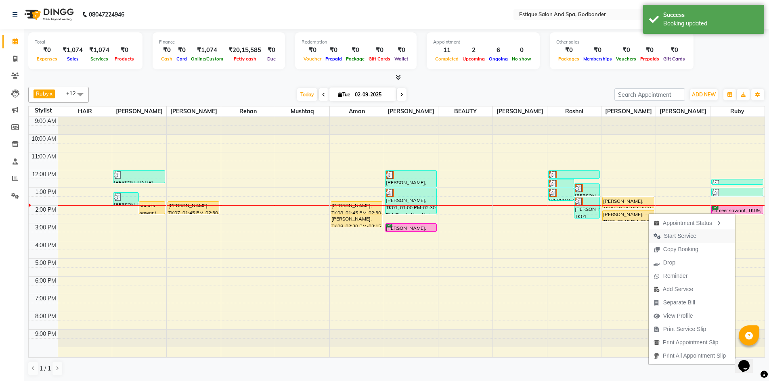
click at [689, 234] on span "Start Service" at bounding box center [680, 236] width 32 height 8
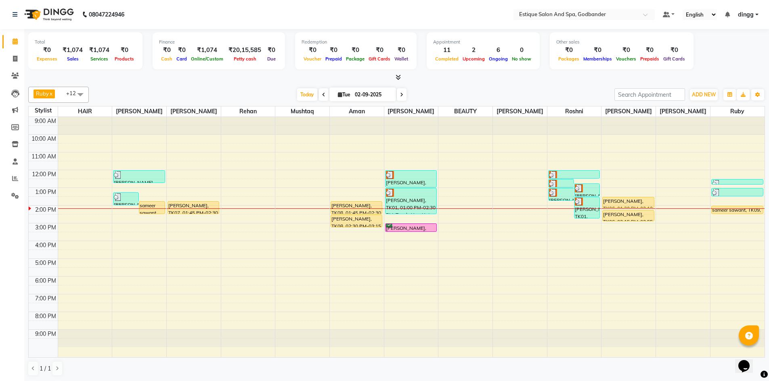
click at [287, 213] on div "9:00 AM 10:00 AM 11:00 AM 12:00 PM 1:00 PM 2:00 PM 3:00 PM 4:00 PM 5:00 PM 6:00…" at bounding box center [397, 237] width 736 height 240
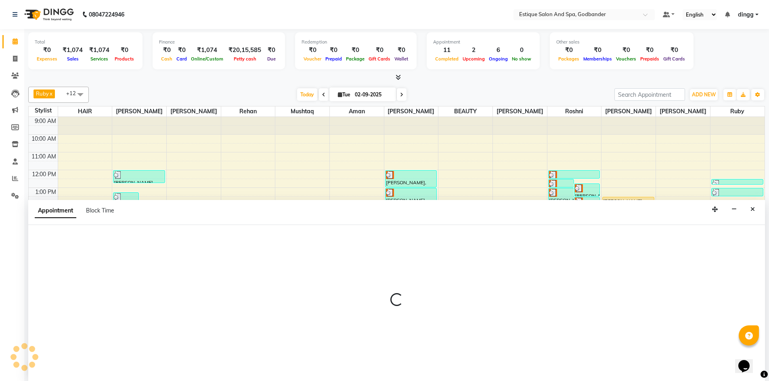
scroll to position [0, 0]
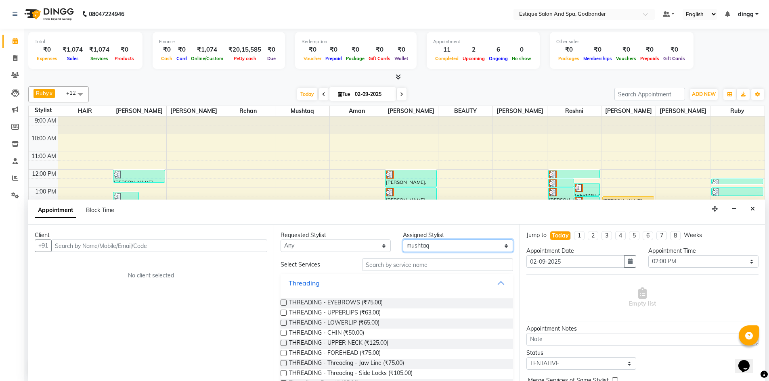
click at [422, 249] on select "Select Aarti Nails [PERSON_NAME] [PERSON_NAME] Any one Asmi BEAUTY HAIR [PERSON…" at bounding box center [458, 246] width 110 height 13
click at [403, 240] on select "Select Aarti Nails [PERSON_NAME] [PERSON_NAME] Any one Asmi BEAUTY HAIR [PERSON…" at bounding box center [458, 246] width 110 height 13
click at [67, 245] on input "text" at bounding box center [159, 246] width 216 height 13
click at [249, 250] on button "Add Client" at bounding box center [250, 246] width 33 height 13
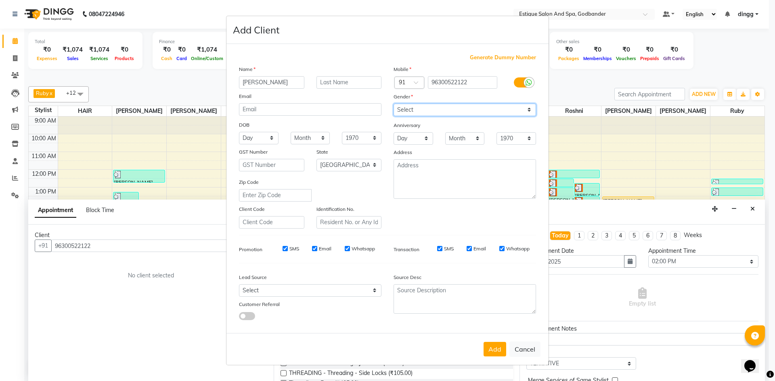
click at [432, 112] on select "Select [DEMOGRAPHIC_DATA] [DEMOGRAPHIC_DATA] Other Prefer Not To Say" at bounding box center [464, 110] width 142 height 13
click at [393, 104] on select "Select [DEMOGRAPHIC_DATA] [DEMOGRAPHIC_DATA] Other Prefer Not To Say" at bounding box center [464, 110] width 142 height 13
click at [495, 347] on button "Add" at bounding box center [494, 349] width 23 height 15
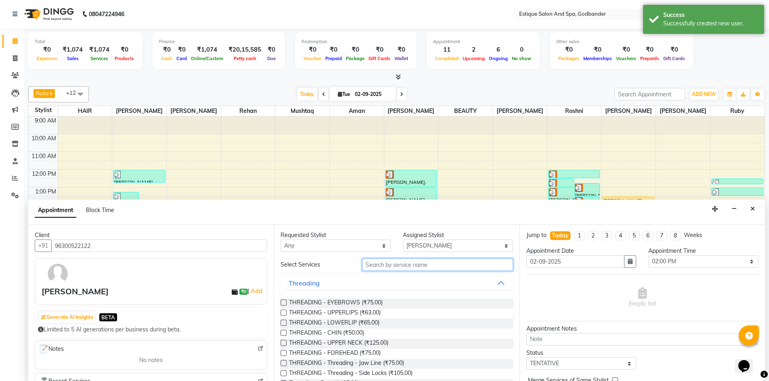
click at [402, 267] on input "text" at bounding box center [437, 265] width 151 height 13
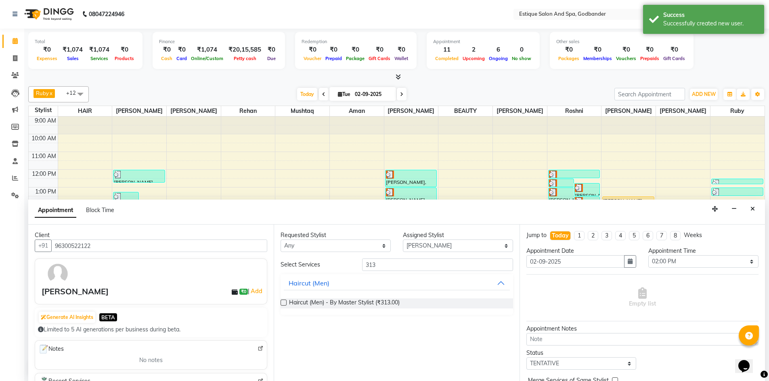
click at [282, 305] on label at bounding box center [283, 303] width 6 height 6
click at [282, 305] on input "checkbox" at bounding box center [282, 303] width 5 height 5
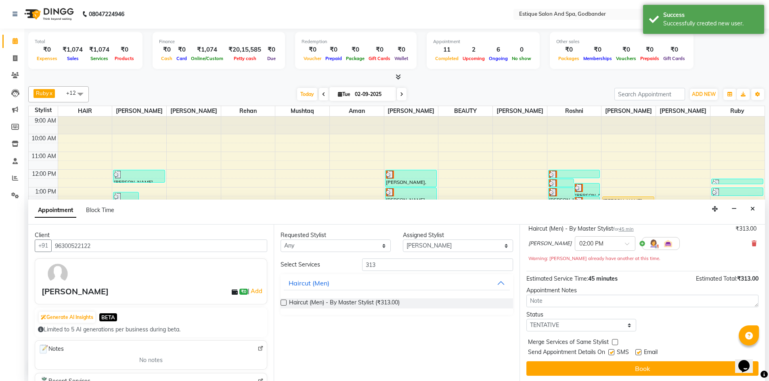
scroll to position [56, 0]
click at [556, 329] on select "Select TENTATIVE CONFIRM CHECK-IN UPCOMING" at bounding box center [581, 324] width 110 height 13
click at [526, 318] on select "Select TENTATIVE CONFIRM CHECK-IN UPCOMING" at bounding box center [581, 324] width 110 height 13
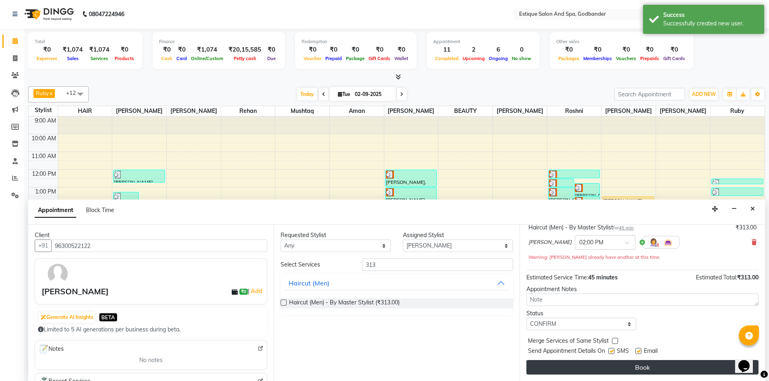
click at [562, 365] on button "Book" at bounding box center [642, 367] width 232 height 15
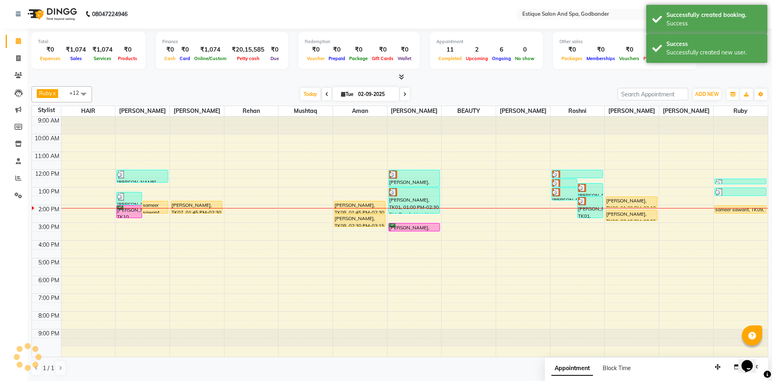
scroll to position [0, 0]
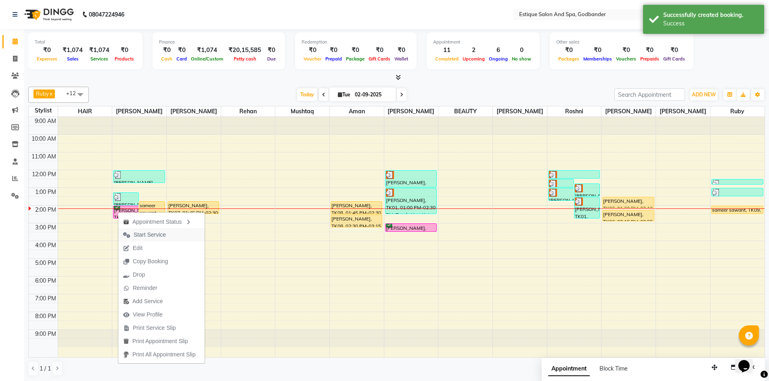
click at [149, 233] on span "Start Service" at bounding box center [150, 235] width 32 height 8
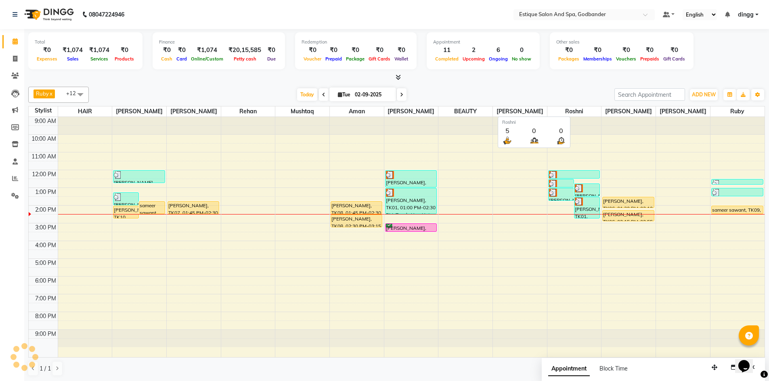
click at [577, 110] on span "Roshni" at bounding box center [574, 112] width 54 height 10
click at [12, 56] on span at bounding box center [15, 58] width 14 height 9
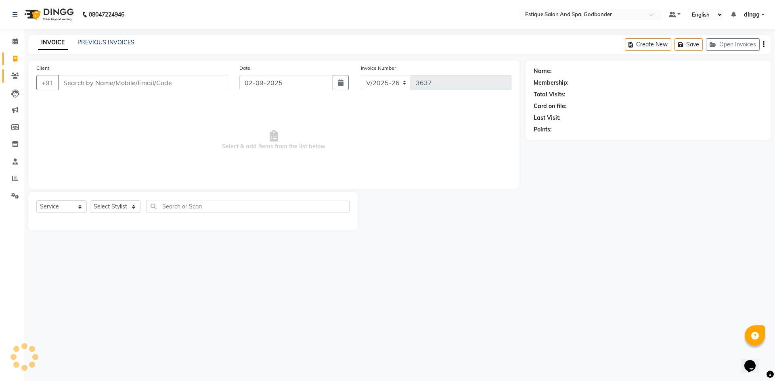
click at [16, 72] on span at bounding box center [15, 75] width 14 height 9
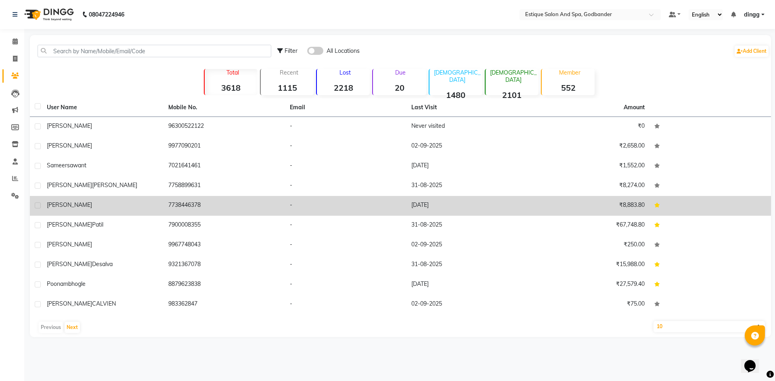
click at [86, 209] on div "[PERSON_NAME]" at bounding box center [103, 205] width 112 height 8
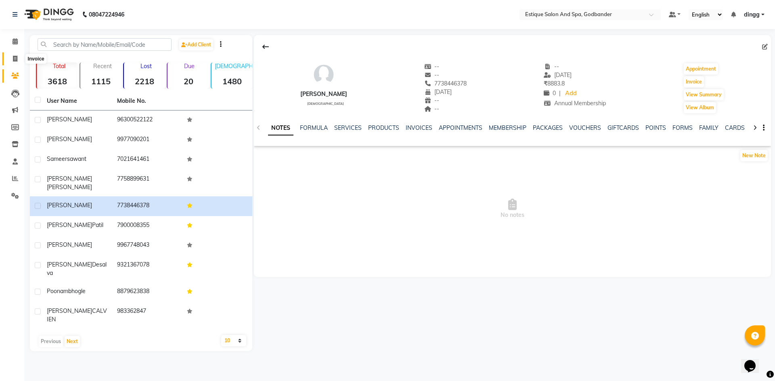
click at [20, 59] on span at bounding box center [15, 58] width 14 height 9
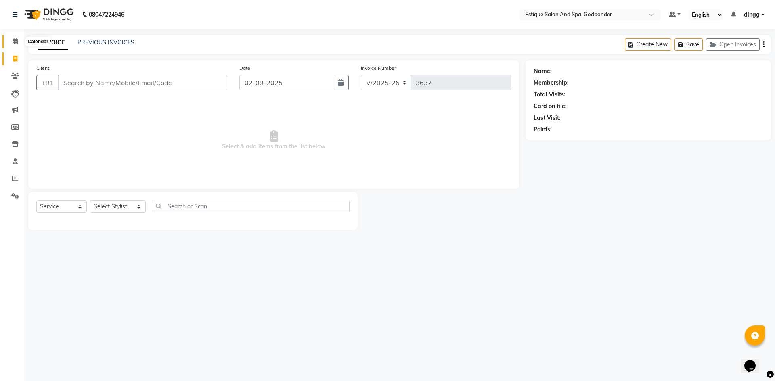
click at [13, 41] on icon at bounding box center [15, 41] width 5 height 6
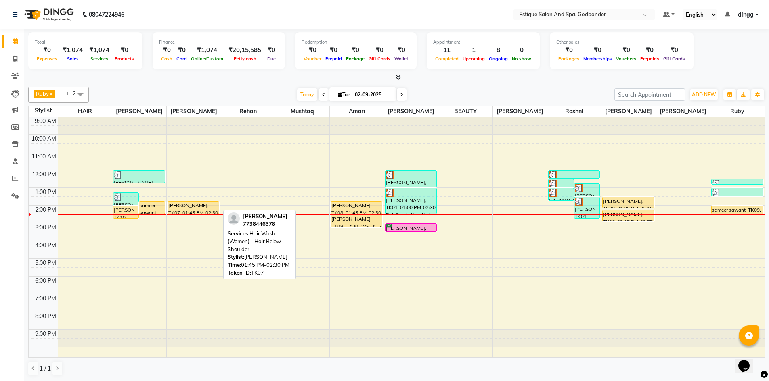
click at [188, 210] on div "[PERSON_NAME], TK07, 01:45 PM-02:30 PM, Hair Wash (Women) - Hair Below Shoulder" at bounding box center [193, 208] width 51 height 12
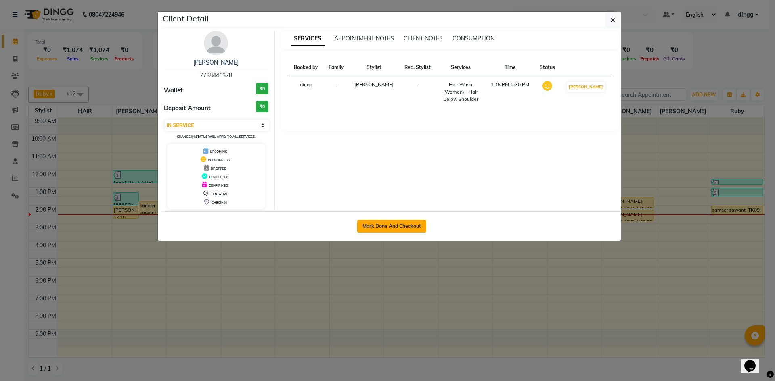
click at [401, 227] on button "Mark Done And Checkout" at bounding box center [391, 226] width 69 height 13
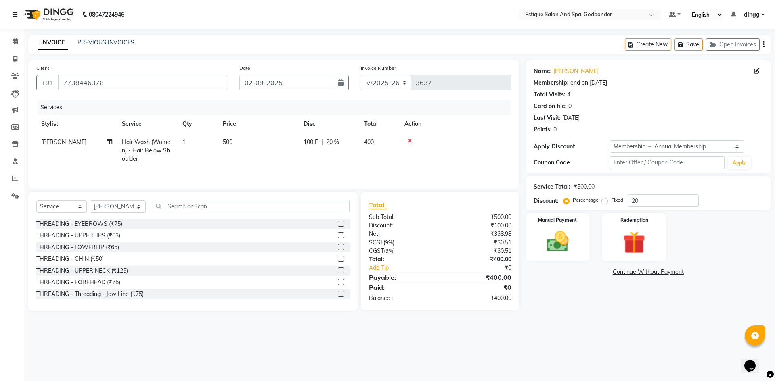
click at [410, 141] on icon at bounding box center [410, 141] width 4 height 6
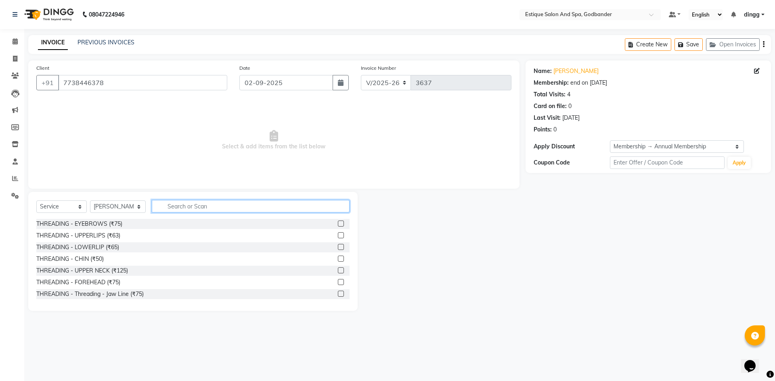
click at [180, 209] on input "text" at bounding box center [251, 206] width 198 height 13
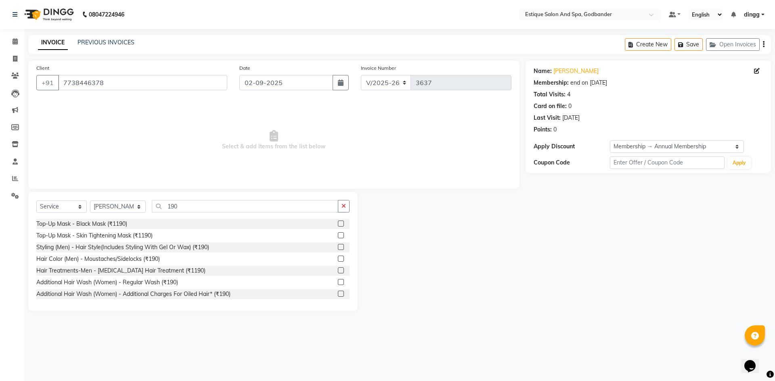
click at [338, 284] on label at bounding box center [341, 282] width 6 height 6
click at [338, 284] on input "checkbox" at bounding box center [340, 282] width 5 height 5
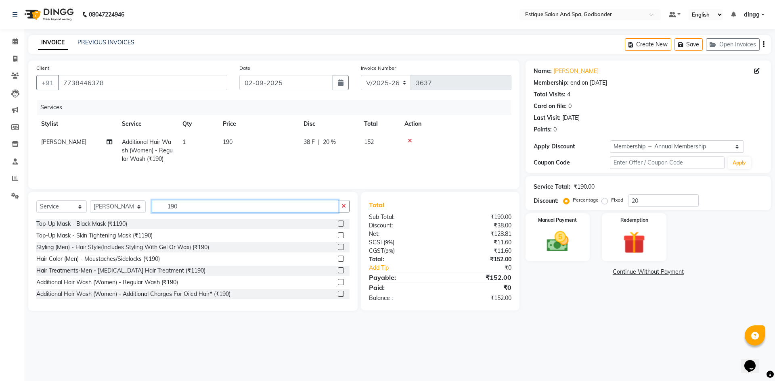
drag, startPoint x: 177, startPoint y: 202, endPoint x: 145, endPoint y: 202, distance: 32.3
click at [145, 202] on div "Select Service Product Membership Package Voucher Prepaid Gift Card Select Styl…" at bounding box center [192, 209] width 313 height 19
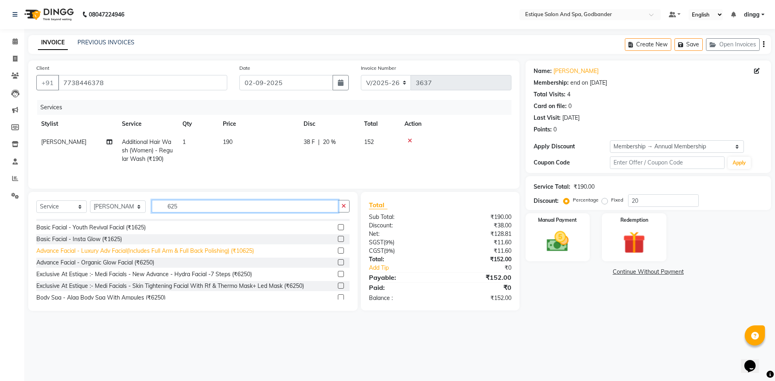
scroll to position [161, 0]
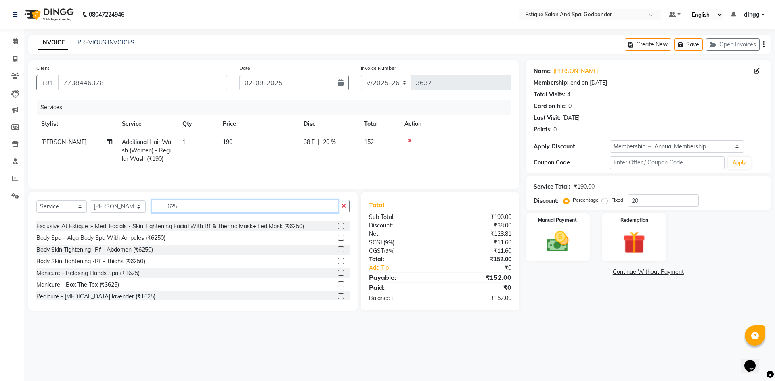
drag, startPoint x: 182, startPoint y: 209, endPoint x: 121, endPoint y: 199, distance: 62.1
click at [121, 199] on div "Select Service Product Membership Package Voucher Prepaid Gift Card Select Styl…" at bounding box center [192, 251] width 329 height 119
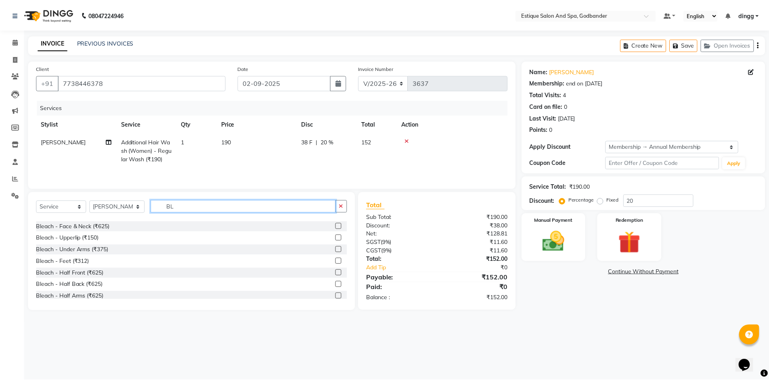
scroll to position [0, 0]
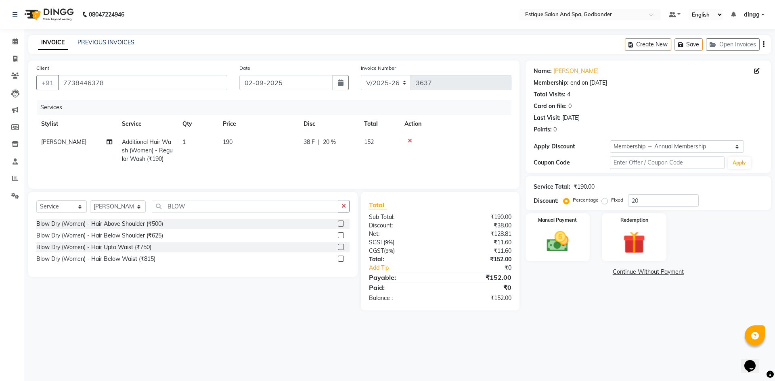
click at [340, 235] on label at bounding box center [341, 235] width 6 height 6
click at [340, 235] on input "checkbox" at bounding box center [340, 235] width 5 height 5
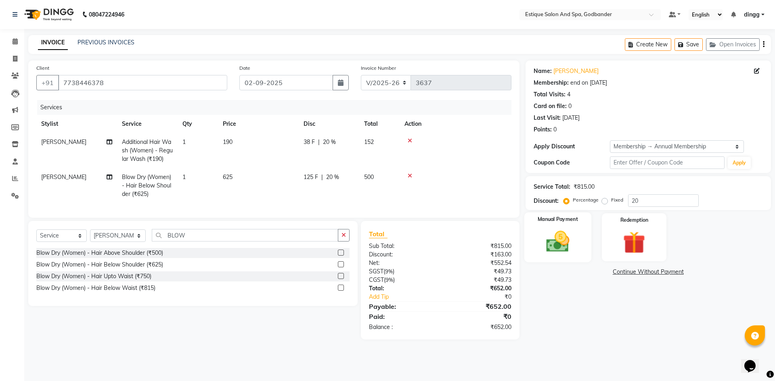
click at [571, 249] on img at bounding box center [558, 241] width 38 height 27
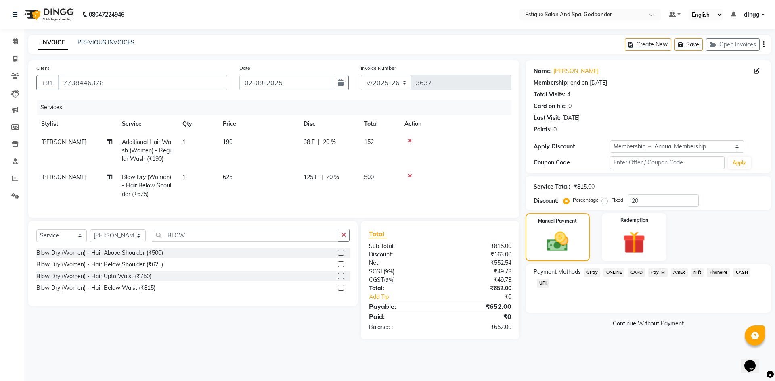
click at [639, 275] on span "CARD" at bounding box center [635, 272] width 17 height 9
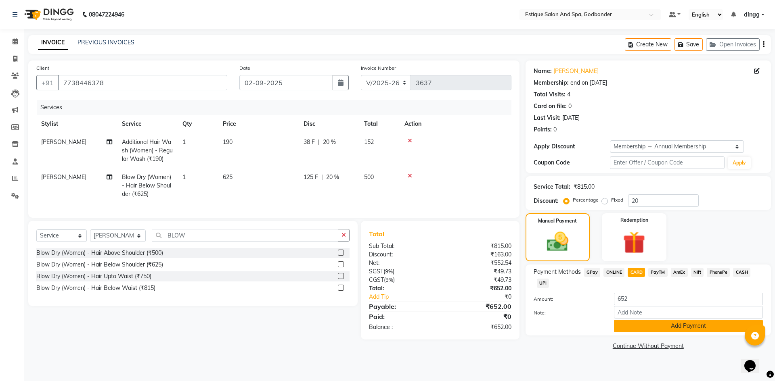
click at [645, 330] on button "Add Payment" at bounding box center [688, 326] width 149 height 13
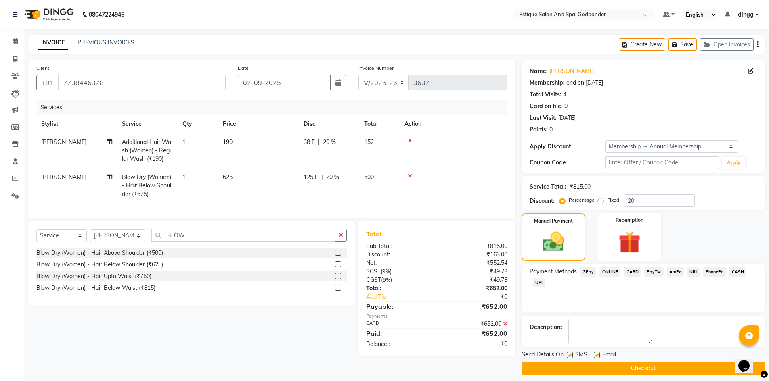
click at [623, 370] on button "Checkout" at bounding box center [642, 368] width 243 height 13
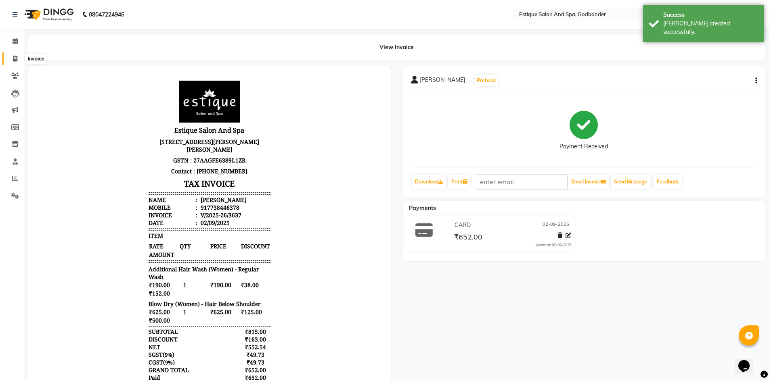
click at [15, 56] on icon at bounding box center [15, 59] width 4 height 6
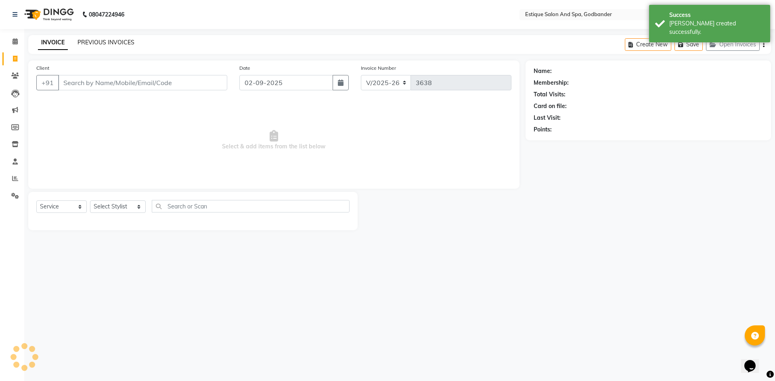
click at [90, 40] on link "PREVIOUS INVOICES" at bounding box center [105, 42] width 57 height 7
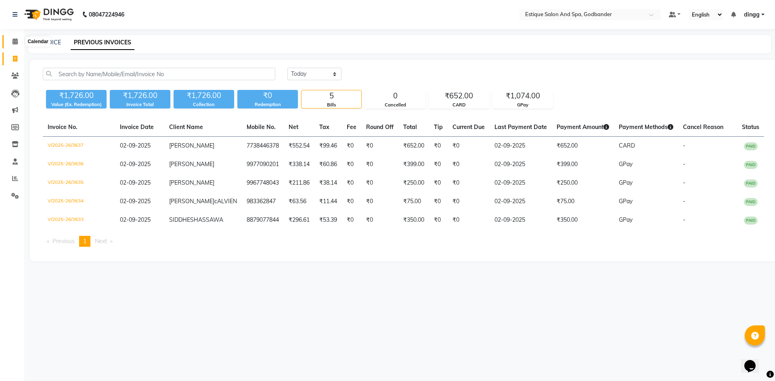
click at [15, 37] on span at bounding box center [15, 41] width 14 height 9
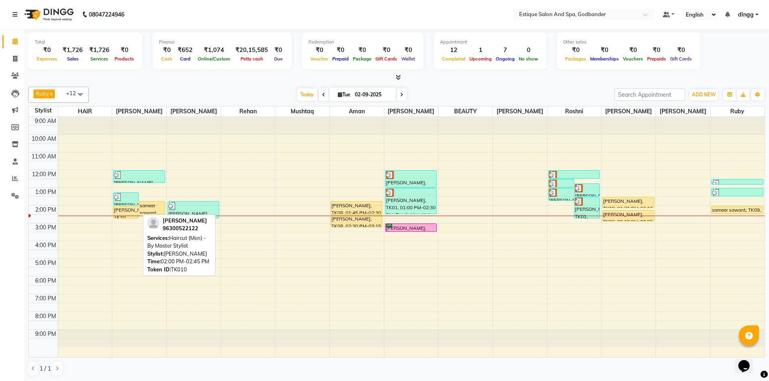
click at [118, 217] on div at bounding box center [125, 218] width 25 height 3
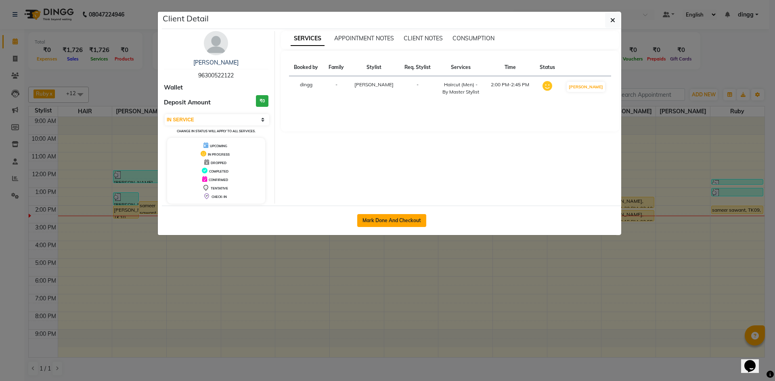
click at [397, 219] on button "Mark Done And Checkout" at bounding box center [391, 220] width 69 height 13
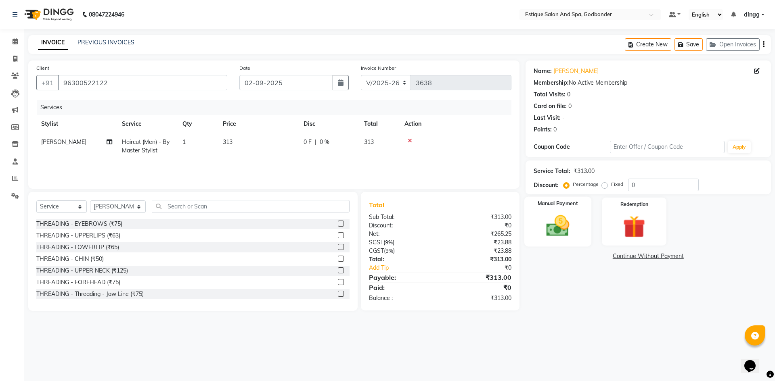
click at [550, 230] on img at bounding box center [558, 226] width 38 height 27
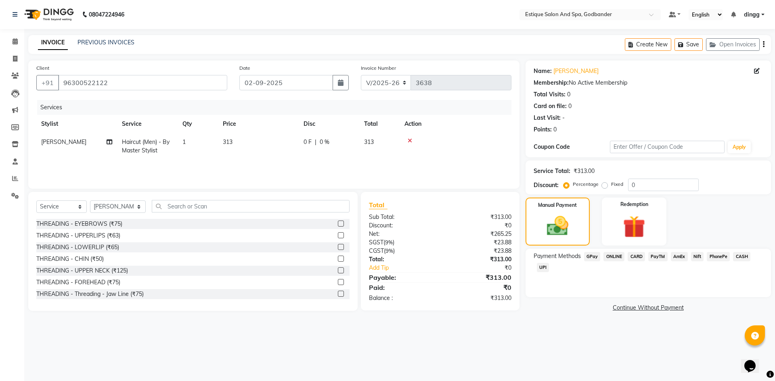
click at [593, 255] on span "GPay" at bounding box center [592, 256] width 17 height 9
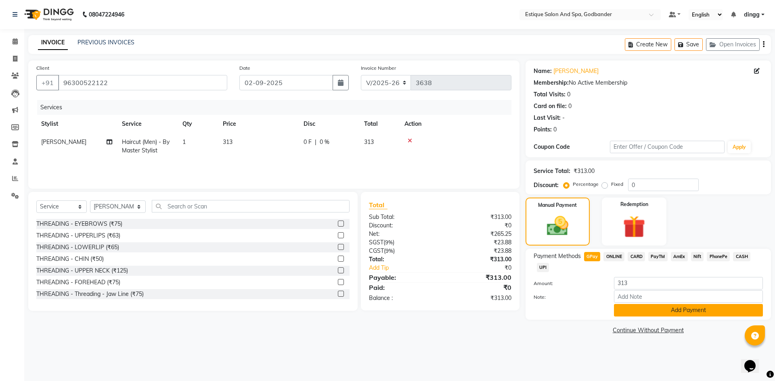
click at [647, 308] on button "Add Payment" at bounding box center [688, 310] width 149 height 13
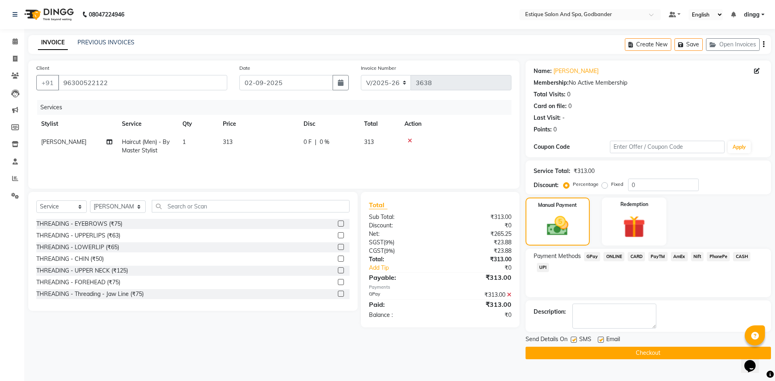
click at [635, 354] on button "Checkout" at bounding box center [647, 353] width 245 height 13
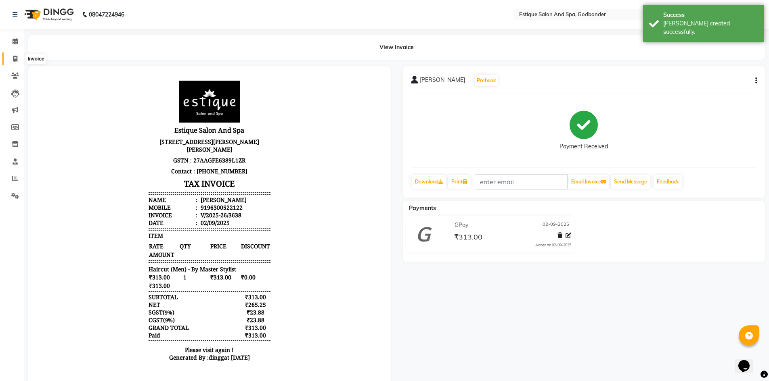
click at [13, 56] on icon at bounding box center [15, 59] width 4 height 6
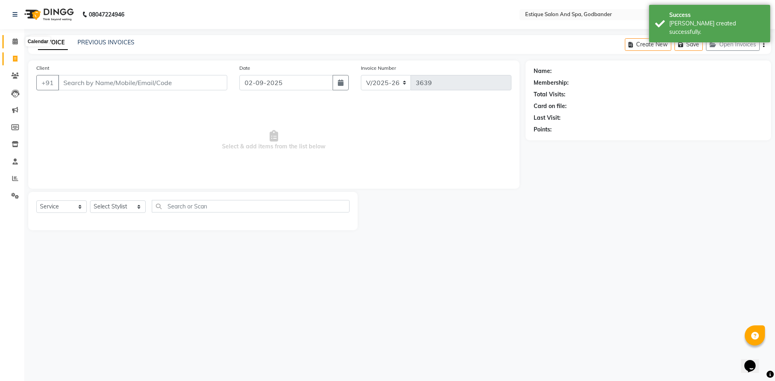
click at [12, 41] on span at bounding box center [15, 41] width 14 height 9
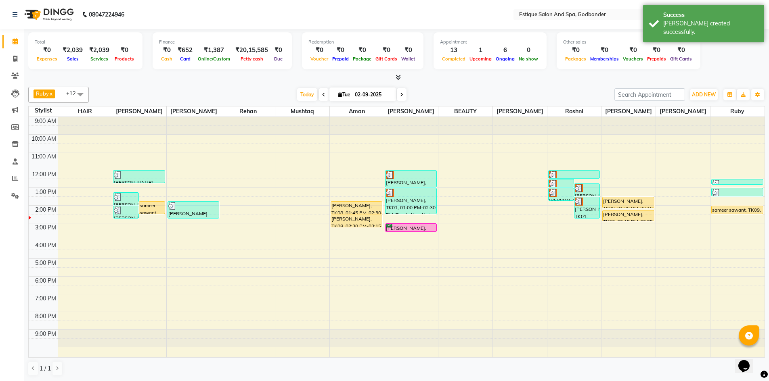
click at [353, 95] on input "02-09-2025" at bounding box center [372, 95] width 40 height 12
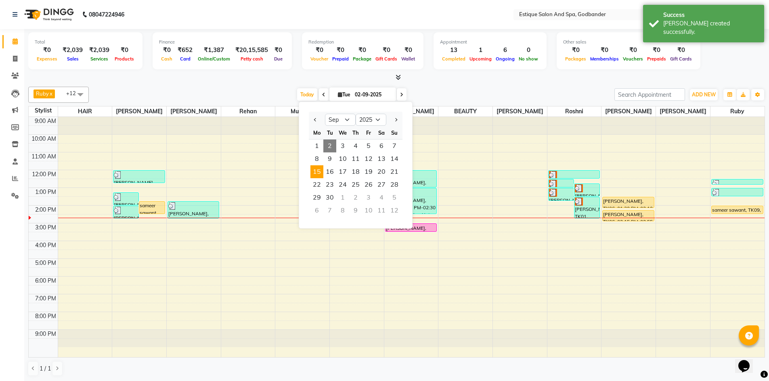
click at [315, 175] on span "15" at bounding box center [316, 171] width 13 height 13
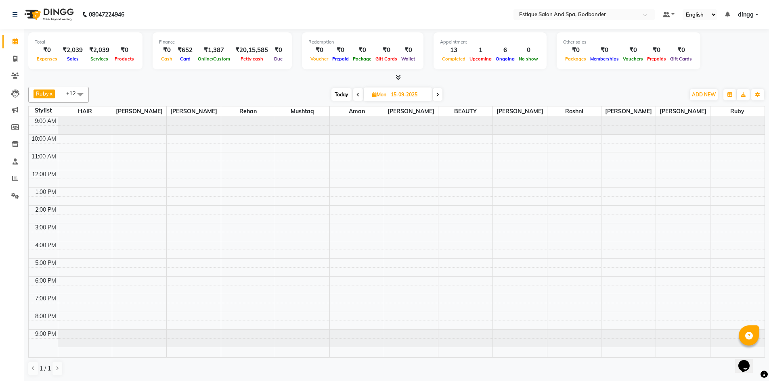
click at [458, 192] on div "9:00 AM 10:00 AM 11:00 AM 12:00 PM 1:00 PM 2:00 PM 3:00 PM 4:00 PM 5:00 PM 6:00…" at bounding box center [397, 237] width 736 height 240
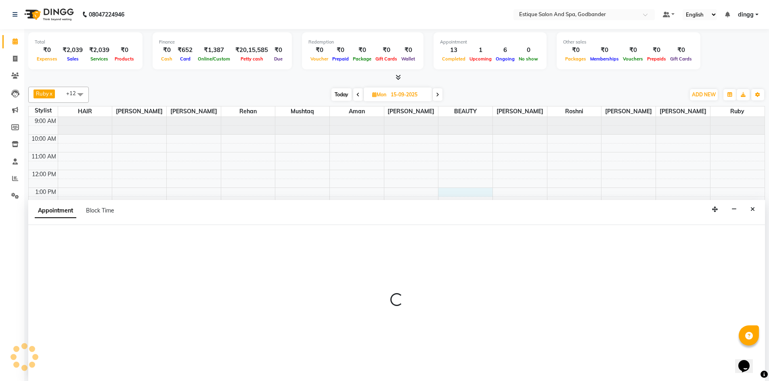
scroll to position [0, 0]
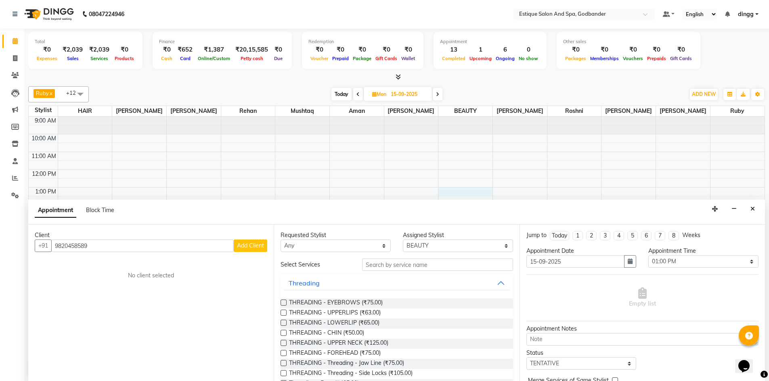
click at [258, 248] on span "Add Client" at bounding box center [250, 245] width 27 height 7
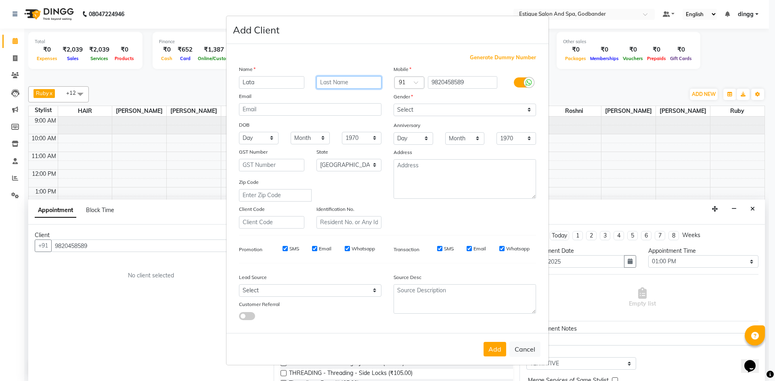
click at [328, 82] on input "text" at bounding box center [348, 82] width 65 height 13
click at [403, 109] on select "Select [DEMOGRAPHIC_DATA] [DEMOGRAPHIC_DATA] Other Prefer Not To Say" at bounding box center [464, 110] width 142 height 13
click at [393, 104] on select "Select [DEMOGRAPHIC_DATA] [DEMOGRAPHIC_DATA] Other Prefer Not To Say" at bounding box center [464, 110] width 142 height 13
click at [491, 349] on button "Add" at bounding box center [494, 349] width 23 height 15
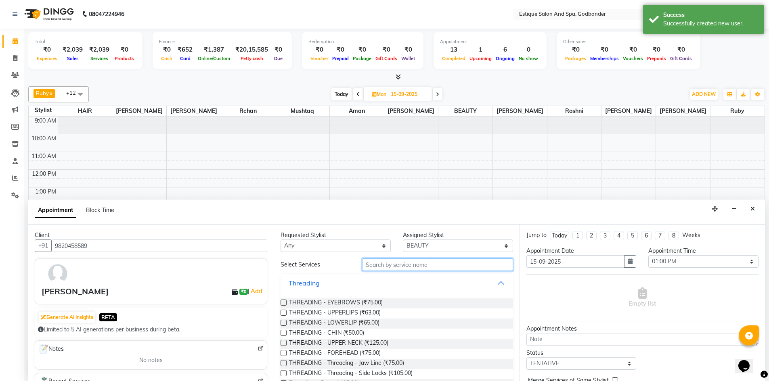
click at [381, 265] on input "text" at bounding box center [437, 265] width 151 height 13
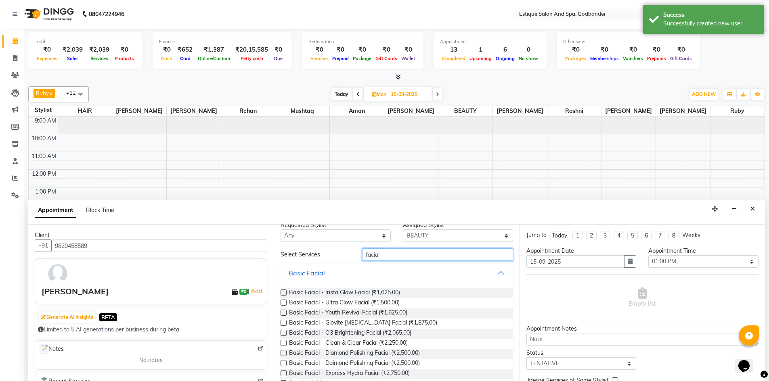
scroll to position [40, 0]
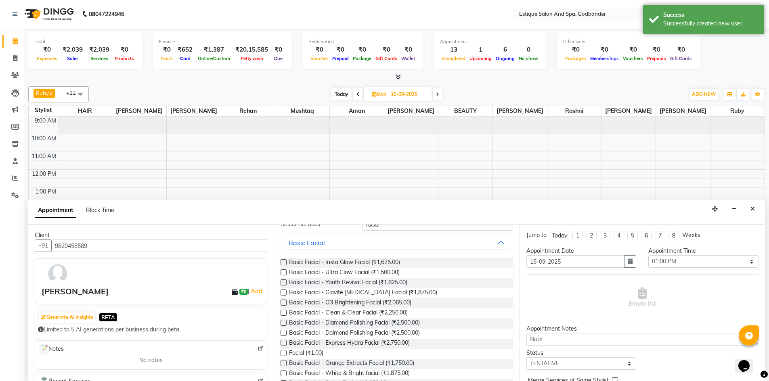
click at [284, 355] on label at bounding box center [283, 353] width 6 height 6
click at [284, 355] on input "checkbox" at bounding box center [282, 353] width 5 height 5
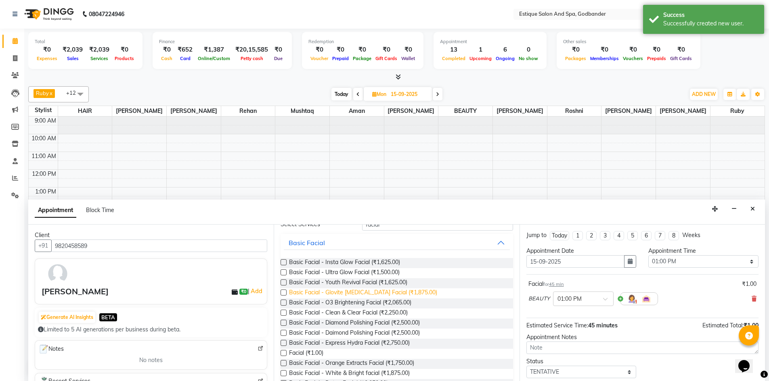
scroll to position [0, 0]
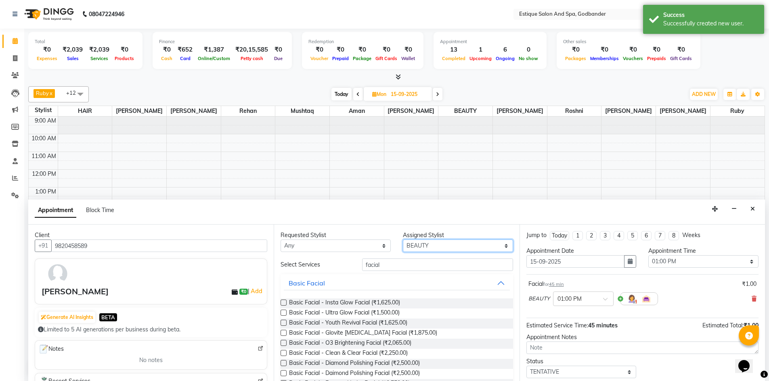
click at [414, 247] on select "Select Aarti Nails [PERSON_NAME] [PERSON_NAME] Any one Asmi BEAUTY HAIR [PERSON…" at bounding box center [458, 246] width 110 height 13
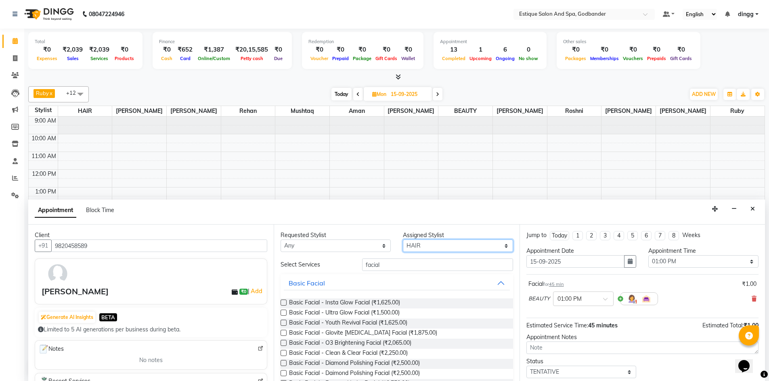
click at [403, 240] on select "Select Aarti Nails [PERSON_NAME] [PERSON_NAME] Any one Asmi BEAUTY HAIR [PERSON…" at bounding box center [458, 246] width 110 height 13
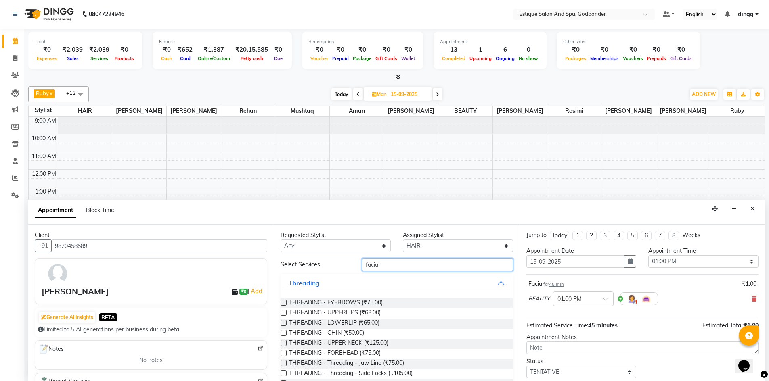
drag, startPoint x: 388, startPoint y: 268, endPoint x: 334, endPoint y: 274, distance: 54.5
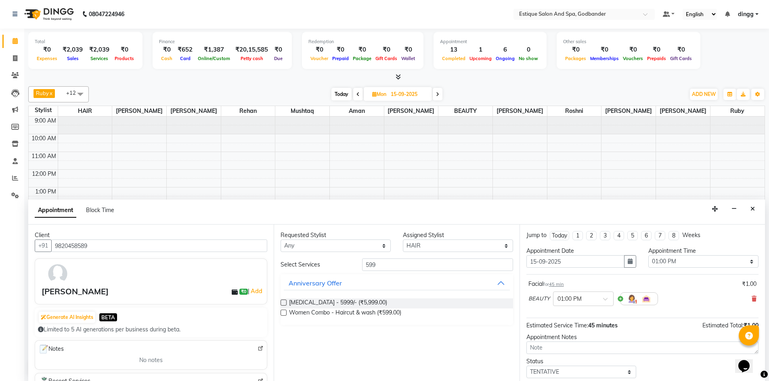
click at [282, 314] on label at bounding box center [283, 313] width 6 height 6
click at [282, 314] on input "checkbox" at bounding box center [282, 313] width 5 height 5
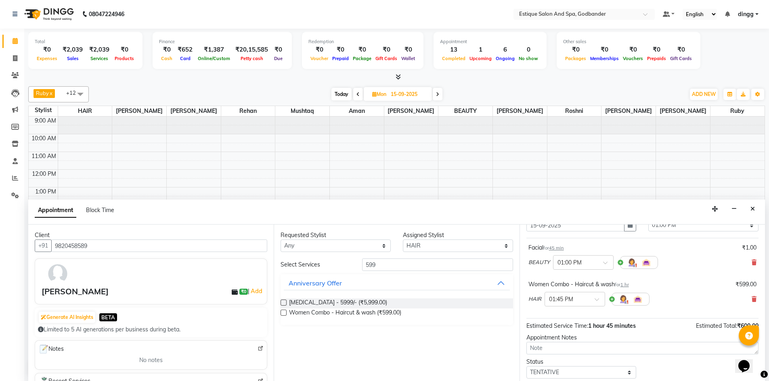
scroll to position [85, 0]
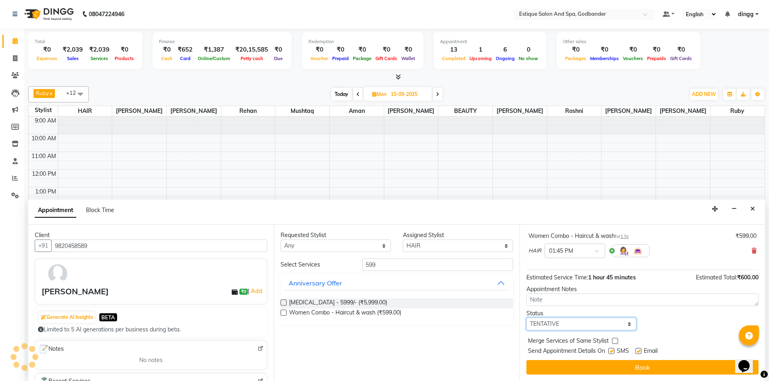
click at [554, 322] on select "Select TENTATIVE CONFIRM UPCOMING" at bounding box center [581, 324] width 110 height 13
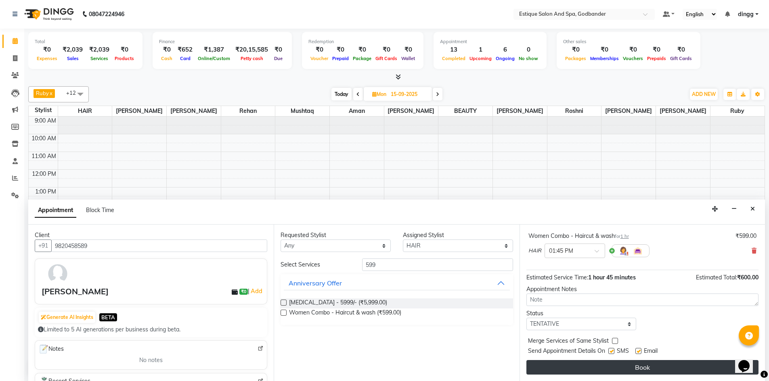
click at [655, 366] on button "Book" at bounding box center [642, 367] width 232 height 15
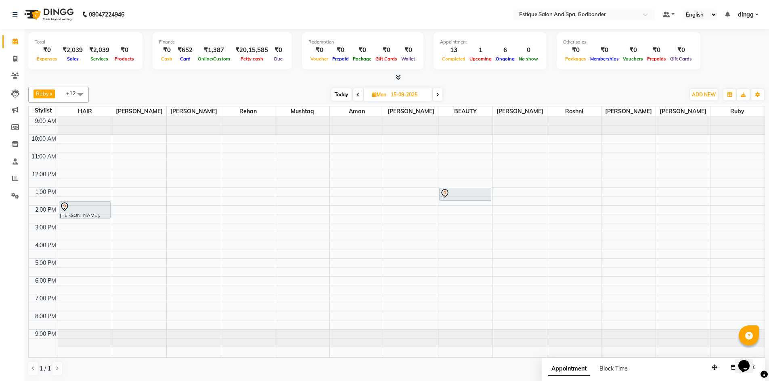
scroll to position [0, 0]
click at [335, 95] on span "Today" at bounding box center [341, 94] width 20 height 13
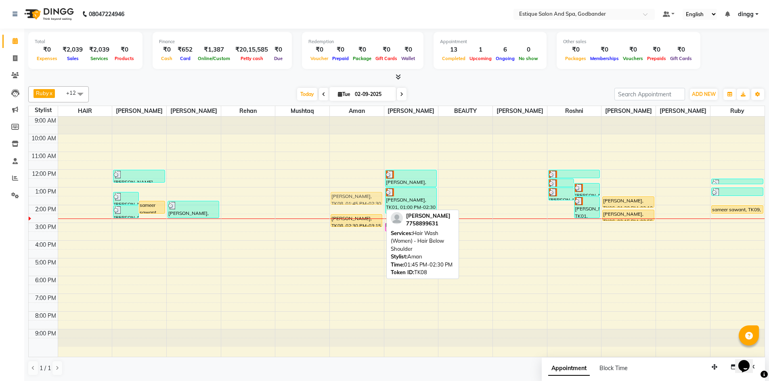
drag, startPoint x: 364, startPoint y: 208, endPoint x: 365, endPoint y: 199, distance: 9.3
click at [365, 199] on div "[PERSON_NAME], TK08, 01:45 PM-02:30 PM, Hair Wash (Women) - Hair Below Shoulder…" at bounding box center [357, 237] width 54 height 240
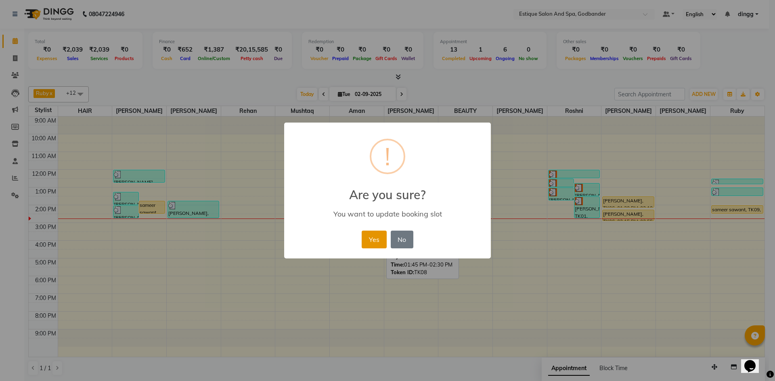
click at [376, 237] on button "Yes" at bounding box center [374, 240] width 25 height 18
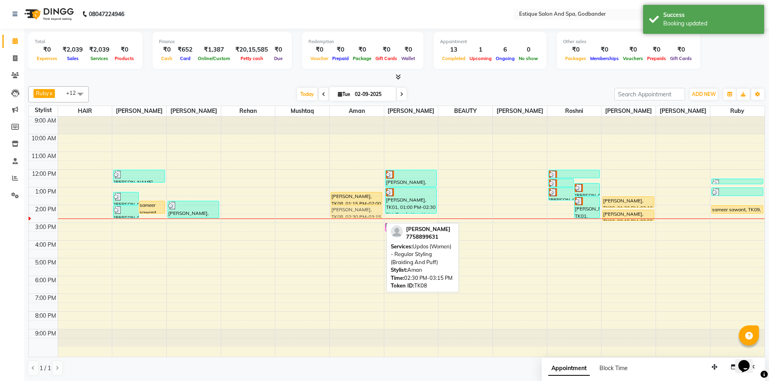
drag, startPoint x: 364, startPoint y: 221, endPoint x: 364, endPoint y: 212, distance: 8.9
click at [364, 212] on div "[PERSON_NAME], TK08, 01:15 PM-02:00 PM, Hair Wash (Women) - Hair Below Shoulder…" at bounding box center [357, 237] width 54 height 240
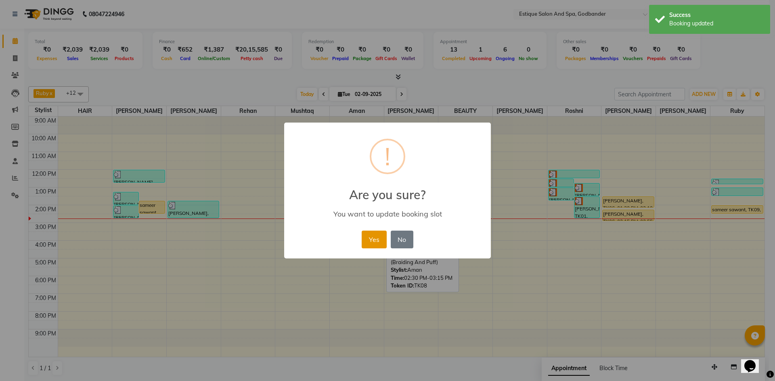
click at [372, 236] on button "Yes" at bounding box center [374, 240] width 25 height 18
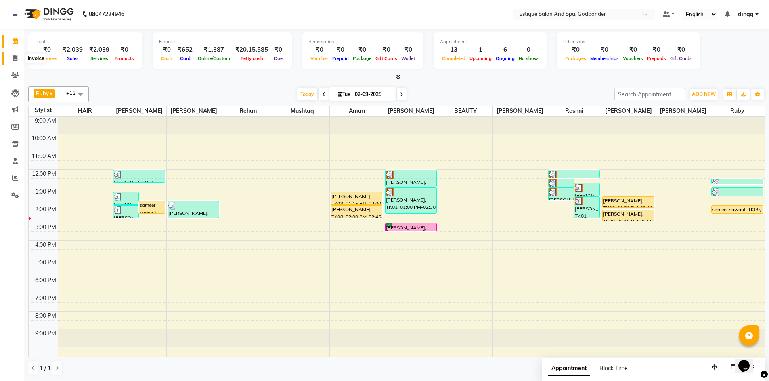
click at [13, 61] on span at bounding box center [15, 58] width 14 height 9
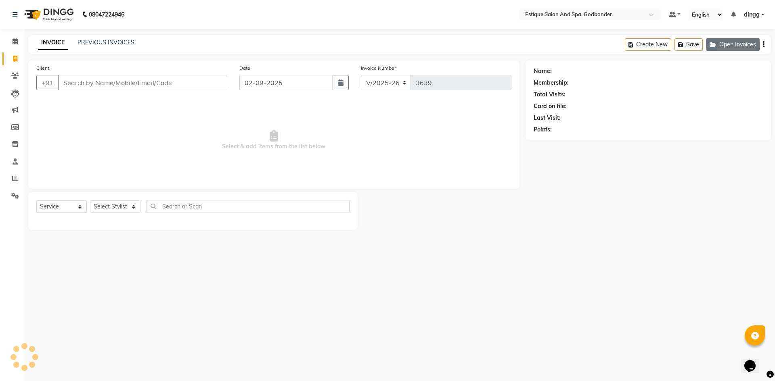
click at [736, 45] on button "Open Invoices" at bounding box center [733, 44] width 54 height 13
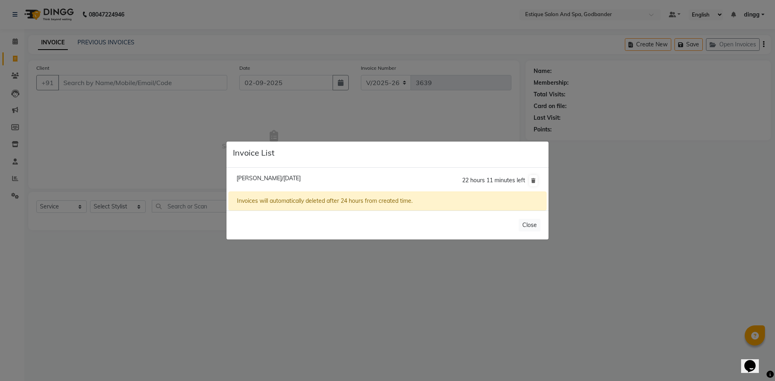
click at [282, 177] on span "[PERSON_NAME]/[DATE]" at bounding box center [268, 178] width 64 height 7
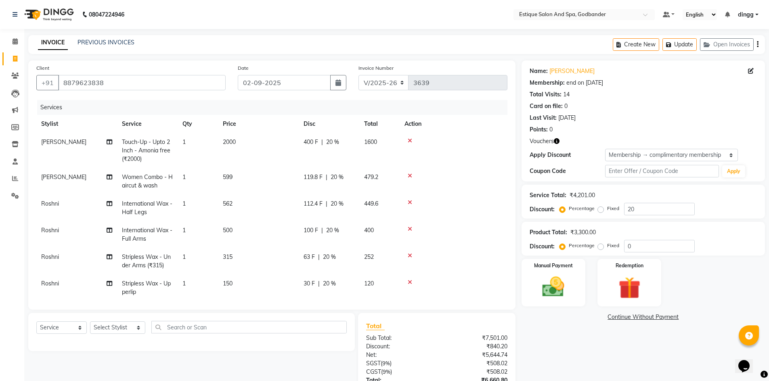
click at [333, 182] on td "119.8 F | 20 %" at bounding box center [329, 181] width 61 height 27
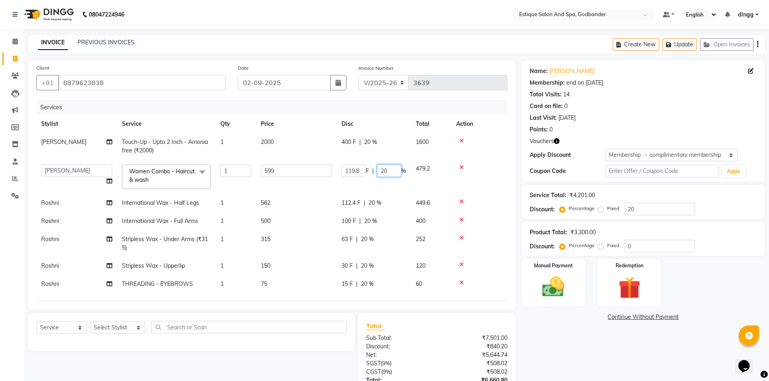
click at [393, 173] on input "20" at bounding box center [389, 171] width 24 height 13
click at [392, 184] on tr "Aarti Nails [PERSON_NAME] [PERSON_NAME] Any one Asmi BEAUTY dingg HAIR [PERSON_…" at bounding box center [271, 177] width 471 height 34
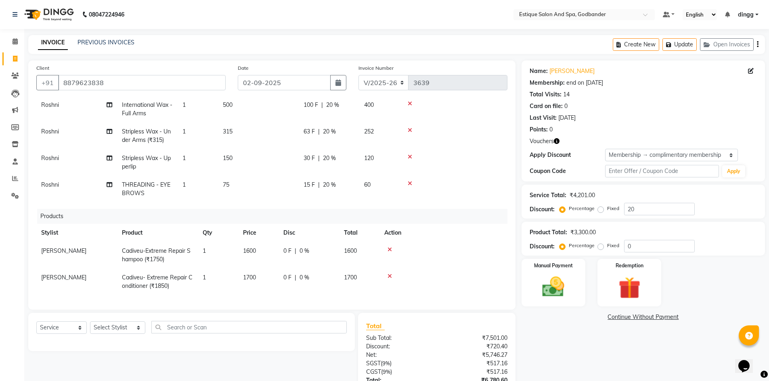
scroll to position [132, 0]
click at [316, 248] on div "0 F | 0 %" at bounding box center [308, 251] width 51 height 8
click at [335, 247] on input "0" at bounding box center [331, 253] width 24 height 13
click at [334, 274] on div "0 F | 0 %" at bounding box center [315, 278] width 65 height 8
click at [345, 276] on span "%" at bounding box center [345, 280] width 5 height 8
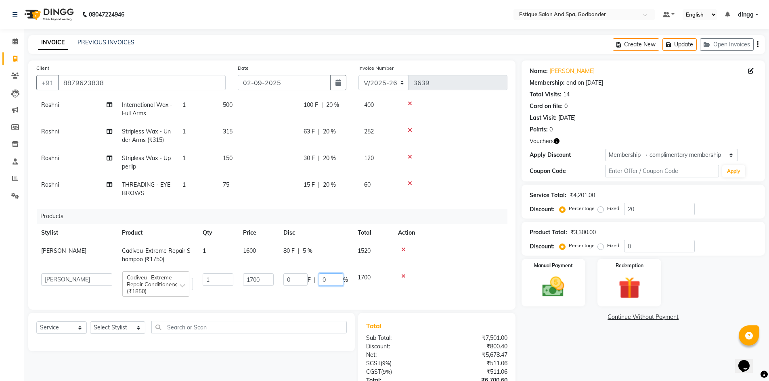
click at [334, 274] on input "0" at bounding box center [331, 280] width 24 height 13
click at [404, 295] on div "Services Stylist Service Qty Price Disc Total Action [PERSON_NAME] Touch-Up - U…" at bounding box center [271, 201] width 471 height 202
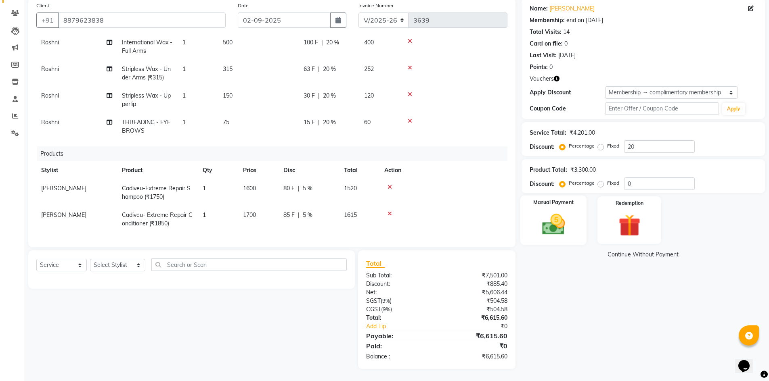
click at [566, 225] on img at bounding box center [553, 224] width 37 height 26
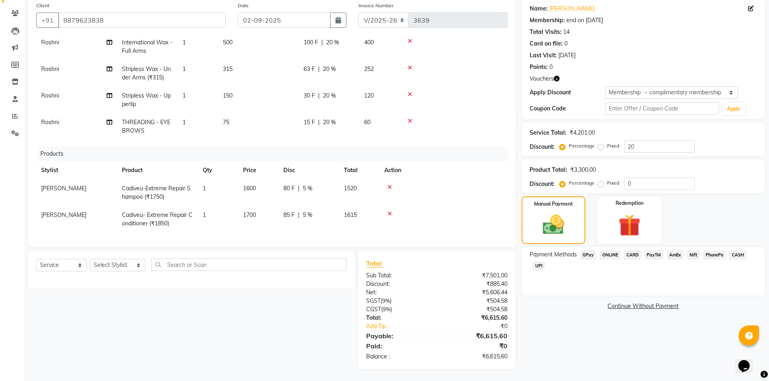
click at [586, 253] on span "GPay" at bounding box center [588, 255] width 17 height 9
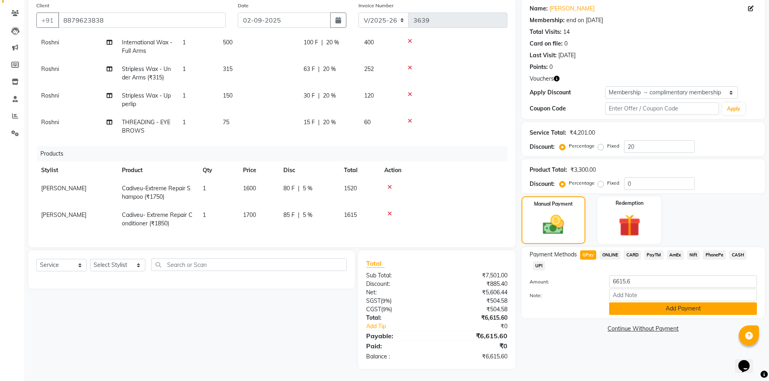
click at [633, 312] on button "Add Payment" at bounding box center [683, 309] width 148 height 13
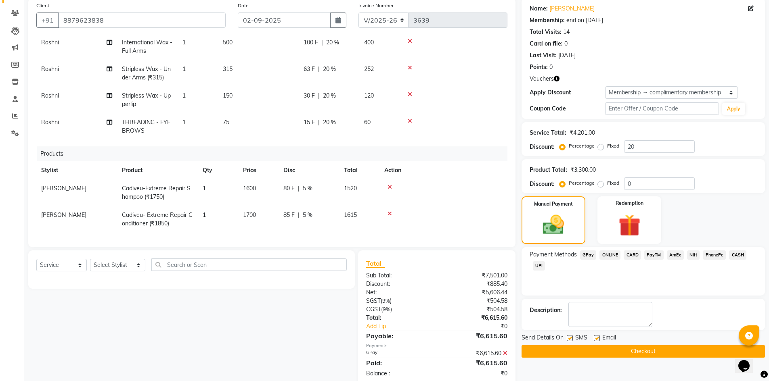
click at [615, 347] on button "Checkout" at bounding box center [642, 351] width 243 height 13
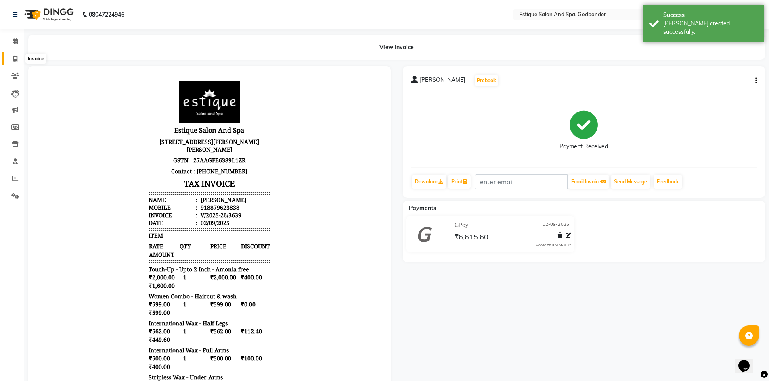
click at [15, 59] on icon at bounding box center [15, 59] width 4 height 6
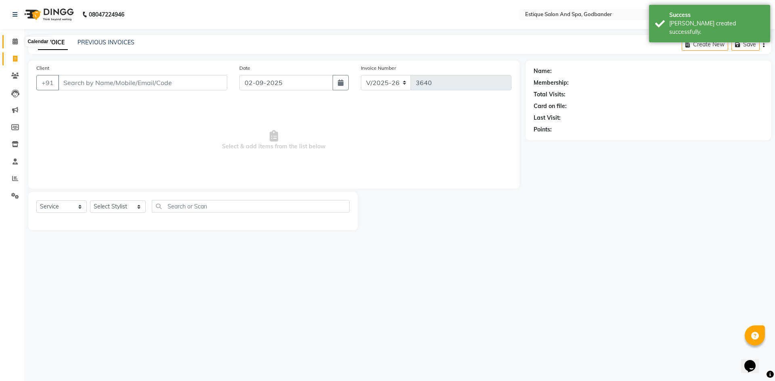
click at [15, 38] on span at bounding box center [15, 41] width 14 height 9
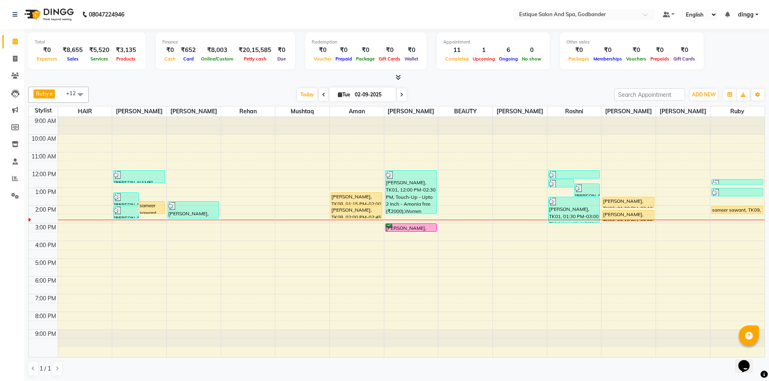
click at [119, 222] on div "9:00 AM 10:00 AM 11:00 AM 12:00 PM 1:00 PM 2:00 PM 3:00 PM 4:00 PM 5:00 PM 6:00…" at bounding box center [397, 237] width 736 height 240
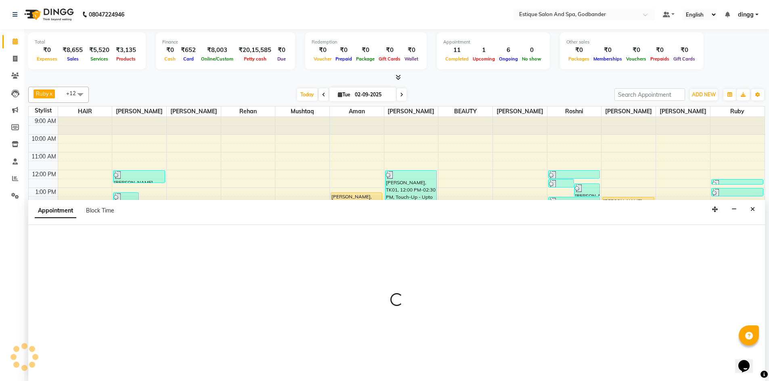
scroll to position [0, 0]
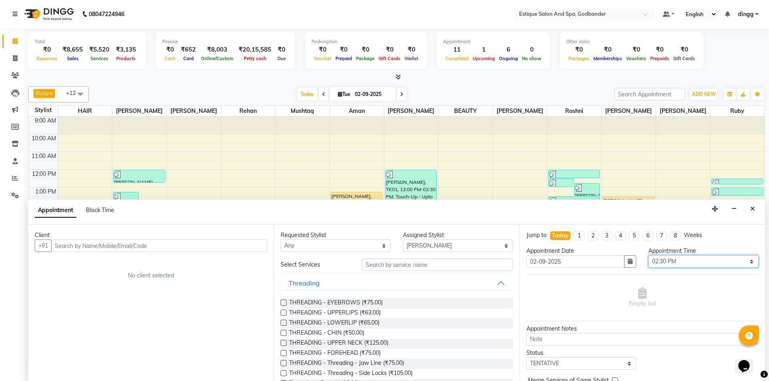
click at [668, 258] on select "Select 10:00 AM 10:15 AM 10:30 AM 10:45 AM 11:00 AM 11:15 AM 11:30 AM 11:45 AM …" at bounding box center [703, 261] width 110 height 13
click at [648, 255] on select "Select 10:00 AM 10:15 AM 10:30 AM 10:45 AM 11:00 AM 11:15 AM 11:30 AM 11:45 AM …" at bounding box center [703, 261] width 110 height 13
click at [77, 247] on input "text" at bounding box center [159, 246] width 216 height 13
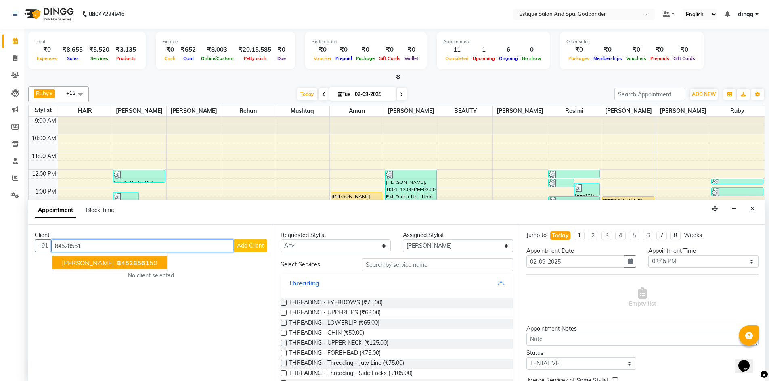
click at [90, 266] on span "[PERSON_NAME]" at bounding box center [88, 263] width 52 height 8
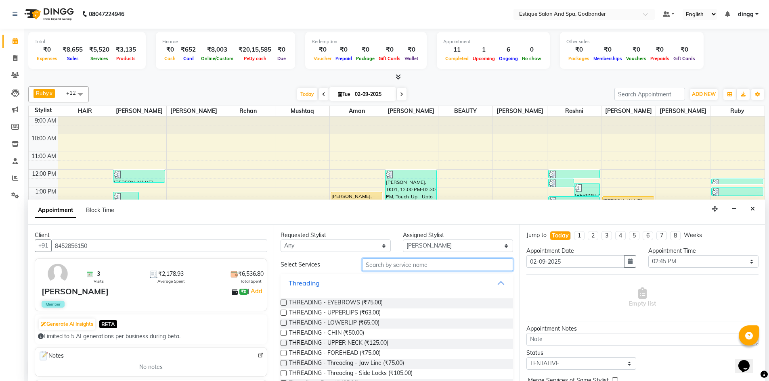
click at [403, 270] on input "text" at bounding box center [437, 265] width 151 height 13
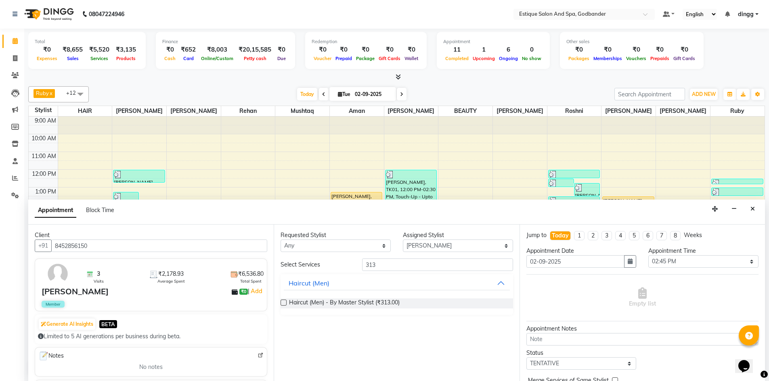
click at [283, 304] on label at bounding box center [283, 303] width 6 height 6
click at [283, 304] on input "checkbox" at bounding box center [282, 303] width 5 height 5
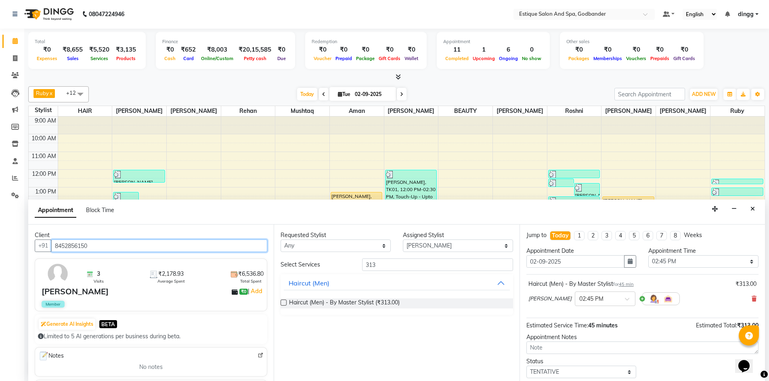
drag, startPoint x: 54, startPoint y: 243, endPoint x: 109, endPoint y: 243, distance: 54.9
click at [109, 243] on input "8452856150" at bounding box center [159, 246] width 216 height 13
click at [550, 372] on select "Select TENTATIVE CONFIRM CHECK-IN UPCOMING" at bounding box center [581, 372] width 110 height 13
click at [526, 366] on select "Select TENTATIVE CONFIRM CHECK-IN UPCOMING" at bounding box center [581, 372] width 110 height 13
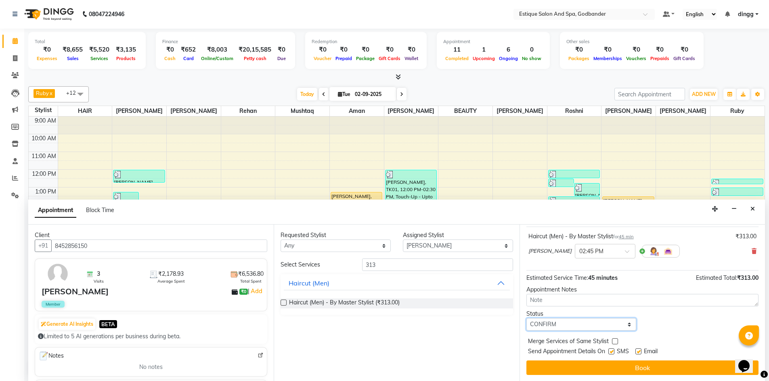
scroll to position [48, 0]
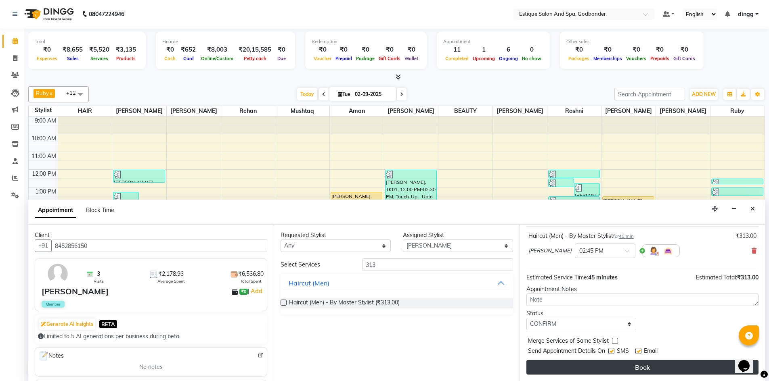
click at [567, 368] on button "Book" at bounding box center [642, 367] width 232 height 15
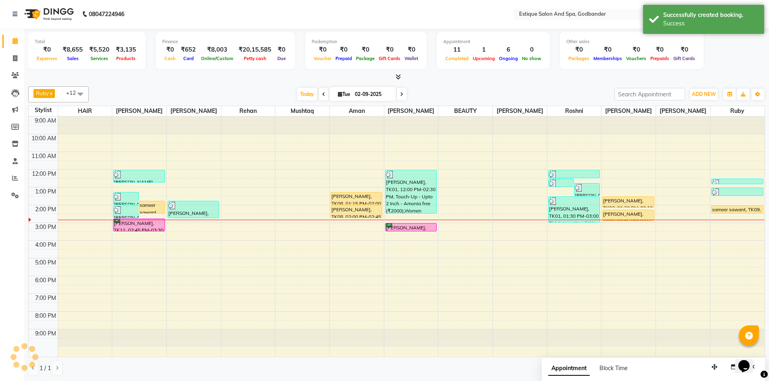
scroll to position [0, 0]
drag, startPoint x: 16, startPoint y: 74, endPoint x: 25, endPoint y: 69, distance: 9.9
click at [16, 74] on icon at bounding box center [15, 76] width 8 height 6
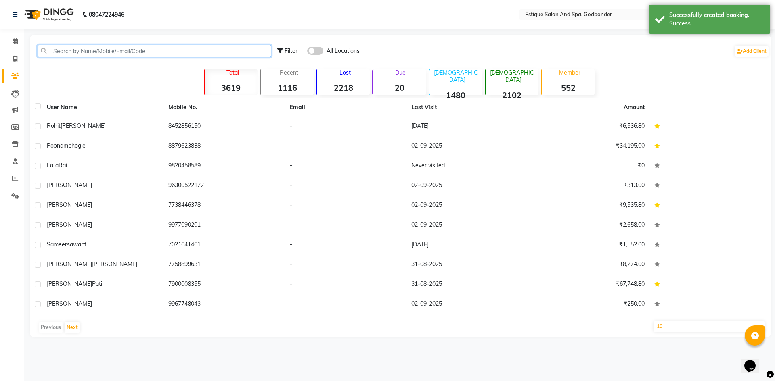
click at [66, 52] on input "text" at bounding box center [155, 51] width 234 height 13
paste input "8452856150"
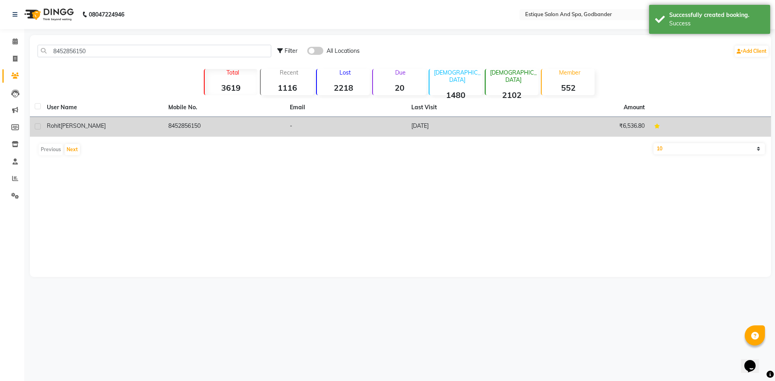
drag, startPoint x: 56, startPoint y: 126, endPoint x: 249, endPoint y: 166, distance: 196.1
click at [61, 128] on div "[PERSON_NAME]" at bounding box center [103, 126] width 112 height 8
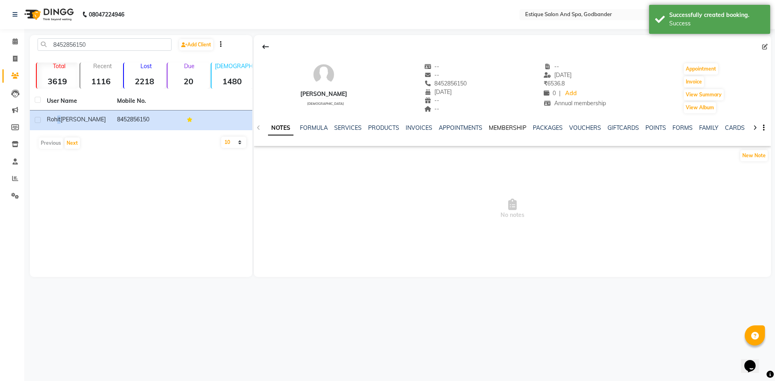
click at [512, 127] on link "MEMBERSHIP" at bounding box center [508, 127] width 38 height 7
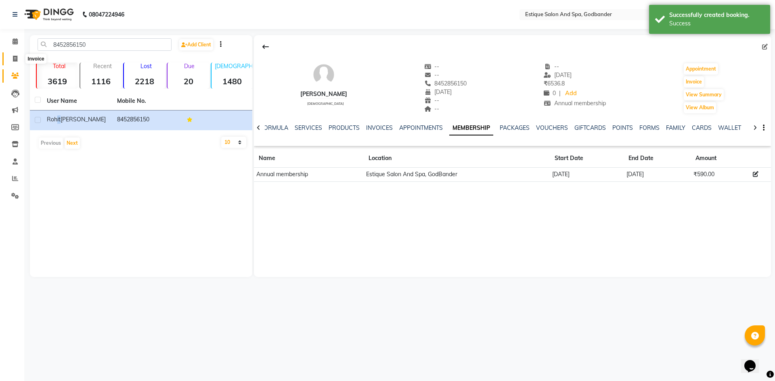
click at [15, 56] on icon at bounding box center [15, 59] width 4 height 6
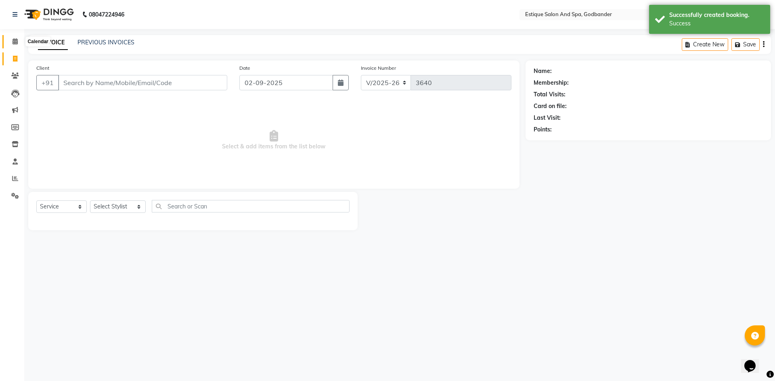
click at [15, 42] on icon at bounding box center [15, 41] width 5 height 6
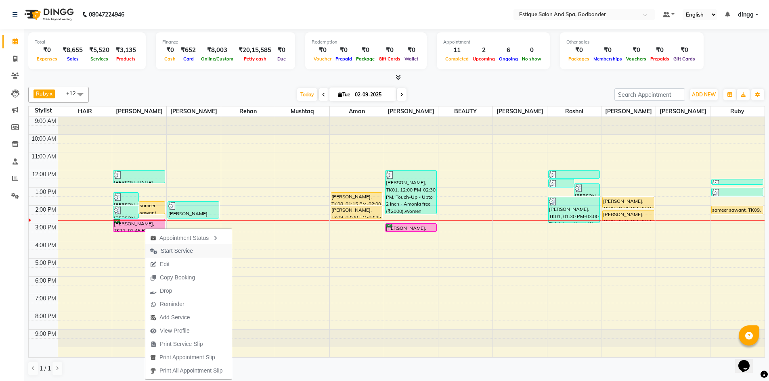
click at [169, 251] on span "Start Service" at bounding box center [177, 251] width 32 height 8
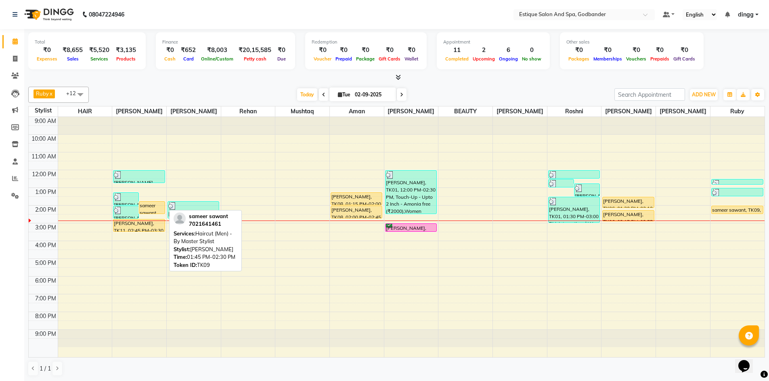
click at [146, 210] on div "sameer sawant, TK09, 01:45 PM-02:30 PM, Haircut (Men) - By Master Stylist" at bounding box center [151, 208] width 25 height 12
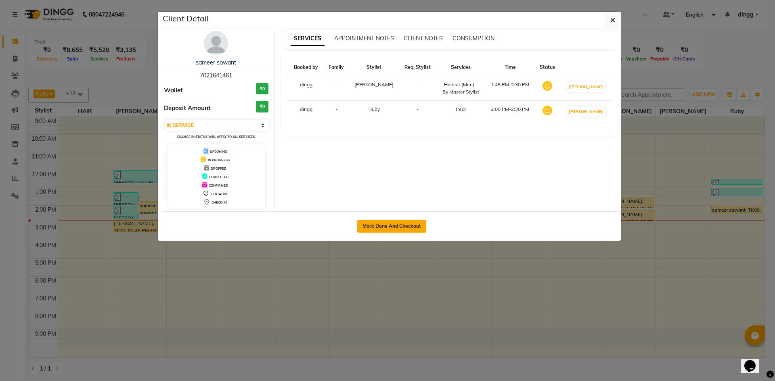
click at [404, 224] on button "Mark Done And Checkout" at bounding box center [391, 226] width 69 height 13
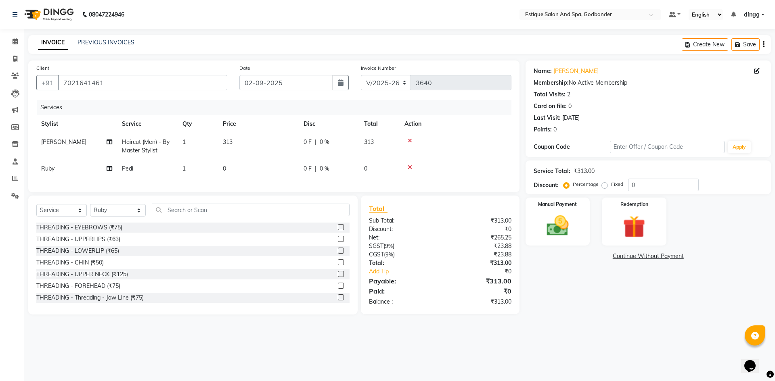
click at [409, 166] on icon at bounding box center [410, 168] width 4 height 6
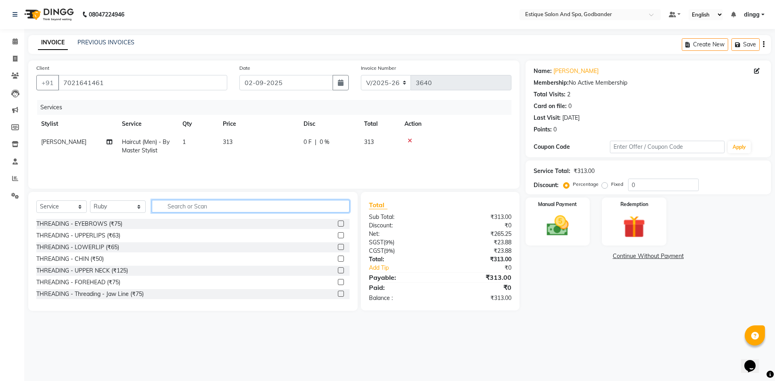
click at [180, 207] on input "text" at bounding box center [251, 206] width 198 height 13
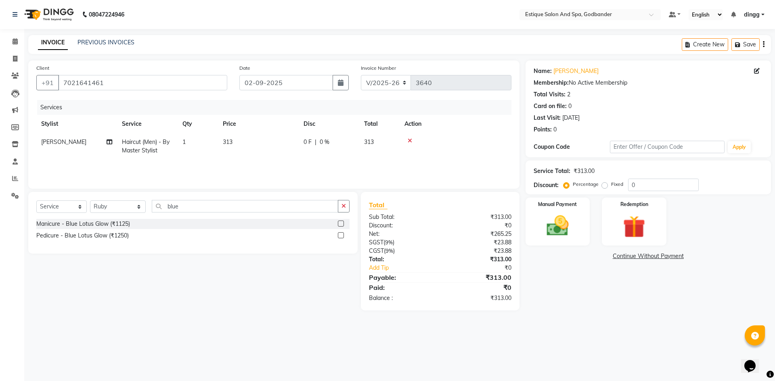
click at [342, 237] on label at bounding box center [341, 235] width 6 height 6
click at [342, 237] on input "checkbox" at bounding box center [340, 235] width 5 height 5
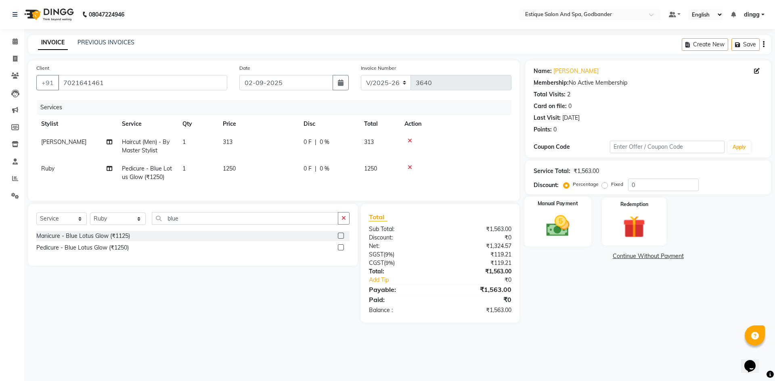
click at [546, 234] on img at bounding box center [558, 226] width 38 height 27
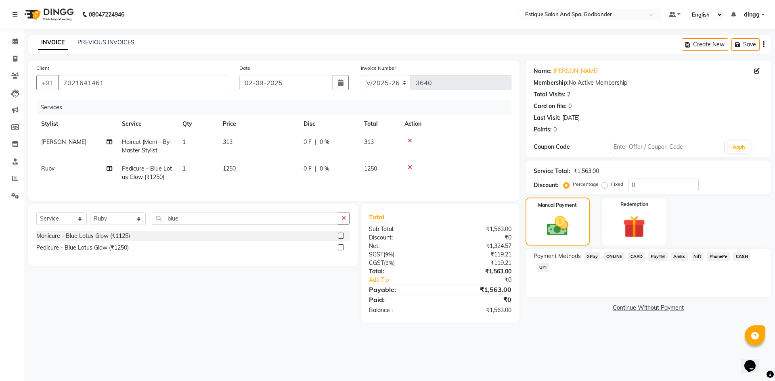
click at [591, 257] on span "GPay" at bounding box center [592, 256] width 17 height 9
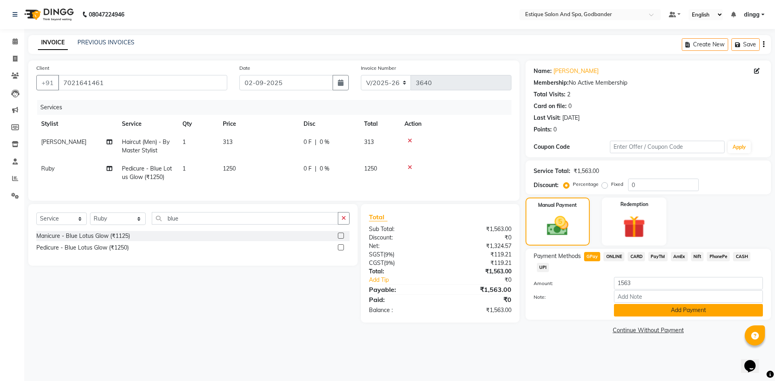
click at [629, 308] on button "Add Payment" at bounding box center [688, 310] width 149 height 13
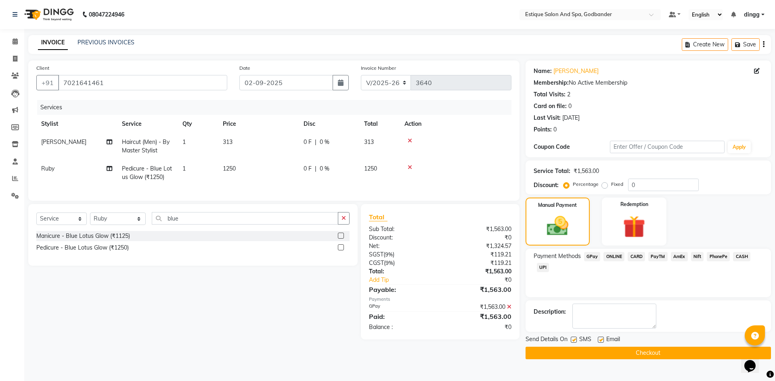
click at [604, 355] on button "Checkout" at bounding box center [647, 353] width 245 height 13
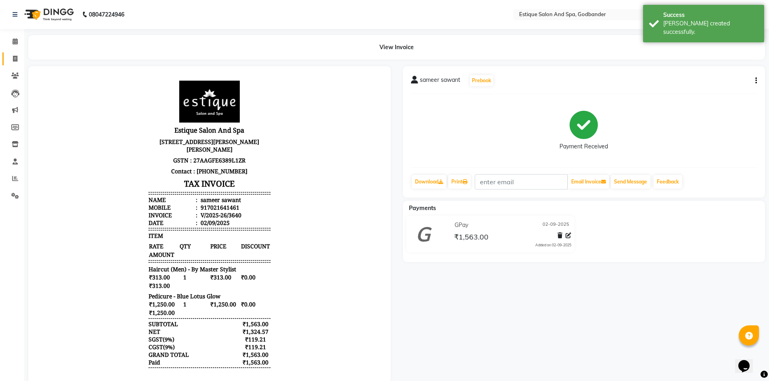
click at [6, 55] on link "Invoice" at bounding box center [11, 58] width 19 height 13
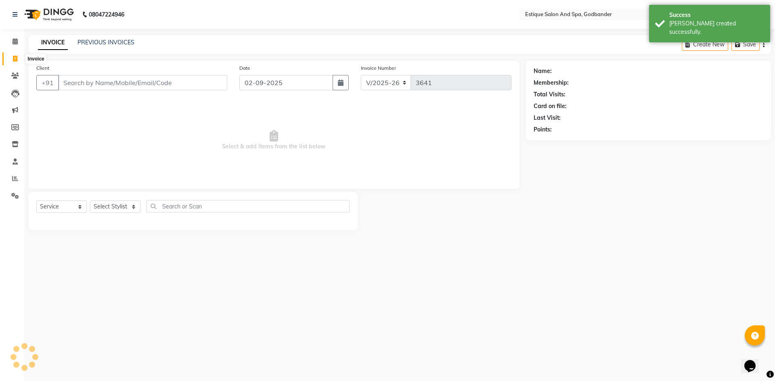
click at [12, 59] on span at bounding box center [15, 58] width 14 height 9
click at [84, 42] on link "PREVIOUS INVOICES" at bounding box center [105, 42] width 57 height 7
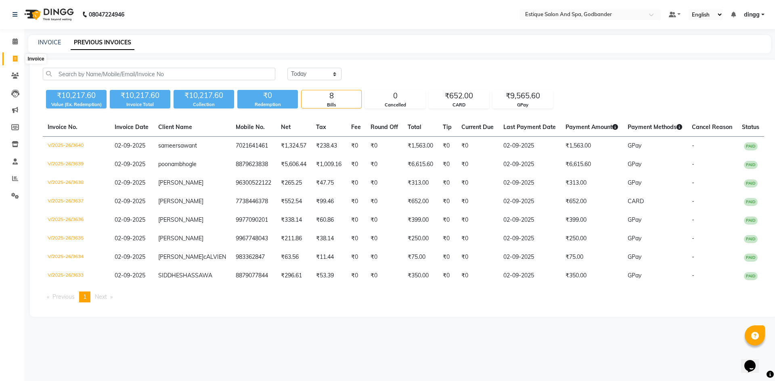
click at [12, 58] on span at bounding box center [15, 58] width 14 height 9
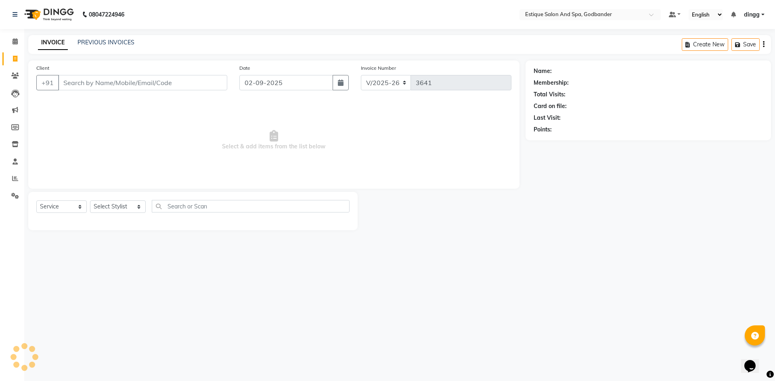
click at [94, 38] on div "INVOICE PREVIOUS INVOICES Create New Save" at bounding box center [399, 44] width 742 height 19
click at [113, 44] on link "PREVIOUS INVOICES" at bounding box center [105, 42] width 57 height 7
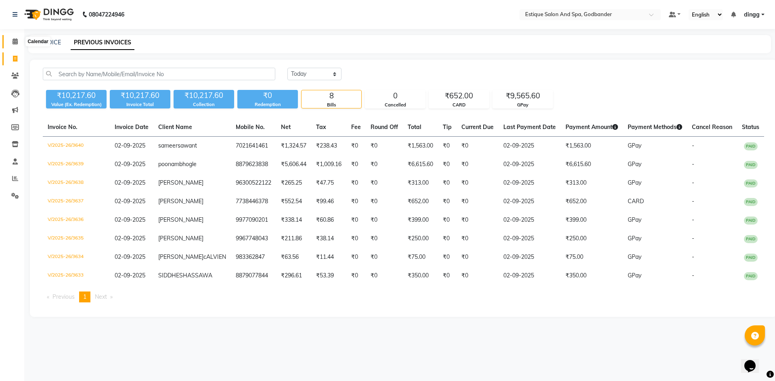
click at [11, 43] on span at bounding box center [15, 41] width 14 height 9
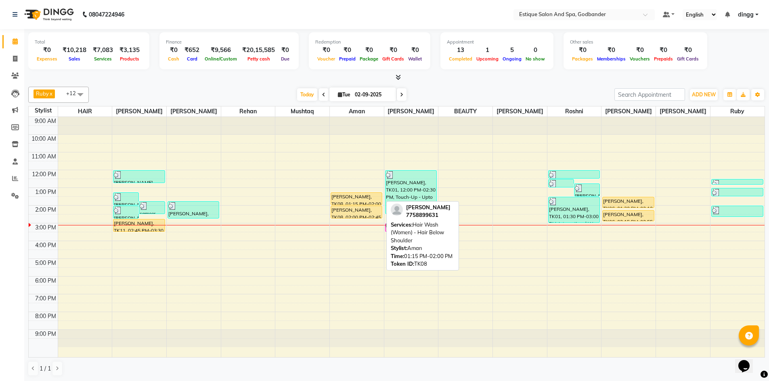
click at [344, 203] on div "[PERSON_NAME], TK08, 01:15 PM-02:00 PM, Hair Wash (Women) - Hair Below Shoulder" at bounding box center [356, 199] width 51 height 12
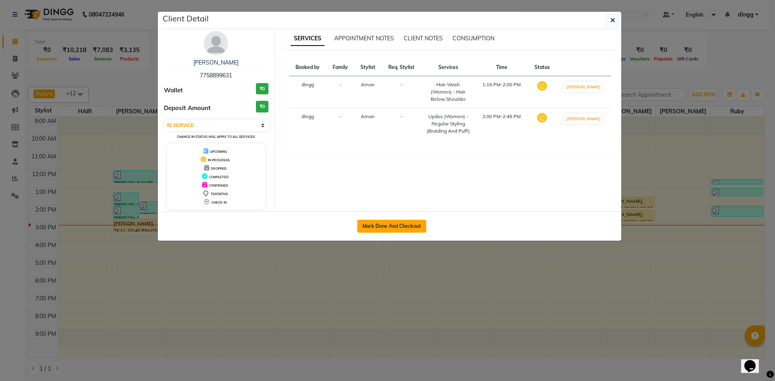
click at [382, 223] on button "Mark Done And Checkout" at bounding box center [391, 226] width 69 height 13
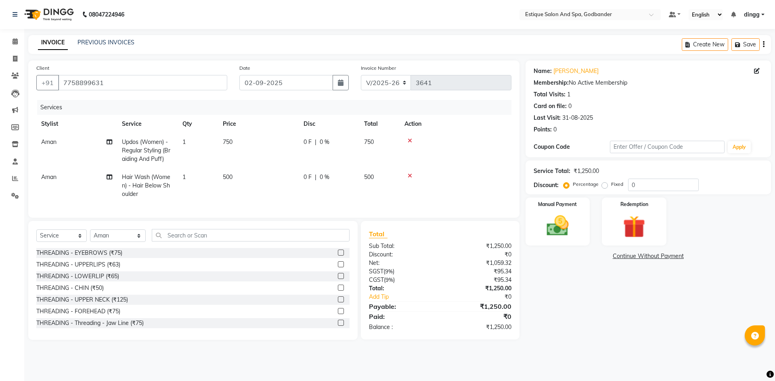
select select "6103"
select select "service"
select select "74935"
click at [235, 200] on td "500" at bounding box center [258, 185] width 81 height 35
select select "74935"
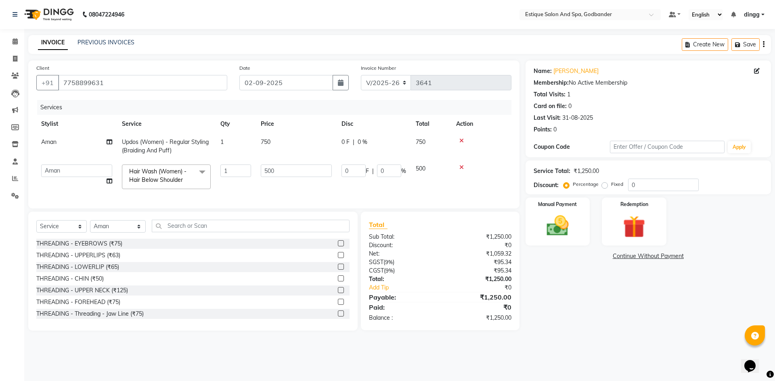
click at [429, 179] on td "500" at bounding box center [431, 177] width 40 height 34
click at [543, 226] on img at bounding box center [558, 226] width 38 height 27
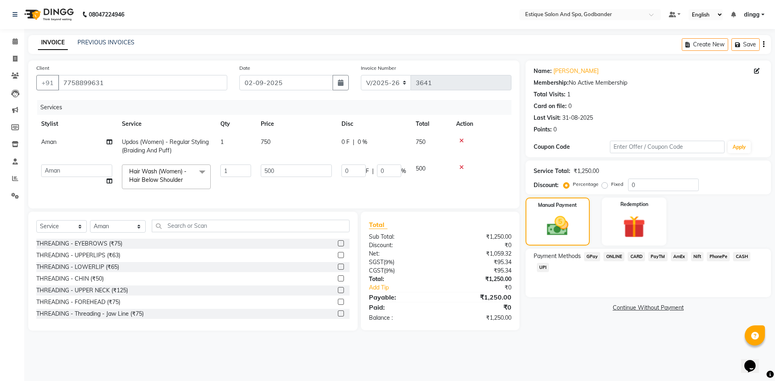
click at [247, 145] on td "1" at bounding box center [235, 146] width 40 height 27
select select "74935"
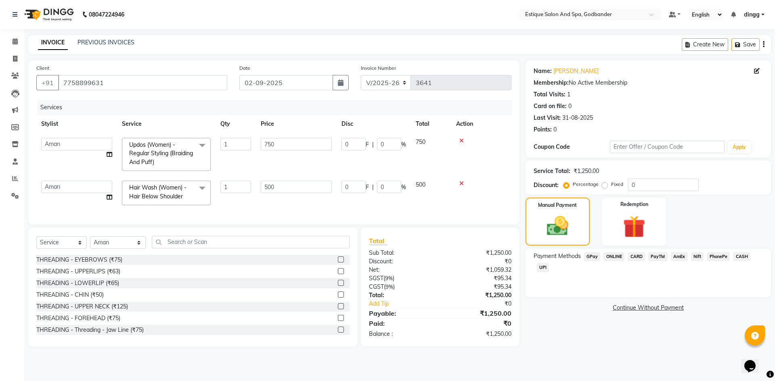
click at [585, 258] on span "GPay" at bounding box center [592, 256] width 17 height 9
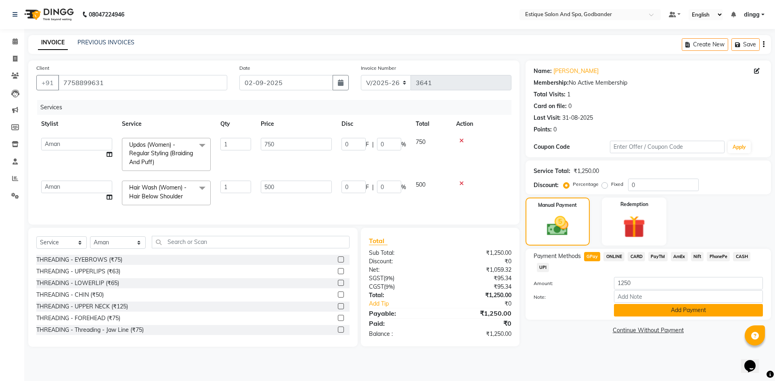
click at [632, 313] on button "Add Payment" at bounding box center [688, 310] width 149 height 13
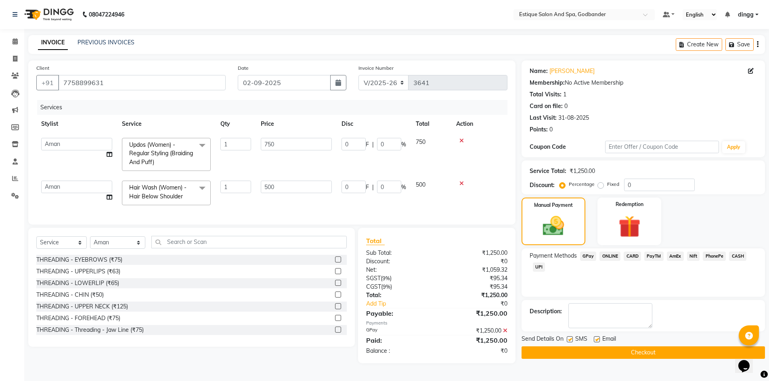
scroll to position [0, 0]
click at [646, 353] on button "Checkout" at bounding box center [642, 353] width 243 height 13
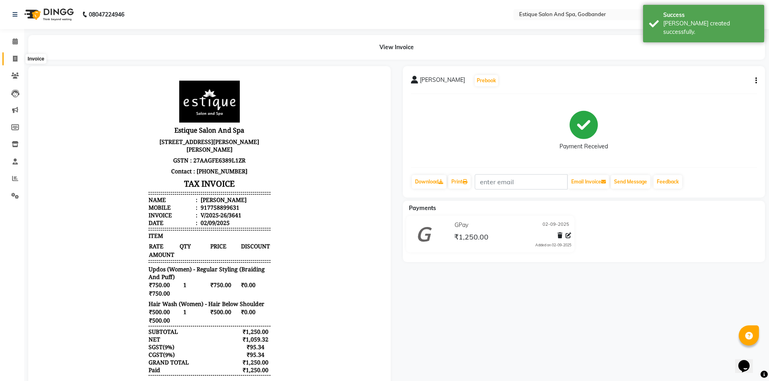
click at [15, 58] on icon at bounding box center [15, 59] width 4 height 6
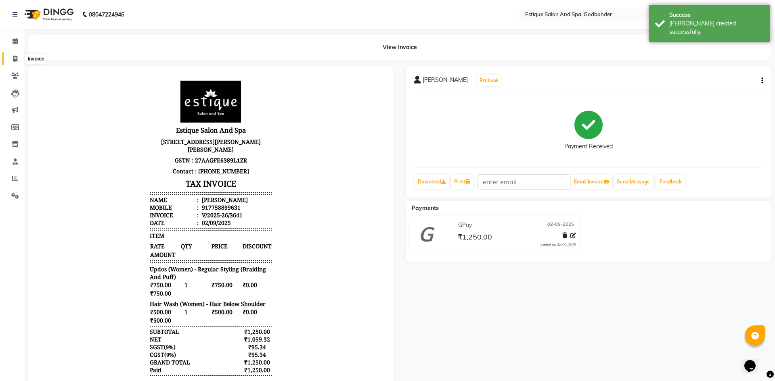
select select "6103"
select select "service"
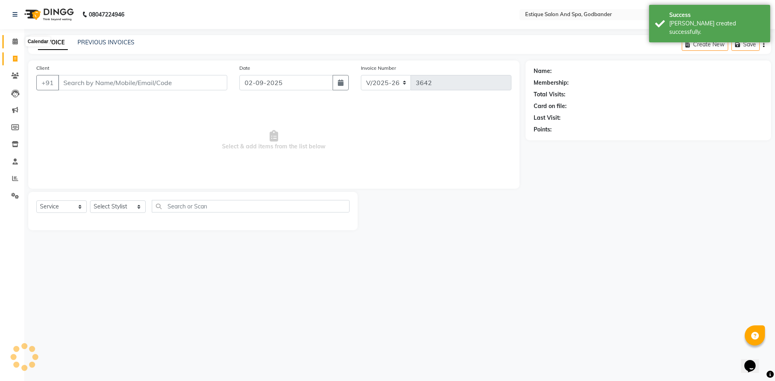
click at [13, 42] on icon at bounding box center [15, 41] width 5 height 6
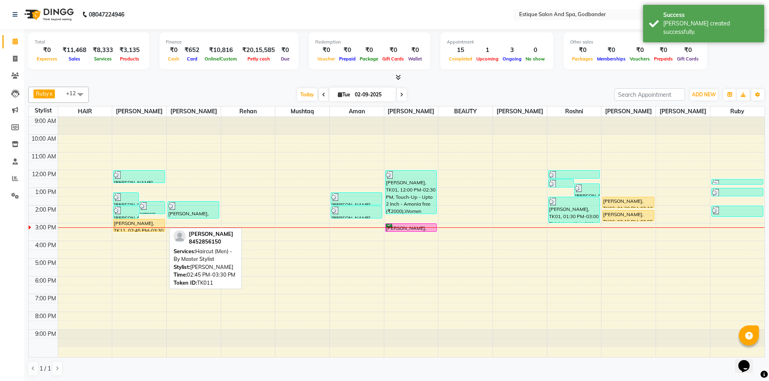
click at [128, 226] on div "[PERSON_NAME], TK11, 02:45 PM-03:30 PM, Haircut (Men) - By Master Stylist" at bounding box center [138, 225] width 51 height 12
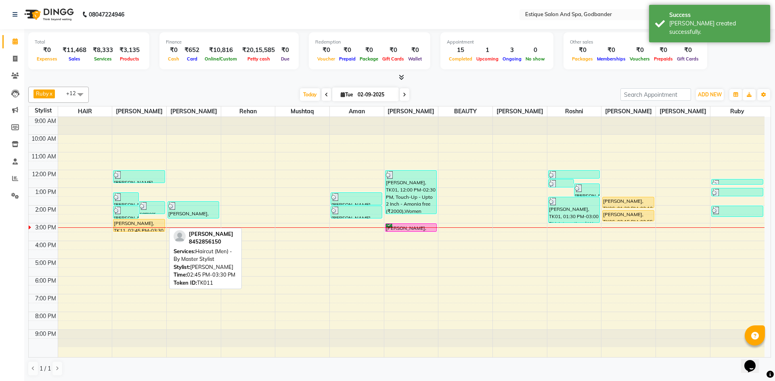
select select "1"
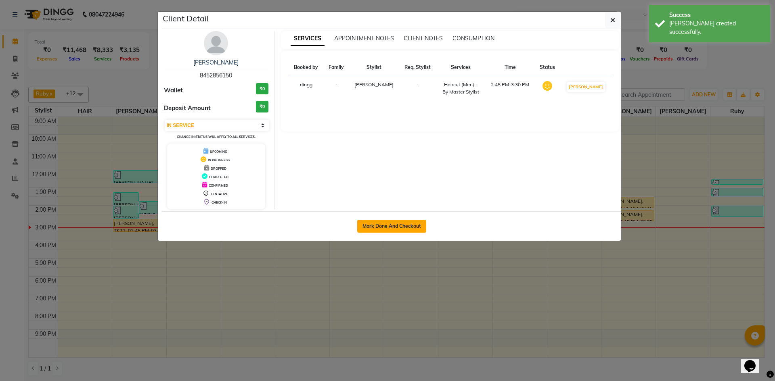
click at [380, 227] on button "Mark Done And Checkout" at bounding box center [391, 226] width 69 height 13
select select "service"
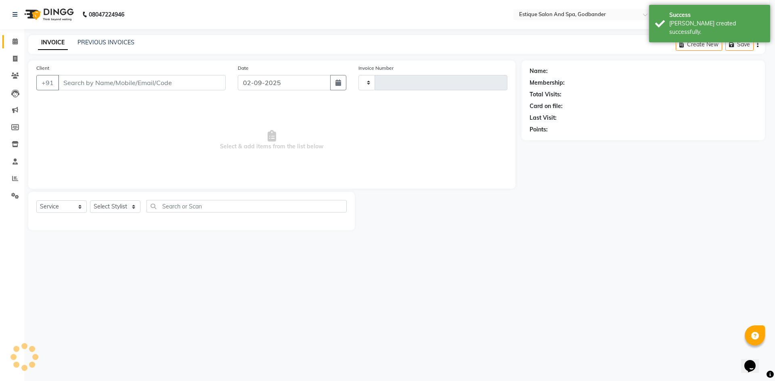
select select "3"
type input "8452856150"
type input "3642"
select select "6103"
select select "62542"
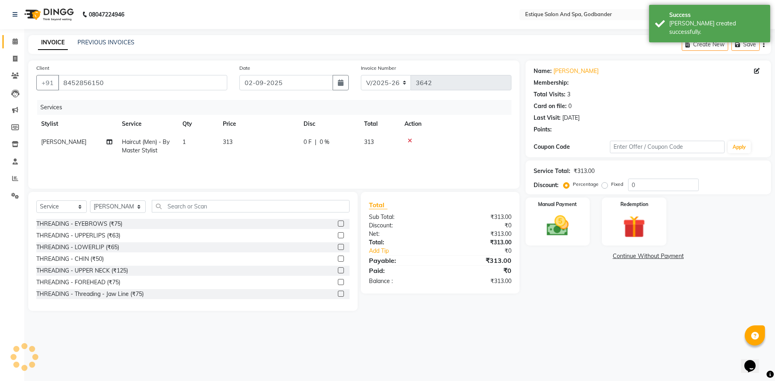
type input "20"
select select "1: Object"
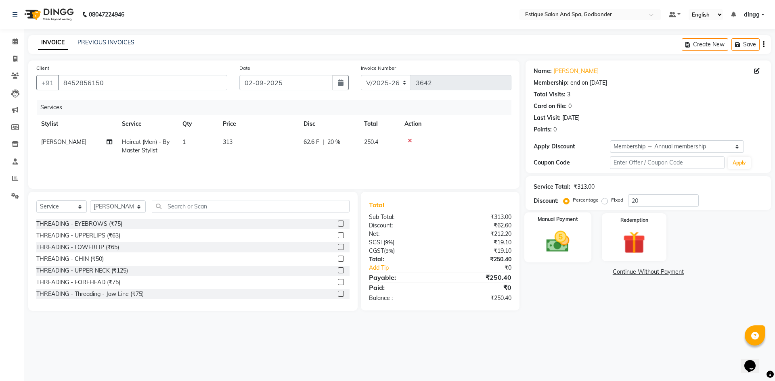
click at [572, 240] on img at bounding box center [558, 241] width 38 height 27
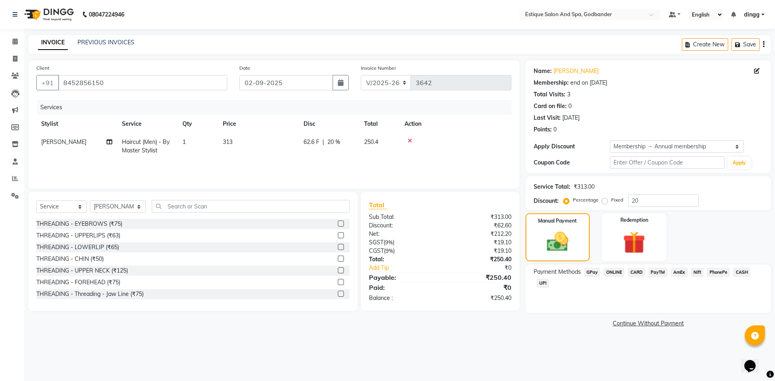
click at [587, 276] on span "GPay" at bounding box center [592, 272] width 17 height 9
click at [587, 279] on div "Payment Methods GPay ONLINE CARD PayTM AmEx Nift PhonePe CASH UPI" at bounding box center [647, 279] width 229 height 22
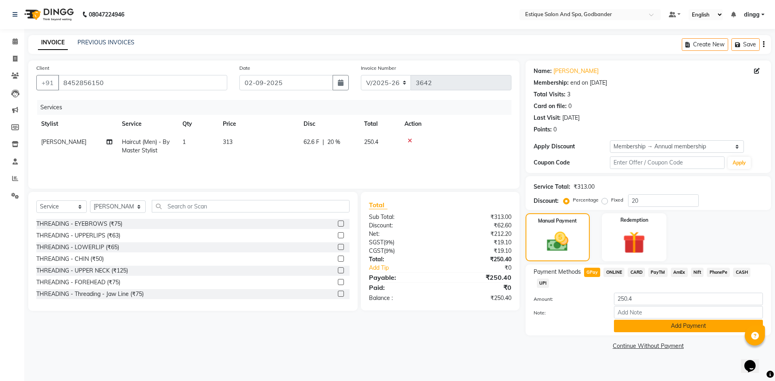
click at [658, 326] on button "Add Payment" at bounding box center [688, 326] width 149 height 13
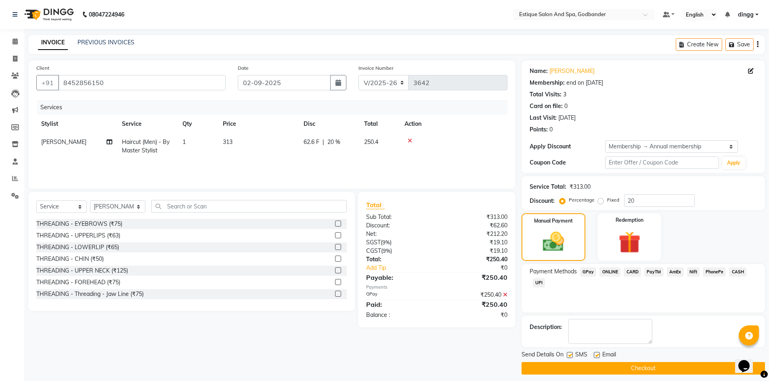
scroll to position [6, 0]
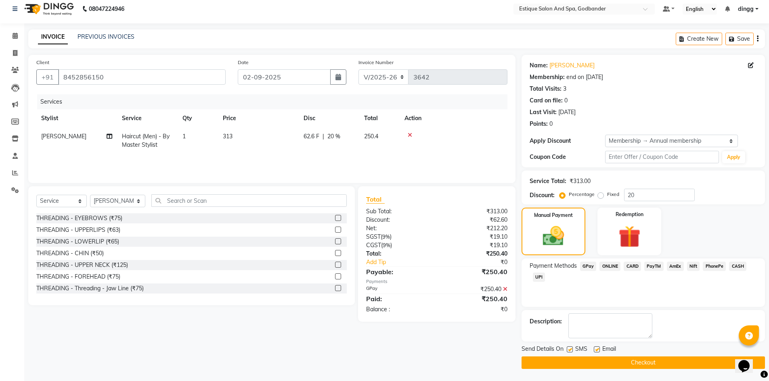
click at [615, 366] on button "Checkout" at bounding box center [642, 363] width 243 height 13
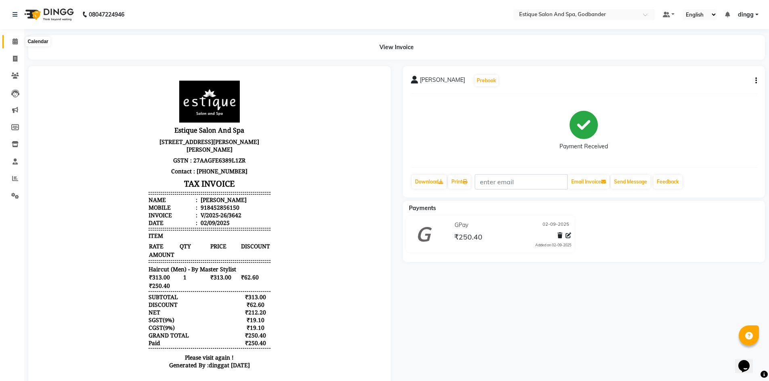
click at [15, 41] on icon at bounding box center [15, 41] width 5 height 6
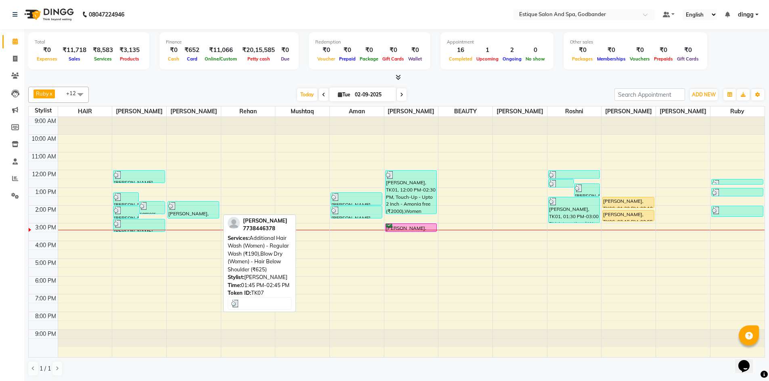
click at [193, 204] on div at bounding box center [193, 206] width 50 height 8
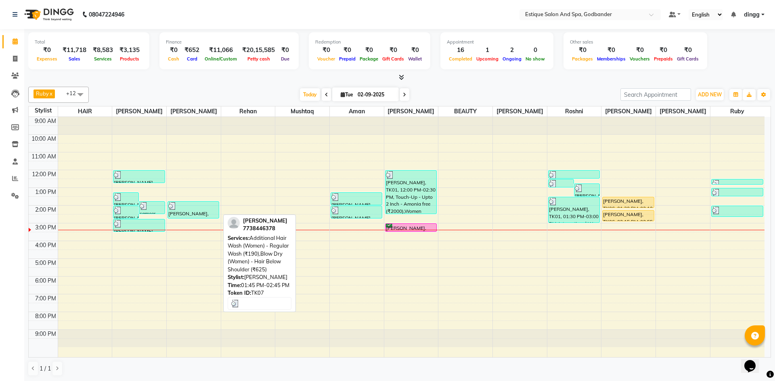
select select "3"
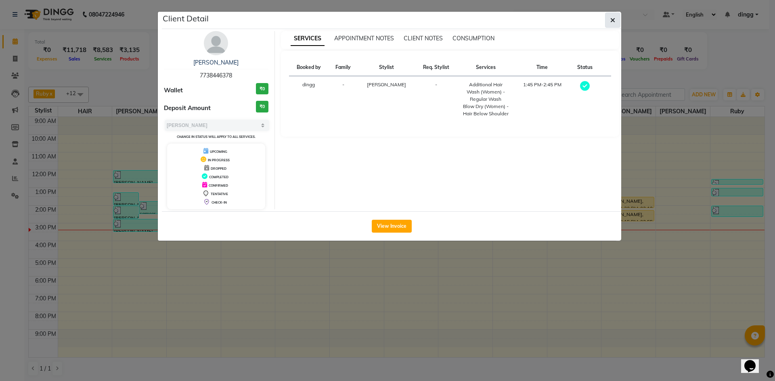
click at [614, 21] on icon "button" at bounding box center [612, 20] width 5 height 6
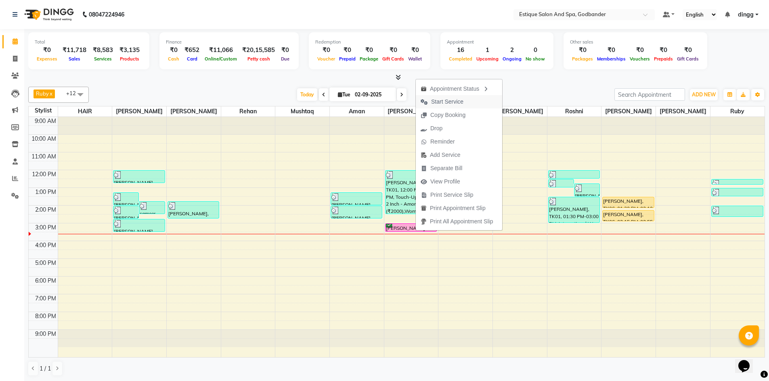
click at [435, 102] on span "Start Service" at bounding box center [447, 102] width 32 height 8
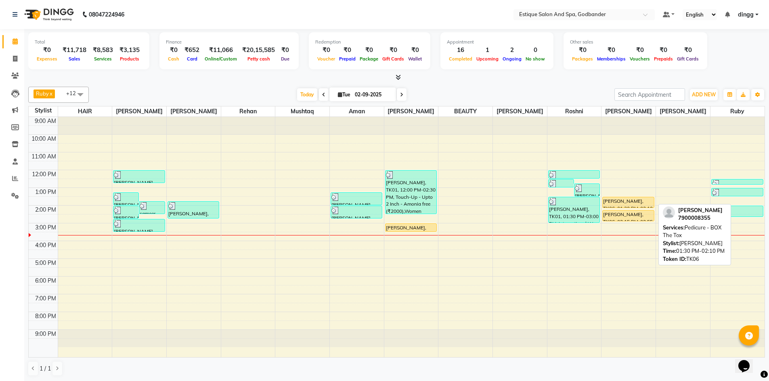
click at [614, 201] on div "[PERSON_NAME], TK06, 01:30 PM-02:10 PM, Pedicure - BOX The Tox" at bounding box center [627, 202] width 51 height 10
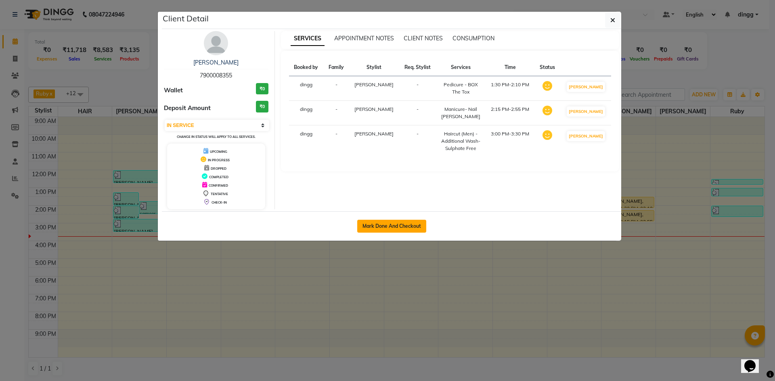
click at [401, 228] on button "Mark Done And Checkout" at bounding box center [391, 226] width 69 height 13
select select "select"
select select "6103"
select select "service"
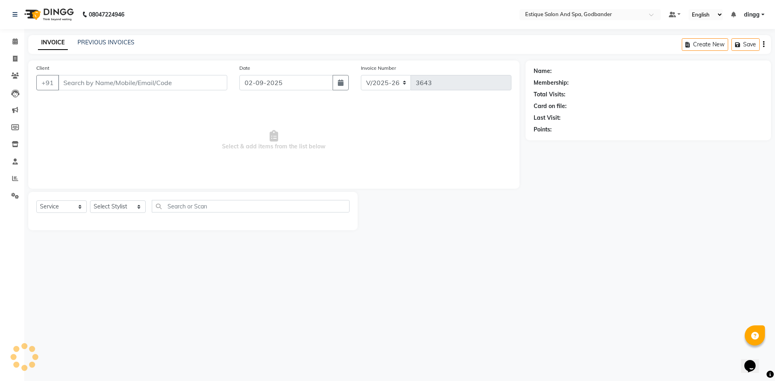
type input "7900008355"
select select "79805"
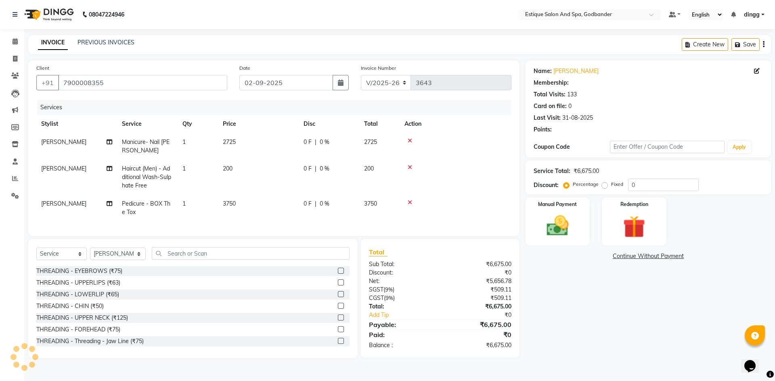
select select "1: Object"
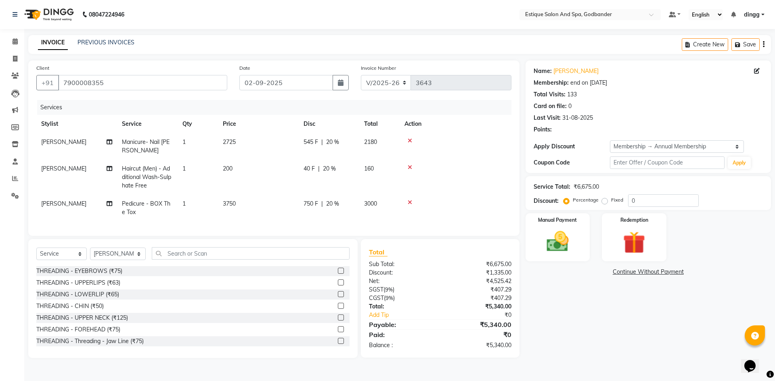
type input "20"
click at [569, 245] on img at bounding box center [558, 241] width 38 height 27
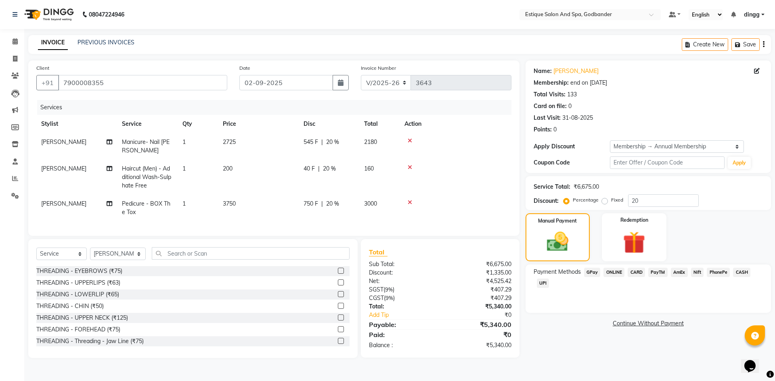
click at [591, 272] on span "GPay" at bounding box center [592, 272] width 17 height 9
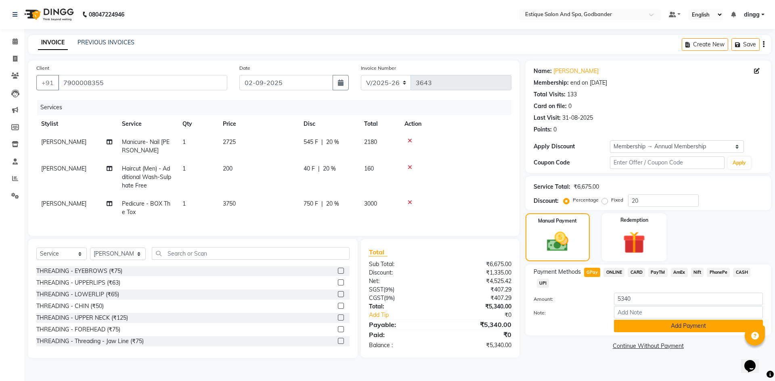
click at [658, 328] on button "Add Payment" at bounding box center [688, 326] width 149 height 13
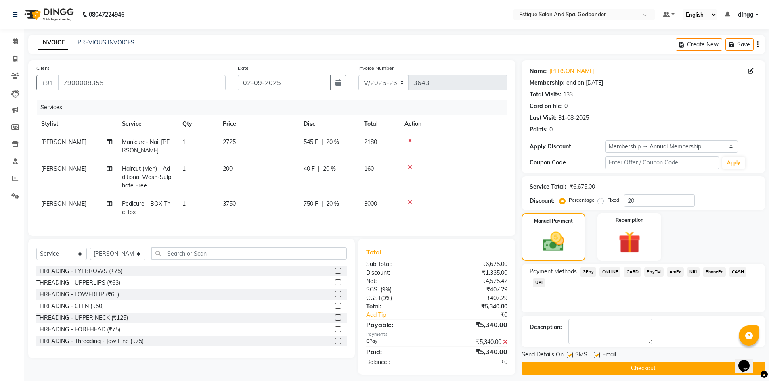
click at [629, 368] on button "Checkout" at bounding box center [642, 368] width 243 height 13
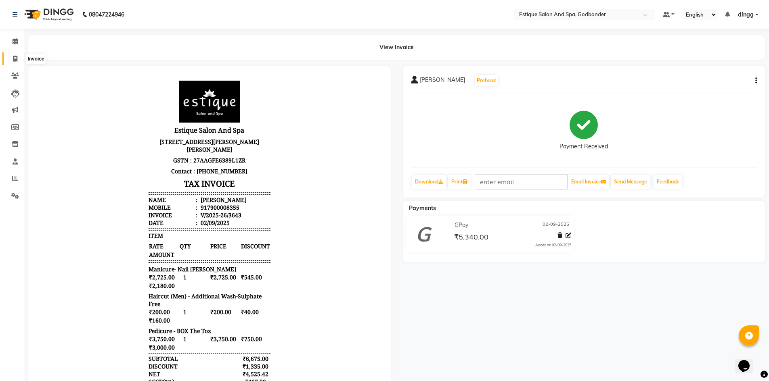
click at [11, 56] on span at bounding box center [15, 58] width 14 height 9
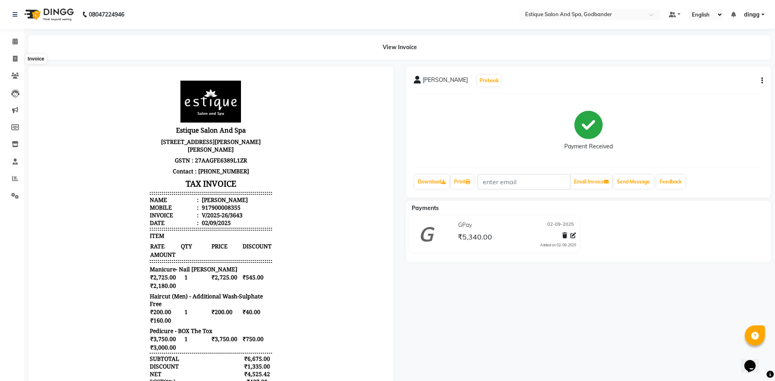
select select "6103"
select select "service"
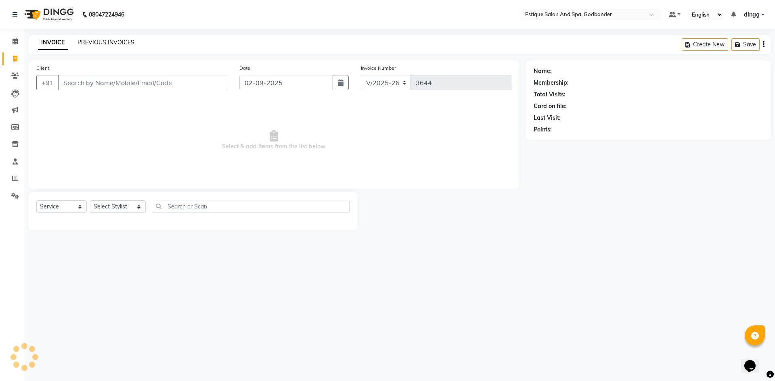
click at [98, 40] on link "PREVIOUS INVOICES" at bounding box center [105, 42] width 57 height 7
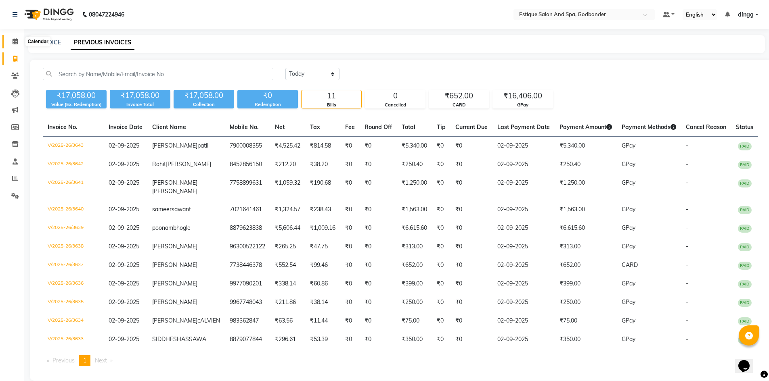
drag, startPoint x: 14, startPoint y: 43, endPoint x: 13, endPoint y: 38, distance: 5.3
click at [14, 43] on icon at bounding box center [15, 41] width 5 height 6
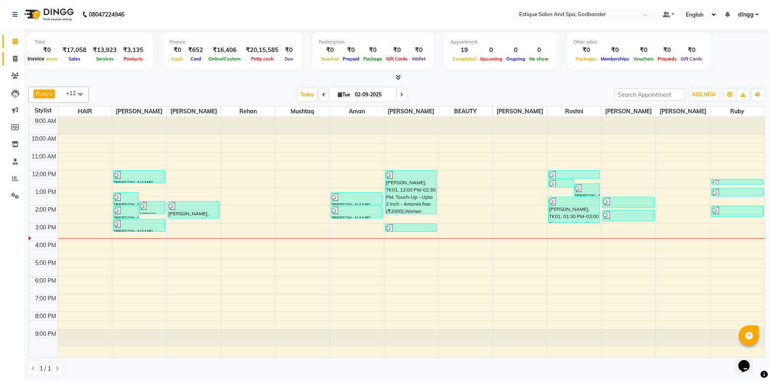
click at [14, 59] on icon at bounding box center [15, 59] width 4 height 6
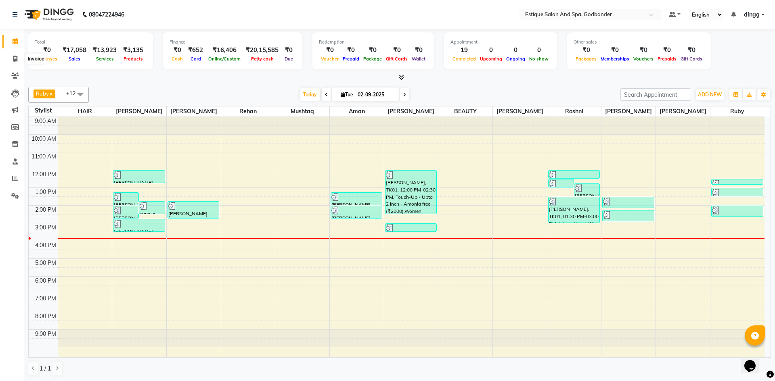
select select "6103"
select select "service"
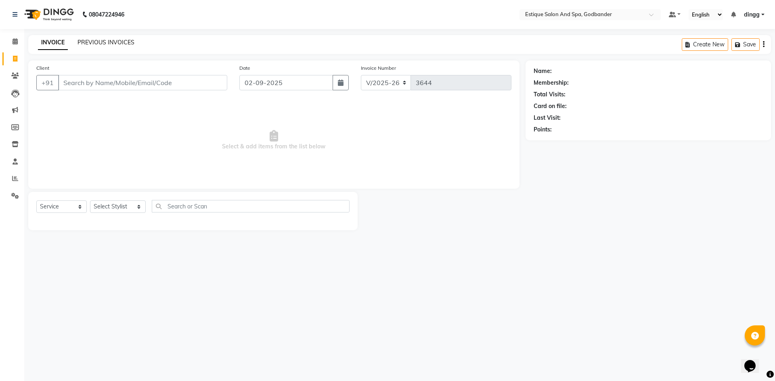
click at [111, 40] on link "PREVIOUS INVOICES" at bounding box center [105, 42] width 57 height 7
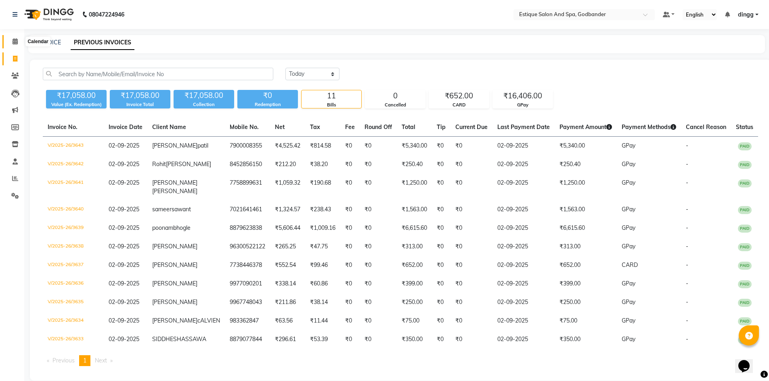
click at [19, 38] on span at bounding box center [15, 41] width 14 height 9
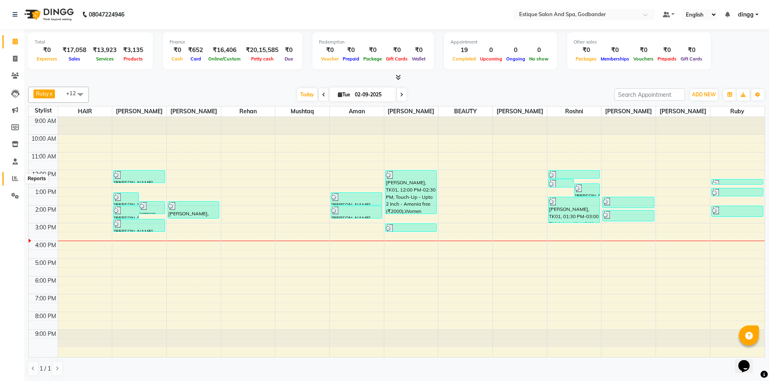
click at [17, 178] on icon at bounding box center [15, 179] width 6 height 6
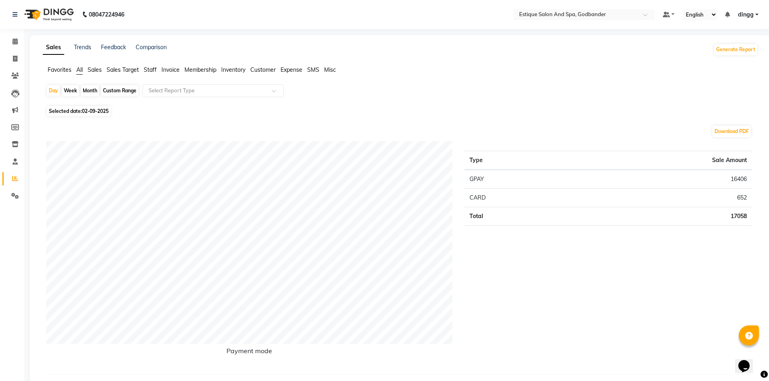
click at [112, 91] on div "Custom Range" at bounding box center [120, 90] width 38 height 11
select select "9"
select select "2025"
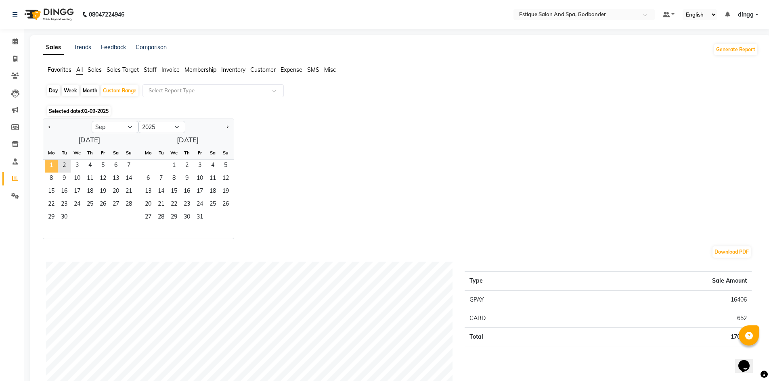
click at [52, 165] on span "1" at bounding box center [51, 166] width 13 height 13
click at [45, 128] on div at bounding box center [67, 127] width 48 height 13
click at [52, 125] on button "Previous month" at bounding box center [49, 127] width 6 height 13
select select "8"
click at [102, 164] on span "1" at bounding box center [102, 166] width 13 height 13
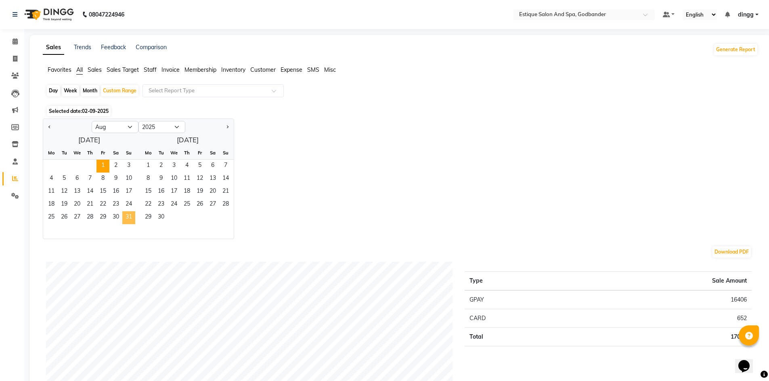
click at [131, 218] on span "31" at bounding box center [128, 217] width 13 height 13
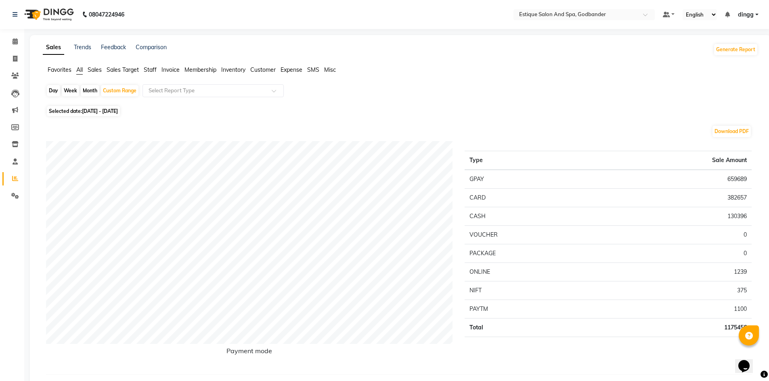
click at [147, 69] on span "Staff" at bounding box center [150, 69] width 13 height 7
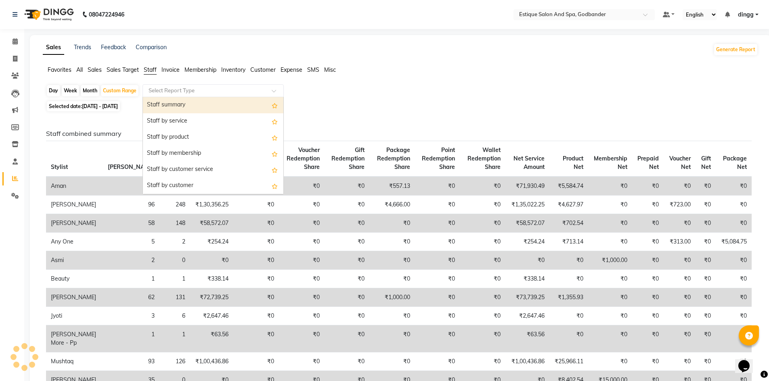
click at [159, 89] on input "text" at bounding box center [205, 91] width 116 height 8
click at [168, 105] on div "Staff summary" at bounding box center [213, 105] width 140 height 16
select select "filtered_report"
select select "csv"
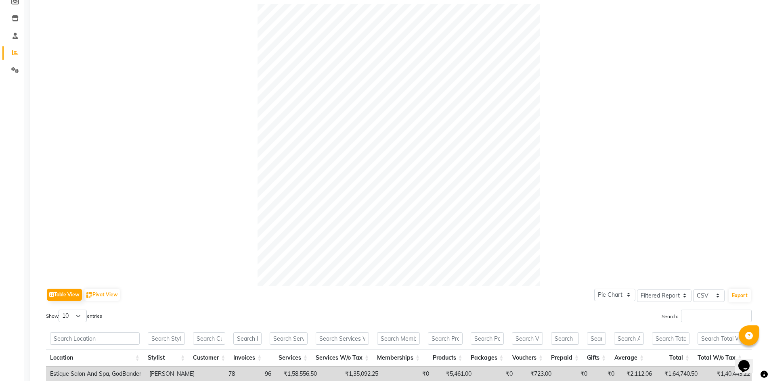
scroll to position [11, 0]
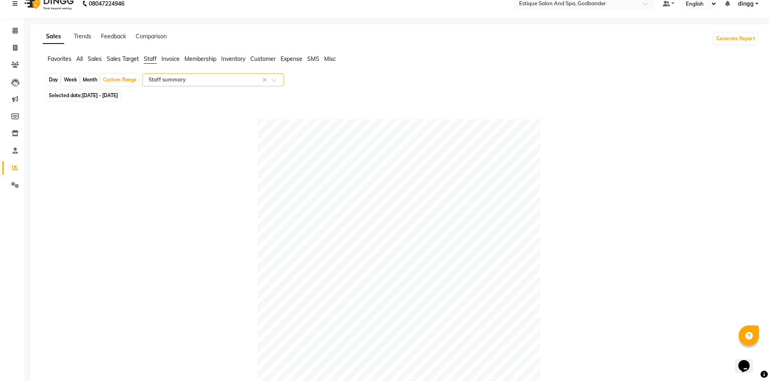
click at [210, 82] on input "text" at bounding box center [205, 80] width 116 height 8
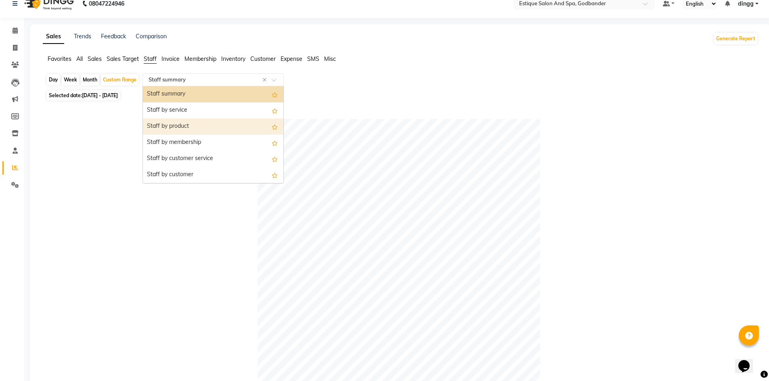
click at [196, 124] on div "Staff by product" at bounding box center [213, 127] width 140 height 16
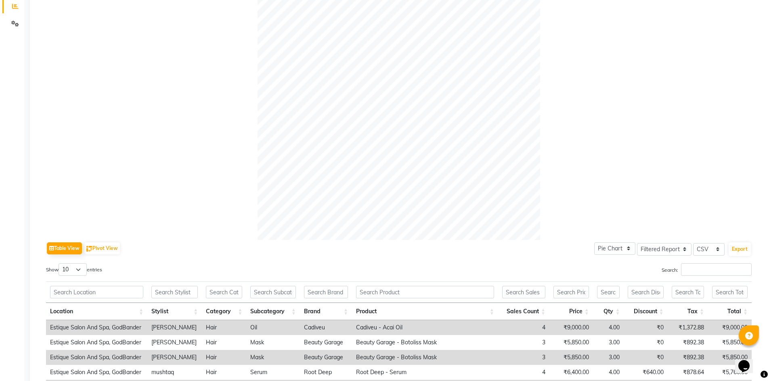
scroll to position [328, 0]
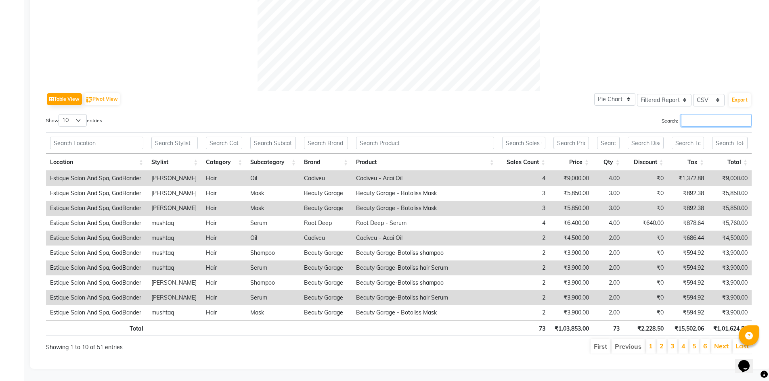
click at [686, 118] on input "Search:" at bounding box center [716, 120] width 71 height 13
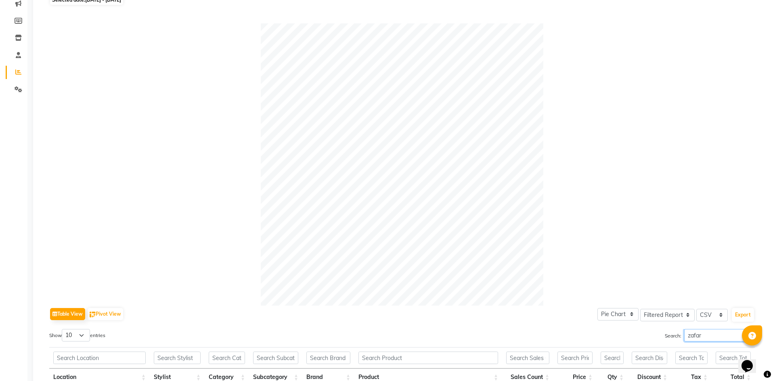
scroll to position [0, 0]
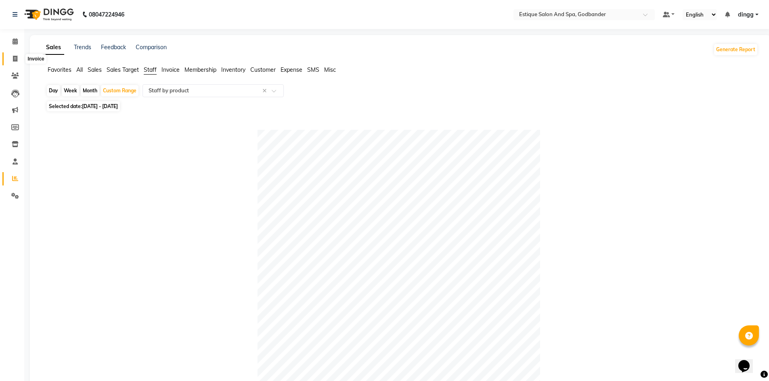
type input "zafar"
click at [17, 61] on icon at bounding box center [15, 59] width 4 height 6
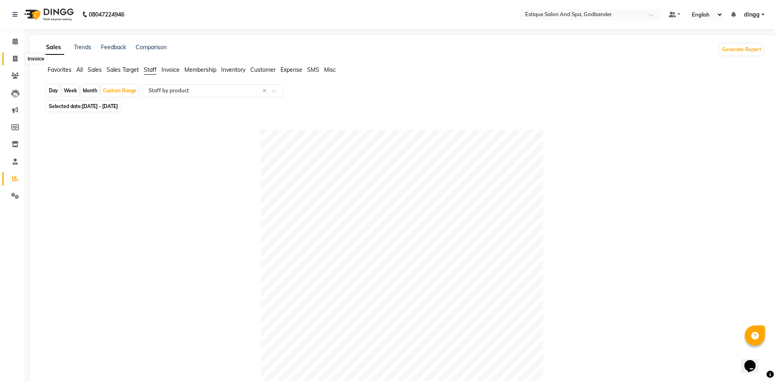
select select "6103"
select select "service"
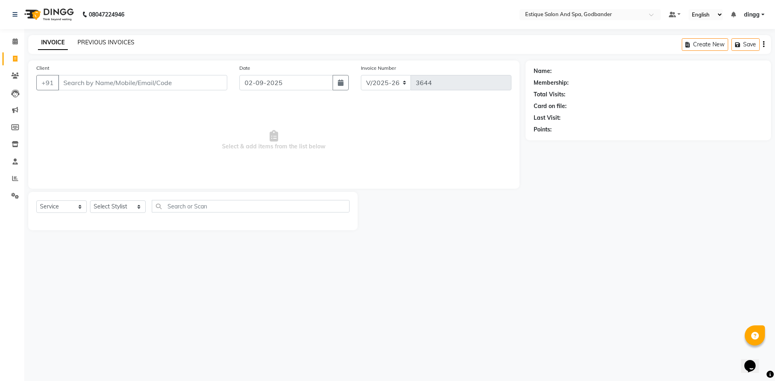
click at [88, 42] on link "PREVIOUS INVOICES" at bounding box center [105, 42] width 57 height 7
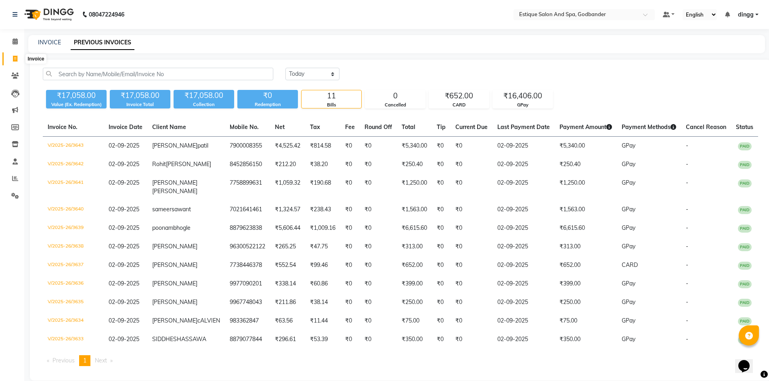
click at [18, 58] on span at bounding box center [15, 58] width 14 height 9
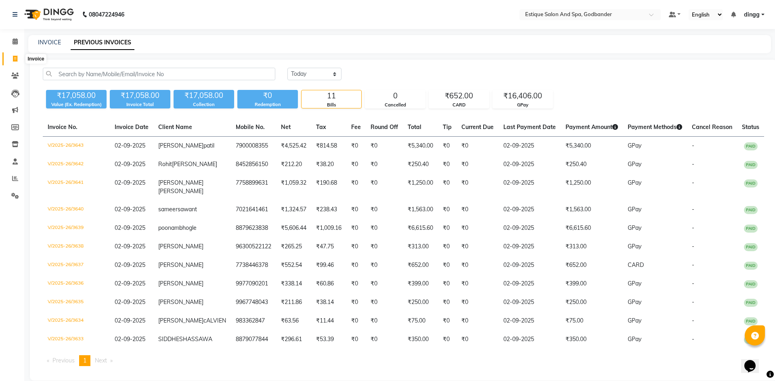
select select "6103"
select select "service"
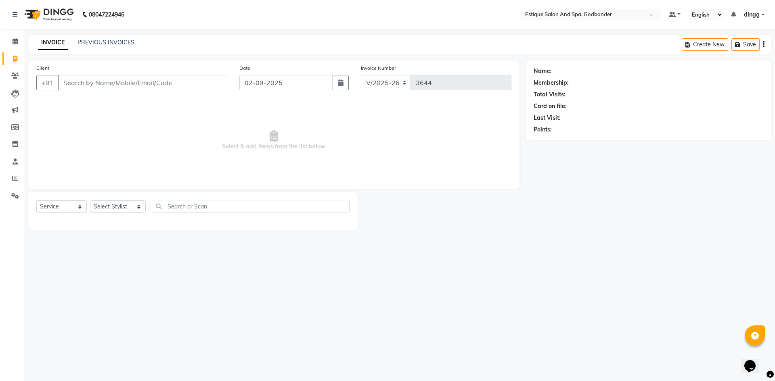
click at [74, 85] on input "Client" at bounding box center [142, 82] width 169 height 15
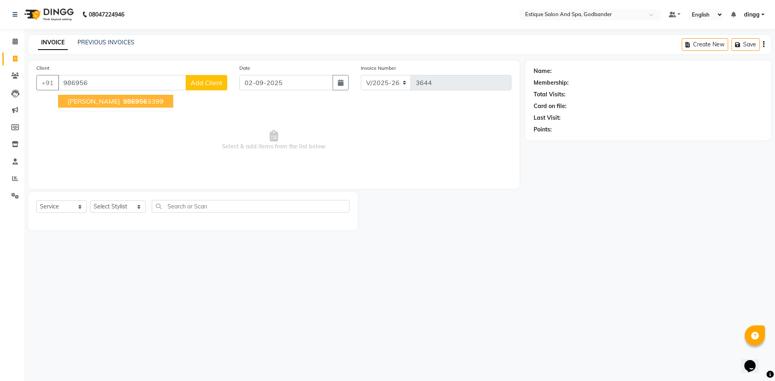
click at [82, 107] on button "Darshan Dhoke 986956 3399" at bounding box center [115, 101] width 115 height 13
type input "9869563399"
select select "1: Object"
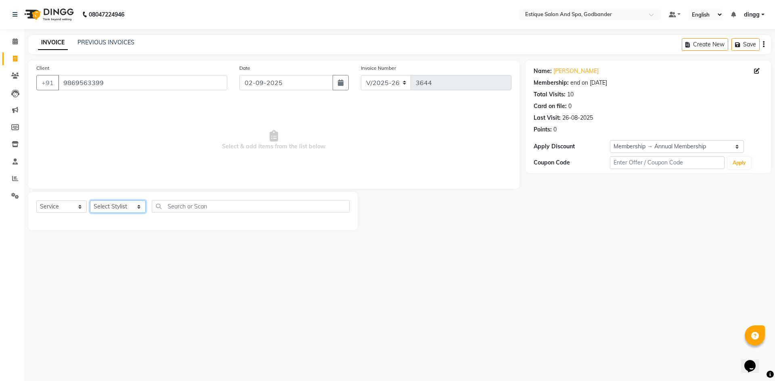
click at [100, 205] on select "Select Stylist Aarti Nails [PERSON_NAME] [PERSON_NAME] Any one Asmi BEAUTY ding…" at bounding box center [118, 207] width 56 height 13
select select "74935"
click at [90, 201] on select "Select Stylist Aarti Nails [PERSON_NAME] [PERSON_NAME] Any one Asmi BEAUTY ding…" at bounding box center [118, 207] width 56 height 13
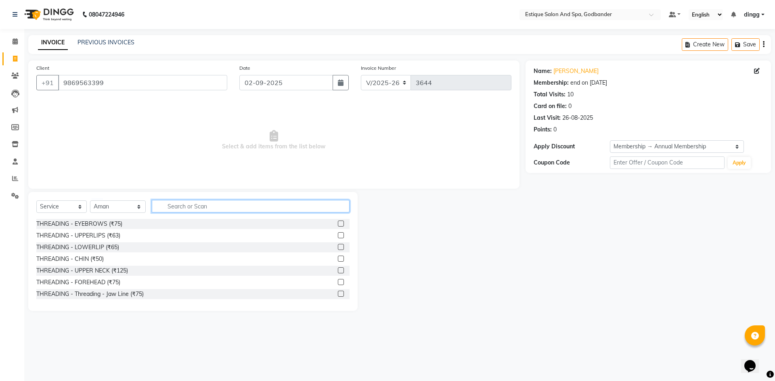
click at [178, 211] on input "text" at bounding box center [251, 206] width 198 height 13
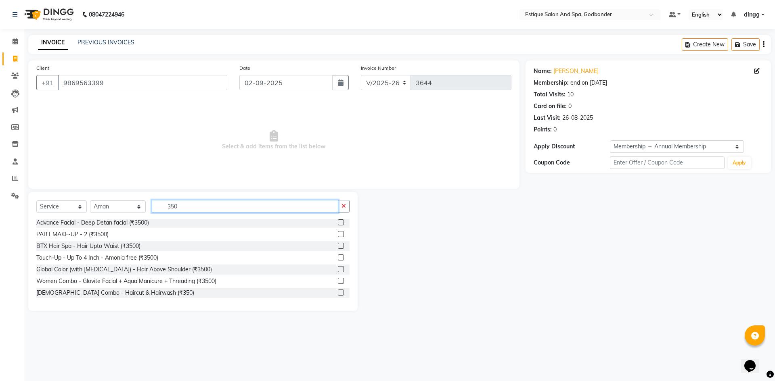
type input "350"
click at [338, 291] on label at bounding box center [341, 293] width 6 height 6
click at [338, 291] on input "checkbox" at bounding box center [340, 293] width 5 height 5
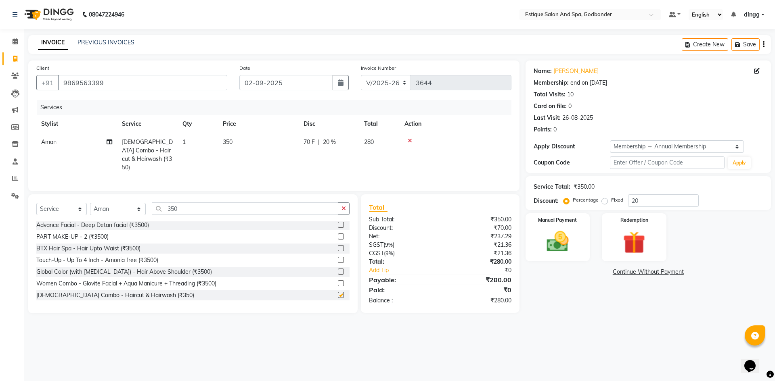
checkbox input "false"
click at [337, 148] on td "70 F | 20 %" at bounding box center [329, 155] width 61 height 44
select select "74935"
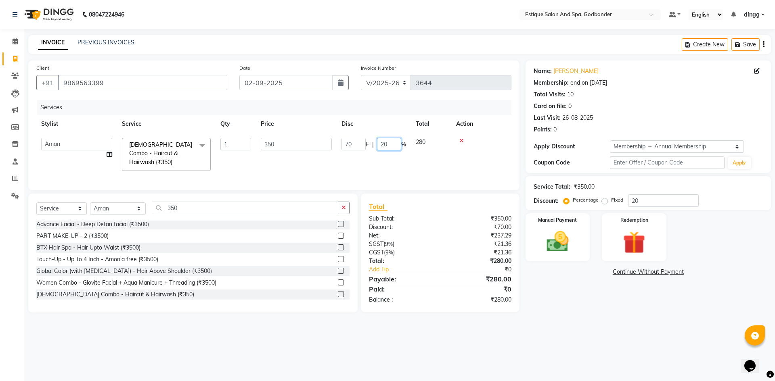
click at [393, 146] on input "20" at bounding box center [389, 144] width 24 height 13
type input "2"
type input "0"
click at [346, 157] on td "70 F | 0 %" at bounding box center [374, 154] width 74 height 43
select select "74935"
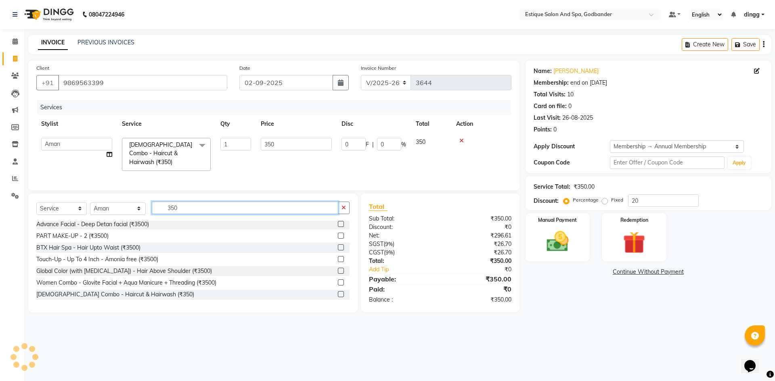
drag, startPoint x: 170, startPoint y: 204, endPoint x: 148, endPoint y: 207, distance: 22.0
click at [152, 207] on input "350" at bounding box center [245, 208] width 186 height 13
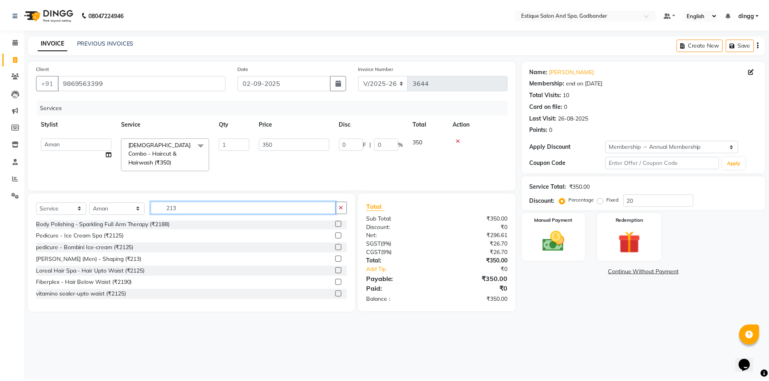
scroll to position [0, 0]
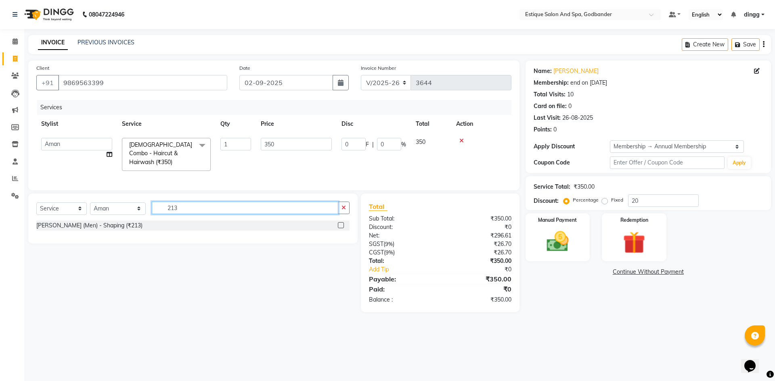
type input "213"
click at [338, 223] on label at bounding box center [341, 225] width 6 height 6
click at [338, 223] on input "checkbox" at bounding box center [340, 225] width 5 height 5
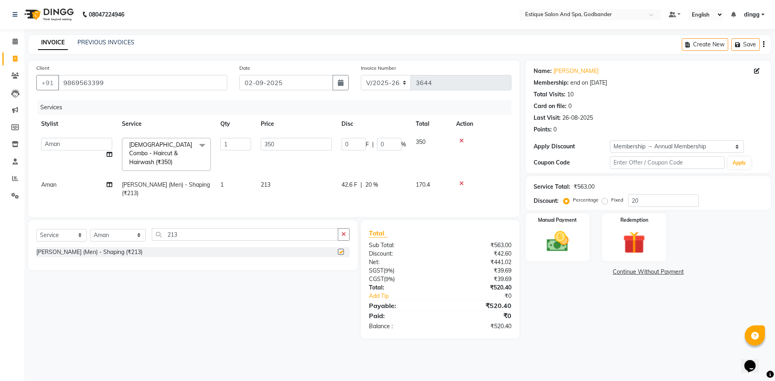
checkbox input "false"
click at [489, 157] on td at bounding box center [481, 154] width 60 height 43
click at [585, 242] on div "Manual Payment" at bounding box center [557, 238] width 67 height 50
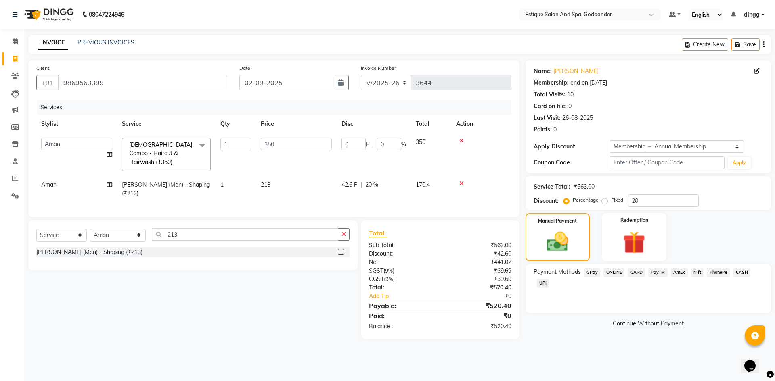
click at [738, 272] on span "CASH" at bounding box center [741, 272] width 17 height 9
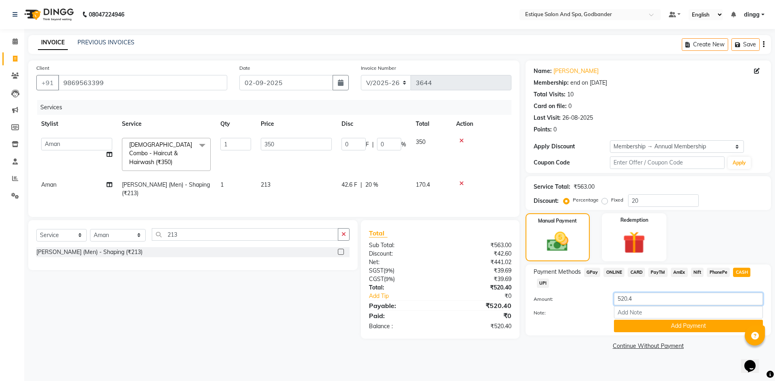
drag, startPoint x: 575, startPoint y: 308, endPoint x: 556, endPoint y: 308, distance: 18.6
click at [556, 308] on div "Amount: 520.4 Note: Add Payment" at bounding box center [647, 313] width 229 height 40
type input "500"
click at [626, 328] on button "Add Payment" at bounding box center [688, 326] width 149 height 13
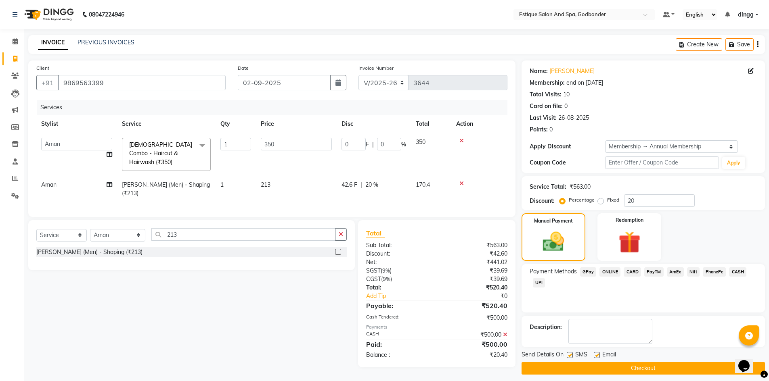
click at [738, 270] on span "CASH" at bounding box center [737, 272] width 17 height 9
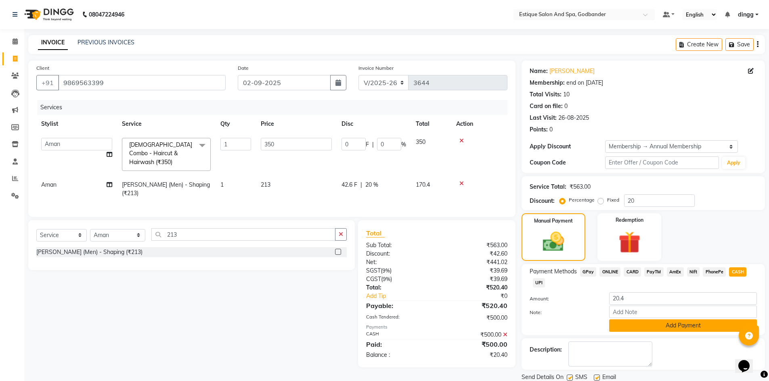
click at [646, 330] on button "Add Payment" at bounding box center [683, 326] width 148 height 13
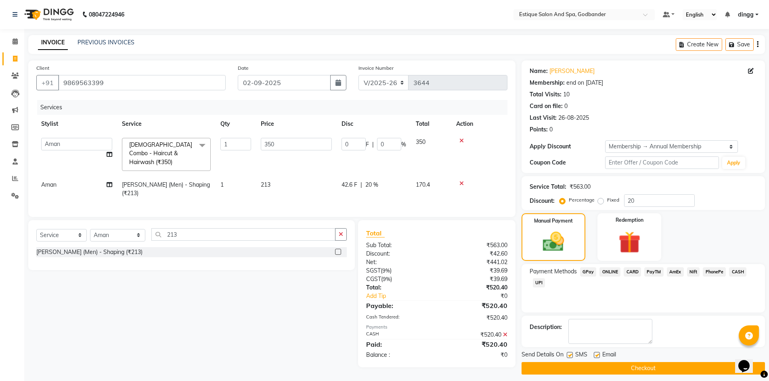
scroll to position [6, 0]
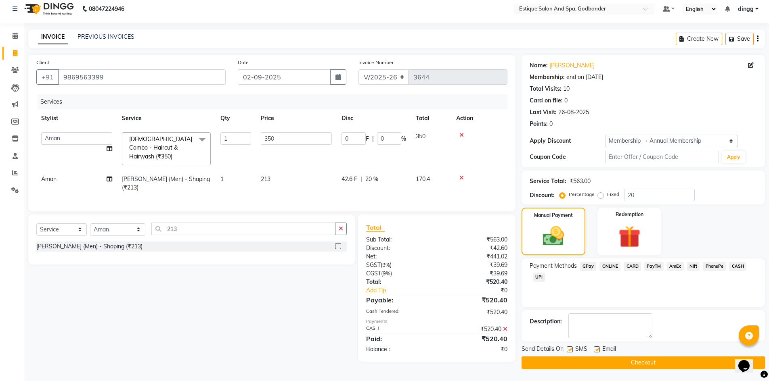
click at [605, 364] on button "Checkout" at bounding box center [642, 363] width 243 height 13
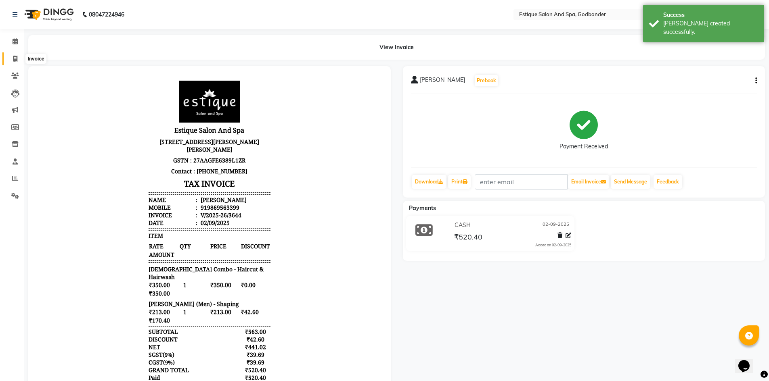
click at [15, 60] on icon at bounding box center [15, 59] width 4 height 6
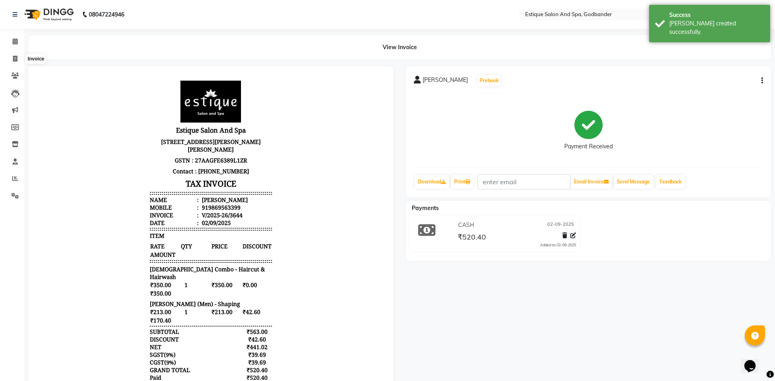
select select "6103"
select select "service"
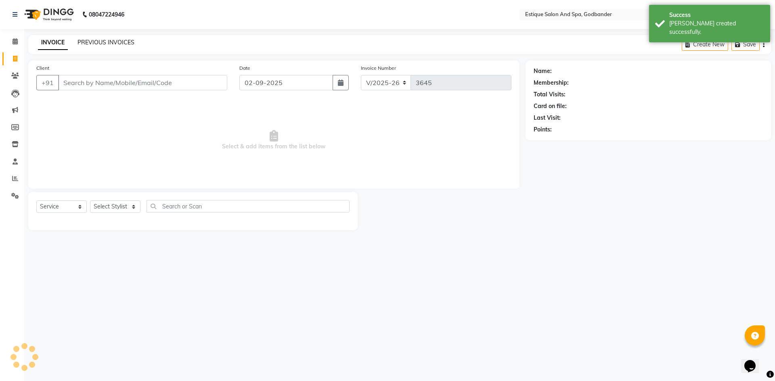
click at [105, 41] on link "PREVIOUS INVOICES" at bounding box center [105, 42] width 57 height 7
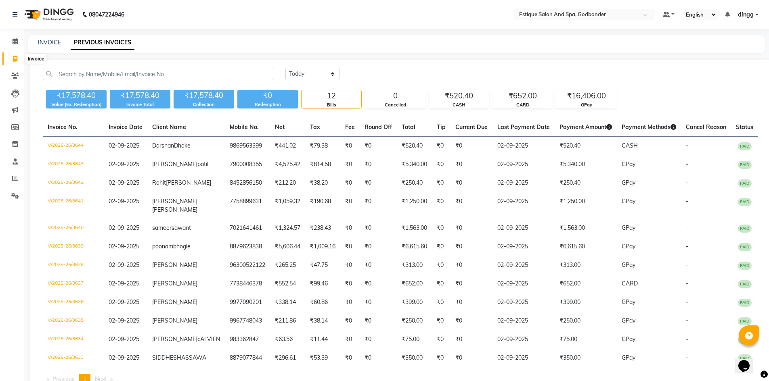
click at [17, 60] on icon at bounding box center [15, 59] width 4 height 6
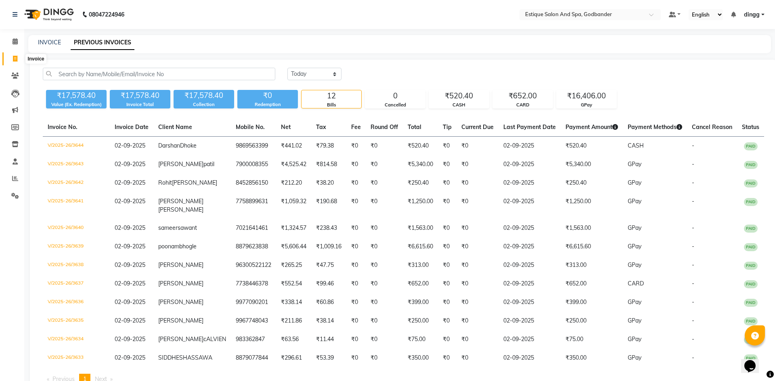
select select "6103"
select select "service"
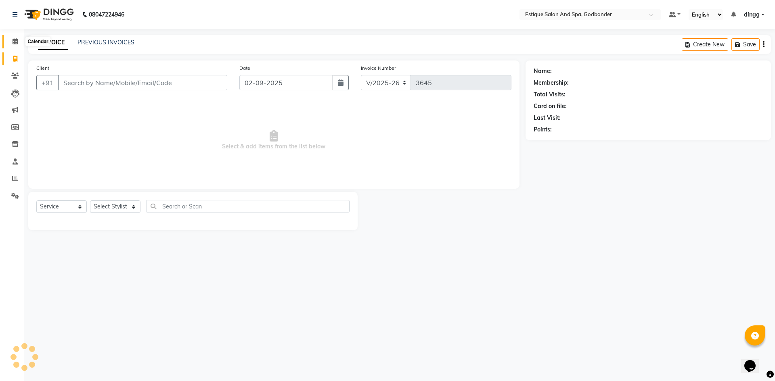
click at [18, 42] on icon at bounding box center [15, 41] width 5 height 6
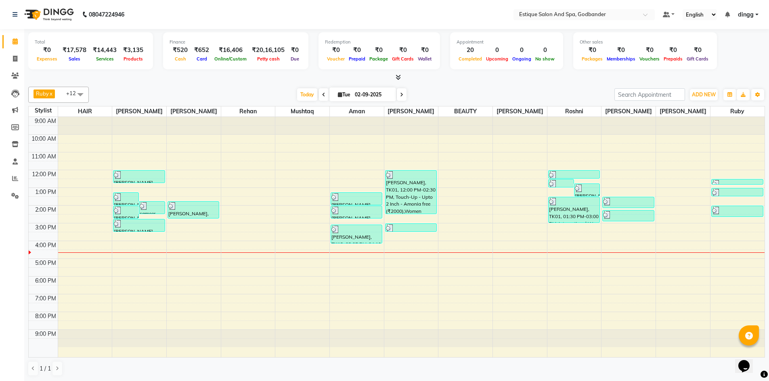
click at [293, 231] on div "9:00 AM 10:00 AM 11:00 AM 12:00 PM 1:00 PM 2:00 PM 3:00 PM 4:00 PM 5:00 PM 6:00…" at bounding box center [397, 237] width 736 height 240
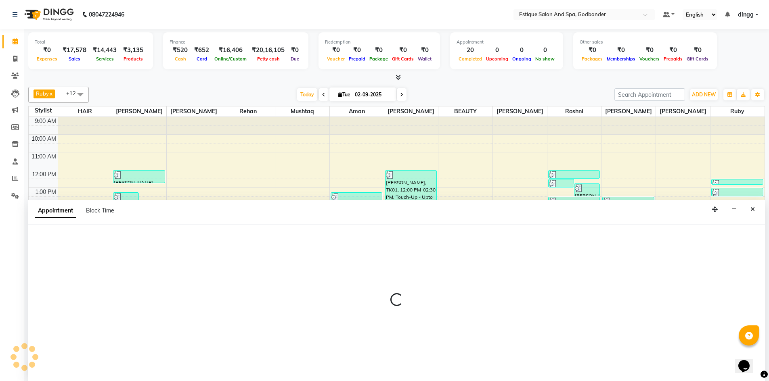
scroll to position [0, 0]
select select "71725"
select select "900"
select select "tentative"
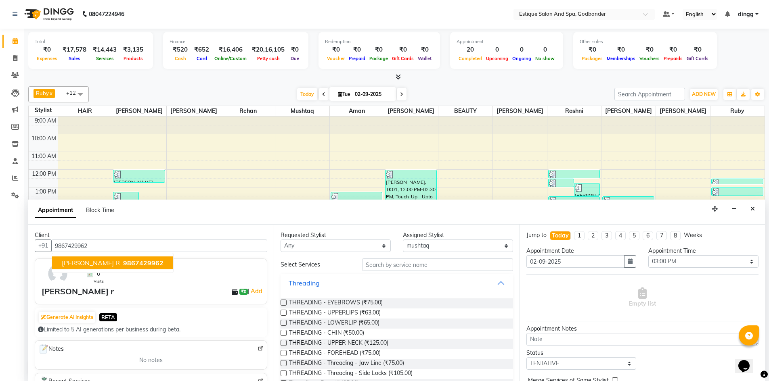
click at [123, 265] on span "9867429962" at bounding box center [143, 263] width 40 height 8
type input "9867429962"
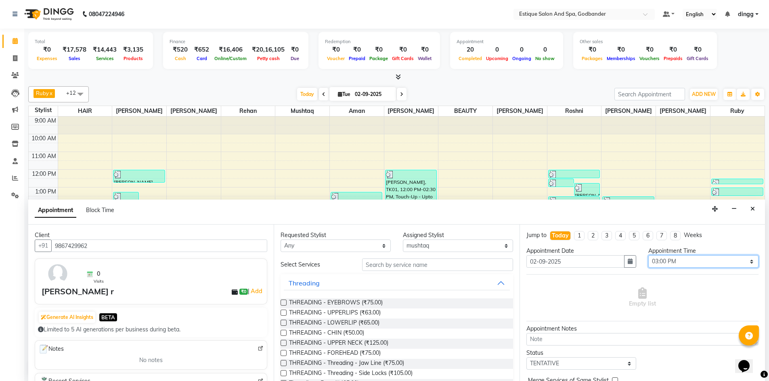
click at [668, 256] on select "Select 10:00 AM 10:15 AM 10:30 AM 10:45 AM 11:00 AM 11:15 AM 11:30 AM 11:45 AM …" at bounding box center [703, 261] width 110 height 13
select select "1005"
click at [648, 255] on select "Select 10:00 AM 10:15 AM 10:30 AM 10:45 AM 11:00 AM 11:15 AM 11:30 AM 11:45 AM …" at bounding box center [703, 261] width 110 height 13
click at [390, 268] on input "text" at bounding box center [437, 265] width 151 height 13
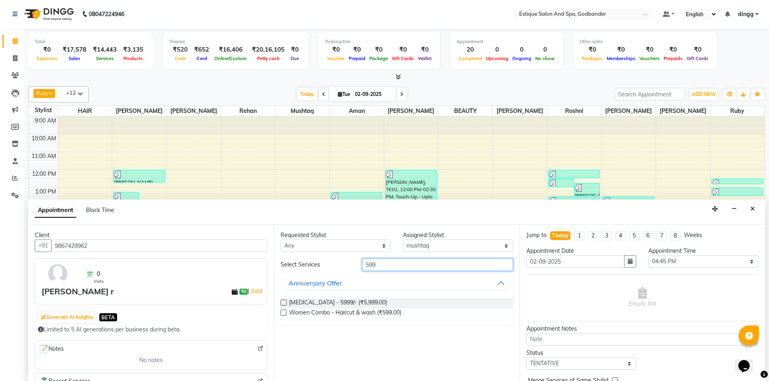
type input "599"
click at [282, 308] on div at bounding box center [282, 304] width 5 height 8
click at [417, 240] on select "Select Aarti Nails [PERSON_NAME] [PERSON_NAME] Any one Asmi BEAUTY HAIR [PERSON…" at bounding box center [458, 246] width 110 height 13
click at [418, 246] on select "Select Aarti Nails [PERSON_NAME] [PERSON_NAME] Any one Asmi BEAUTY HAIR [PERSON…" at bounding box center [458, 246] width 110 height 13
click at [420, 245] on select "Select Aarti Nails [PERSON_NAME] [PERSON_NAME] Any one Asmi BEAUTY HAIR [PERSON…" at bounding box center [458, 246] width 110 height 13
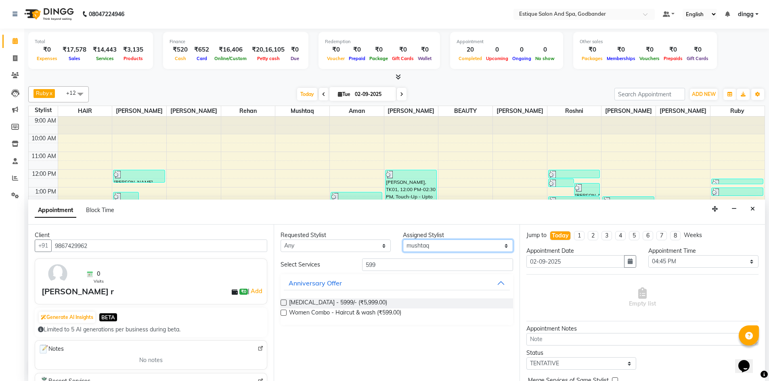
select select "44584"
click at [403, 240] on select "Select Aarti Nails [PERSON_NAME] [PERSON_NAME] Any one Asmi BEAUTY HAIR [PERSON…" at bounding box center [458, 246] width 110 height 13
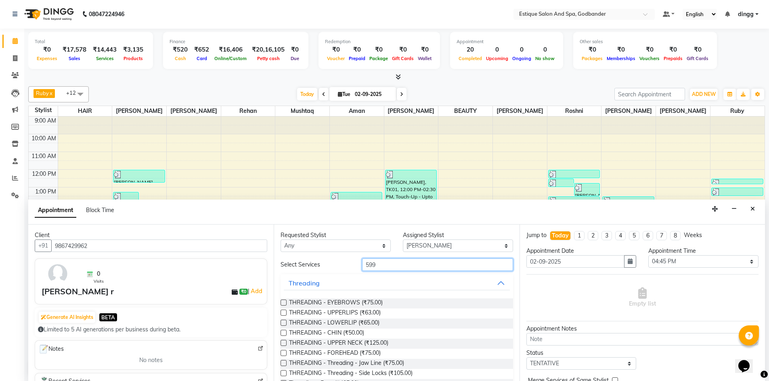
drag, startPoint x: 385, startPoint y: 262, endPoint x: 356, endPoint y: 262, distance: 28.7
click at [356, 262] on div "599" at bounding box center [437, 265] width 163 height 13
type input "599"
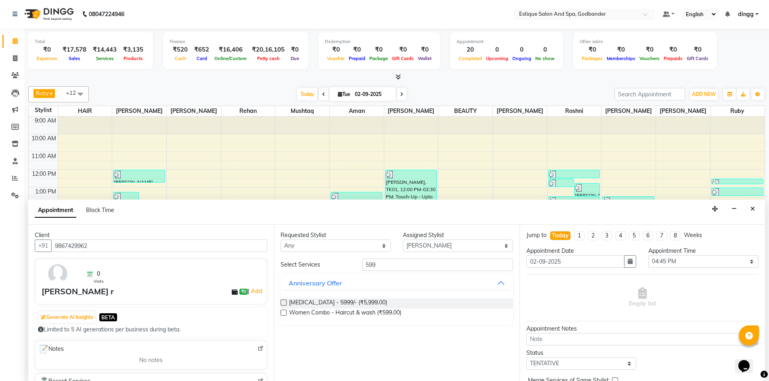
click at [282, 311] on label at bounding box center [283, 313] width 6 height 6
click at [282, 311] on input "checkbox" at bounding box center [282, 313] width 5 height 5
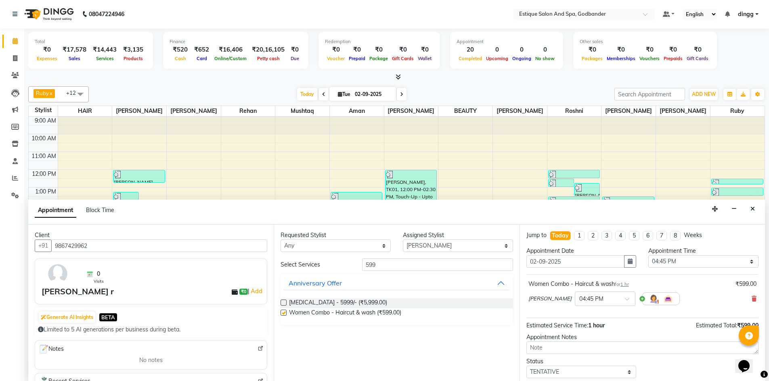
checkbox input "false"
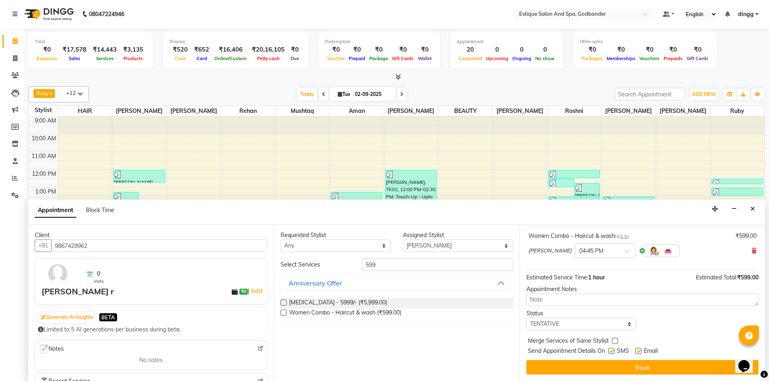
scroll to position [0, 0]
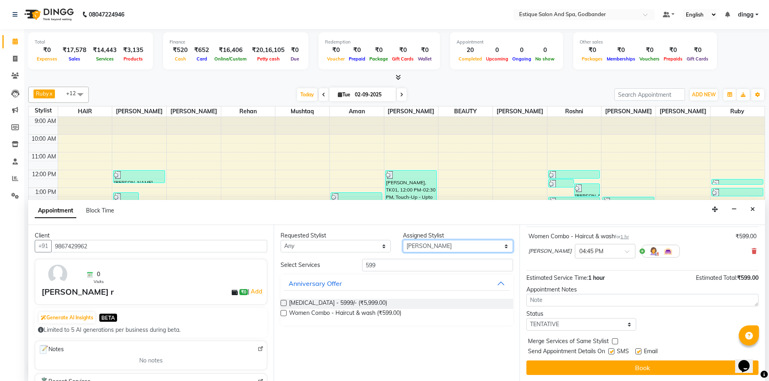
click at [445, 246] on select "Select Aarti Nails [PERSON_NAME] [PERSON_NAME] Any one Asmi BEAUTY HAIR [PERSON…" at bounding box center [458, 246] width 110 height 13
select select "79805"
click at [403, 240] on select "Select Aarti Nails [PERSON_NAME] [PERSON_NAME] Any one Asmi BEAUTY HAIR [PERSON…" at bounding box center [458, 246] width 110 height 13
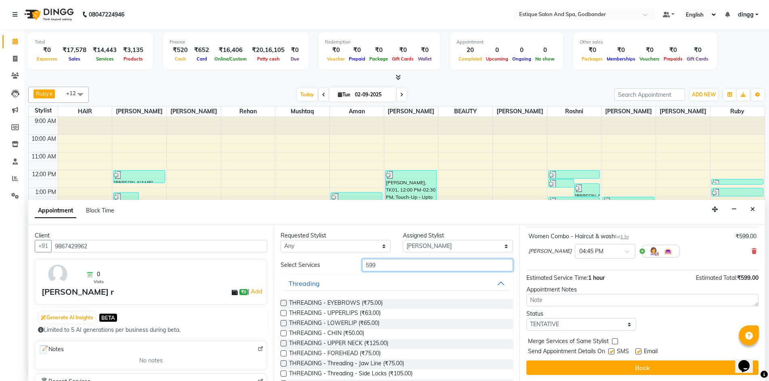
drag, startPoint x: 382, startPoint y: 266, endPoint x: 337, endPoint y: 259, distance: 45.6
click at [338, 262] on div "Select Services 599" at bounding box center [396, 265] width 244 height 13
type input "th"
click at [284, 302] on label at bounding box center [283, 303] width 6 height 6
click at [284, 302] on input "checkbox" at bounding box center [282, 303] width 5 height 5
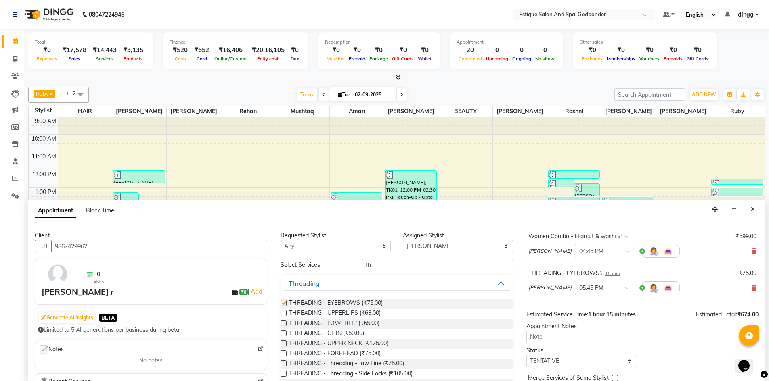
checkbox input "false"
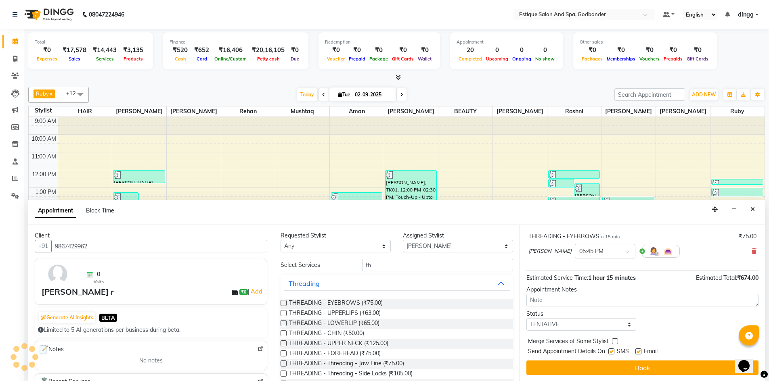
scroll to position [0, 0]
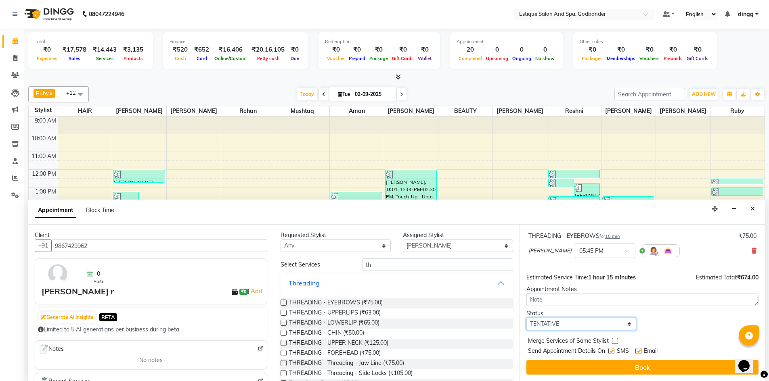
click at [565, 323] on select "Select TENTATIVE CONFIRM CHECK-IN UPCOMING" at bounding box center [581, 324] width 110 height 13
select select "confirm booking"
click at [526, 318] on select "Select TENTATIVE CONFIRM CHECK-IN UPCOMING" at bounding box center [581, 324] width 110 height 13
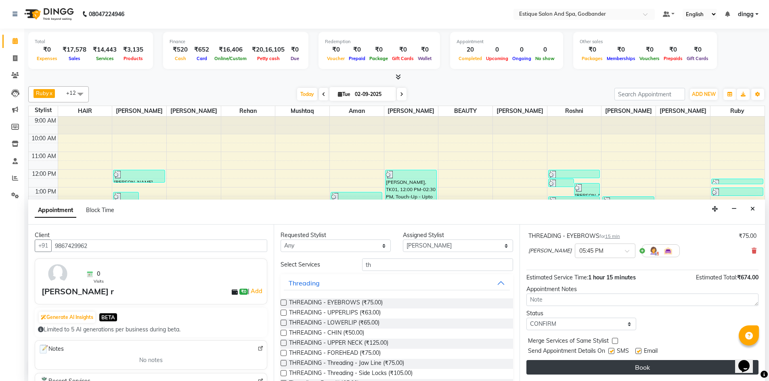
click at [595, 370] on button "Book" at bounding box center [642, 367] width 232 height 15
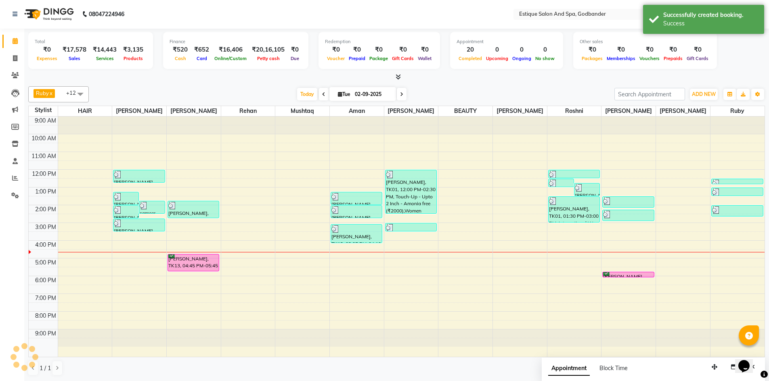
scroll to position [0, 0]
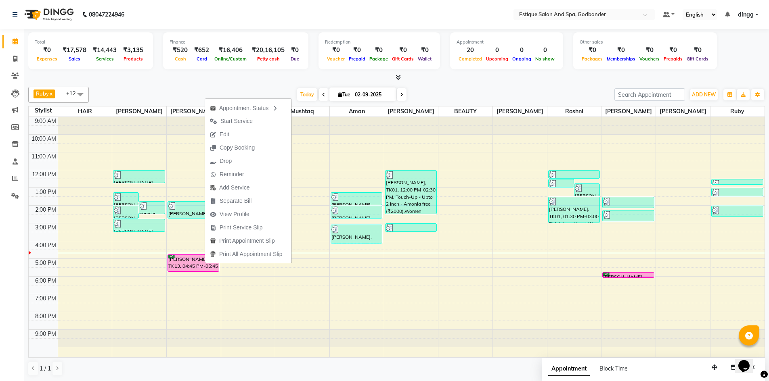
click at [230, 136] on span "Edit" at bounding box center [219, 134] width 29 height 13
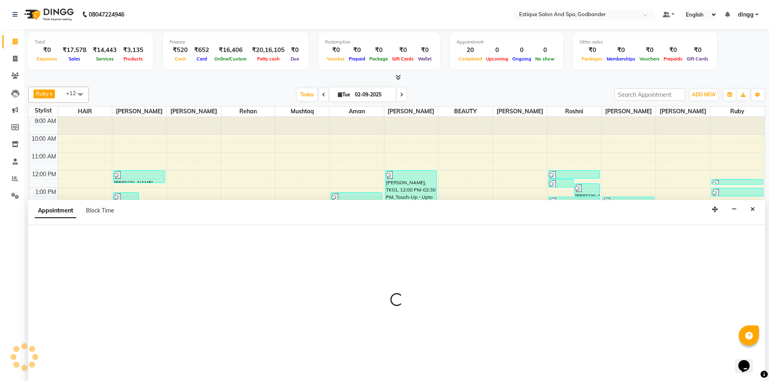
scroll to position [0, 0]
select select "79805"
select select "1005"
select select "confirm booking"
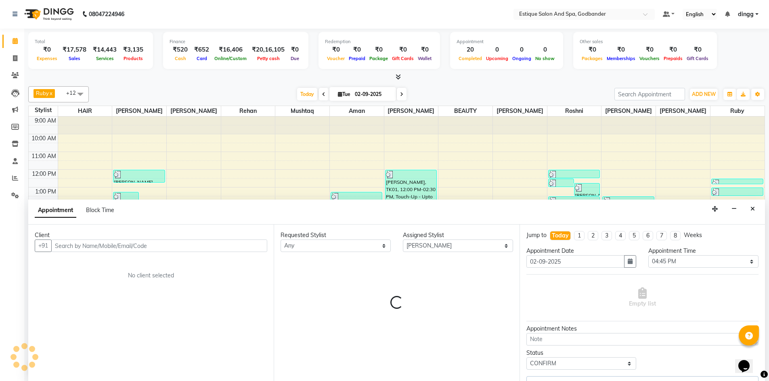
select select "2987"
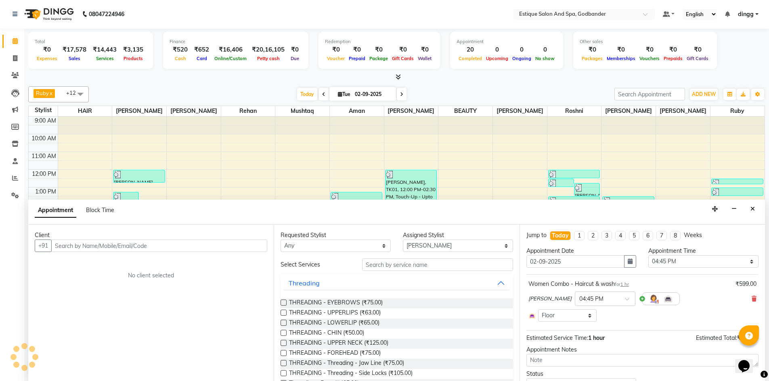
select select "2987"
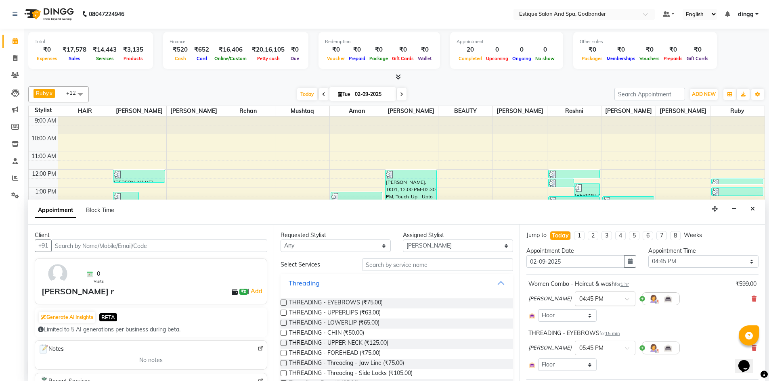
scroll to position [0, 0]
click at [407, 245] on select "Select Aarti Nails [PERSON_NAME] [PERSON_NAME] Any one Asmi BEAUTY HAIR [PERSON…" at bounding box center [458, 246] width 110 height 13
select select "71725"
click at [403, 240] on select "Select Aarti Nails [PERSON_NAME] [PERSON_NAME] Any one Asmi BEAUTY HAIR [PERSON…" at bounding box center [458, 246] width 110 height 13
click at [385, 260] on input "text" at bounding box center [437, 265] width 151 height 13
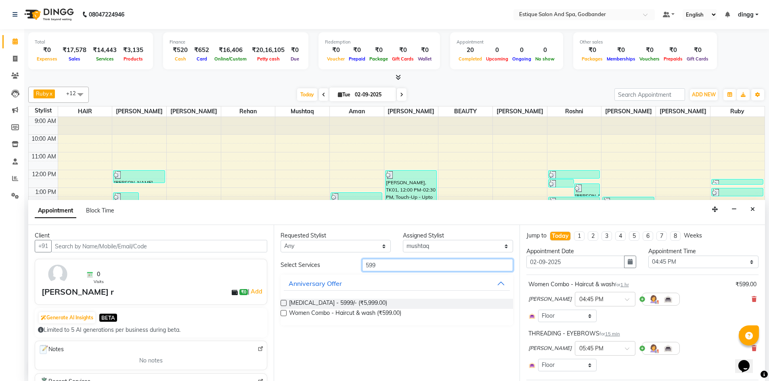
type input "599"
click at [283, 311] on label at bounding box center [283, 313] width 6 height 6
click at [283, 311] on input "checkbox" at bounding box center [282, 313] width 5 height 5
checkbox input "false"
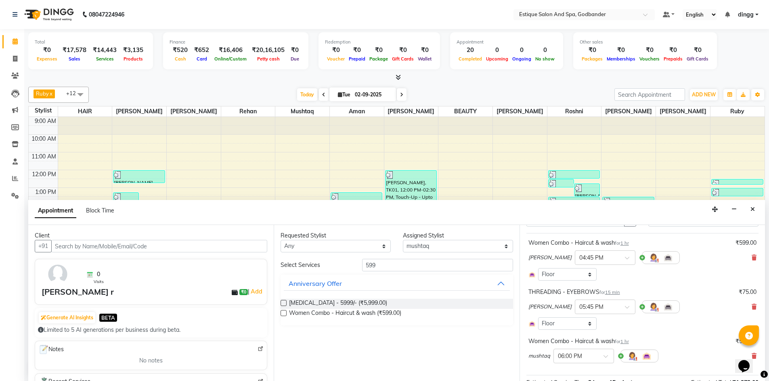
scroll to position [121, 0]
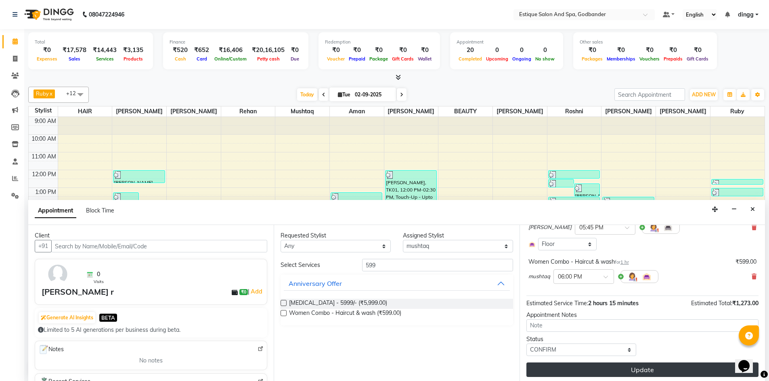
click at [592, 368] on button "Update" at bounding box center [642, 370] width 232 height 15
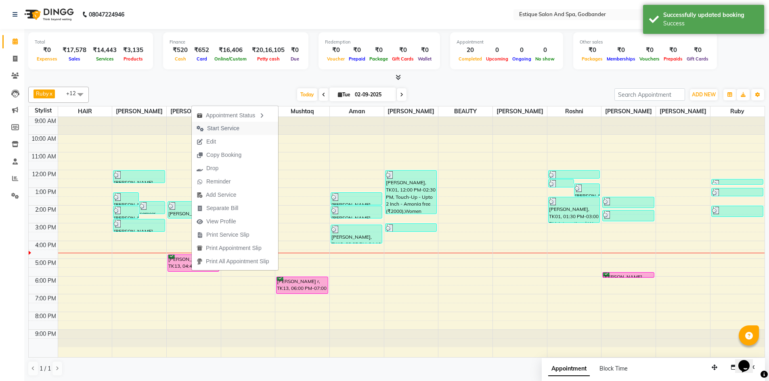
click at [221, 130] on span "Start Service" at bounding box center [223, 128] width 32 height 8
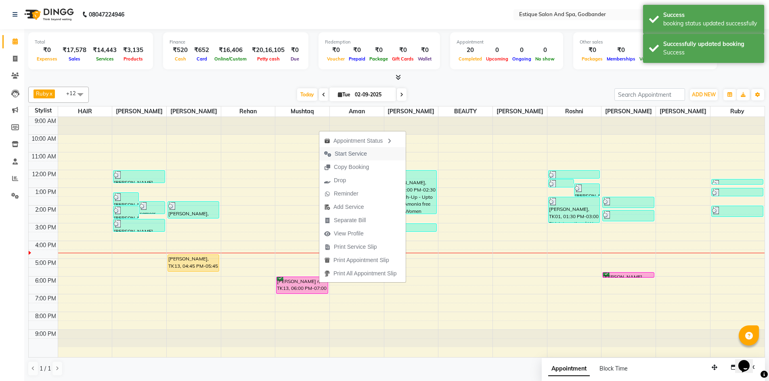
click at [341, 155] on span "Start Service" at bounding box center [350, 154] width 32 height 8
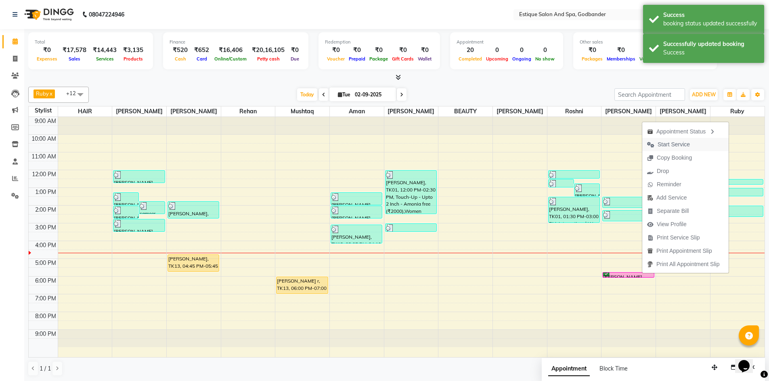
click at [659, 143] on span "Start Service" at bounding box center [673, 144] width 32 height 8
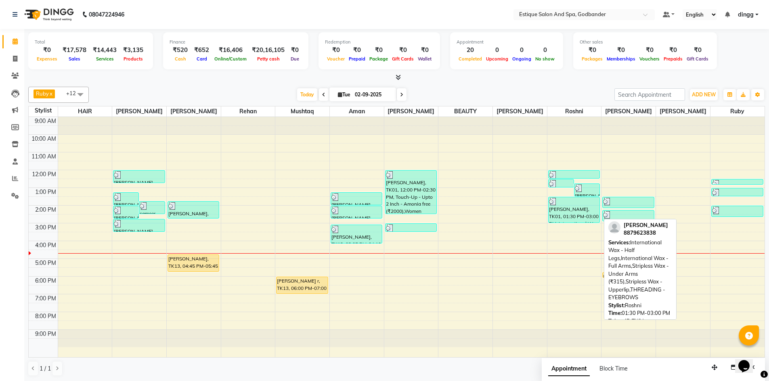
click at [559, 199] on div at bounding box center [574, 202] width 50 height 8
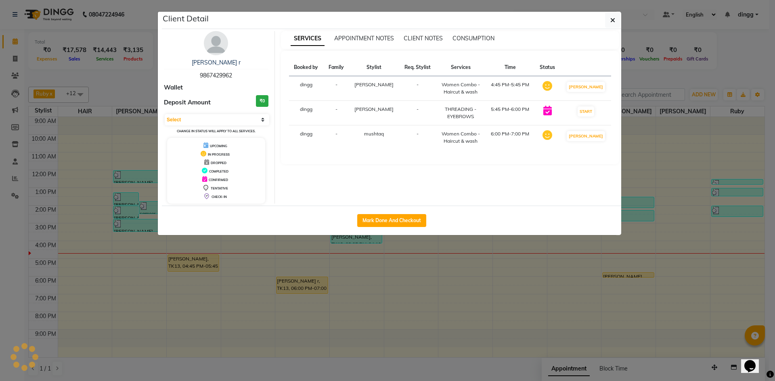
select select "3"
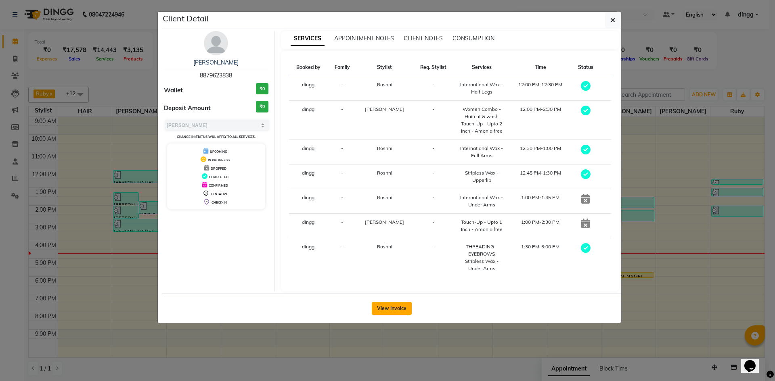
click at [399, 309] on button "View Invoice" at bounding box center [392, 308] width 40 height 13
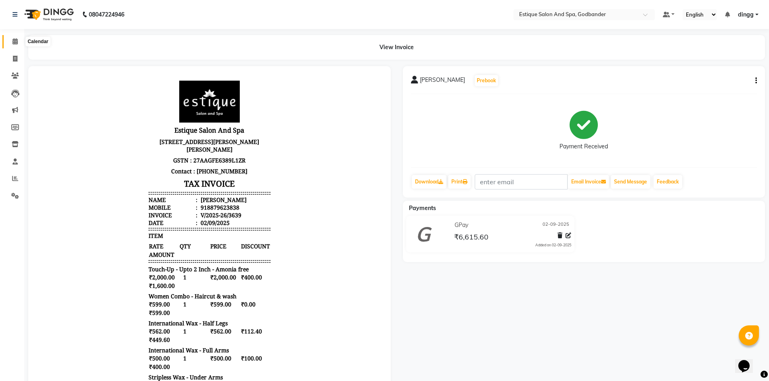
click at [16, 38] on icon at bounding box center [15, 41] width 5 height 6
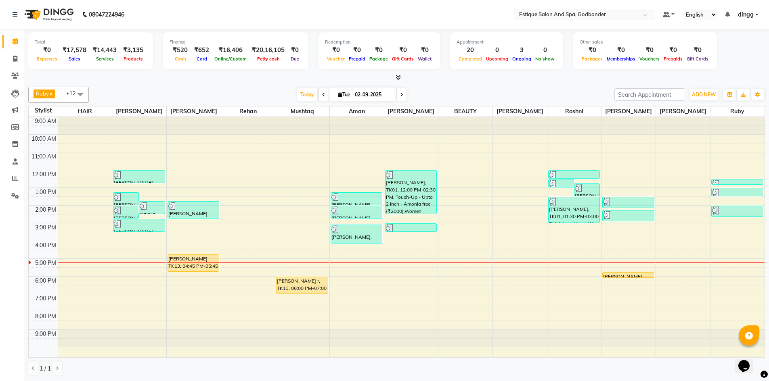
scroll to position [0, 0]
click at [13, 58] on icon at bounding box center [15, 58] width 4 height 6
select select "6103"
select select "service"
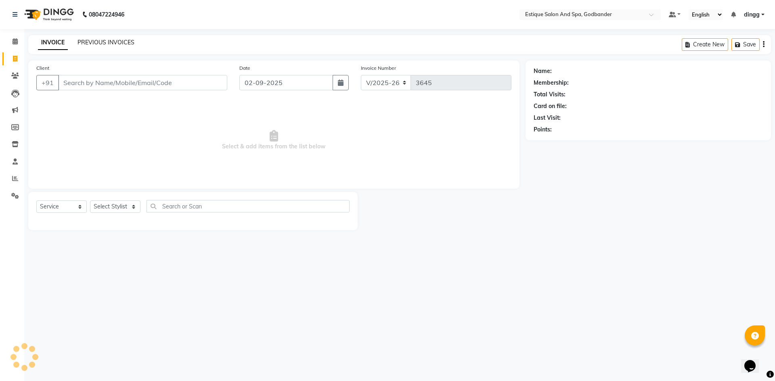
click at [91, 41] on link "PREVIOUS INVOICES" at bounding box center [105, 42] width 57 height 7
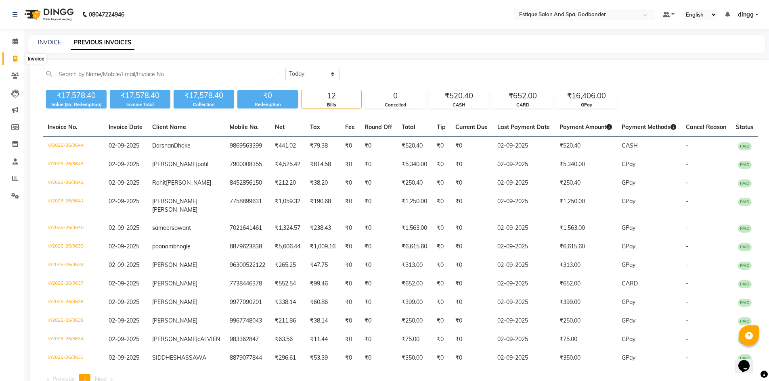
click at [15, 56] on icon at bounding box center [15, 59] width 4 height 6
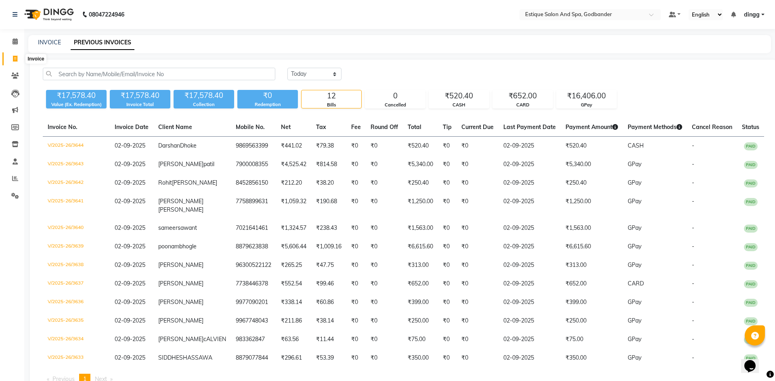
select select "6103"
select select "service"
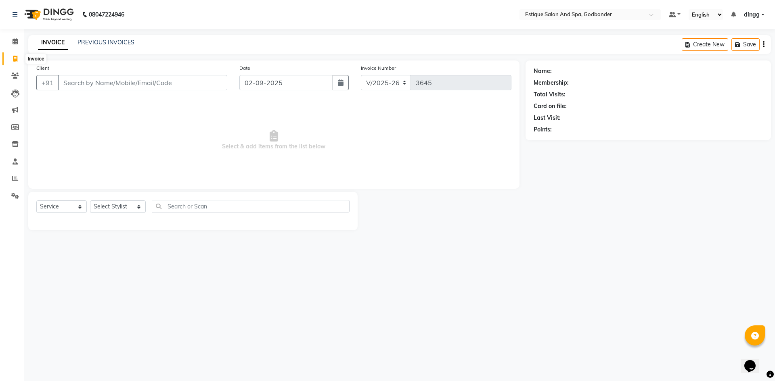
click at [14, 59] on icon at bounding box center [15, 59] width 4 height 6
select select "service"
type input "3645"
select select "6103"
click at [103, 42] on link "PREVIOUS INVOICES" at bounding box center [105, 42] width 57 height 7
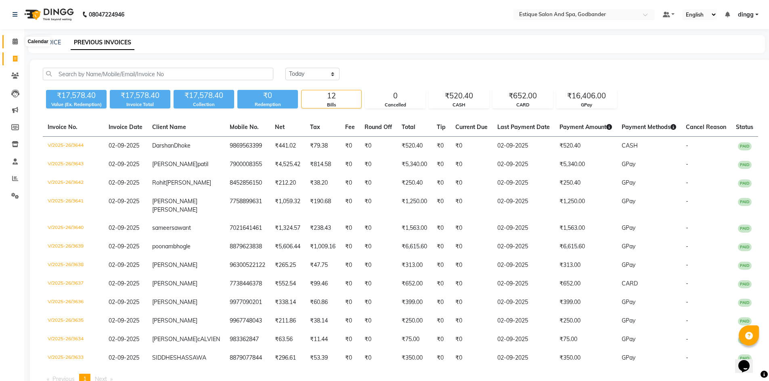
click at [11, 41] on span at bounding box center [15, 41] width 14 height 9
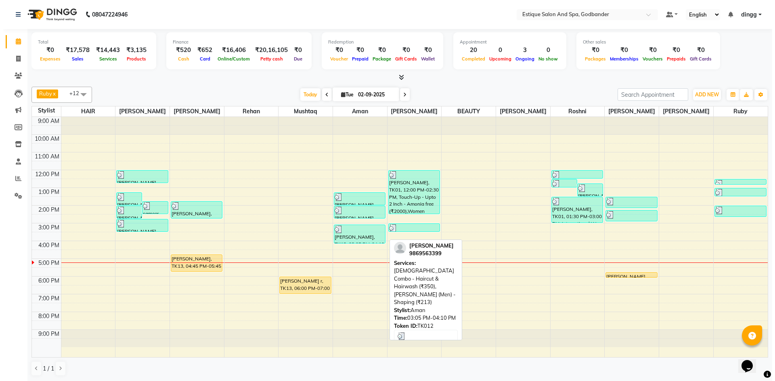
scroll to position [0, 0]
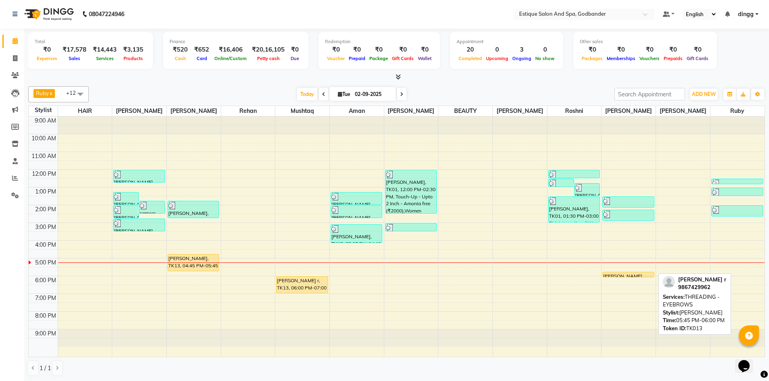
drag, startPoint x: 629, startPoint y: 276, endPoint x: 731, endPoint y: 272, distance: 102.5
click at [734, 272] on div "9:00 AM 10:00 AM 11:00 AM 12:00 PM 1:00 PM 2:00 PM 3:00 PM 4:00 PM 5:00 PM 6:00…" at bounding box center [397, 237] width 736 height 240
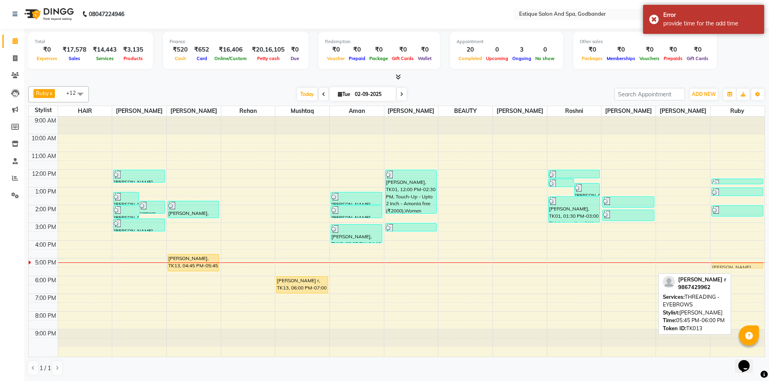
drag, startPoint x: 619, startPoint y: 274, endPoint x: 709, endPoint y: 264, distance: 90.2
click at [729, 263] on tr "deepal, TK05, 01:15 PM-02:00 PM, Haircut (Men) - For Boy Upto 10 Years sameer s…" at bounding box center [397, 237] width 736 height 240
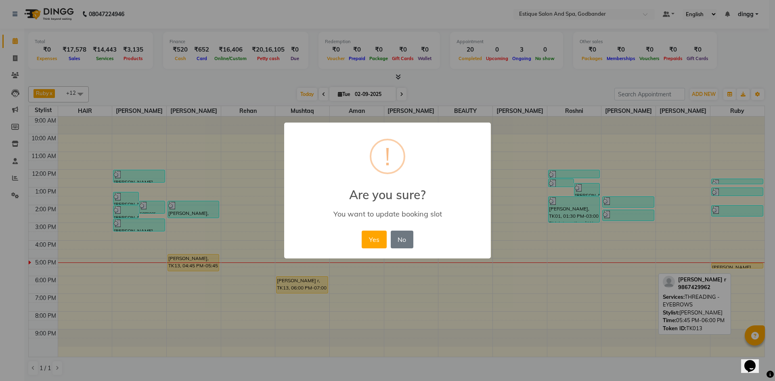
click at [379, 242] on button "Yes" at bounding box center [374, 240] width 25 height 18
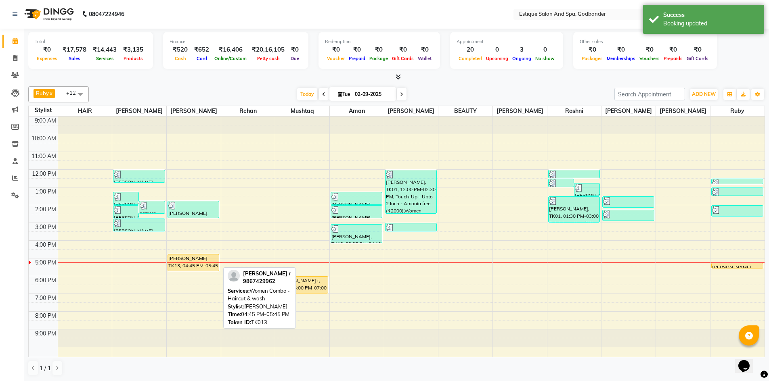
click at [186, 263] on div "rupali r, TK13, 04:45 PM-05:45 PM, Women Combo - Haircut & wash" at bounding box center [193, 263] width 51 height 17
click at [191, 268] on div "rupali r, TK13, 04:45 PM-05:45 PM, Women Combo - Haircut & wash" at bounding box center [193, 263] width 51 height 17
select select "1"
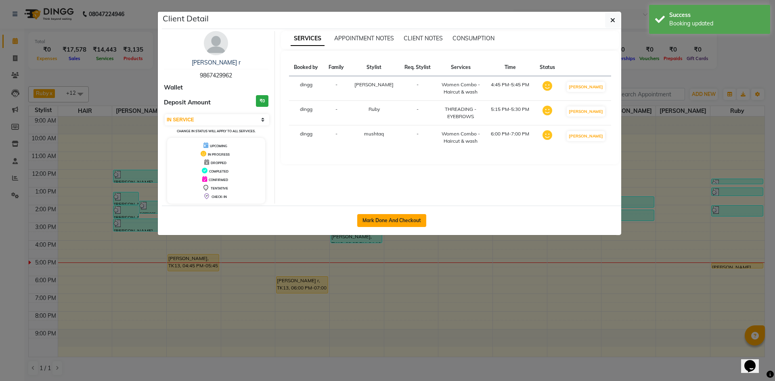
click at [394, 221] on button "Mark Done And Checkout" at bounding box center [391, 220] width 69 height 13
select select "6103"
select select "service"
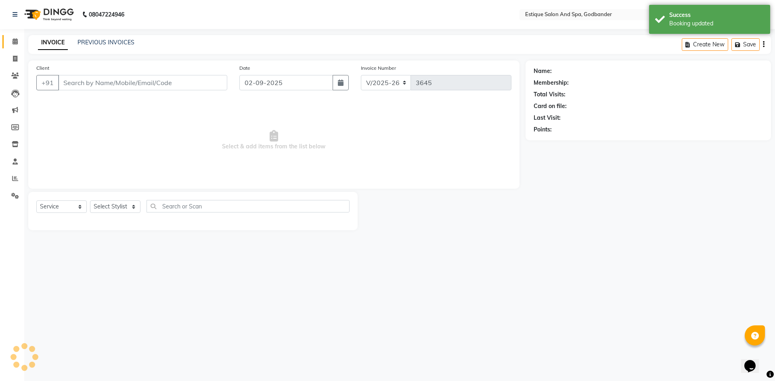
type input "9867429962"
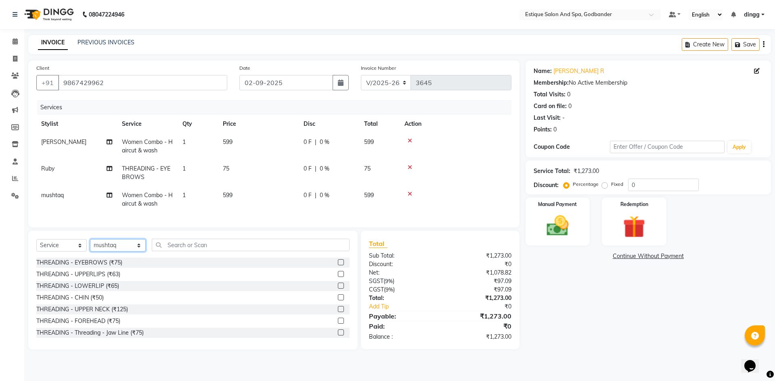
click at [123, 251] on select "Select Stylist Aarti Nails [PERSON_NAME] [PERSON_NAME] Any one Asmi BEAUTY ding…" at bounding box center [118, 245] width 56 height 13
select select "88988"
click at [90, 245] on select "Select Stylist Aarti Nails [PERSON_NAME] [PERSON_NAME] Any one Asmi BEAUTY ding…" at bounding box center [118, 245] width 56 height 13
drag, startPoint x: 184, startPoint y: 257, endPoint x: 184, endPoint y: 249, distance: 8.5
click at [184, 251] on input "text" at bounding box center [251, 245] width 198 height 13
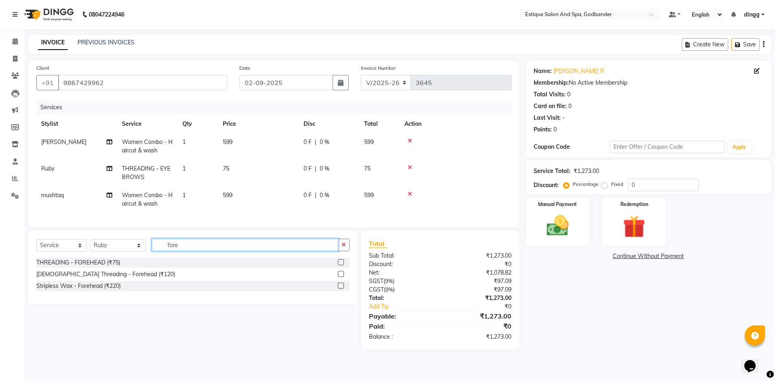
type input "fore"
click at [339, 265] on div at bounding box center [344, 263] width 12 height 10
click at [339, 265] on label at bounding box center [341, 262] width 6 height 6
click at [339, 265] on input "checkbox" at bounding box center [340, 262] width 5 height 5
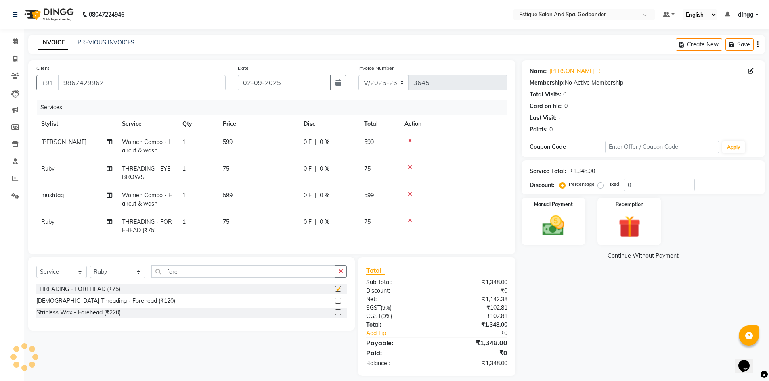
checkbox input "false"
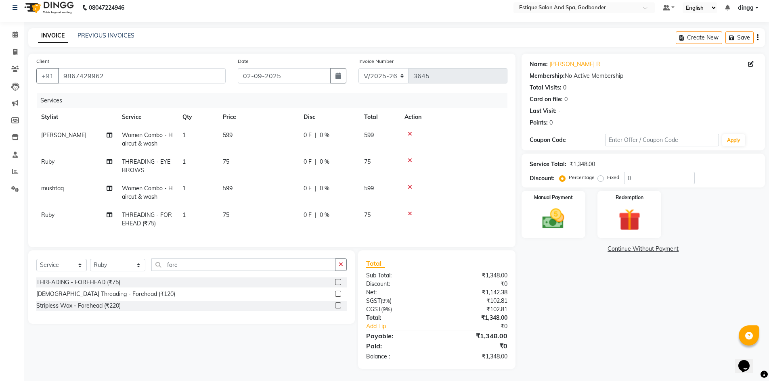
scroll to position [13, 0]
drag, startPoint x: 63, startPoint y: 69, endPoint x: 118, endPoint y: 71, distance: 55.7
click at [118, 71] on input "9867429962" at bounding box center [141, 75] width 167 height 15
click at [13, 66] on icon at bounding box center [15, 69] width 8 height 6
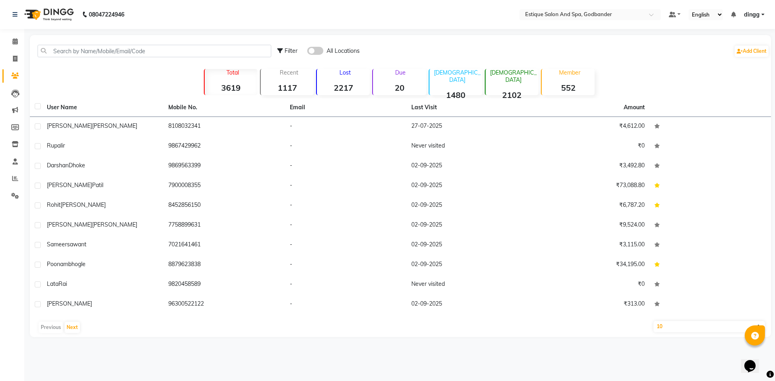
click at [77, 58] on div "Filter All Locations Add Client" at bounding box center [400, 50] width 738 height 25
click at [78, 52] on input "text" at bounding box center [155, 51] width 234 height 13
paste input "9867429962"
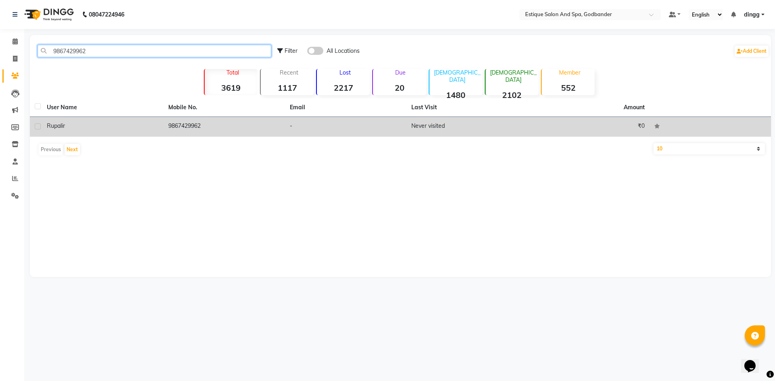
type input "9867429962"
click at [61, 126] on span "rupali" at bounding box center [55, 125] width 16 height 7
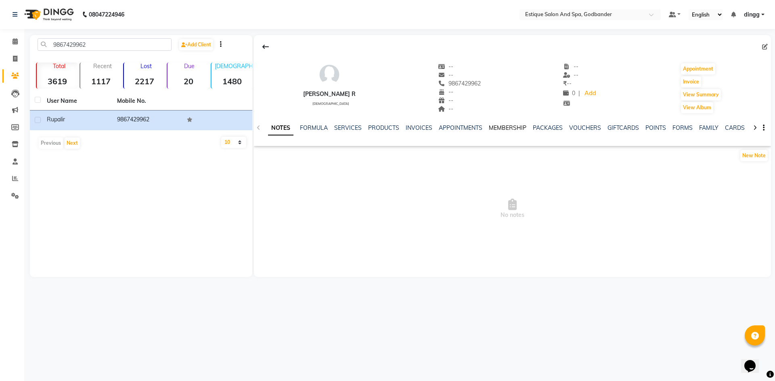
click at [505, 130] on link "MEMBERSHIP" at bounding box center [508, 127] width 38 height 7
click at [15, 56] on icon at bounding box center [15, 59] width 4 height 6
select select "6103"
select select "service"
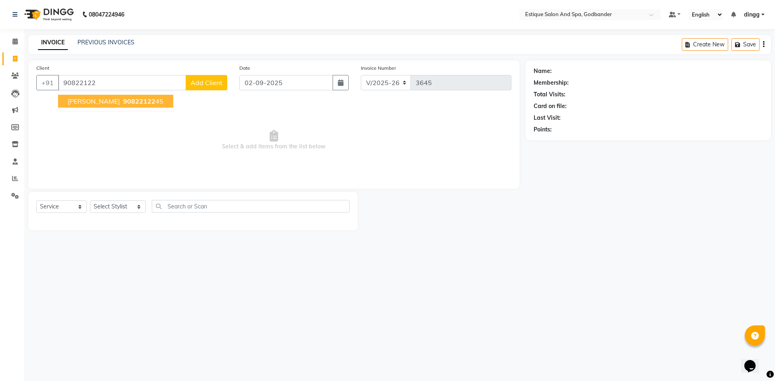
click at [107, 102] on span "RUPALI FATAK" at bounding box center [94, 101] width 52 height 8
type input "9082212245"
select select "1: Object"
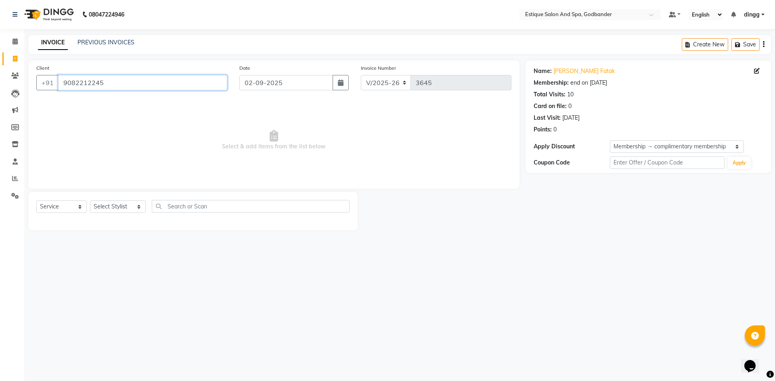
drag, startPoint x: 59, startPoint y: 82, endPoint x: 146, endPoint y: 90, distance: 86.7
click at [146, 90] on input "9082212245" at bounding box center [142, 82] width 169 height 15
click at [15, 74] on icon at bounding box center [15, 76] width 8 height 6
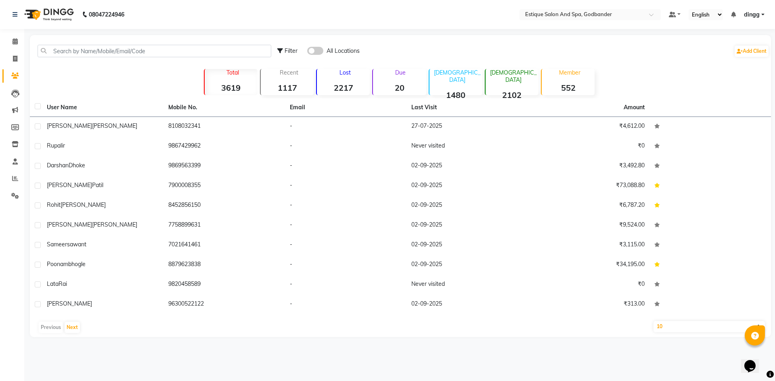
click at [63, 43] on div "Filter All Locations Add Client" at bounding box center [400, 50] width 738 height 25
click at [70, 52] on input "text" at bounding box center [155, 51] width 234 height 13
paste input "9082212245"
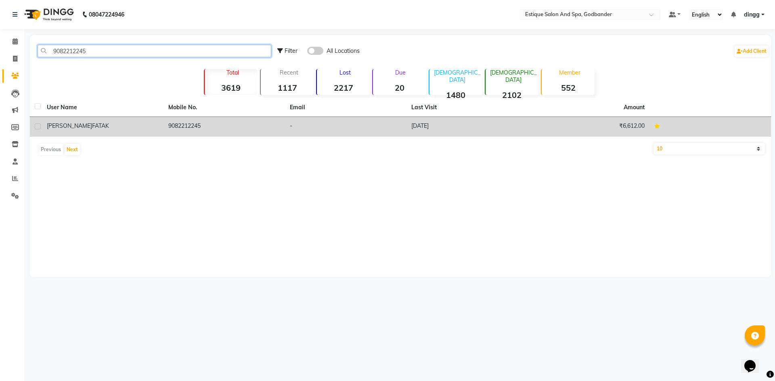
type input "9082212245"
click at [92, 122] on span "FATAK" at bounding box center [100, 125] width 17 height 7
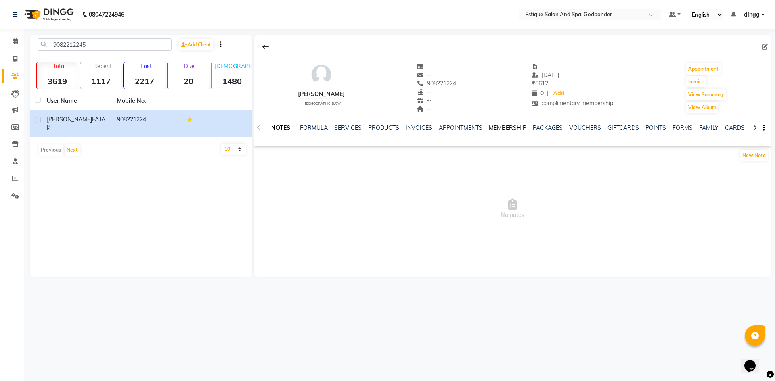
click at [501, 130] on link "MEMBERSHIP" at bounding box center [508, 127] width 38 height 7
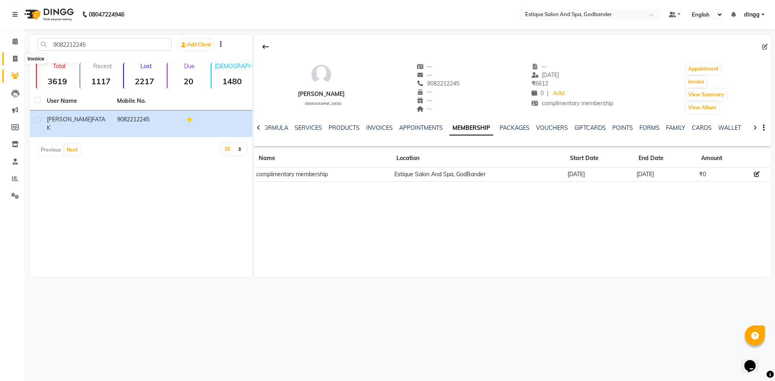
click at [15, 56] on icon at bounding box center [15, 59] width 4 height 6
select select "service"
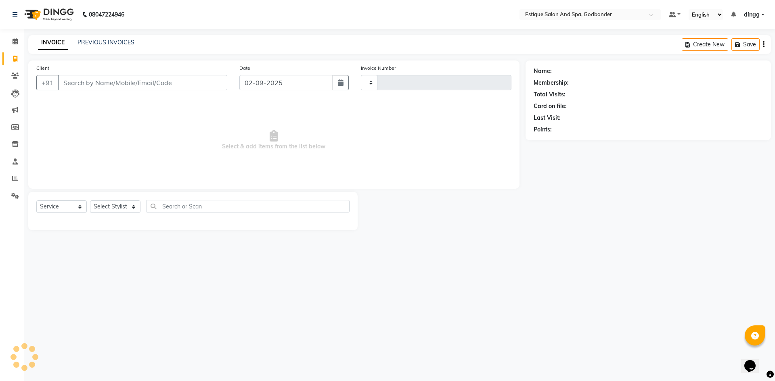
type input "3645"
select select "6103"
click at [121, 209] on select "Select Stylist Aarti Nails [PERSON_NAME] [PERSON_NAME] Any one Asmi BEAUTY ding…" at bounding box center [118, 207] width 56 height 13
select select "71725"
click at [90, 201] on select "Select Stylist Aarti Nails [PERSON_NAME] [PERSON_NAME] Any one Asmi BEAUTY ding…" at bounding box center [118, 207] width 56 height 13
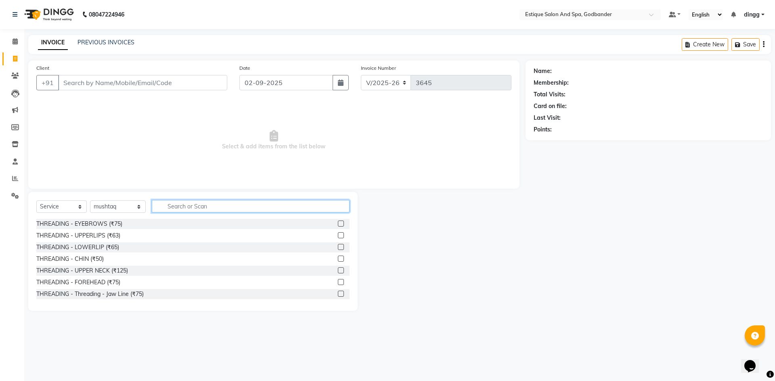
click at [163, 209] on input "text" at bounding box center [251, 206] width 198 height 13
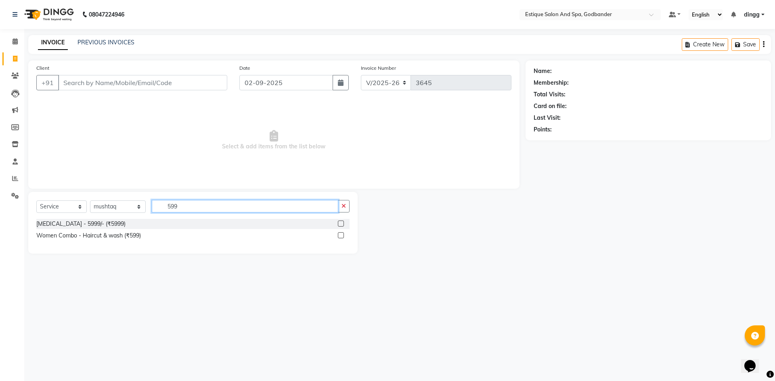
type input "599"
click at [341, 237] on label at bounding box center [341, 235] width 6 height 6
click at [341, 237] on input "checkbox" at bounding box center [340, 235] width 5 height 5
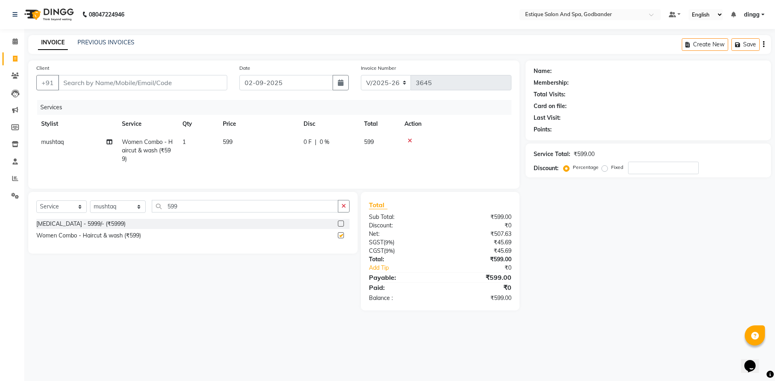
checkbox input "false"
click at [120, 207] on select "Select Stylist Aarti Nails [PERSON_NAME] [PERSON_NAME] Any one Asmi BEAUTY ding…" at bounding box center [118, 207] width 56 height 13
select select "44584"
click at [90, 201] on select "Select Stylist Aarti Nails [PERSON_NAME] [PERSON_NAME] Any one Asmi BEAUTY ding…" at bounding box center [118, 207] width 56 height 13
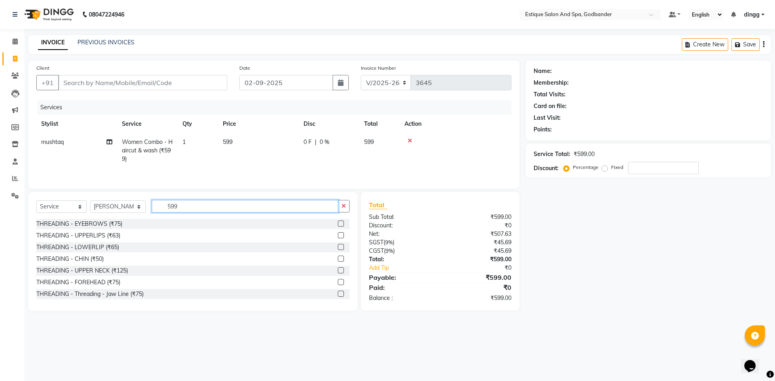
drag, startPoint x: 190, startPoint y: 209, endPoint x: 155, endPoint y: 209, distance: 35.5
click at [155, 209] on input "599" at bounding box center [245, 206] width 186 height 13
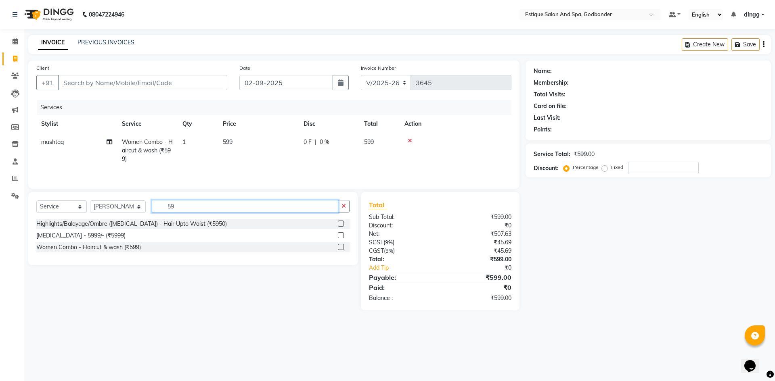
type input "599"
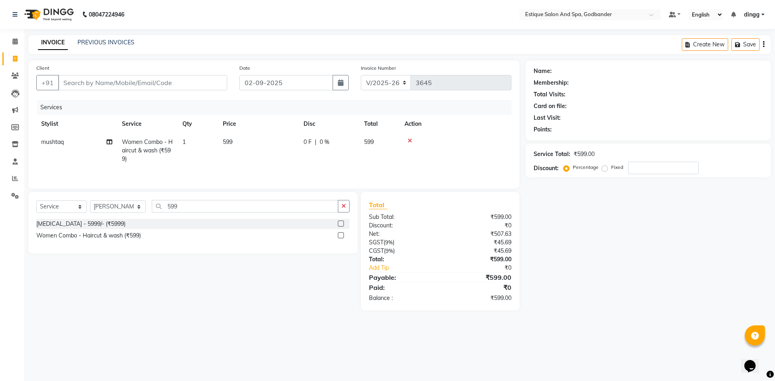
click at [339, 237] on label at bounding box center [341, 235] width 6 height 6
click at [339, 237] on input "checkbox" at bounding box center [340, 235] width 5 height 5
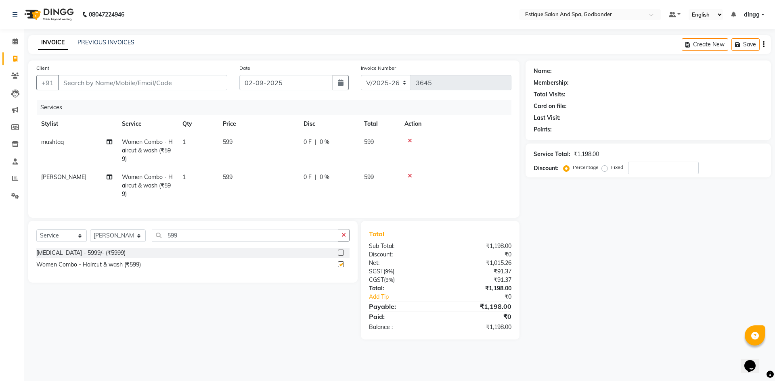
checkbox input "false"
drag, startPoint x: 186, startPoint y: 245, endPoint x: 145, endPoint y: 250, distance: 41.5
click at [145, 248] on div "Select Service Product Membership Package Voucher Prepaid Gift Card Select Styl…" at bounding box center [192, 238] width 313 height 19
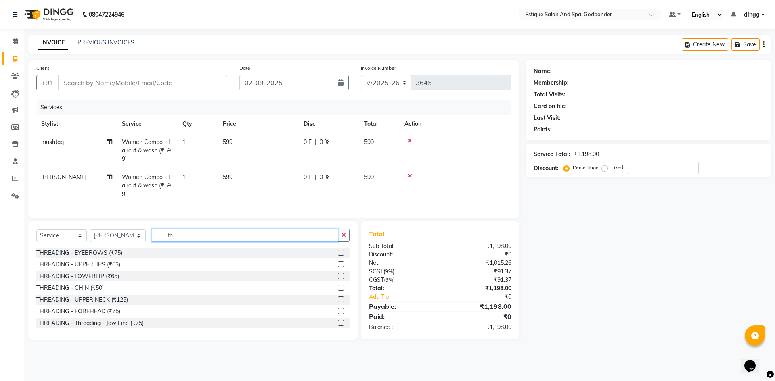
type input "th"
click at [338, 256] on label at bounding box center [341, 253] width 6 height 6
click at [338, 256] on input "checkbox" at bounding box center [340, 253] width 5 height 5
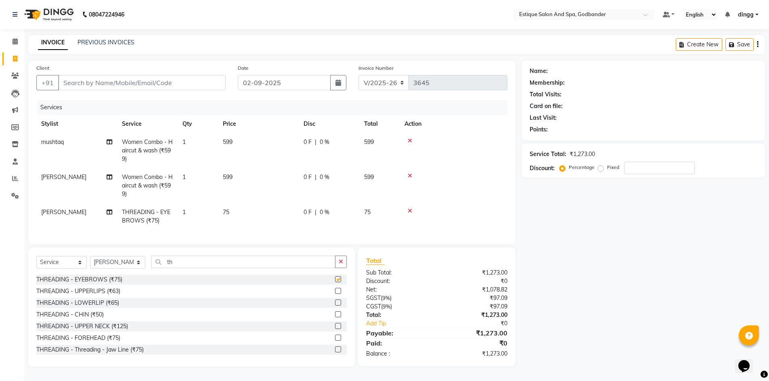
checkbox input "false"
click at [335, 341] on label at bounding box center [338, 338] width 6 height 6
click at [335, 341] on input "checkbox" at bounding box center [337, 338] width 5 height 5
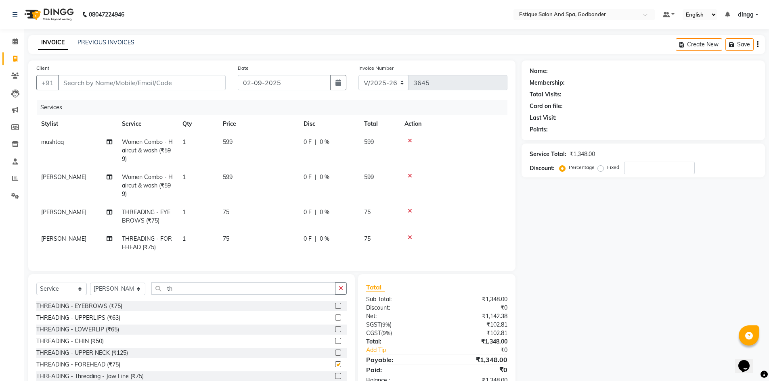
checkbox input "false"
click at [102, 83] on input "Client" at bounding box center [141, 82] width 167 height 15
paste input "9082212245"
type input "9082212245"
type input "0"
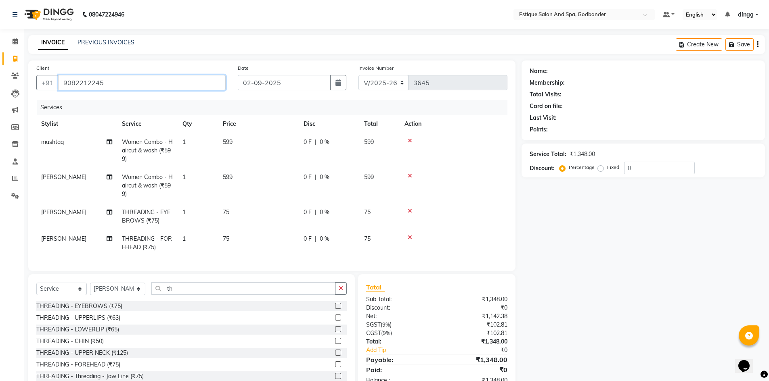
type input "9082212245"
select select "1: Object"
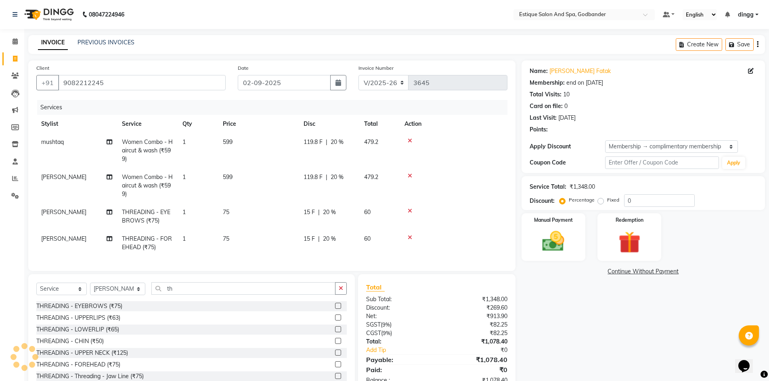
type input "20"
drag, startPoint x: 332, startPoint y: 140, endPoint x: 340, endPoint y: 140, distance: 7.7
click at [334, 140] on span "20 %" at bounding box center [336, 142] width 13 height 8
select select "71725"
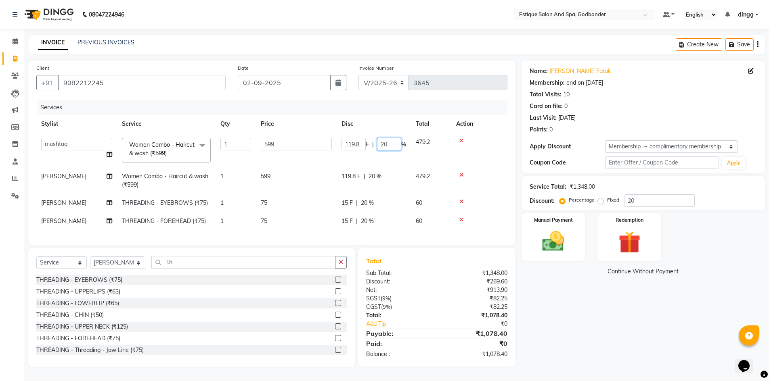
click at [395, 144] on input "20" at bounding box center [389, 144] width 24 height 13
type input "2"
type input "0"
click at [383, 164] on tr "Aarti Nails Aman Anita Salve Anjali Wavle Any one Asmi BEAUTY dingg HAIR Hina K…" at bounding box center [271, 150] width 471 height 34
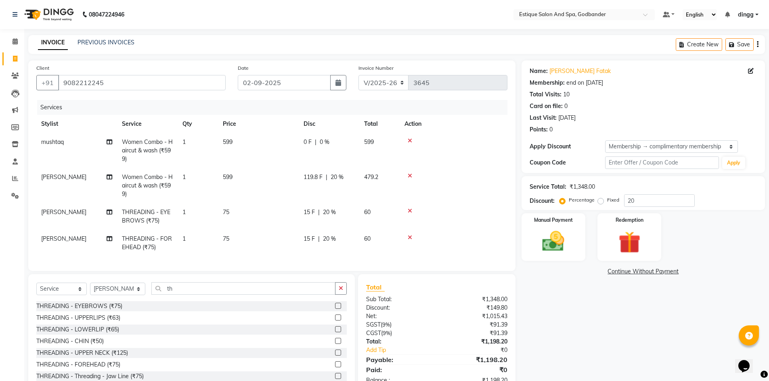
click at [357, 180] on td "119.8 F | 20 %" at bounding box center [329, 185] width 61 height 35
select select "44584"
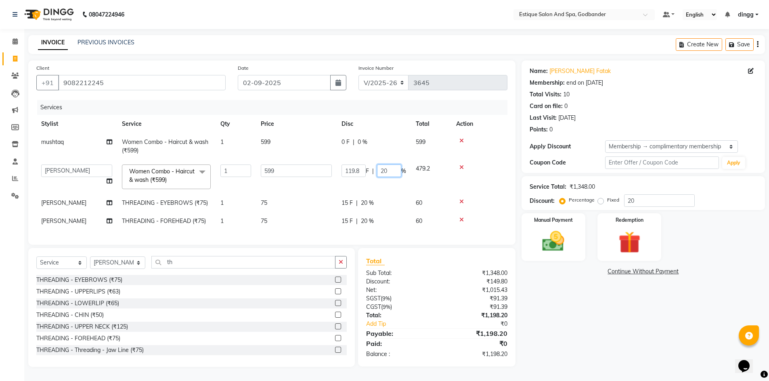
click at [396, 171] on input "20" at bounding box center [389, 171] width 24 height 13
type input "2"
type input "0"
click at [397, 193] on tr "Aarti Nails Aman Anita Salve Anjali Wavle Any one Asmi BEAUTY dingg HAIR Hina K…" at bounding box center [271, 177] width 471 height 34
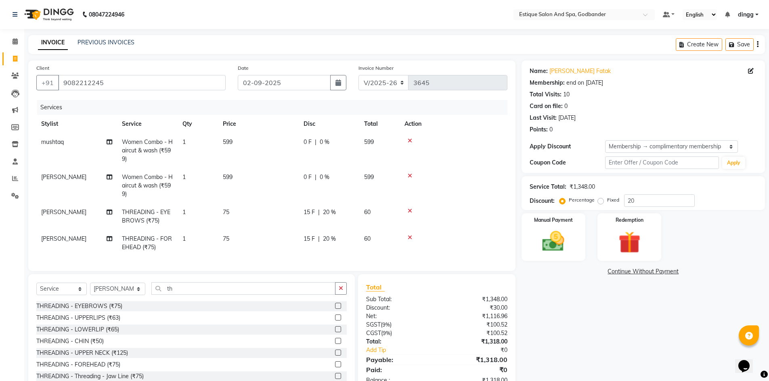
scroll to position [30, 0]
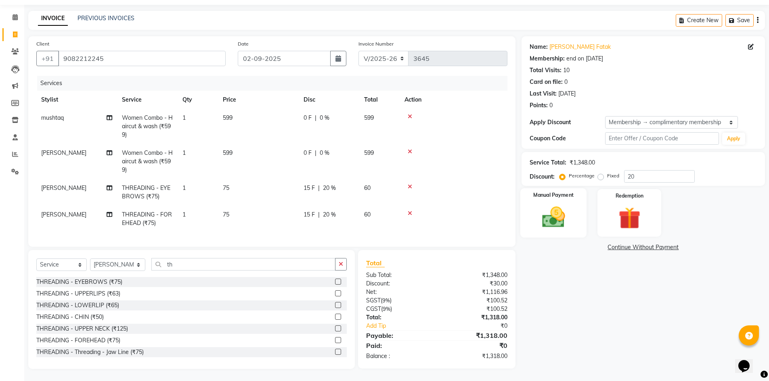
click at [555, 217] on img at bounding box center [553, 217] width 37 height 26
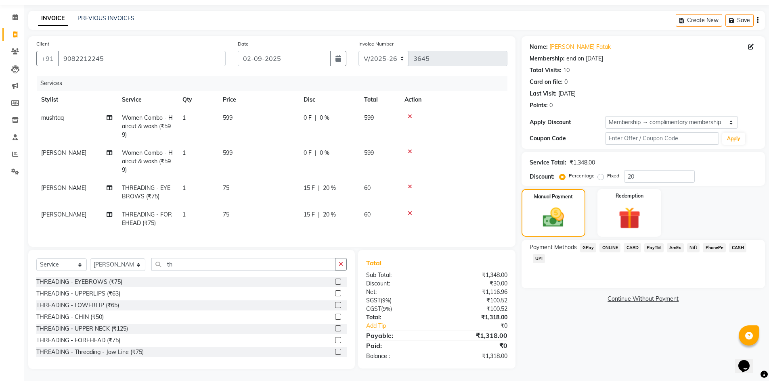
click at [736, 243] on span "CASH" at bounding box center [737, 247] width 17 height 9
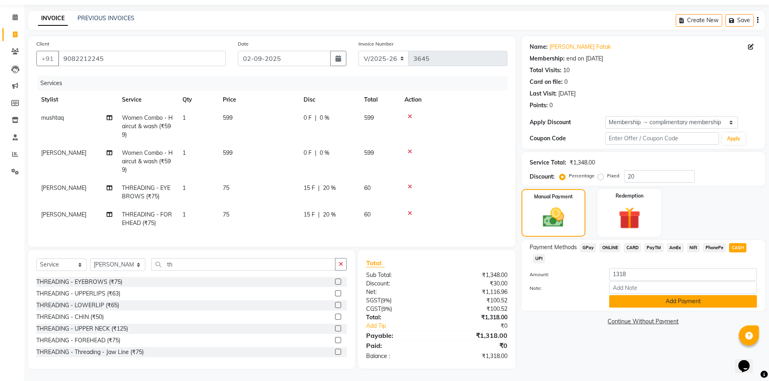
click at [630, 295] on button "Add Payment" at bounding box center [683, 301] width 148 height 13
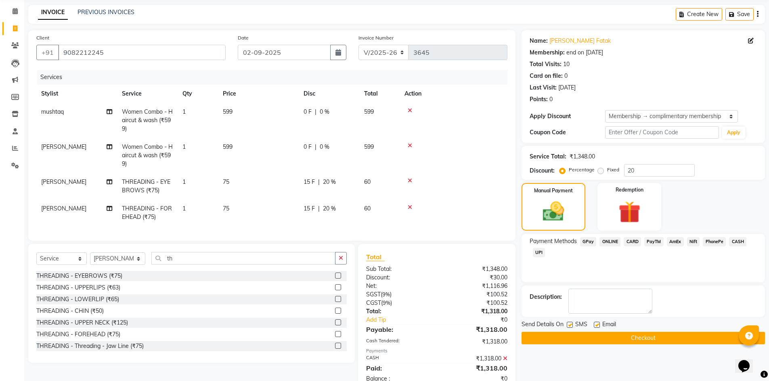
click at [596, 342] on button "Checkout" at bounding box center [642, 338] width 243 height 13
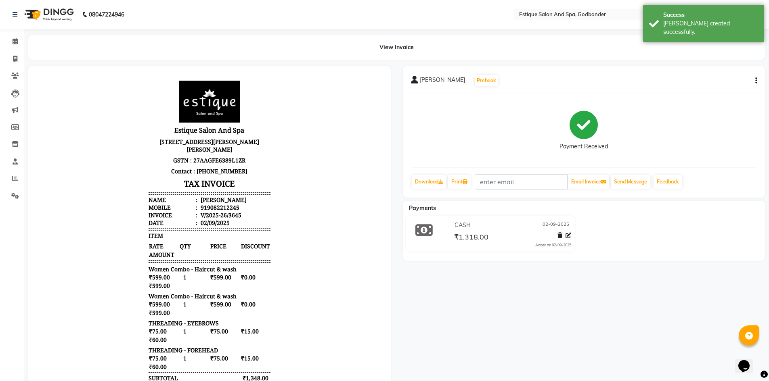
click at [755, 80] on button "button" at bounding box center [754, 81] width 5 height 8
click at [701, 87] on div "Edit Invoice" at bounding box center [715, 86] width 55 height 10
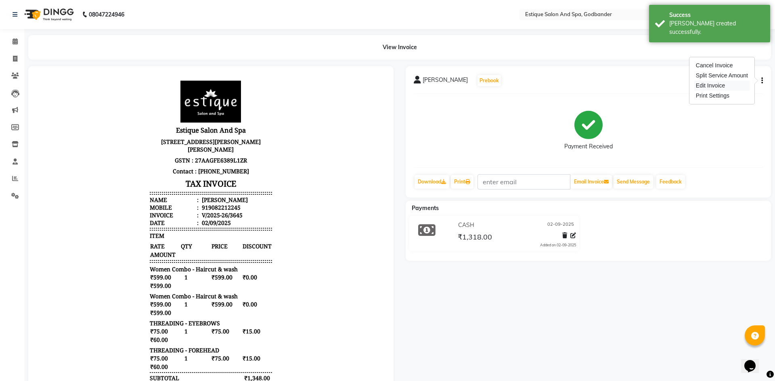
select select "service"
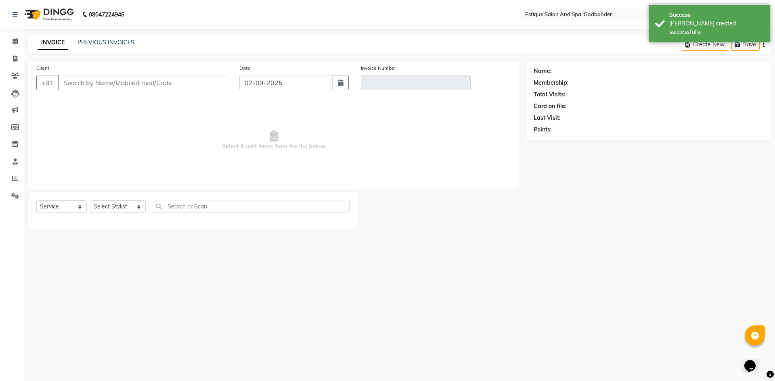
type input "9082212245"
type input "V/2025-26/3645"
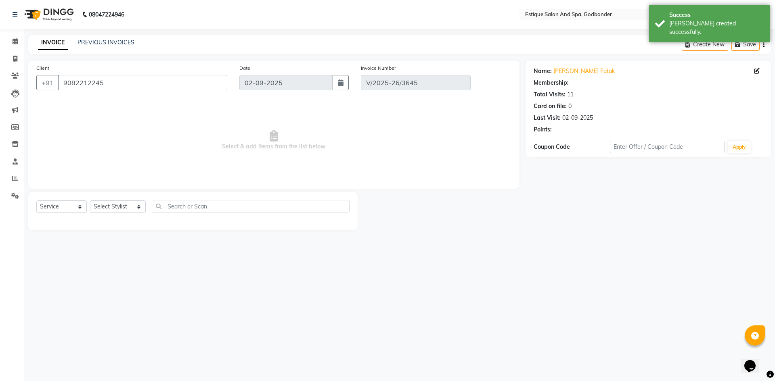
select select "select"
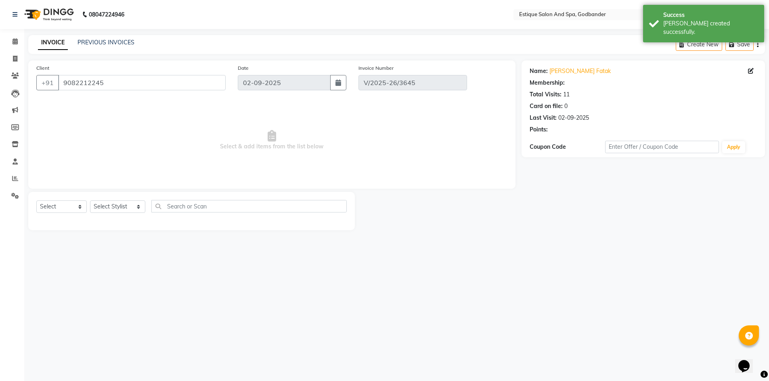
select select "1: Object"
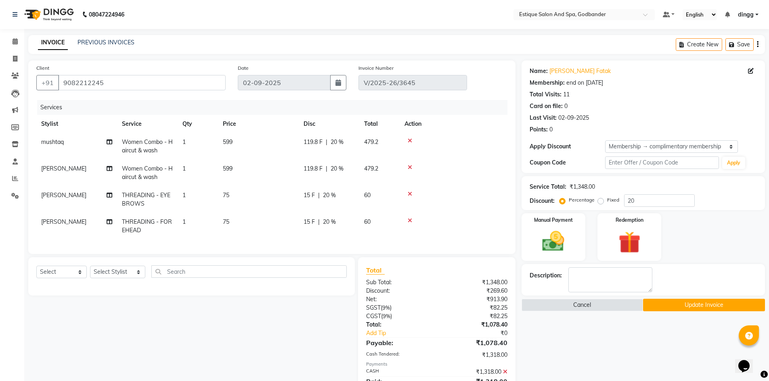
click at [83, 198] on td "[PERSON_NAME]" at bounding box center [76, 199] width 81 height 27
select select "44584"
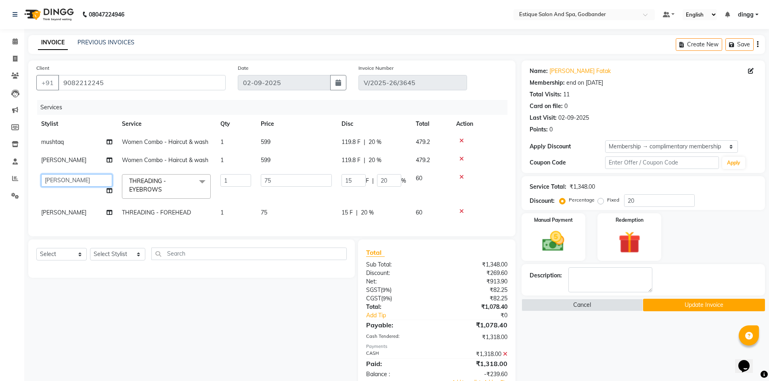
click at [85, 184] on select "Aarti Nails Aman Anita Salve Anjali Wavle Any one Asmi BEAUTY dingg HAIR Hina K…" at bounding box center [76, 180] width 71 height 13
select select "88988"
click at [61, 214] on span "[PERSON_NAME]" at bounding box center [63, 212] width 45 height 7
select select "44584"
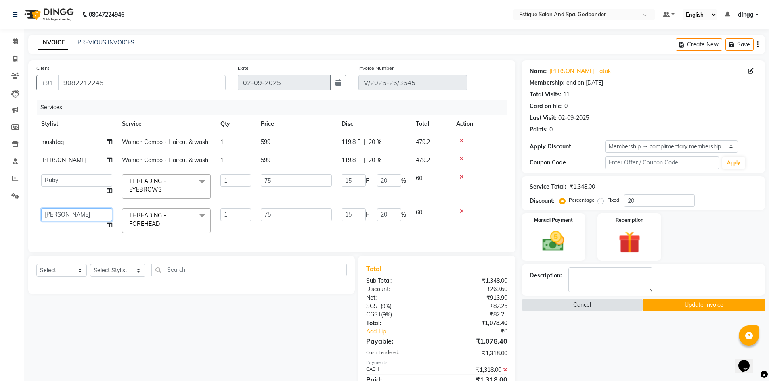
click at [82, 218] on select "Aarti Nails Aman Anita Salve Anjali Wavle Any one Asmi BEAUTY dingg HAIR Hina K…" at bounding box center [76, 215] width 71 height 13
select select "88988"
click at [377, 140] on span "20 %" at bounding box center [374, 142] width 13 height 8
select select "71725"
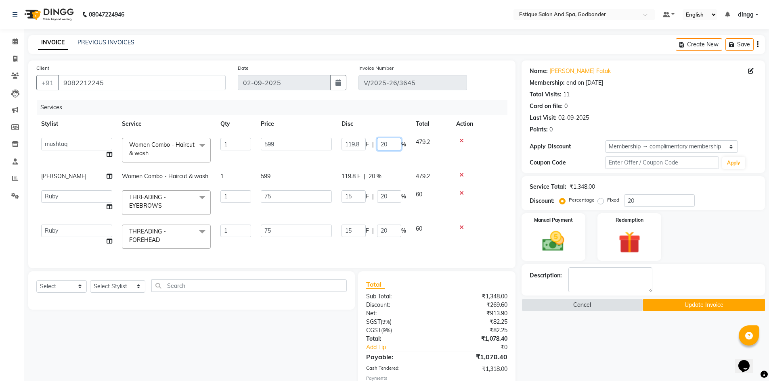
click at [395, 145] on input "20" at bounding box center [389, 144] width 24 height 13
type input "2"
type input "0"
click at [386, 174] on tbody "Aarti Nails [PERSON_NAME] [PERSON_NAME] Any one Asmi BEAUTY dingg HAIR [PERSON_…" at bounding box center [271, 193] width 471 height 121
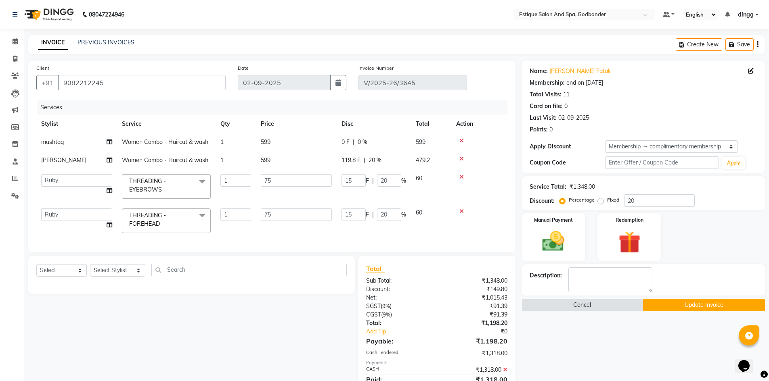
click at [383, 159] on div "119.8 F | 20 %" at bounding box center [373, 160] width 65 height 8
select select "44584"
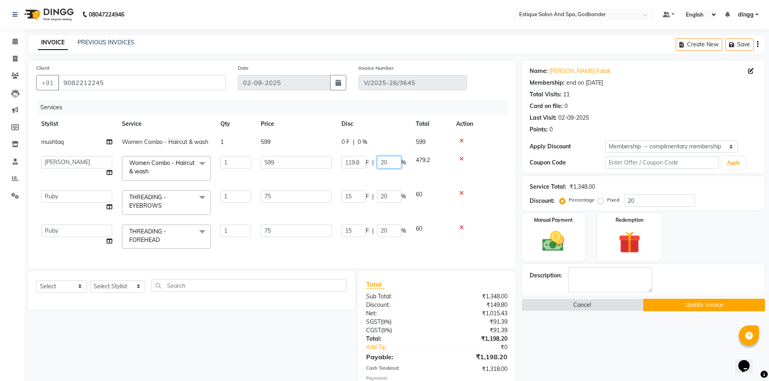
click at [396, 161] on input "20" at bounding box center [389, 162] width 24 height 13
type input "2"
type input "0"
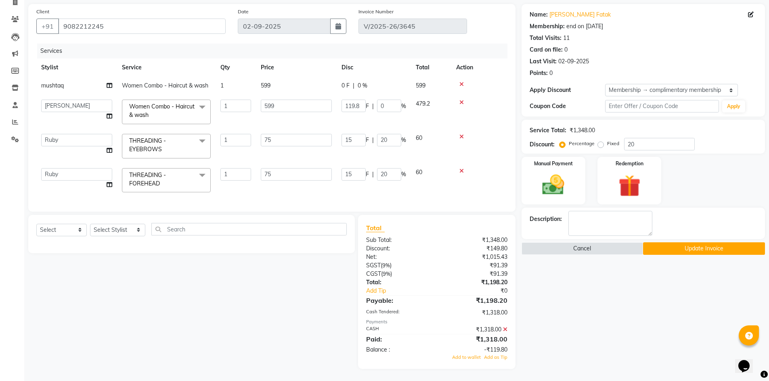
click at [439, 151] on td "60" at bounding box center [431, 146] width 40 height 34
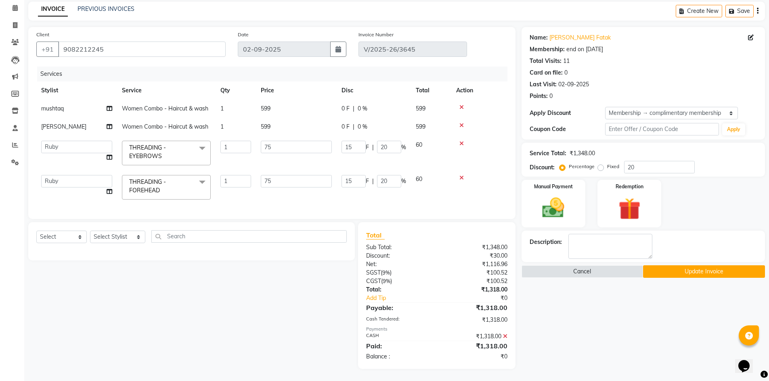
scroll to position [40, 0]
click at [691, 267] on button "Update Invoice" at bounding box center [704, 271] width 122 height 13
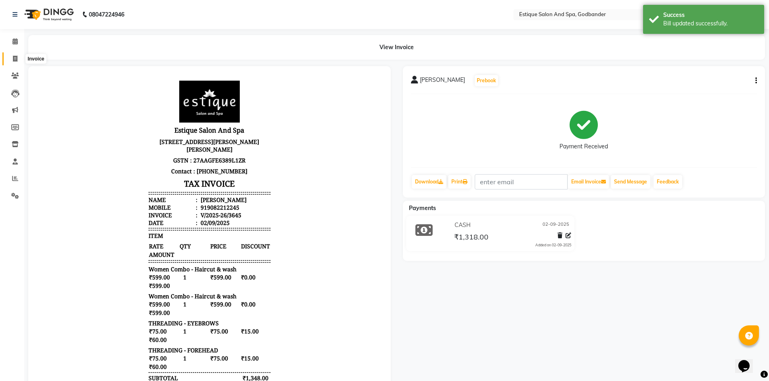
click at [17, 59] on icon at bounding box center [15, 59] width 4 height 6
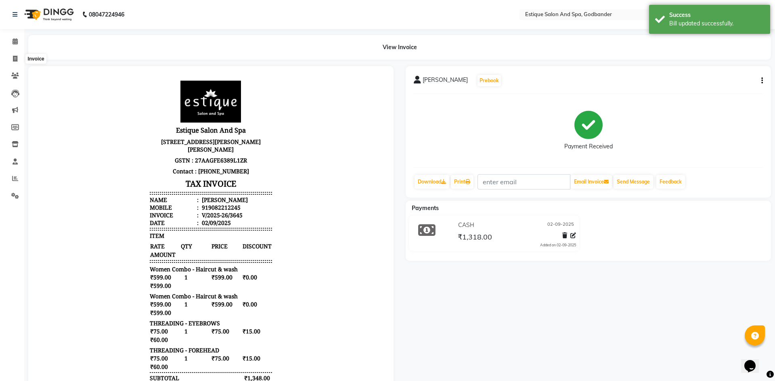
select select "6103"
select select "service"
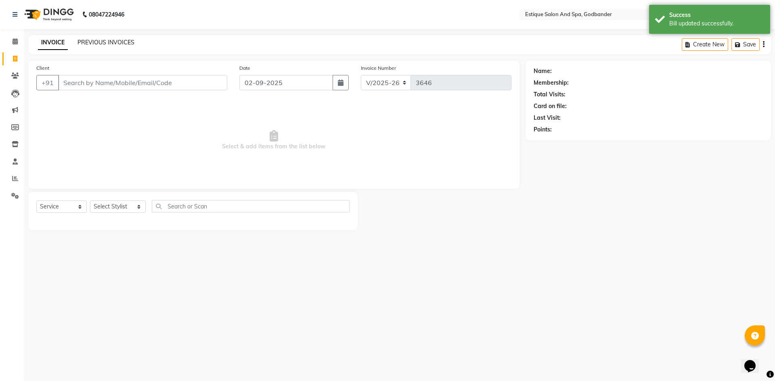
click at [81, 41] on link "PREVIOUS INVOICES" at bounding box center [105, 42] width 57 height 7
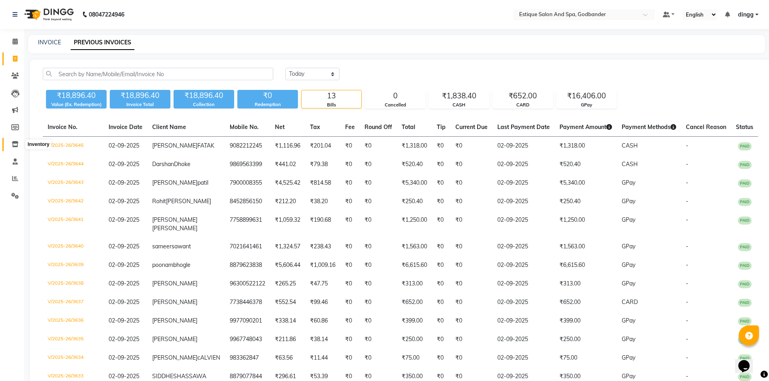
click at [14, 143] on icon at bounding box center [15, 144] width 7 height 6
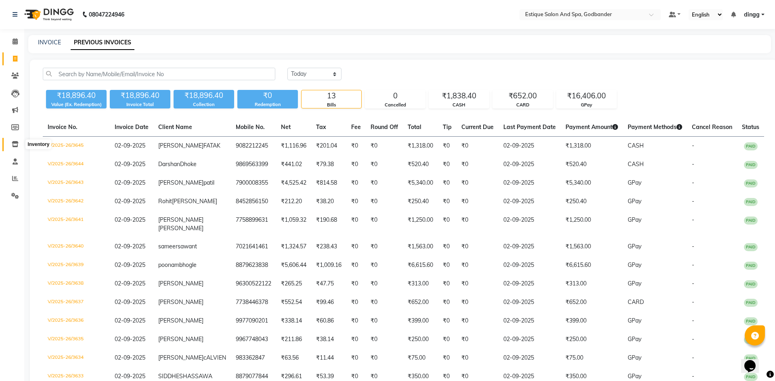
select select
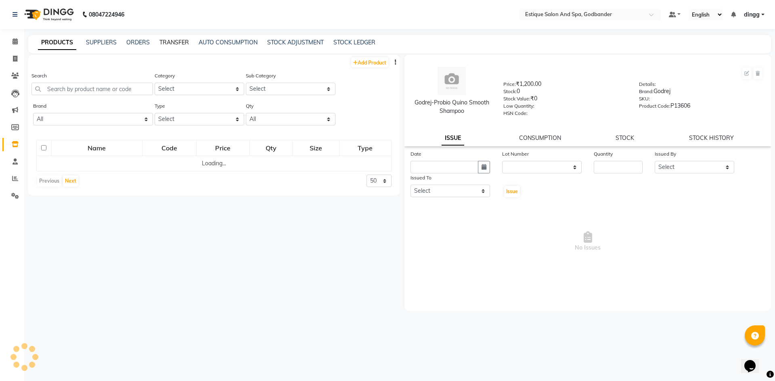
click at [168, 42] on link "TRANSFER" at bounding box center [173, 42] width 29 height 7
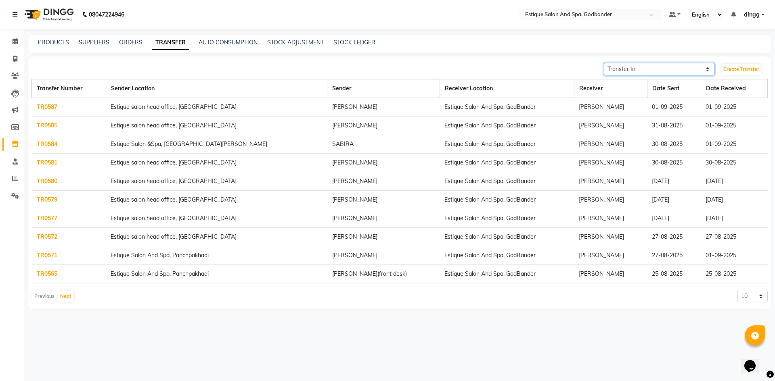
click at [606, 69] on select "Transfer In Transfer Out" at bounding box center [659, 69] width 111 height 13
click at [751, 69] on link "Create Transfer" at bounding box center [741, 69] width 40 height 11
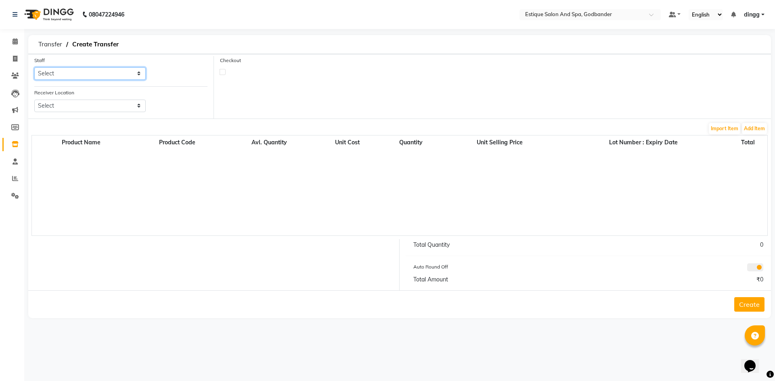
click at [63, 73] on select "Select Aarti Nails Aman Anita Salve Anjali Wavle Any one Asmi BEAUTY dingg HAIR…" at bounding box center [89, 73] width 111 height 13
click at [187, 92] on div "Receiver Location Select Estique Salon And Spa, Panchpakhadi Estique Salon &Spa…" at bounding box center [120, 103] width 185 height 30
click at [117, 98] on div "Receiver Location Select Estique Salon And Spa, Panchpakhadi Estique Salon &Spa…" at bounding box center [89, 100] width 111 height 24
click at [113, 107] on select "Select Estique Salon And Spa, Panchpakhadi Estique Salon &Spa, Hiranandani Mead…" at bounding box center [89, 106] width 111 height 13
select select "3675"
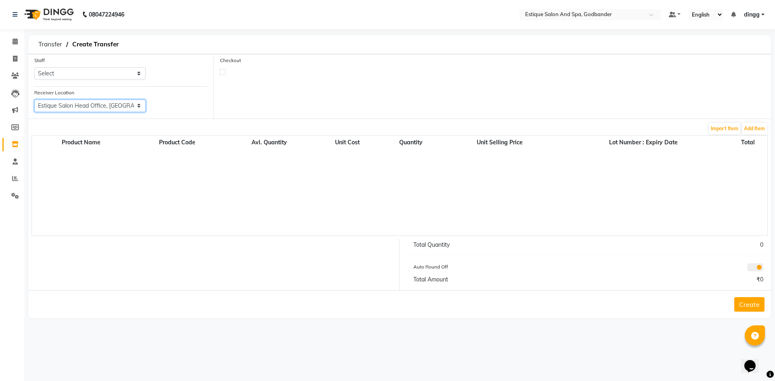
click at [34, 100] on select "Select Estique Salon And Spa, Panchpakhadi Estique Salon &Spa, Hiranandani Mead…" at bounding box center [89, 106] width 111 height 13
click at [92, 74] on select "Select Aarti Nails Aman Anita Salve Anjali Wavle Any one Asmi BEAUTY dingg HAIR…" at bounding box center [89, 73] width 111 height 13
click at [263, 89] on div "Checkout" at bounding box center [492, 87] width 557 height 63
click at [11, 43] on span at bounding box center [15, 41] width 14 height 9
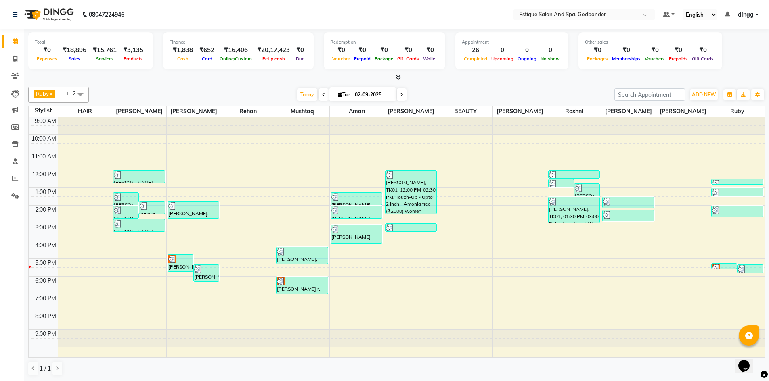
click at [461, 271] on div "9:00 AM 10:00 AM 11:00 AM 12:00 PM 1:00 PM 2:00 PM 3:00 PM 4:00 PM 5:00 PM 6:00…" at bounding box center [397, 237] width 736 height 240
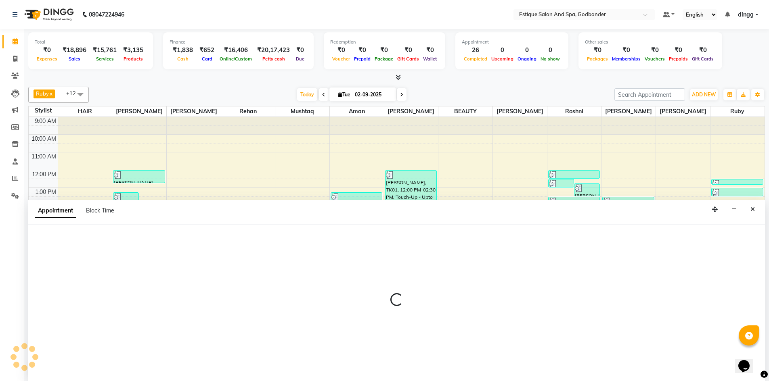
scroll to position [0, 0]
select select "76680"
select select "tentative"
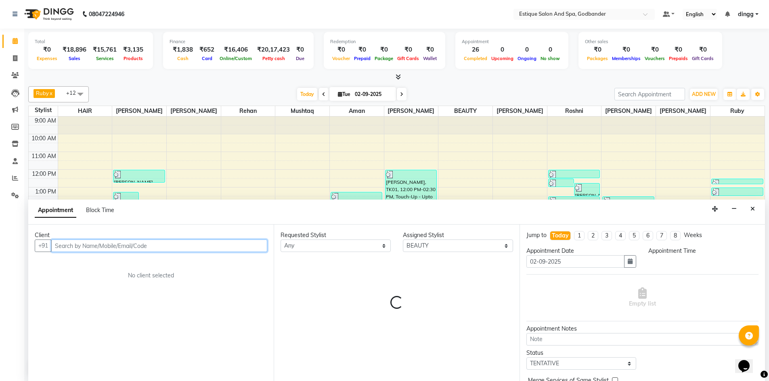
select select "1050"
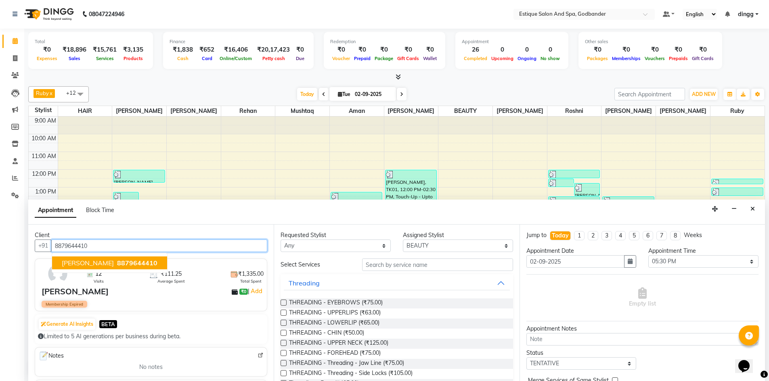
click at [90, 266] on span "falguni sharma" at bounding box center [88, 263] width 52 height 8
type input "8879644410"
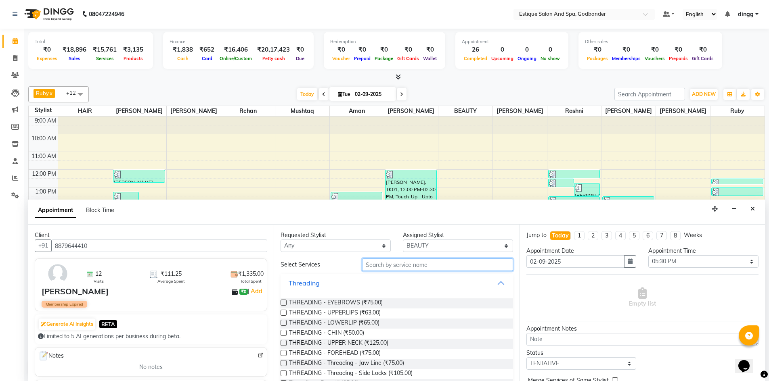
click at [394, 268] on input "text" at bounding box center [437, 265] width 151 height 13
type input "th"
click at [281, 306] on div at bounding box center [282, 304] width 5 height 8
click at [282, 300] on label at bounding box center [283, 303] width 6 height 6
click at [282, 301] on input "checkbox" at bounding box center [282, 303] width 5 height 5
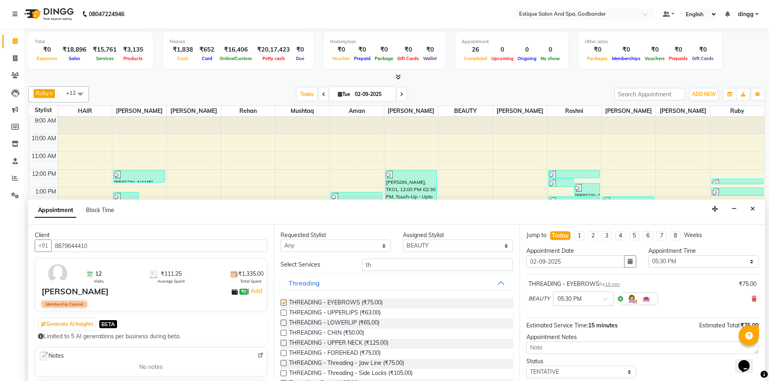
checkbox input "false"
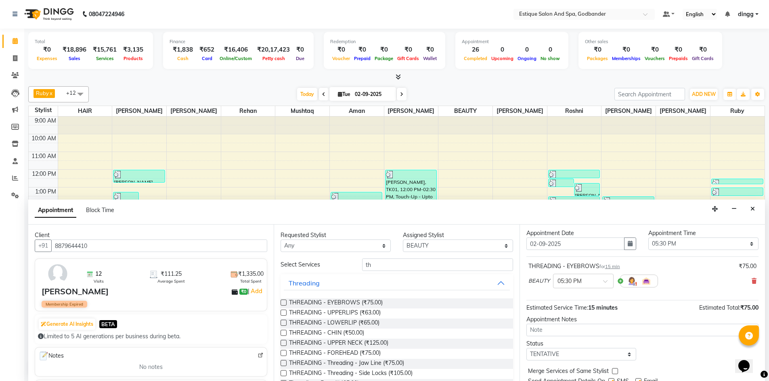
scroll to position [48, 0]
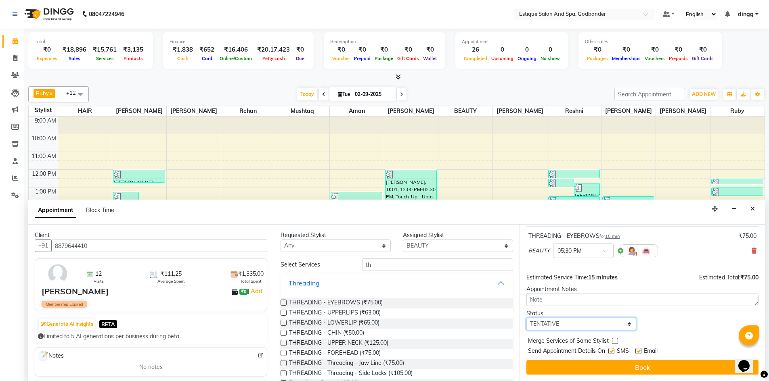
click at [543, 326] on select "Select TENTATIVE CONFIRM CHECK-IN UPCOMING" at bounding box center [581, 324] width 110 height 13
select select "confirm booking"
click at [526, 318] on select "Select TENTATIVE CONFIRM CHECK-IN UPCOMING" at bounding box center [581, 324] width 110 height 13
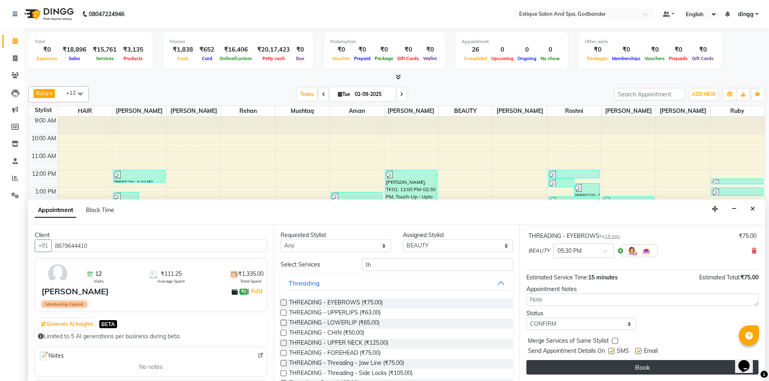
click at [571, 370] on button "Book" at bounding box center [642, 367] width 232 height 15
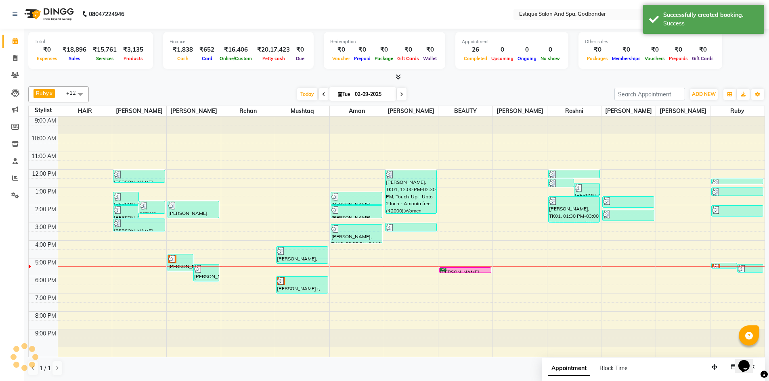
scroll to position [0, 0]
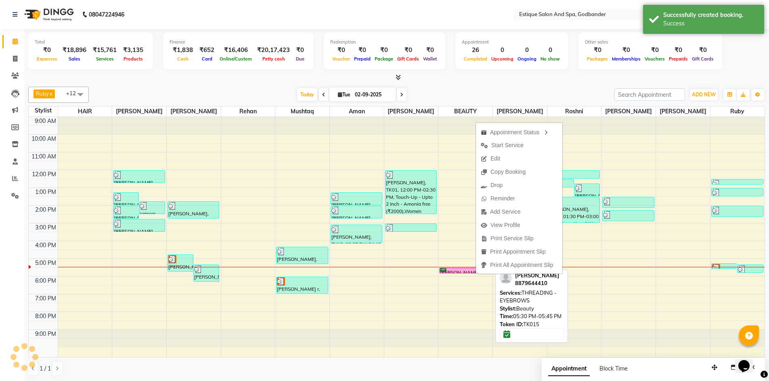
drag, startPoint x: 455, startPoint y: 272, endPoint x: 631, endPoint y: 276, distance: 176.4
click at [631, 276] on div "9:00 AM 10:00 AM 11:00 AM 12:00 PM 1:00 PM 2:00 PM 3:00 PM 4:00 PM 5:00 PM 6:00…" at bounding box center [397, 237] width 736 height 240
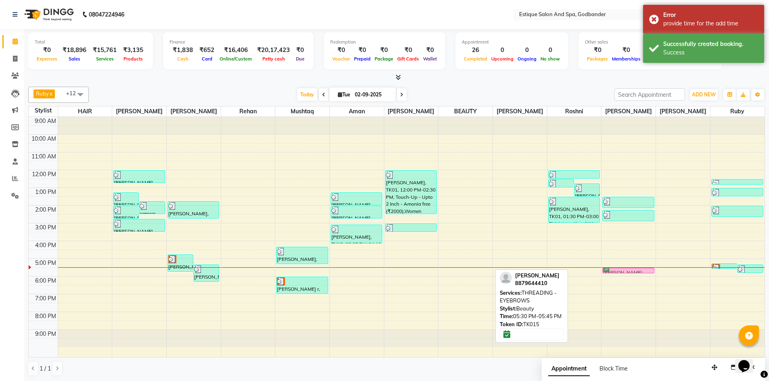
drag, startPoint x: 466, startPoint y: 270, endPoint x: 613, endPoint y: 275, distance: 146.5
click at [613, 274] on tr "deepal, TK05, 01:15 PM-02:00 PM, Haircut (Men) - For Boy Upto 10 Years sameer s…" at bounding box center [397, 237] width 736 height 240
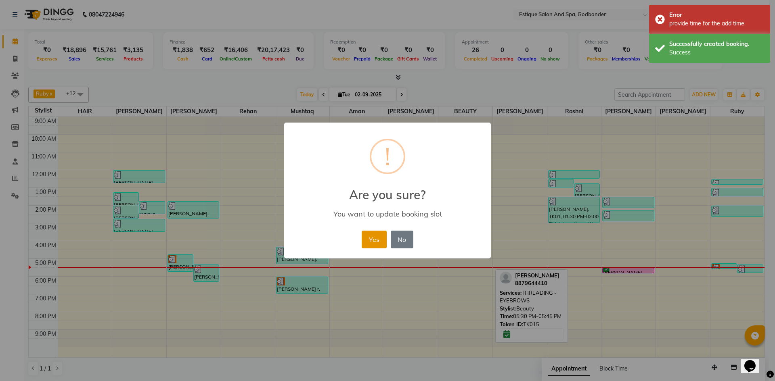
click at [371, 241] on button "Yes" at bounding box center [374, 240] width 25 height 18
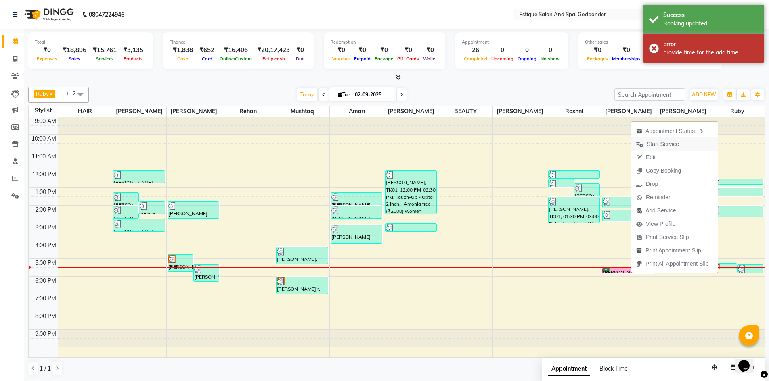
click at [652, 144] on span "Start Service" at bounding box center [662, 144] width 32 height 8
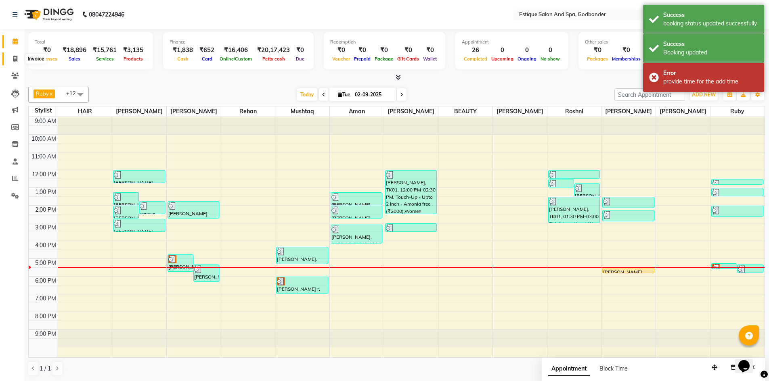
click at [21, 62] on span at bounding box center [15, 58] width 14 height 9
select select "service"
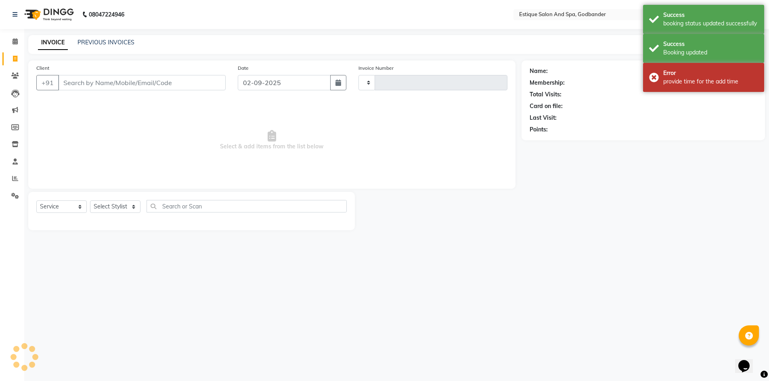
type input "3646"
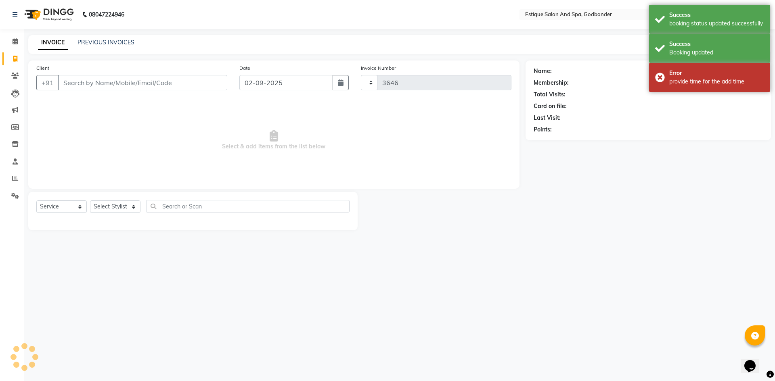
select select "6103"
click at [101, 46] on div "PREVIOUS INVOICES" at bounding box center [105, 42] width 57 height 8
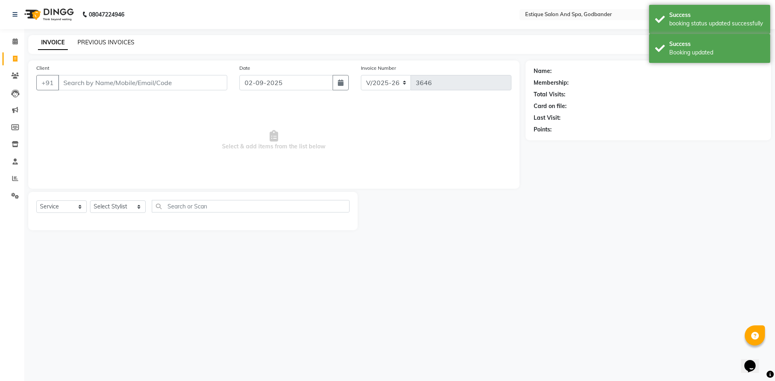
click at [105, 41] on link "PREVIOUS INVOICES" at bounding box center [105, 42] width 57 height 7
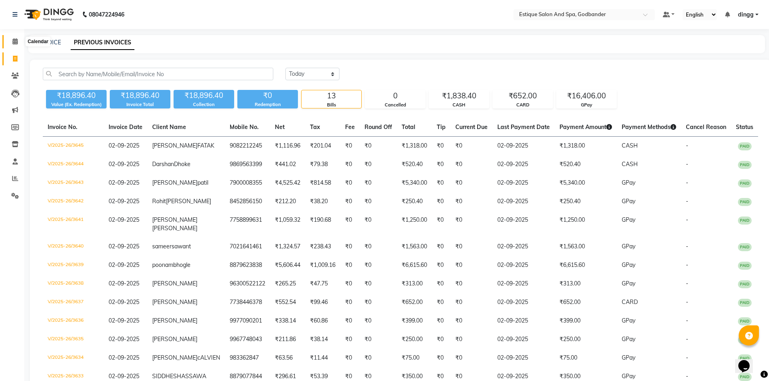
click at [13, 43] on icon at bounding box center [15, 41] width 5 height 6
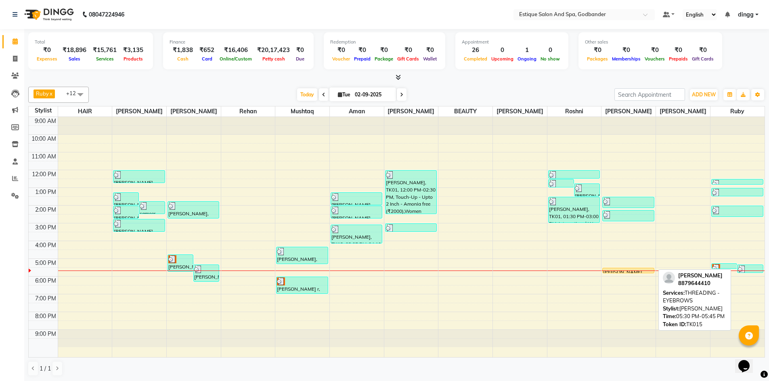
click at [638, 274] on div at bounding box center [627, 273] width 51 height 3
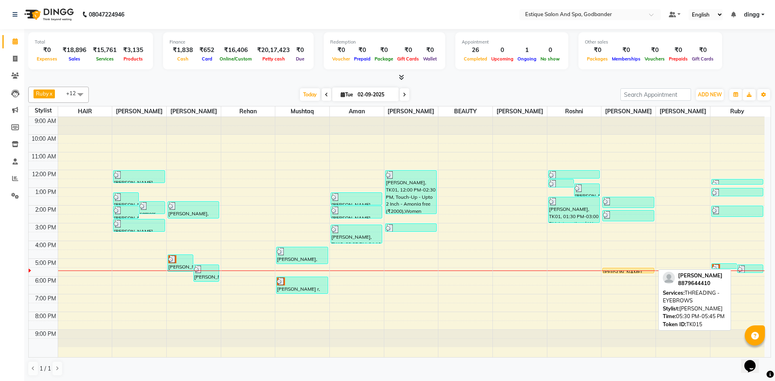
select select "1"
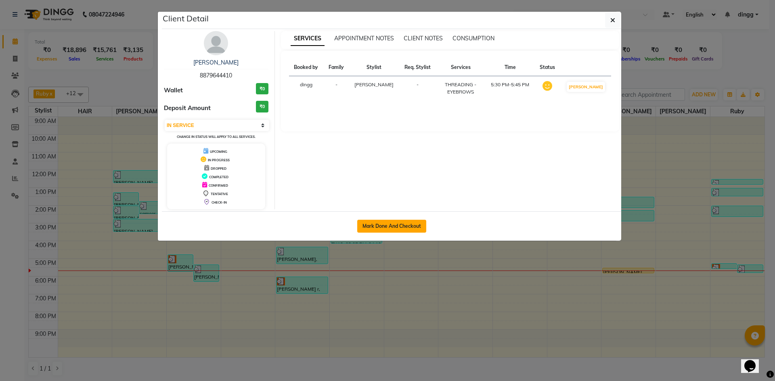
click at [400, 222] on button "Mark Done And Checkout" at bounding box center [391, 226] width 69 height 13
select select "service"
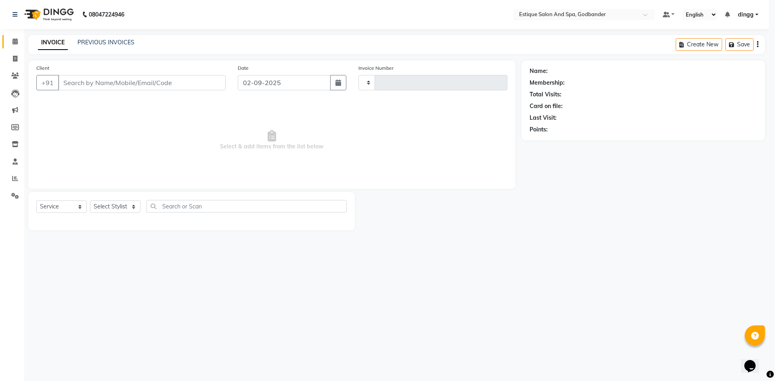
type input "3646"
select select "3"
select select "6103"
type input "8879644410"
select select "79805"
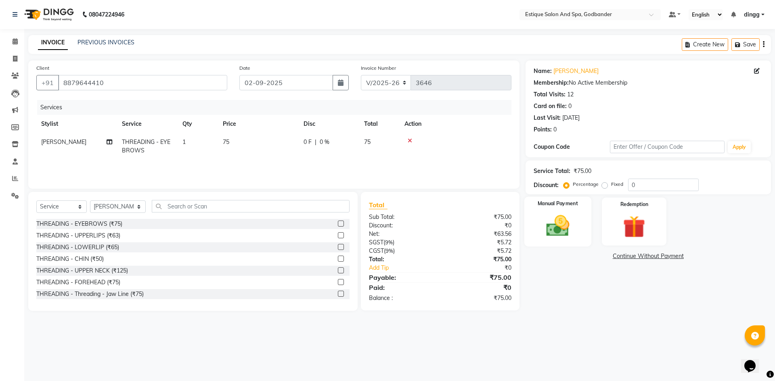
click at [540, 219] on img at bounding box center [558, 226] width 38 height 27
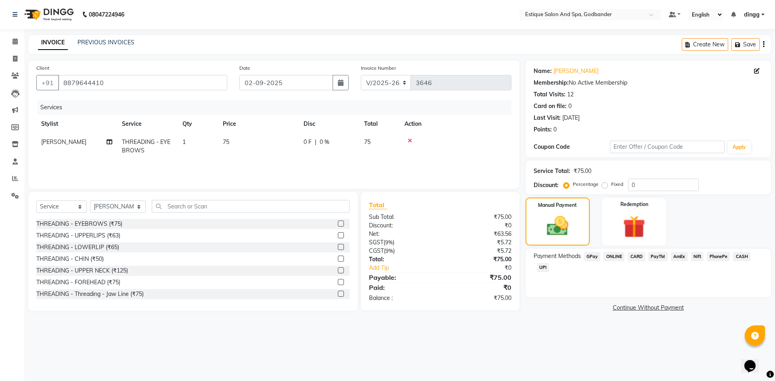
click at [590, 255] on span "GPay" at bounding box center [592, 256] width 17 height 9
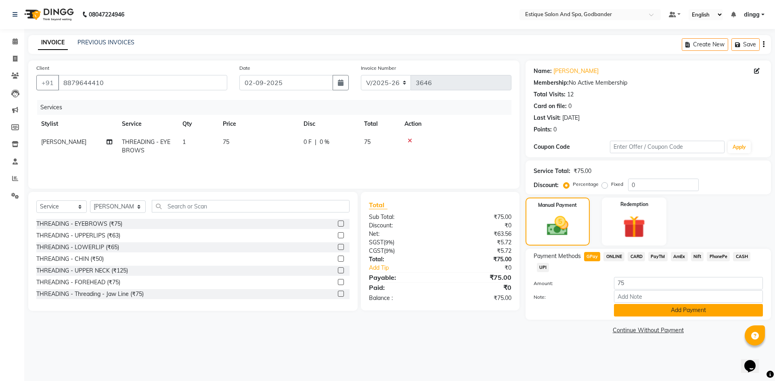
click at [681, 314] on button "Add Payment" at bounding box center [688, 310] width 149 height 13
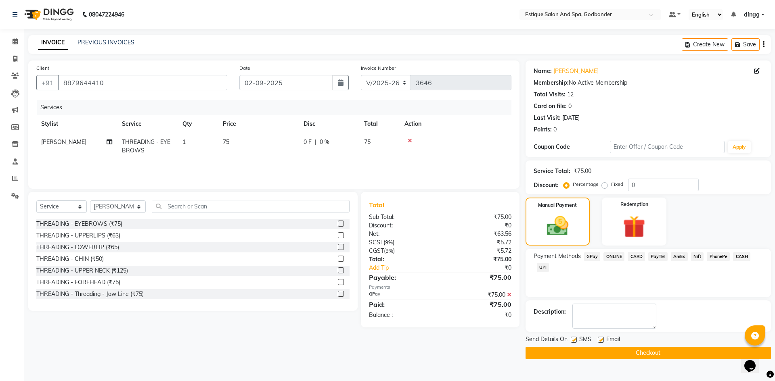
click at [652, 357] on button "Checkout" at bounding box center [647, 353] width 245 height 13
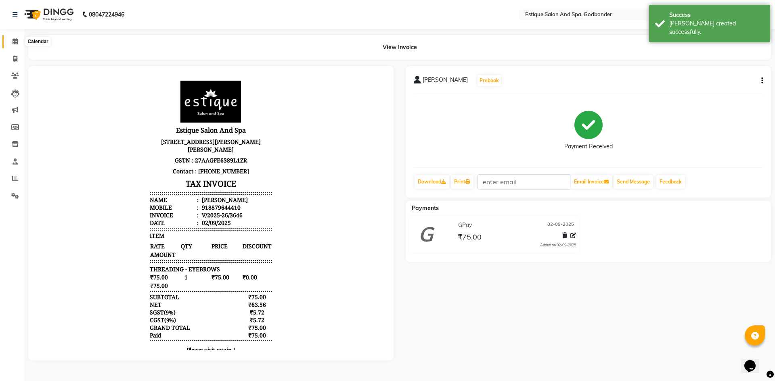
click at [19, 42] on span at bounding box center [15, 41] width 14 height 9
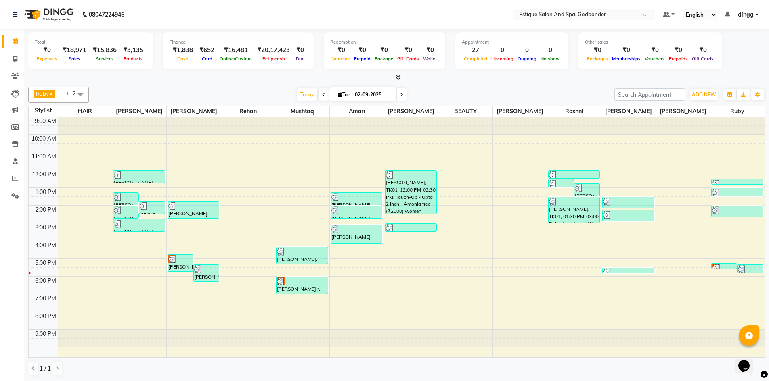
drag, startPoint x: 554, startPoint y: 129, endPoint x: 19, endPoint y: 224, distance: 543.7
click at [42, 233] on td at bounding box center [43, 236] width 29 height 9
click at [15, 59] on icon at bounding box center [15, 59] width 4 height 6
select select "6103"
select select "service"
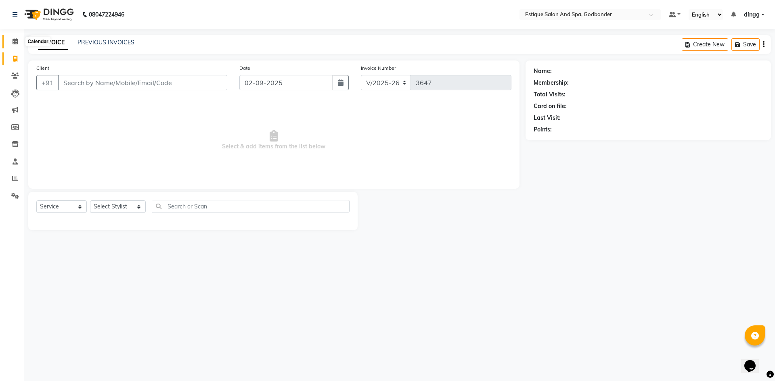
click at [17, 44] on icon at bounding box center [15, 41] width 5 height 6
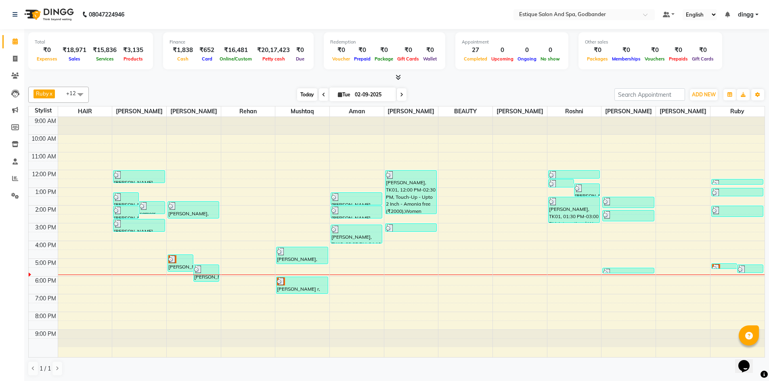
click at [309, 96] on span "Today" at bounding box center [307, 94] width 20 height 13
click at [322, 94] on icon at bounding box center [323, 94] width 3 height 5
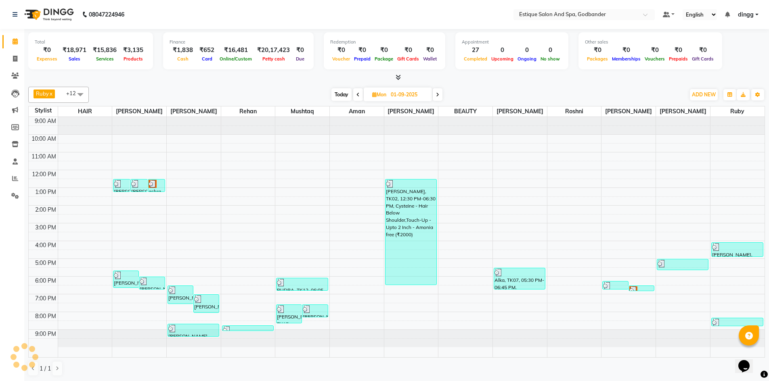
click at [342, 97] on span "Today" at bounding box center [341, 94] width 20 height 13
type input "02-09-2025"
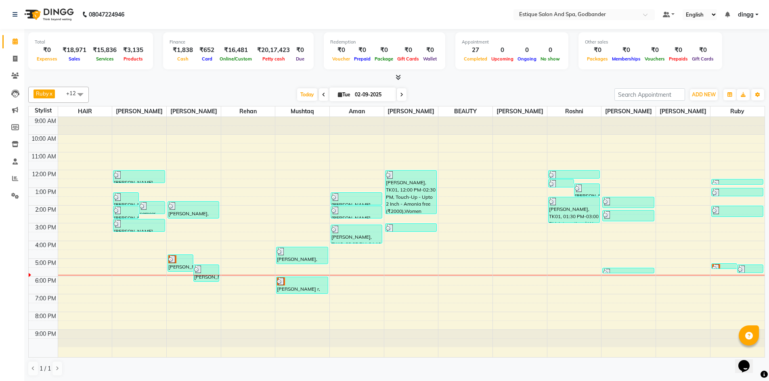
click at [355, 94] on input "02-09-2025" at bounding box center [372, 95] width 40 height 12
select select "9"
select select "2025"
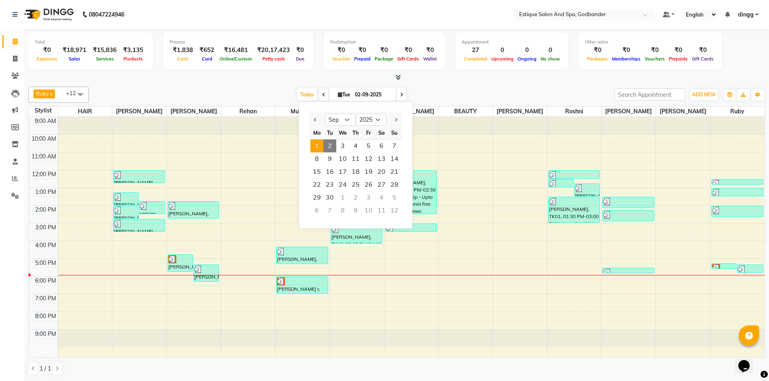
click at [316, 146] on span "1" at bounding box center [316, 146] width 13 height 13
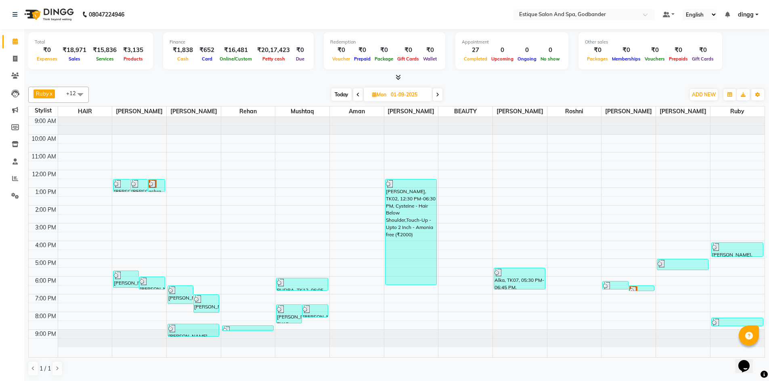
click at [342, 94] on span "Today" at bounding box center [341, 94] width 20 height 13
type input "02-09-2025"
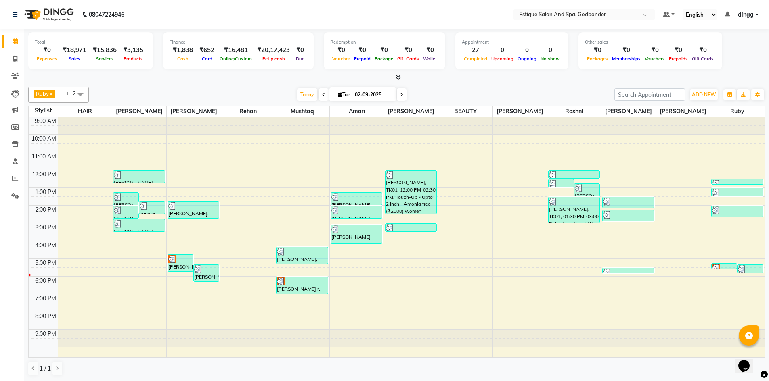
click at [124, 267] on div "9:00 AM 10:00 AM 11:00 AM 12:00 PM 1:00 PM 2:00 PM 3:00 PM 4:00 PM 5:00 PM 6:00…" at bounding box center [397, 237] width 736 height 240
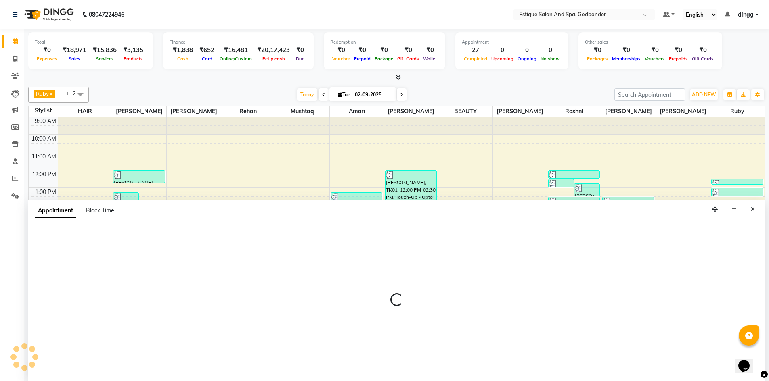
scroll to position [0, 0]
select select "62542"
select select "1020"
select select "tentative"
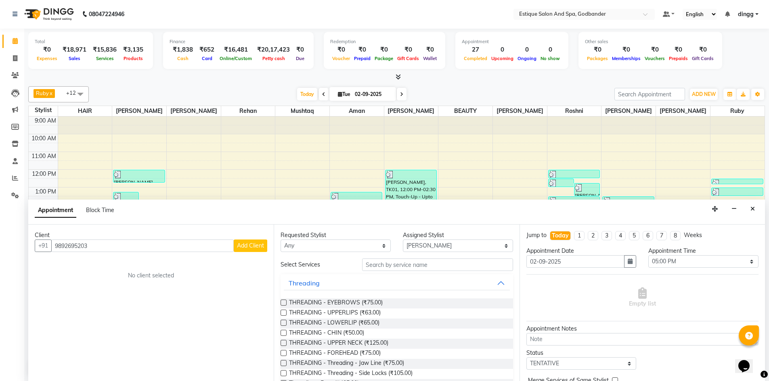
type input "9892695203"
click at [249, 251] on button "Add Client" at bounding box center [250, 246] width 33 height 13
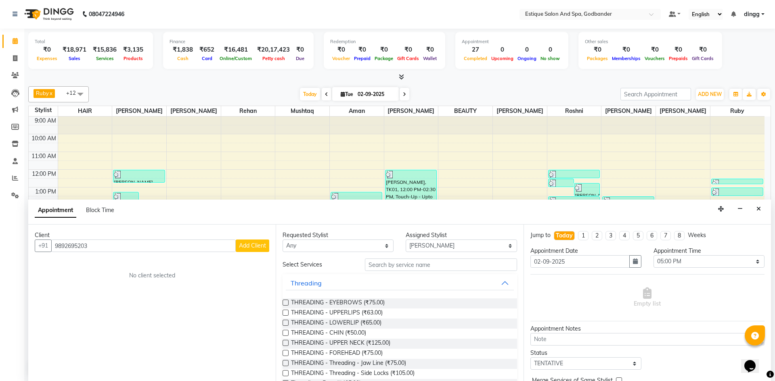
select select "22"
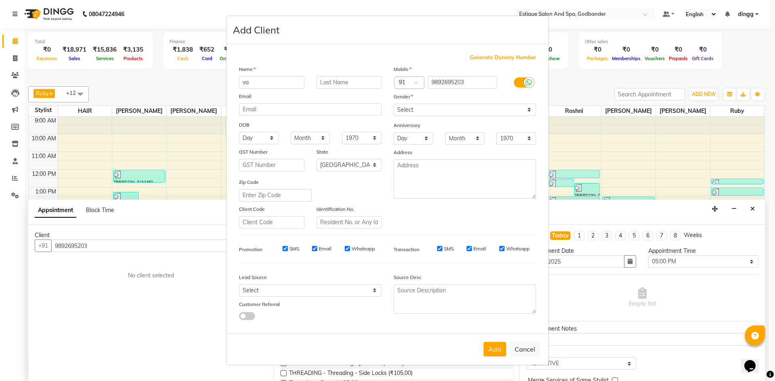
type input "v"
type input "valley"
click at [325, 82] on input "text" at bounding box center [348, 82] width 65 height 13
click at [409, 113] on select "Select [DEMOGRAPHIC_DATA] [DEMOGRAPHIC_DATA] Other Prefer Not To Say" at bounding box center [464, 110] width 142 height 13
select select "[DEMOGRAPHIC_DATA]"
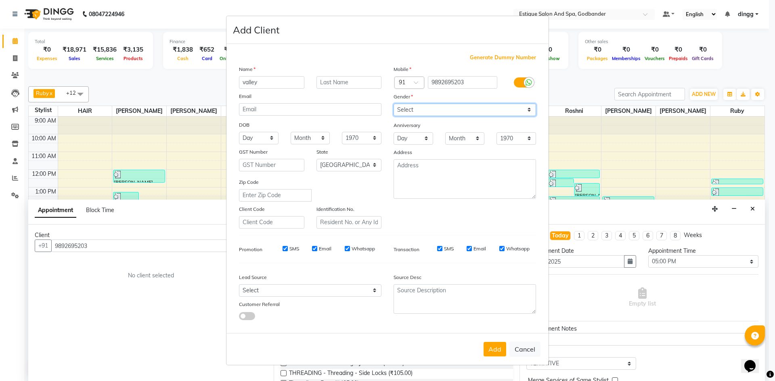
click at [393, 104] on select "Select [DEMOGRAPHIC_DATA] [DEMOGRAPHIC_DATA] Other Prefer Not To Say" at bounding box center [464, 110] width 142 height 13
click at [492, 349] on button "Add" at bounding box center [494, 349] width 23 height 15
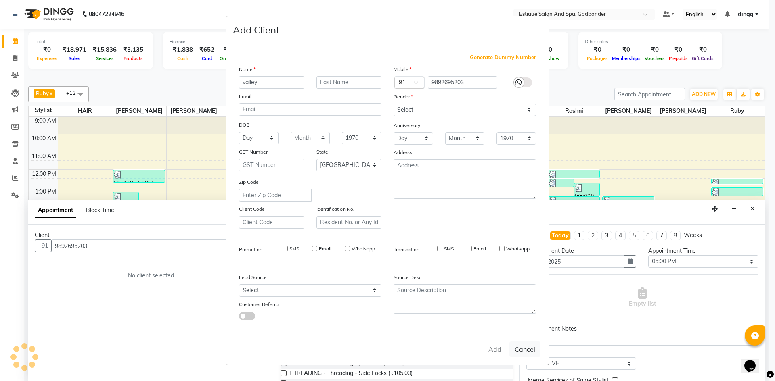
select select
select select "null"
select select
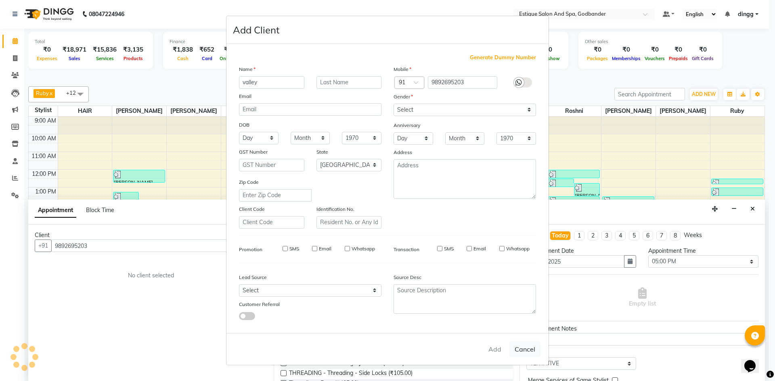
select select
checkbox input "false"
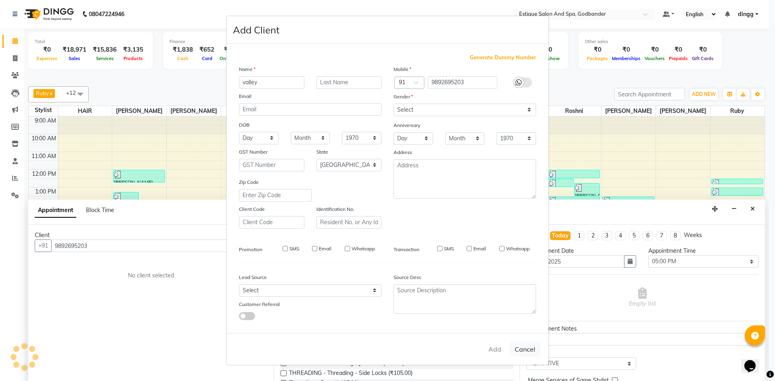
checkbox input "false"
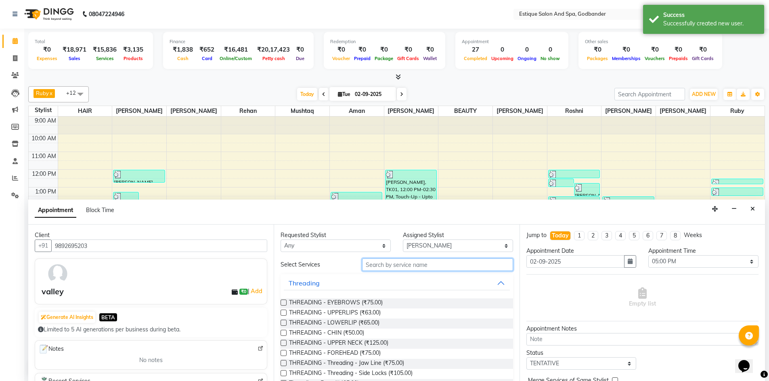
drag, startPoint x: 388, startPoint y: 264, endPoint x: 384, endPoint y: 265, distance: 4.6
click at [385, 265] on input "text" at bounding box center [437, 265] width 151 height 13
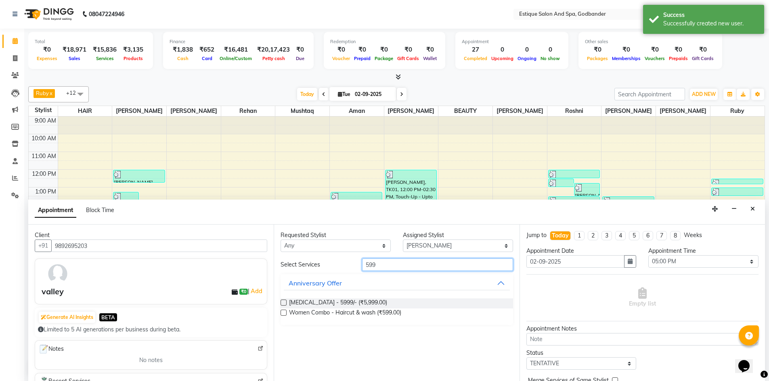
type input "599"
click at [284, 314] on label at bounding box center [283, 313] width 6 height 6
click at [284, 314] on input "checkbox" at bounding box center [282, 313] width 5 height 5
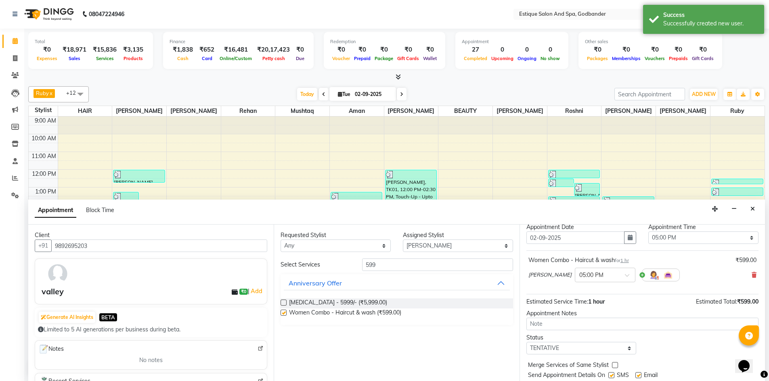
checkbox input "false"
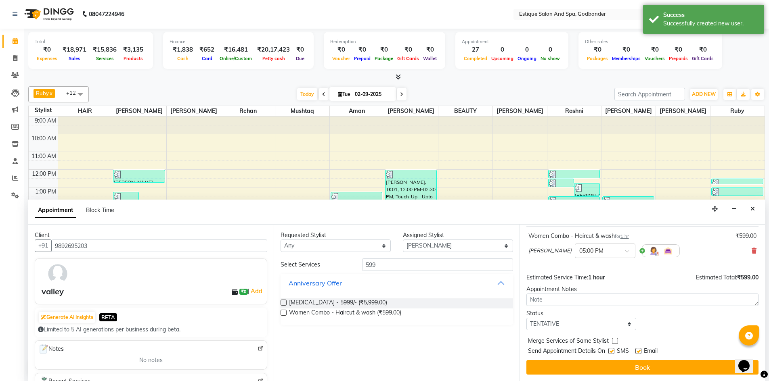
click at [556, 331] on div "Jump to Today 1 2 3 4 5 6 7 8 Weeks Appointment Date 02-09-2025 Appointment Tim…" at bounding box center [641, 303] width 245 height 157
drag, startPoint x: 550, startPoint y: 326, endPoint x: 551, endPoint y: 321, distance: 5.4
click at [550, 326] on select "Select TENTATIVE CONFIRM CHECK-IN UPCOMING" at bounding box center [581, 324] width 110 height 13
select select "confirm booking"
click at [526, 318] on select "Select TENTATIVE CONFIRM CHECK-IN UPCOMING" at bounding box center [581, 324] width 110 height 13
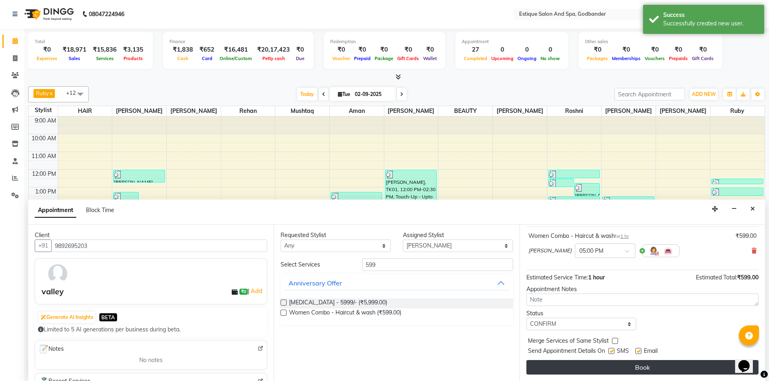
click at [557, 365] on button "Book" at bounding box center [642, 367] width 232 height 15
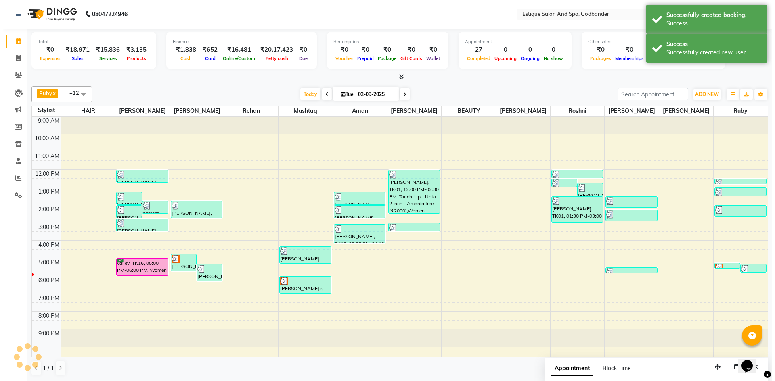
scroll to position [0, 0]
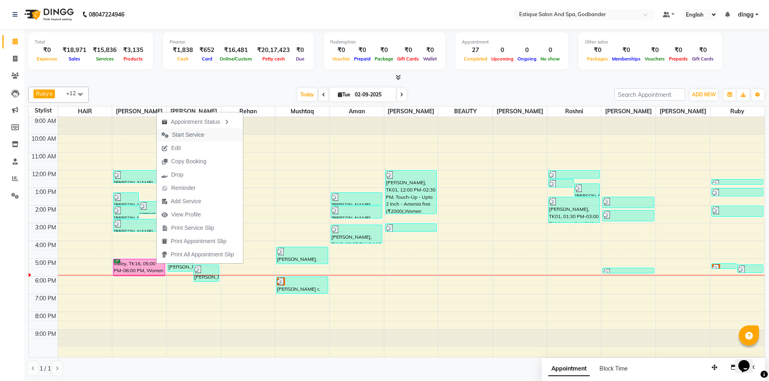
click at [185, 134] on span "Start Service" at bounding box center [188, 135] width 32 height 8
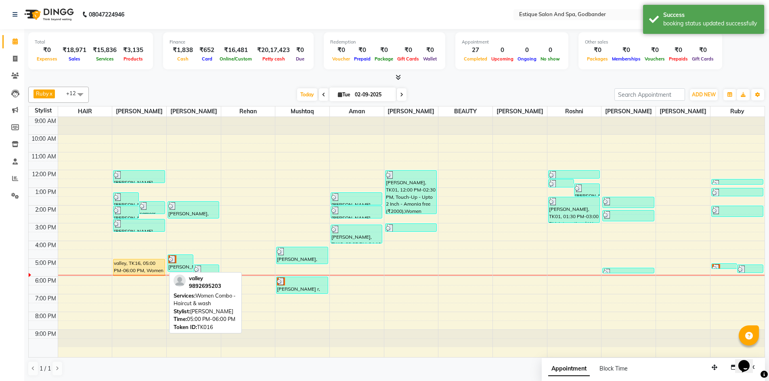
click at [134, 266] on div "valley, TK16, 05:00 PM-06:00 PM, Women Combo - Haircut & wash" at bounding box center [138, 267] width 51 height 17
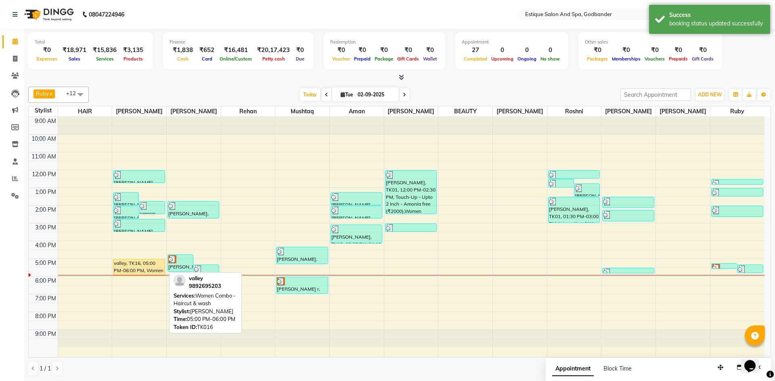
select select "1"
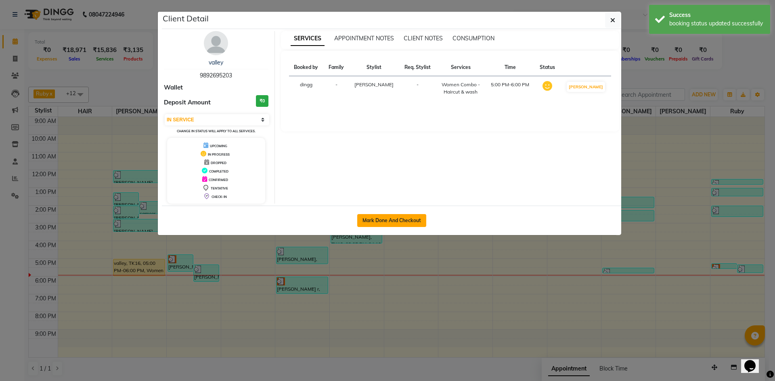
click at [372, 218] on button "Mark Done And Checkout" at bounding box center [391, 220] width 69 height 13
select select "service"
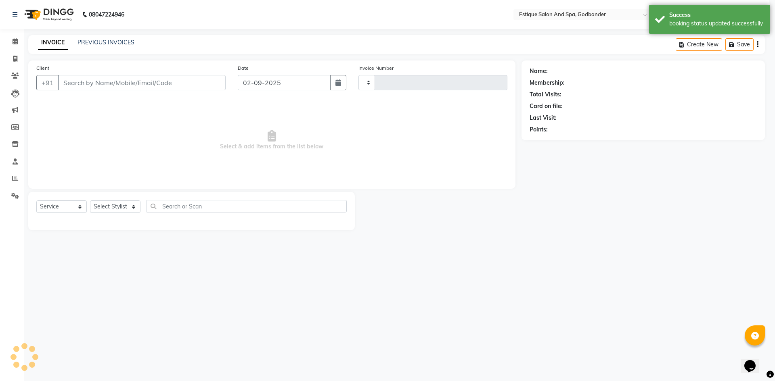
type input "3647"
select select "3"
select select "6103"
type input "9892695203"
select select "62542"
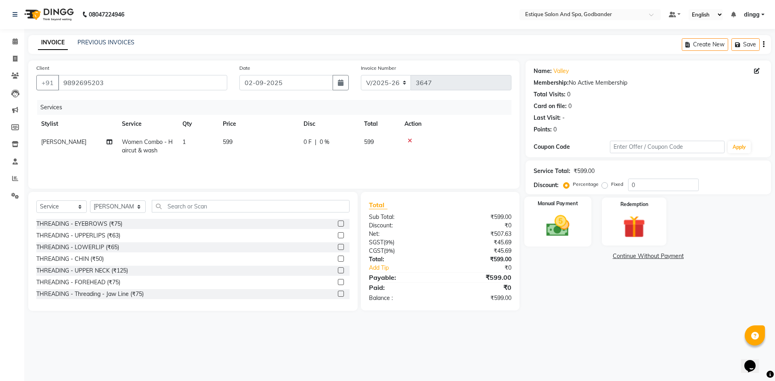
click at [556, 206] on label "Manual Payment" at bounding box center [557, 204] width 40 height 8
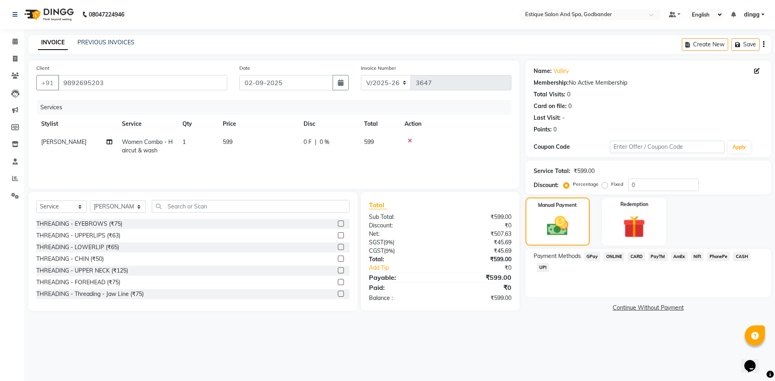
click at [592, 255] on span "GPay" at bounding box center [592, 256] width 17 height 9
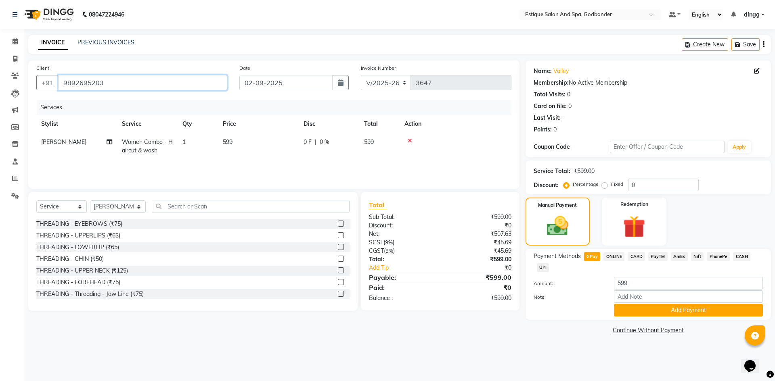
drag, startPoint x: 63, startPoint y: 82, endPoint x: 129, endPoint y: 82, distance: 66.2
click at [129, 82] on input "9892695203" at bounding box center [142, 82] width 169 height 15
click at [628, 309] on button "Add Payment" at bounding box center [688, 310] width 149 height 13
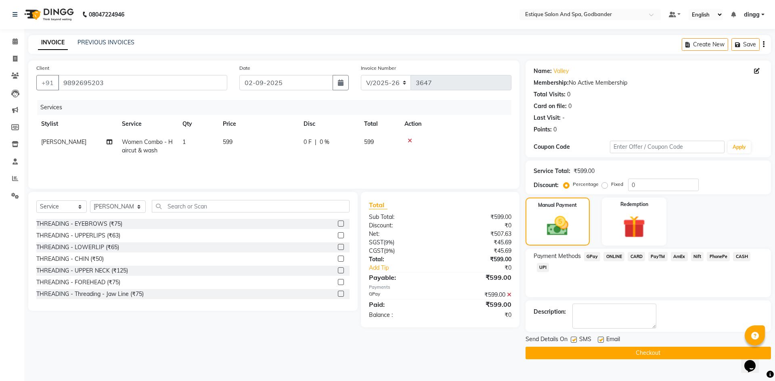
click at [594, 356] on button "Checkout" at bounding box center [647, 353] width 245 height 13
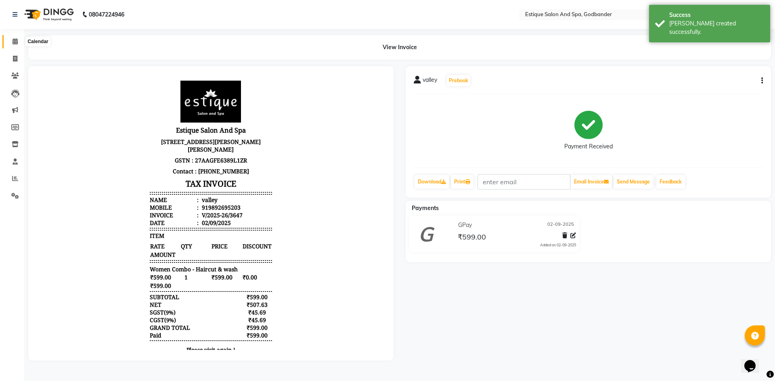
click at [15, 43] on icon at bounding box center [15, 41] width 5 height 6
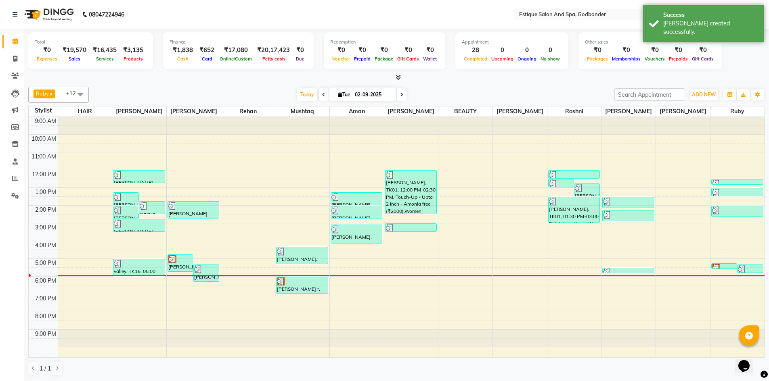
click at [400, 96] on icon at bounding box center [401, 94] width 3 height 5
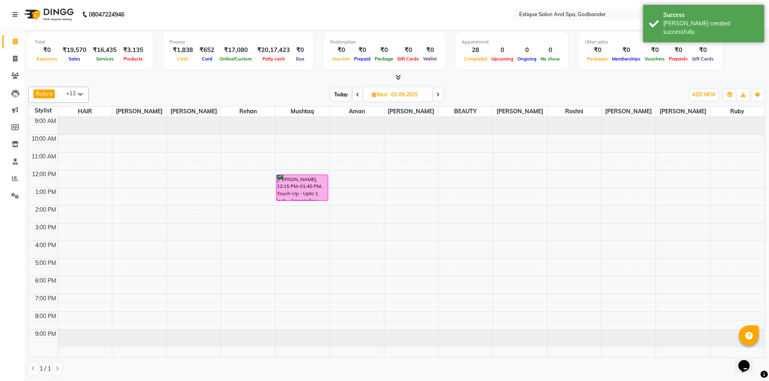
click at [439, 96] on icon at bounding box center [437, 94] width 3 height 5
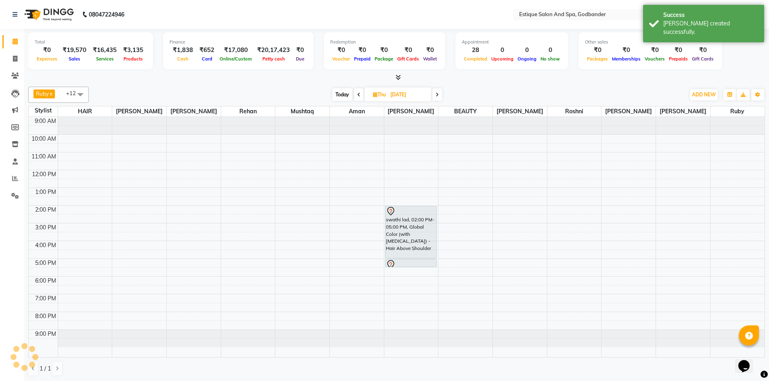
click at [439, 96] on icon at bounding box center [436, 94] width 3 height 5
type input "05-09-2025"
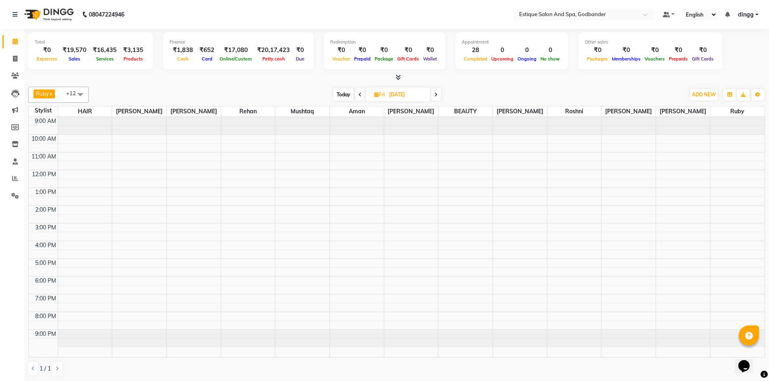
click at [71, 219] on div "9:00 AM 10:00 AM 11:00 AM 12:00 PM 1:00 PM 2:00 PM 3:00 PM 4:00 PM 5:00 PM 6:00…" at bounding box center [397, 237] width 736 height 240
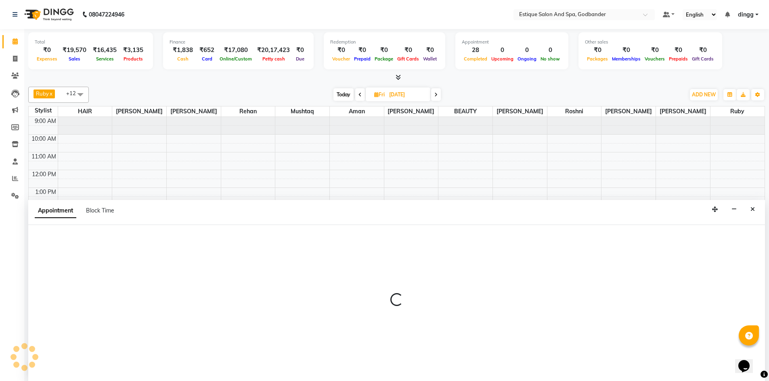
scroll to position [0, 0]
select select "76679"
select select "tentative"
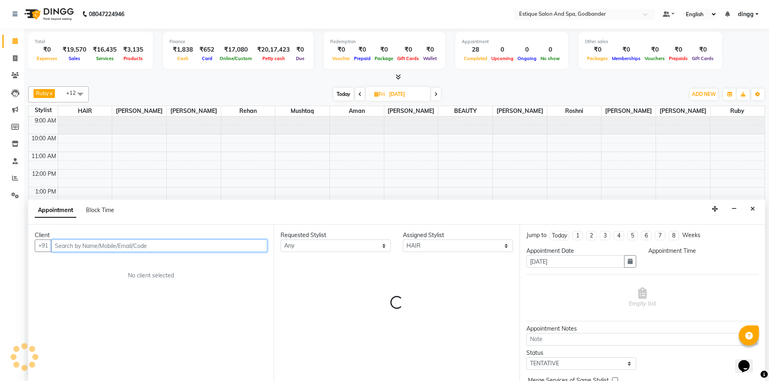
select select "870"
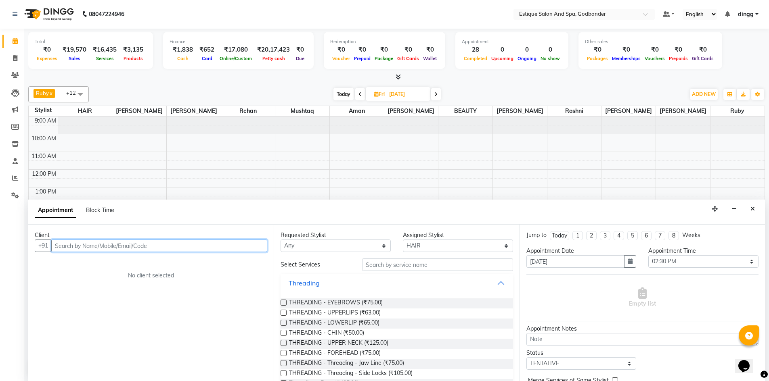
paste input "9892695203"
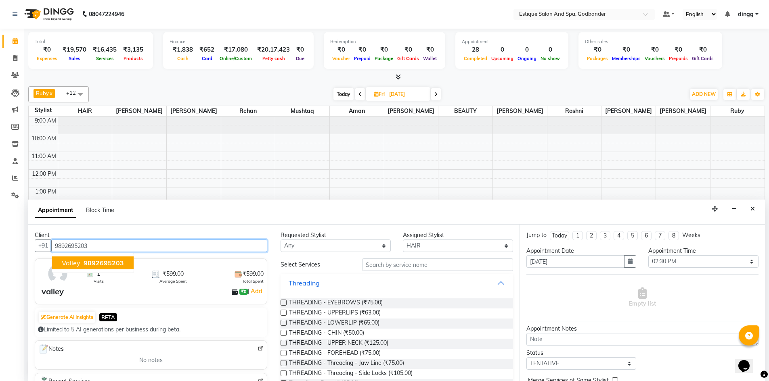
click at [94, 265] on span "9892695203" at bounding box center [104, 263] width 40 height 8
type input "9892695203"
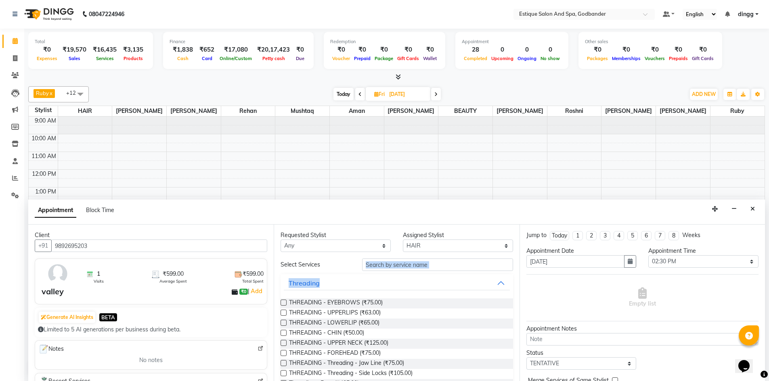
click at [372, 270] on input "text" at bounding box center [437, 265] width 151 height 13
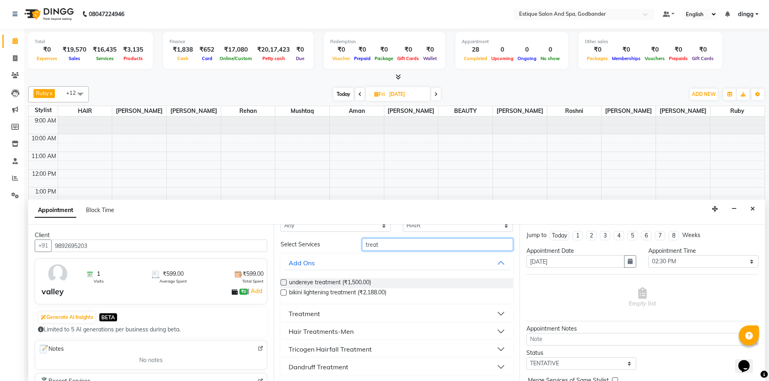
scroll to position [40, 0]
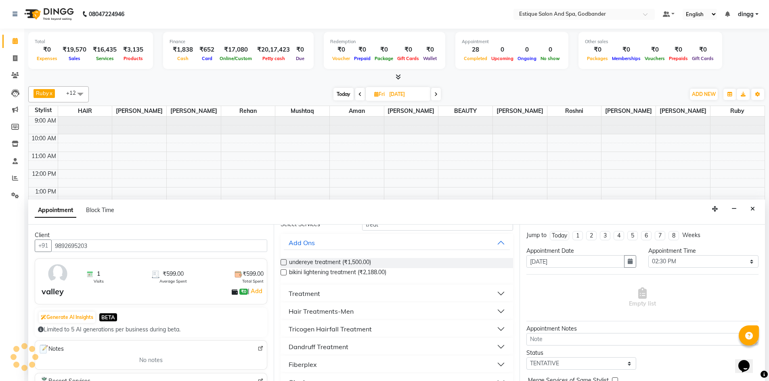
click at [310, 295] on div "Treatment" at bounding box center [303, 294] width 31 height 10
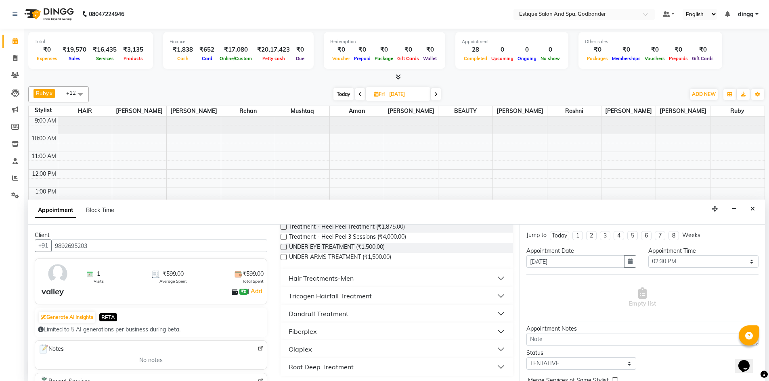
scroll to position [128, 0]
click at [318, 278] on div "Hair Treatments-Men" at bounding box center [320, 277] width 65 height 10
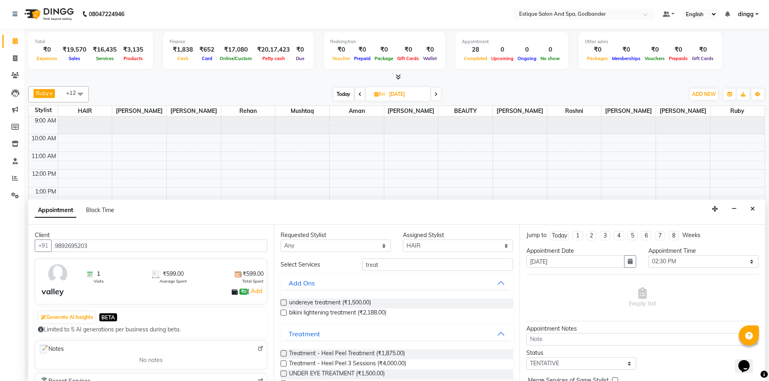
scroll to position [0, 0]
drag, startPoint x: 368, startPoint y: 269, endPoint x: 310, endPoint y: 273, distance: 57.4
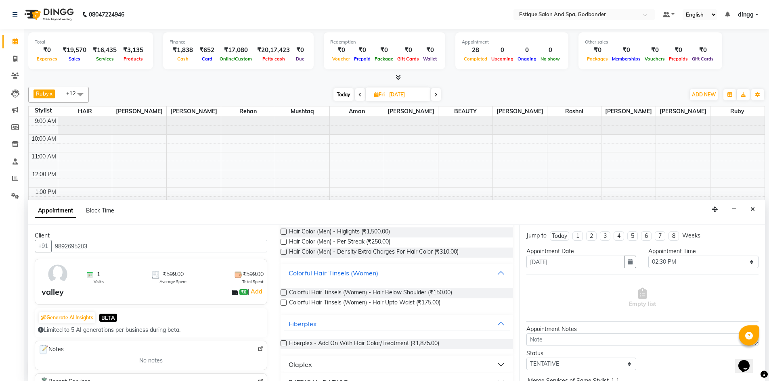
scroll to position [161, 0]
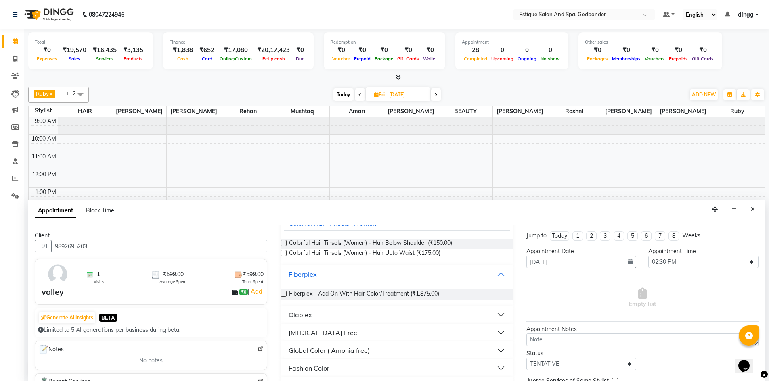
type input "color"
click at [319, 352] on div "Global Color ( Amonia free)" at bounding box center [328, 351] width 81 height 10
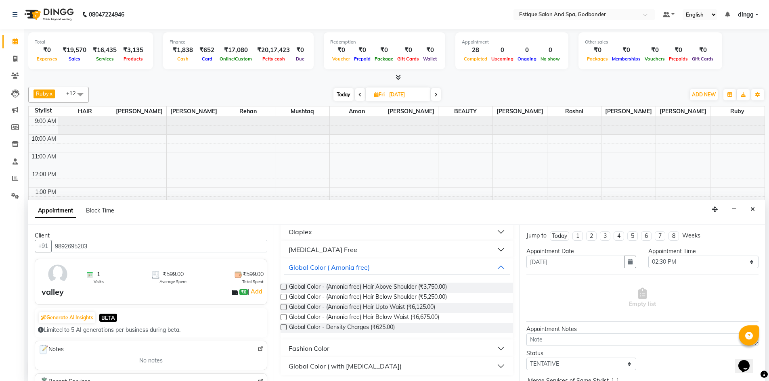
click at [280, 287] on div "Requested Stylist Any Aarti Nails Aman Anita Salve Anjali Wavle Any one Asmi BE…" at bounding box center [396, 303] width 245 height 157
click at [285, 284] on label at bounding box center [283, 287] width 6 height 6
click at [285, 285] on input "checkbox" at bounding box center [282, 287] width 5 height 5
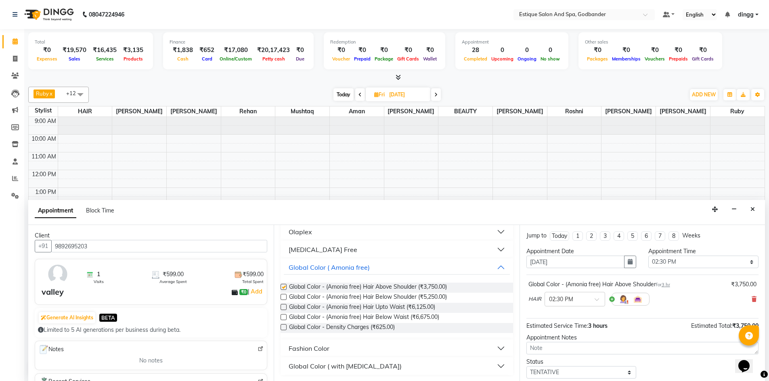
checkbox input "false"
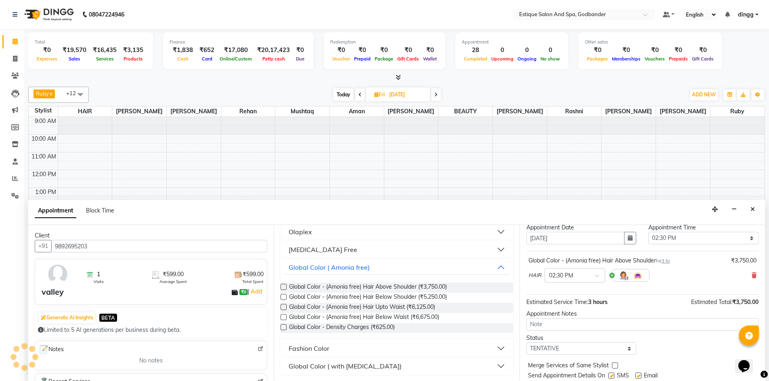
scroll to position [48, 0]
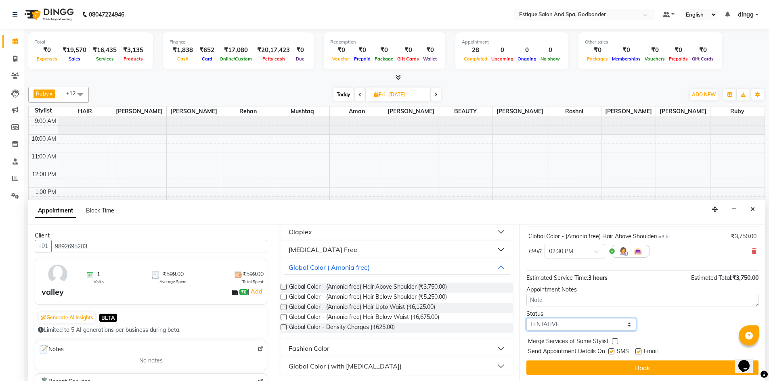
click at [558, 325] on select "Select TENTATIVE CONFIRM UPCOMING" at bounding box center [581, 324] width 110 height 13
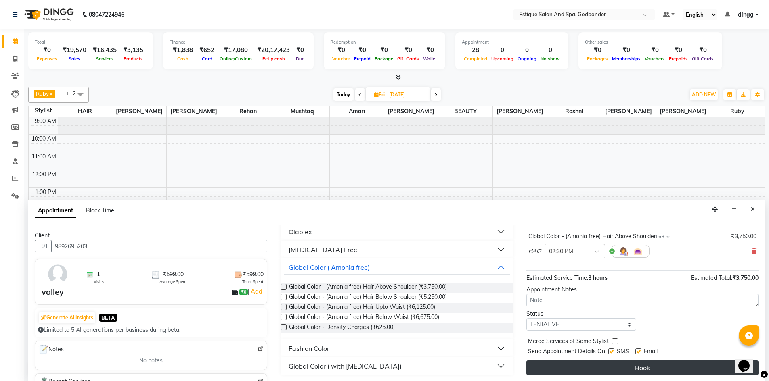
click at [655, 366] on button "Book" at bounding box center [642, 368] width 232 height 15
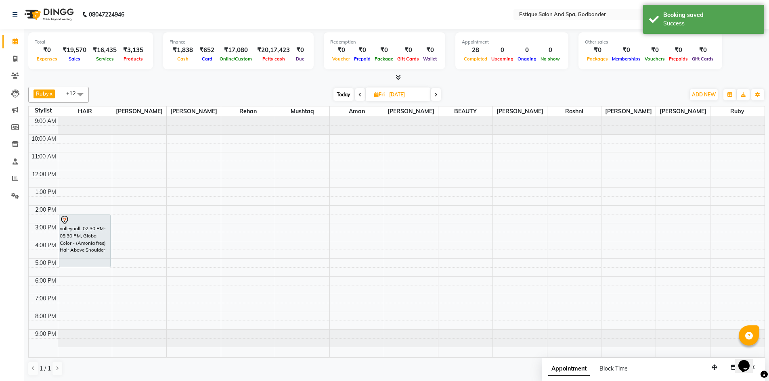
click at [348, 96] on span "Today" at bounding box center [343, 94] width 20 height 13
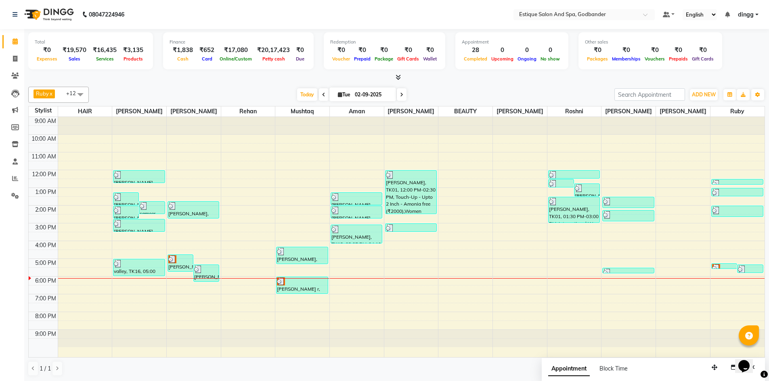
click at [408, 265] on div "9:00 AM 10:00 AM 11:00 AM 12:00 PM 1:00 PM 2:00 PM 3:00 PM 4:00 PM 5:00 PM 6:00…" at bounding box center [397, 237] width 736 height 240
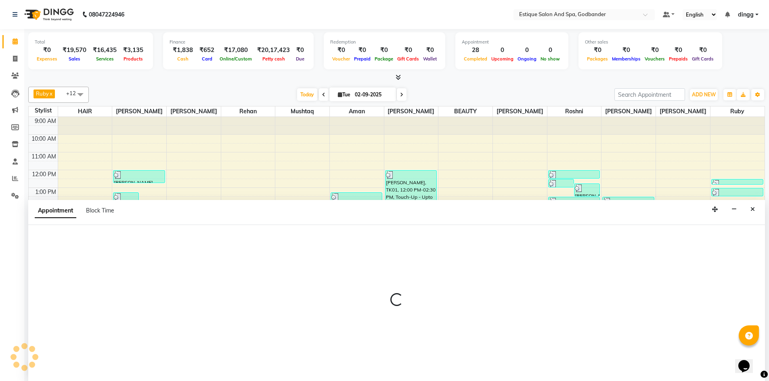
scroll to position [0, 0]
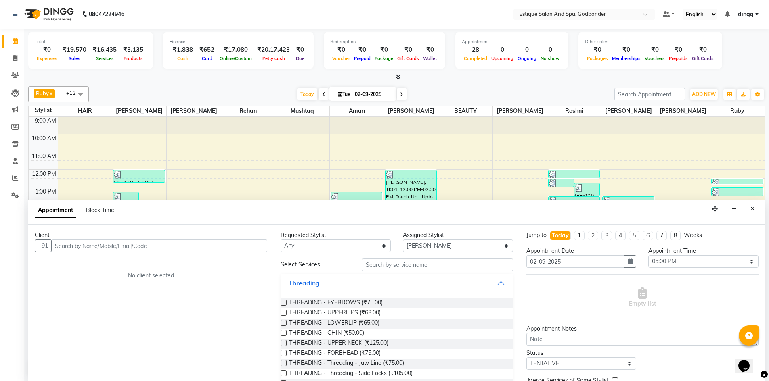
click at [91, 249] on input "text" at bounding box center [159, 246] width 216 height 13
click at [72, 247] on input "731007972" at bounding box center [142, 246] width 182 height 13
click at [83, 246] on input "7310017972" at bounding box center [142, 246] width 182 height 13
click at [94, 246] on input "7310017372" at bounding box center [142, 246] width 182 height 13
click at [239, 249] on button "Add Client" at bounding box center [250, 246] width 33 height 13
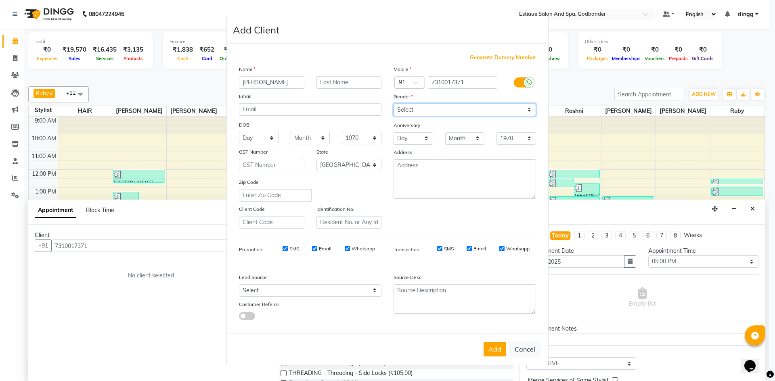
click at [412, 113] on select "Select [DEMOGRAPHIC_DATA] [DEMOGRAPHIC_DATA] Other Prefer Not To Say" at bounding box center [464, 110] width 142 height 13
click at [393, 104] on select "Select [DEMOGRAPHIC_DATA] [DEMOGRAPHIC_DATA] Other Prefer Not To Say" at bounding box center [464, 110] width 142 height 13
click at [493, 347] on button "Add" at bounding box center [494, 349] width 23 height 15
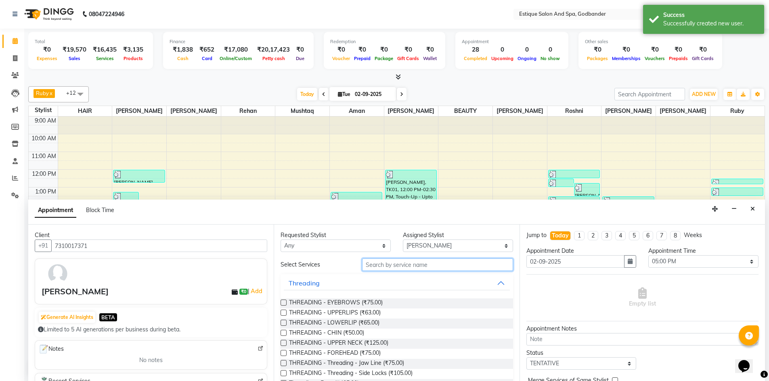
click at [407, 260] on input "text" at bounding box center [437, 265] width 151 height 13
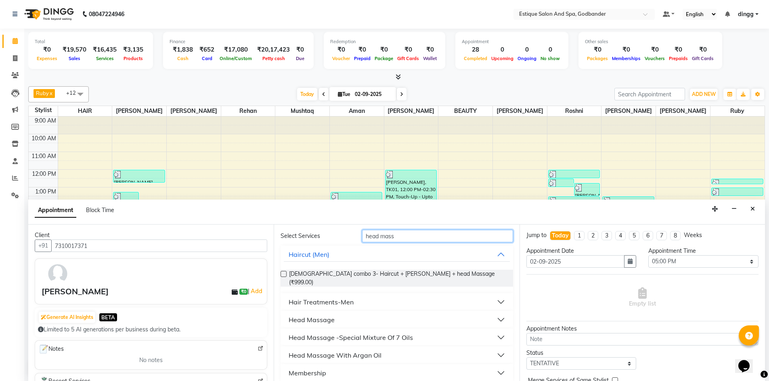
scroll to position [29, 0]
click at [333, 332] on div "Head Massage -Special Mixture Of 7 Oils" at bounding box center [350, 337] width 124 height 10
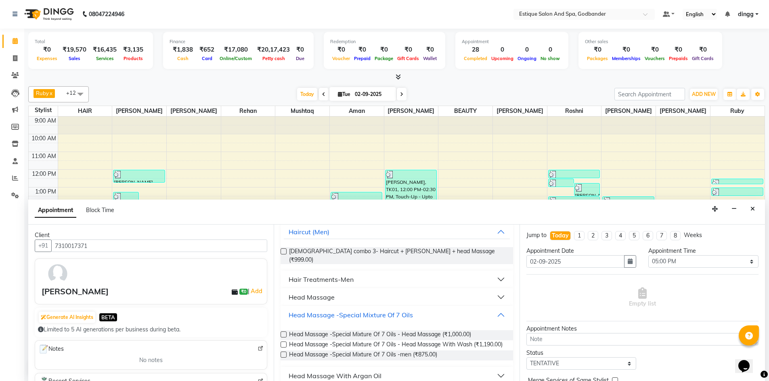
scroll to position [69, 0]
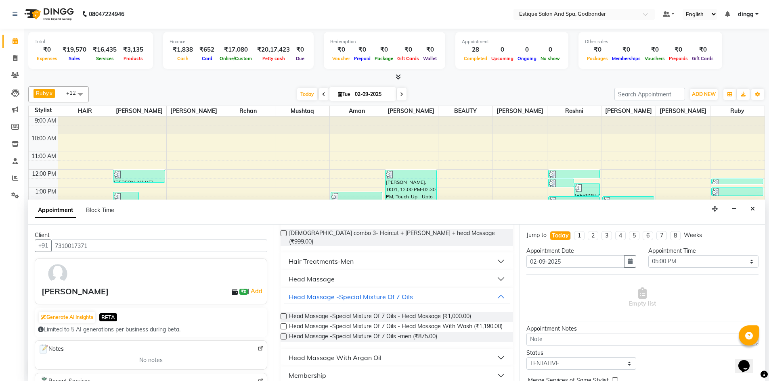
click at [283, 324] on label at bounding box center [283, 327] width 6 height 6
click at [283, 325] on input "checkbox" at bounding box center [282, 327] width 5 height 5
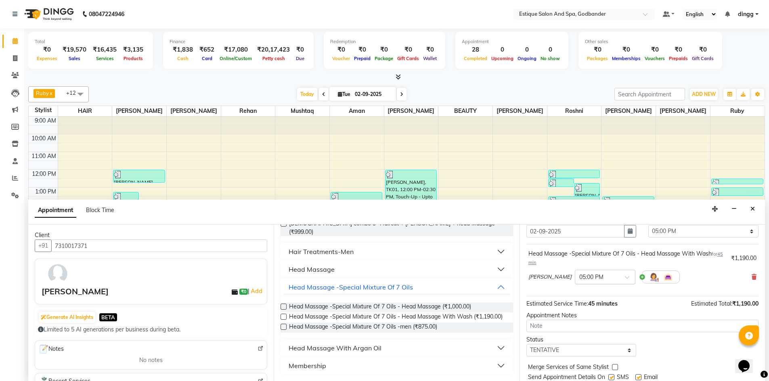
scroll to position [56, 0]
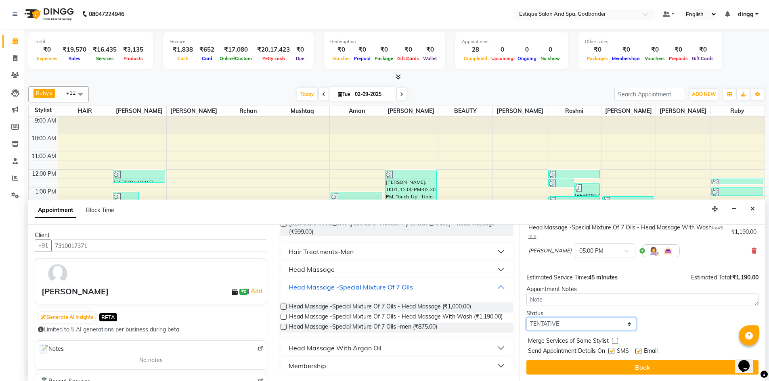
click at [550, 320] on select "Select TENTATIVE CONFIRM CHECK-IN UPCOMING" at bounding box center [581, 324] width 110 height 13
click at [526, 318] on select "Select TENTATIVE CONFIRM CHECK-IN UPCOMING" at bounding box center [581, 324] width 110 height 13
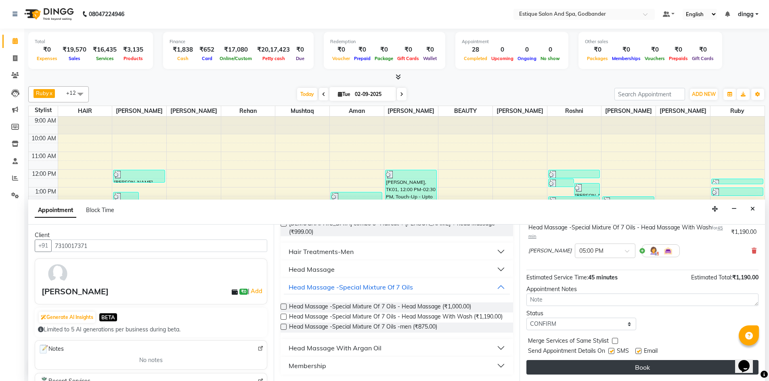
click at [552, 372] on button "Book" at bounding box center [642, 367] width 232 height 15
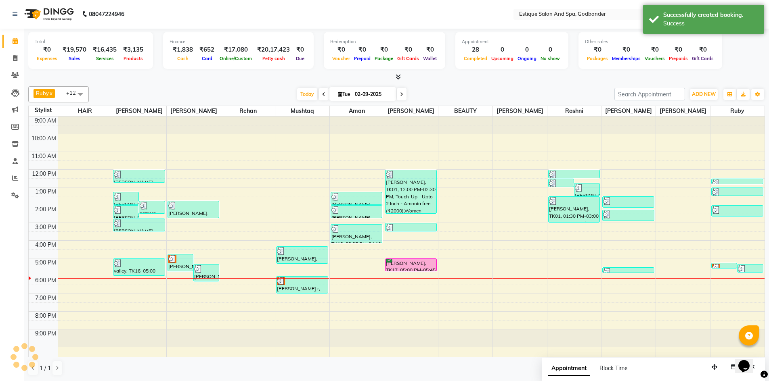
scroll to position [0, 0]
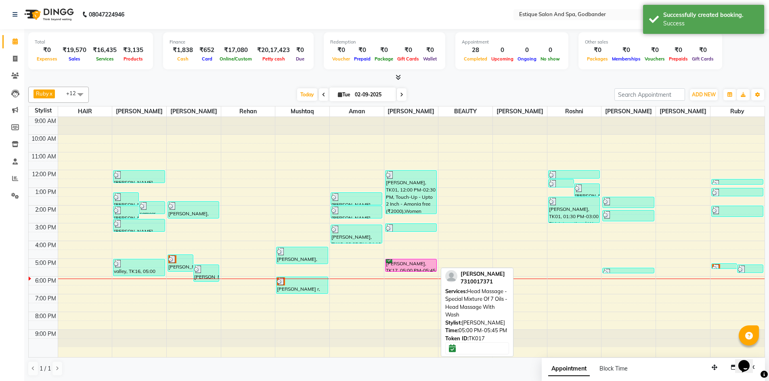
click at [419, 263] on div "mahima, TK17, 05:00 PM-05:45 PM, Head Massage -Special Mixture Of 7 Oils - Head…" at bounding box center [410, 265] width 51 height 12
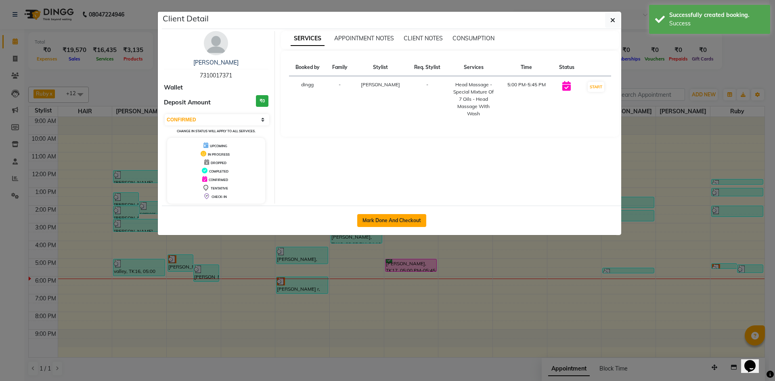
drag, startPoint x: 387, startPoint y: 214, endPoint x: 401, endPoint y: 217, distance: 13.9
click at [387, 214] on button "Mark Done And Checkout" at bounding box center [391, 220] width 69 height 13
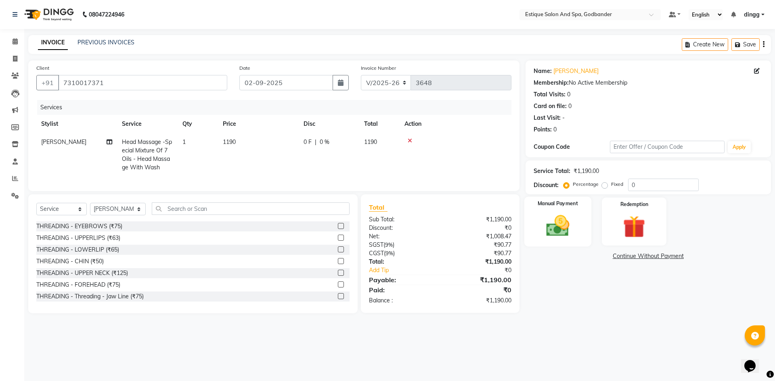
click at [566, 230] on img at bounding box center [558, 226] width 38 height 27
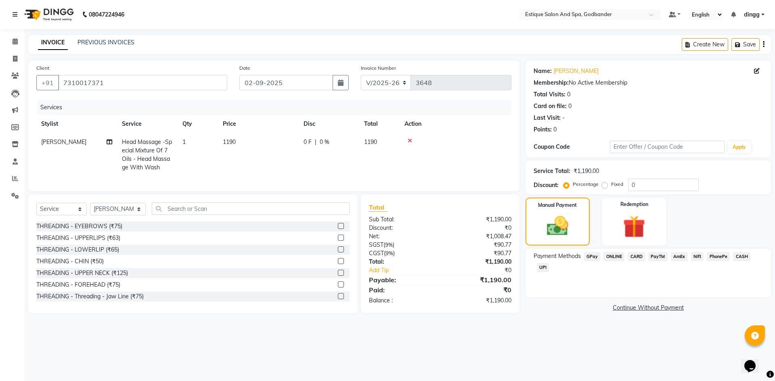
click at [594, 257] on span "GPay" at bounding box center [592, 256] width 17 height 9
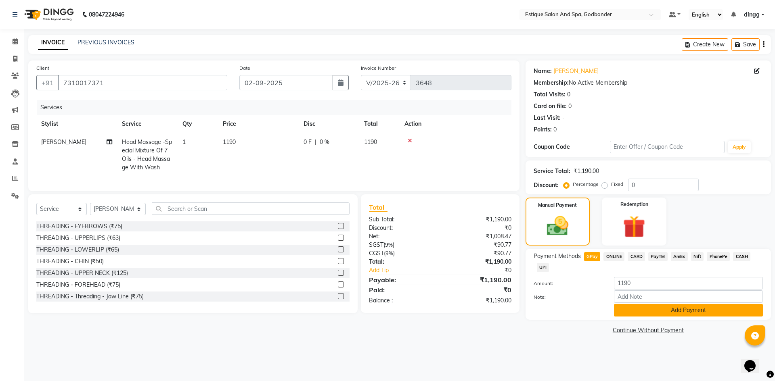
click at [643, 304] on button "Add Payment" at bounding box center [688, 310] width 149 height 13
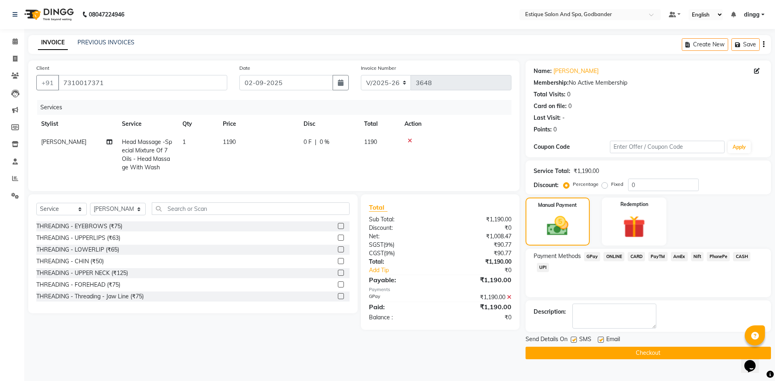
click at [626, 359] on button "Checkout" at bounding box center [647, 353] width 245 height 13
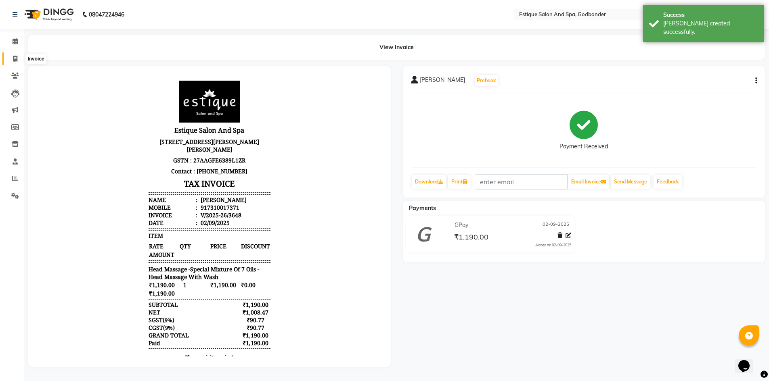
click at [14, 59] on icon at bounding box center [15, 59] width 4 height 6
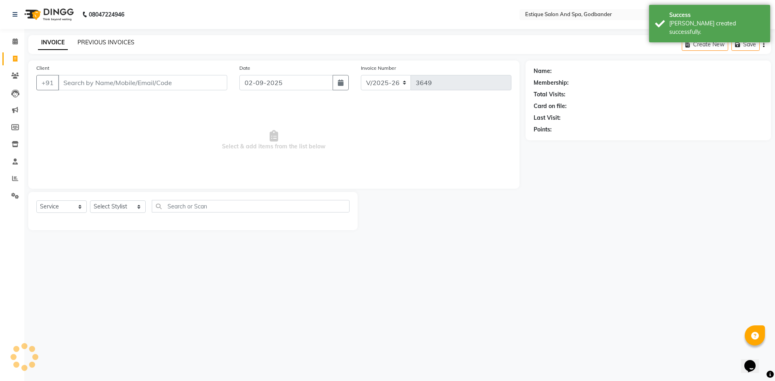
click at [91, 39] on link "PREVIOUS INVOICES" at bounding box center [105, 42] width 57 height 7
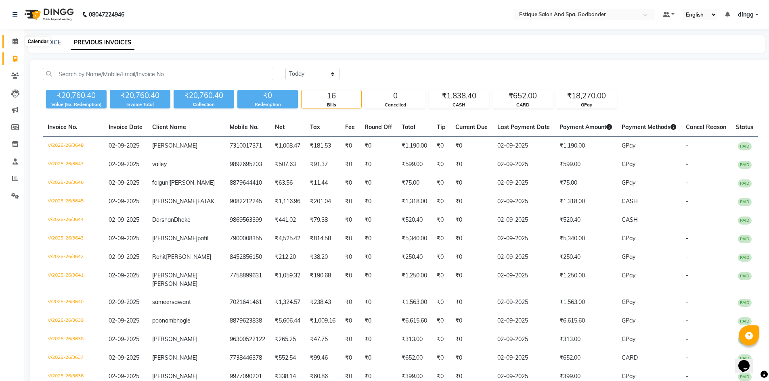
click at [17, 42] on icon at bounding box center [15, 41] width 5 height 6
